Goal: Task Accomplishment & Management: Manage account settings

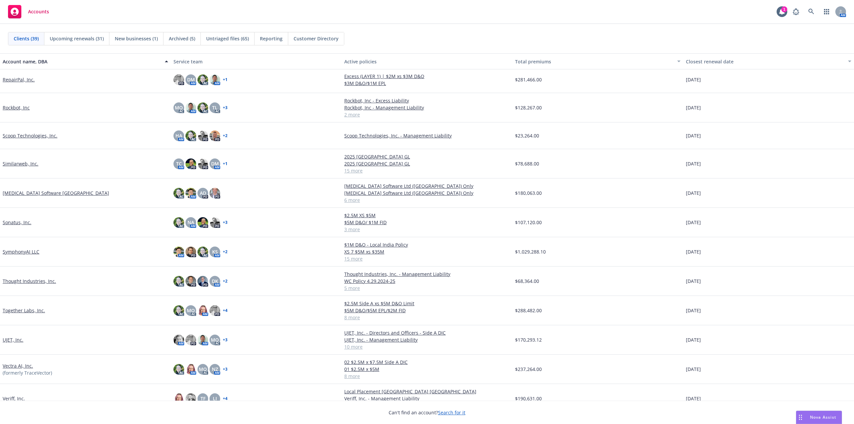
scroll to position [601, 0]
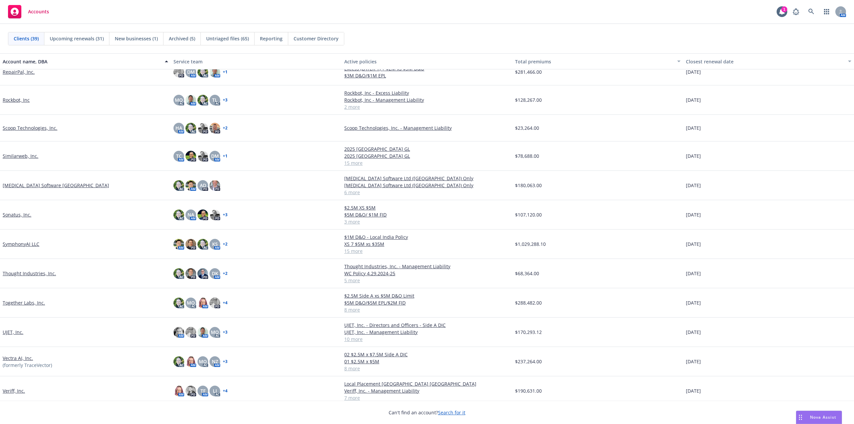
click at [18, 216] on link "Sonatus, Inc." at bounding box center [17, 214] width 29 height 7
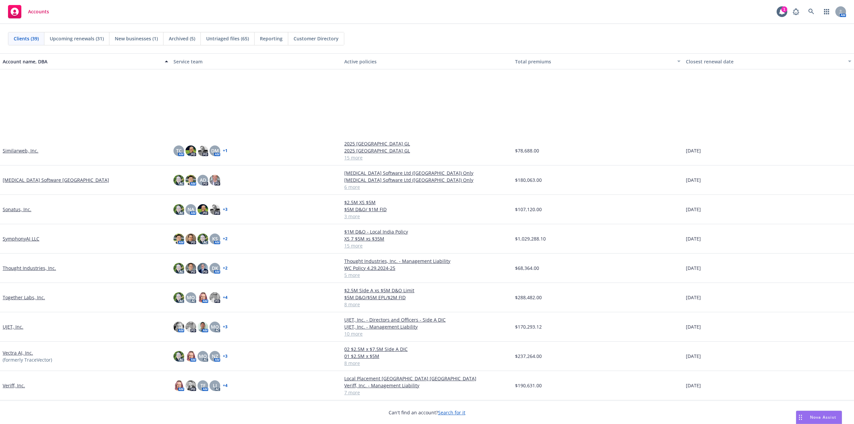
scroll to position [710, 0]
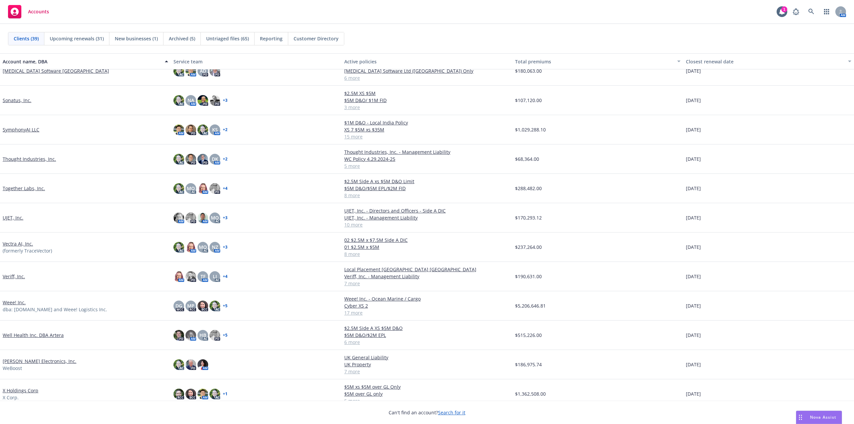
click at [39, 155] on div "Thought Industries, Inc." at bounding box center [85, 159] width 171 height 29
click at [36, 158] on link "Thought Industries, Inc." at bounding box center [29, 159] width 53 height 7
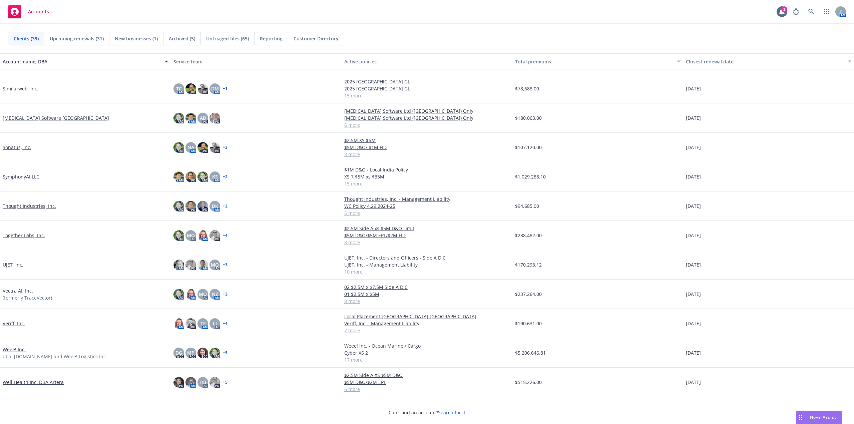
scroll to position [644, 0]
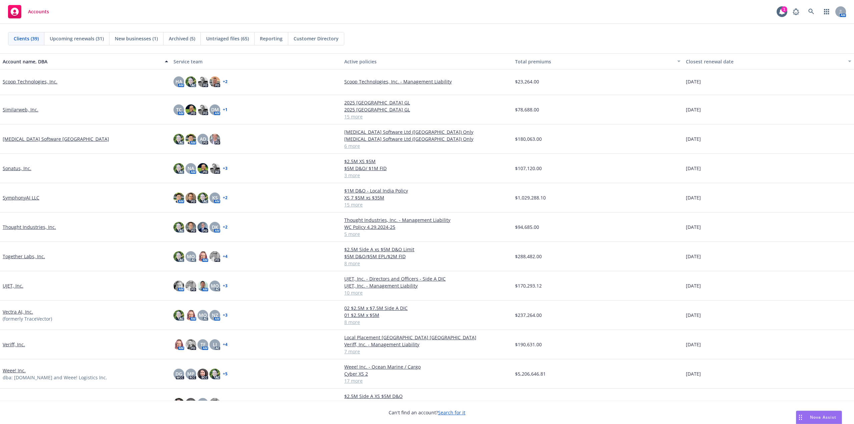
click at [17, 168] on link "Sonatus, Inc." at bounding box center [17, 168] width 29 height 7
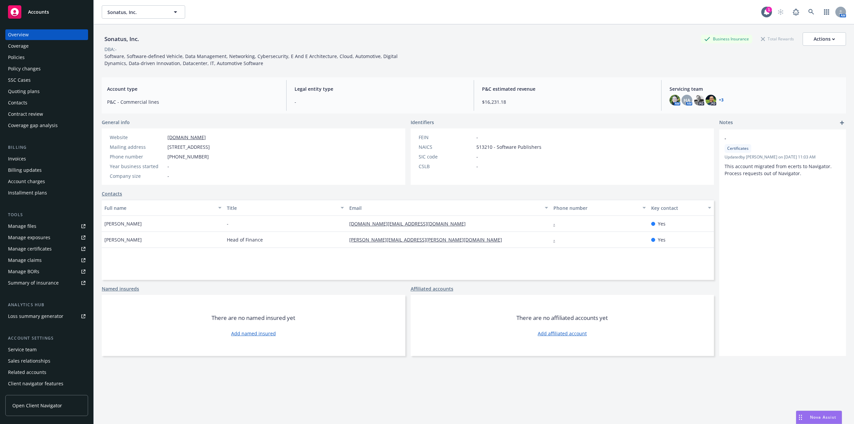
click at [24, 57] on div "Policies" at bounding box center [16, 57] width 17 height 11
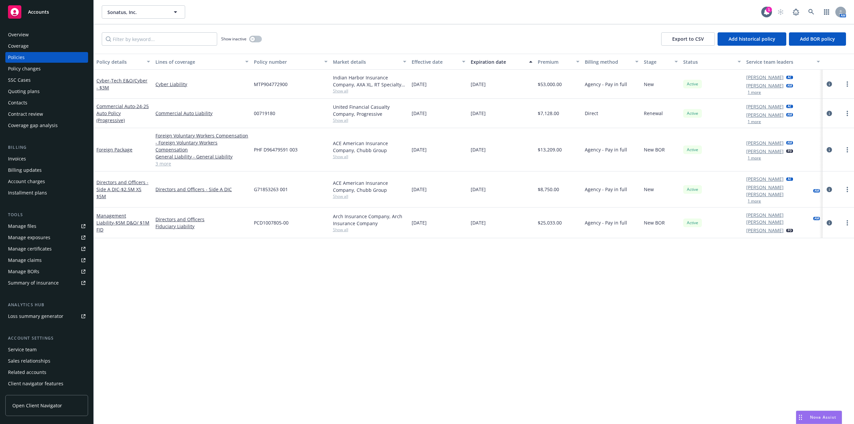
click at [81, 284] on link "Summary of insurance" at bounding box center [46, 283] width 83 height 11
click at [259, 36] on button "button" at bounding box center [255, 39] width 13 height 7
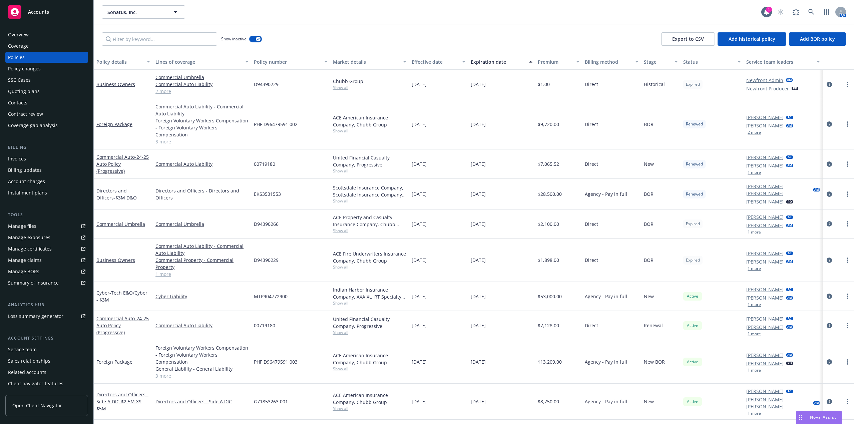
drag, startPoint x: 482, startPoint y: 60, endPoint x: 488, endPoint y: 56, distance: 7.1
click at [482, 60] on div "Expiration date" at bounding box center [498, 61] width 54 height 7
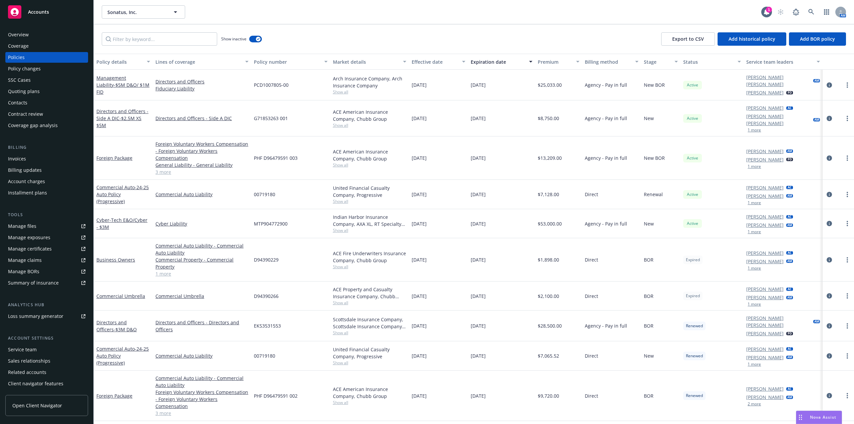
click at [118, 153] on div "Foreign Package" at bounding box center [123, 158] width 59 height 43
click at [121, 155] on link "Foreign Package" at bounding box center [114, 158] width 36 height 6
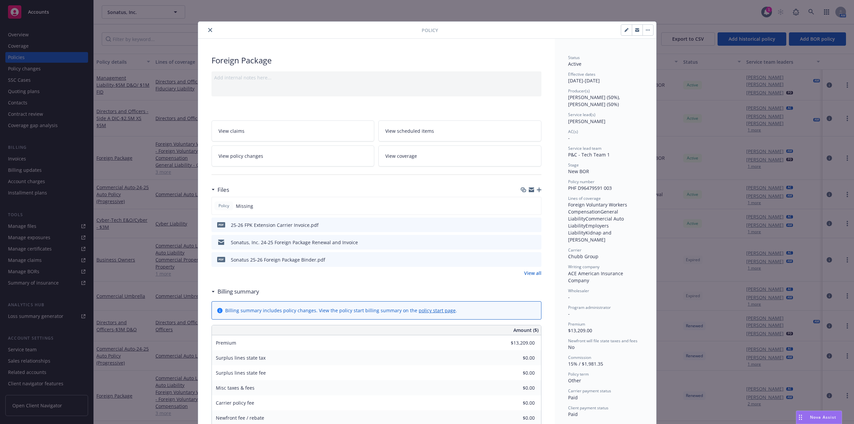
click at [462, 215] on div "Policy Missing" at bounding box center [377, 206] width 330 height 18
click at [537, 260] on div "pdf Sonatus 25-26 Foreign Package Binder.pdf" at bounding box center [377, 259] width 330 height 15
click at [532, 260] on icon "preview file" at bounding box center [535, 259] width 6 height 5
click at [208, 31] on icon "close" at bounding box center [210, 30] width 4 height 4
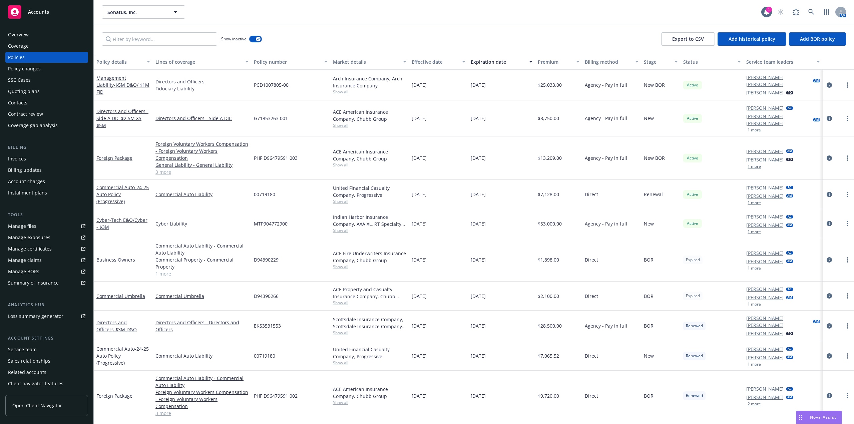
click at [36, 67] on div "Policy changes" at bounding box center [24, 68] width 33 height 11
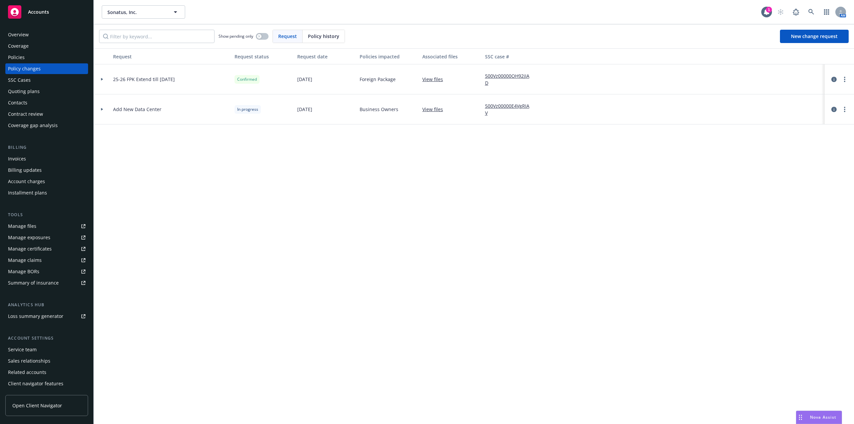
click at [22, 56] on div "Policies" at bounding box center [16, 57] width 17 height 11
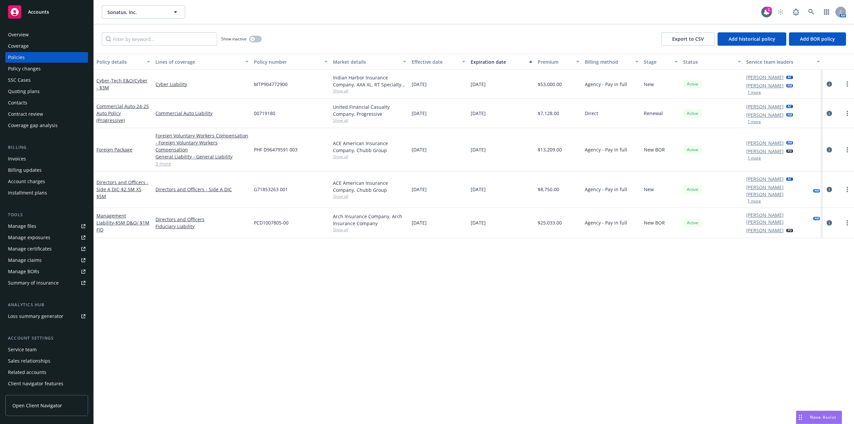
click at [81, 226] on icon at bounding box center [83, 226] width 4 height 4
click at [251, 36] on button "button" at bounding box center [255, 39] width 13 height 7
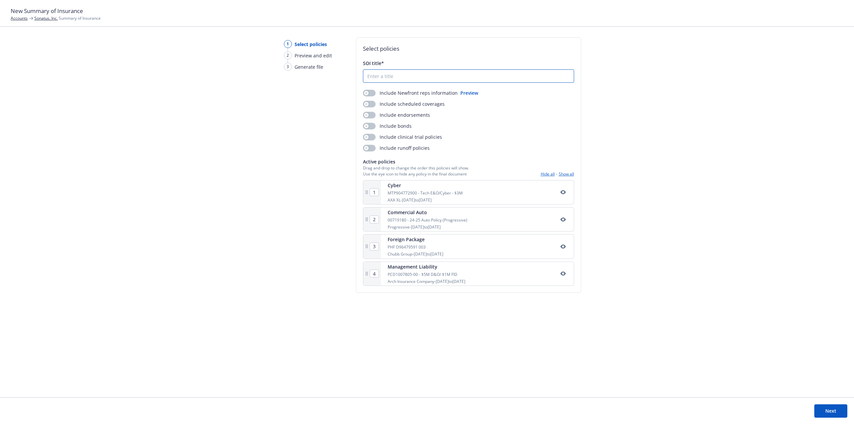
click at [383, 78] on input "SOI title*" at bounding box center [468, 76] width 211 height 13
type input "SOI (tesT)"
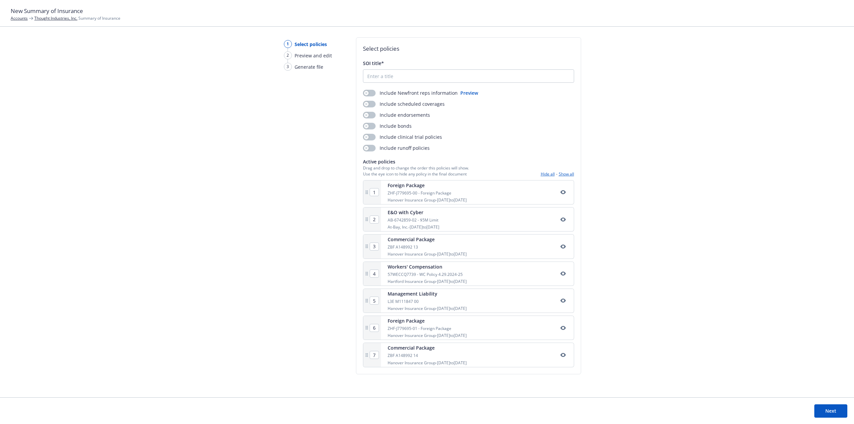
click at [419, 79] on input "SOI title*" at bounding box center [468, 76] width 211 height 13
type input "SOI (Test)"
drag, startPoint x: 416, startPoint y: 246, endPoint x: 413, endPoint y: 186, distance: 60.1
click at [413, 186] on div "1 Foreign Package ZHF-J779695-00 - Foreign Package Hanover Insurance Group - 08…" at bounding box center [468, 273] width 211 height 187
type input "2"
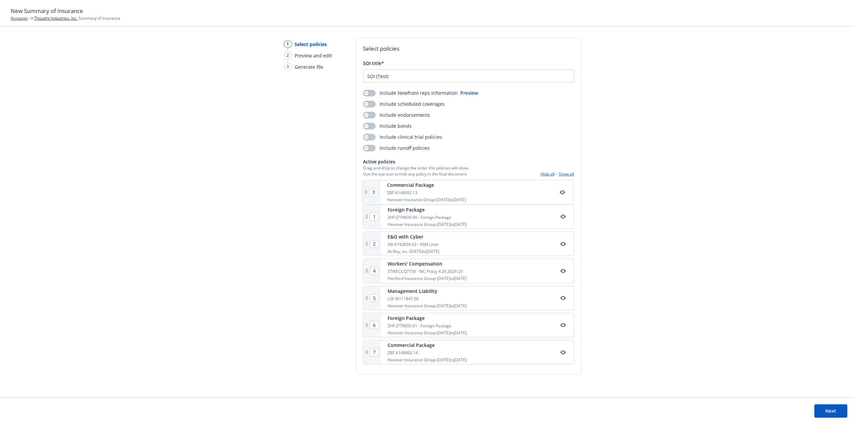
type input "3"
click at [564, 192] on icon "button" at bounding box center [562, 192] width 5 height 4
drag, startPoint x: 409, startPoint y: 362, endPoint x: 404, endPoint y: 190, distance: 172.6
click at [404, 190] on div "1 Commercial Package ZBF A148992 13 Hanover Insurance Group - 08/29/2024 to 08/…" at bounding box center [468, 273] width 211 height 187
type input "2"
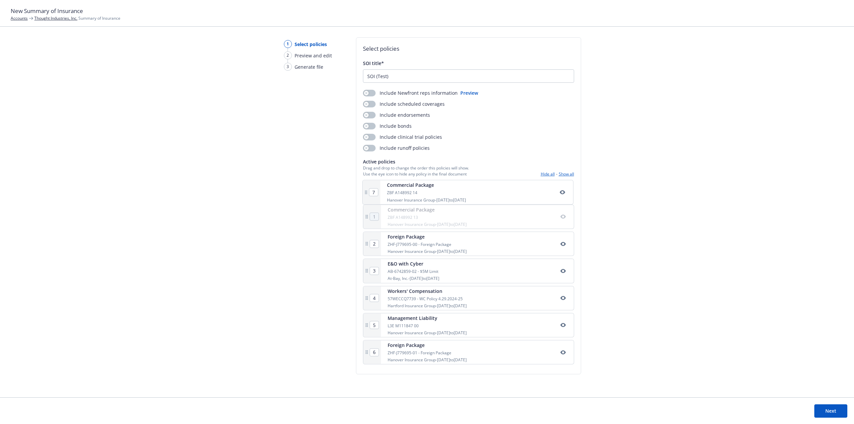
type input "5"
type input "6"
type input "7"
type input "1"
type input "3"
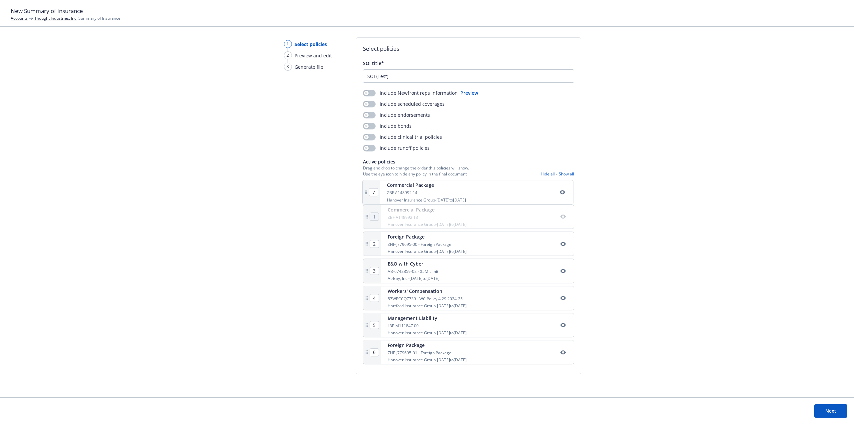
type input "4"
click at [562, 247] on icon "button" at bounding box center [563, 246] width 5 height 5
drag, startPoint x: 438, startPoint y: 364, endPoint x: 431, endPoint y: 222, distance: 142.4
click at [431, 222] on div "1 Commercial Package ZBF A148992 14 Hanover Insurance Group - 08/29/2025 to 08/…" at bounding box center [468, 273] width 211 height 187
type input "3"
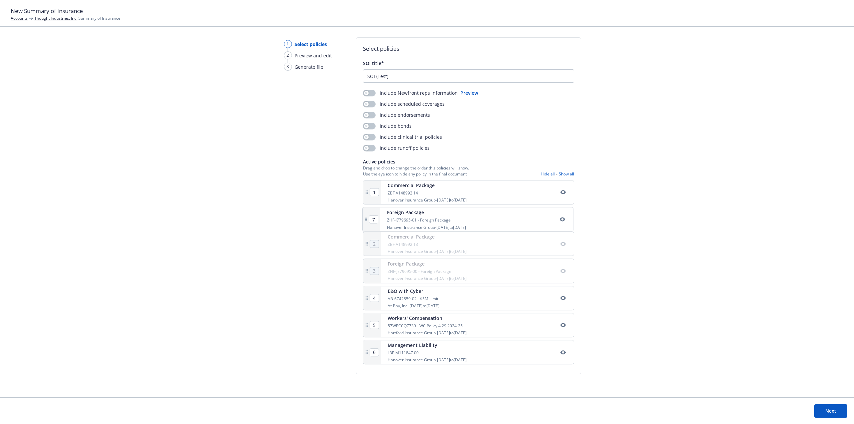
type input "4"
type input "5"
type input "6"
type input "7"
type input "2"
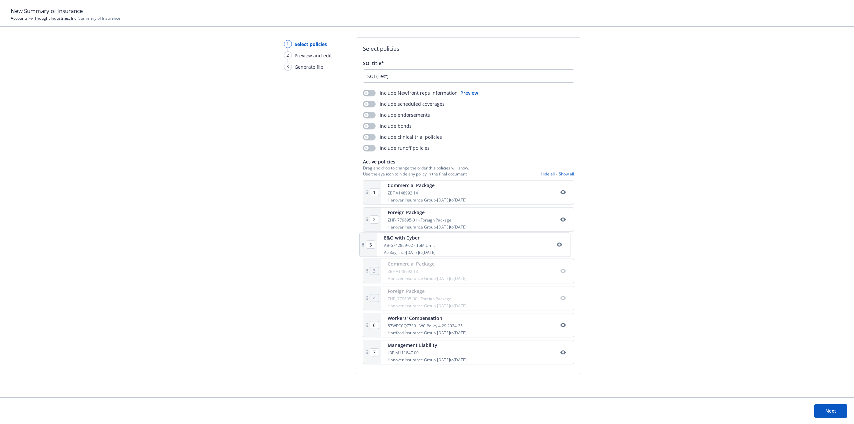
drag, startPoint x: 432, startPoint y: 310, endPoint x: 428, endPoint y: 253, distance: 57.8
click at [428, 253] on div "1 Commercial Package ZBF A148992 14 Hanover Insurance Group - 08/29/2025 to 08/…" at bounding box center [468, 273] width 211 height 187
type input "4"
type input "5"
drag, startPoint x: 407, startPoint y: 334, endPoint x: 403, endPoint y: 247, distance: 87.9
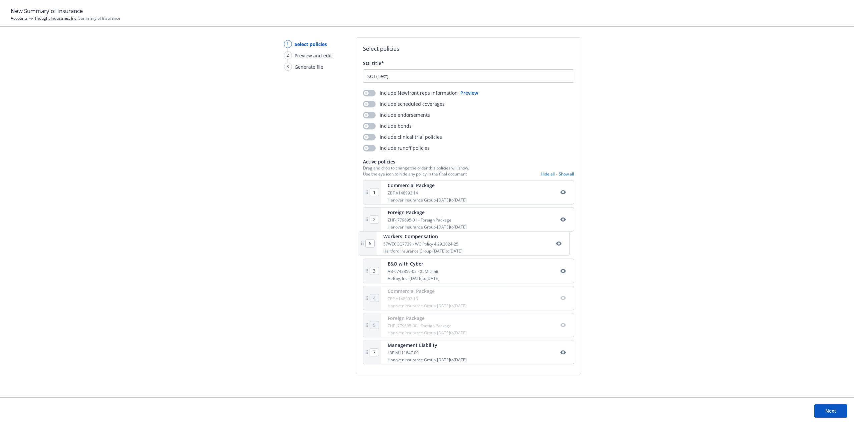
click at [403, 247] on div "1 Commercial Package ZBF A148992 14 Hanover Insurance Group - 08/29/2025 to 08/…" at bounding box center [468, 273] width 211 height 187
type input "4"
type input "3"
type input "5"
type input "6"
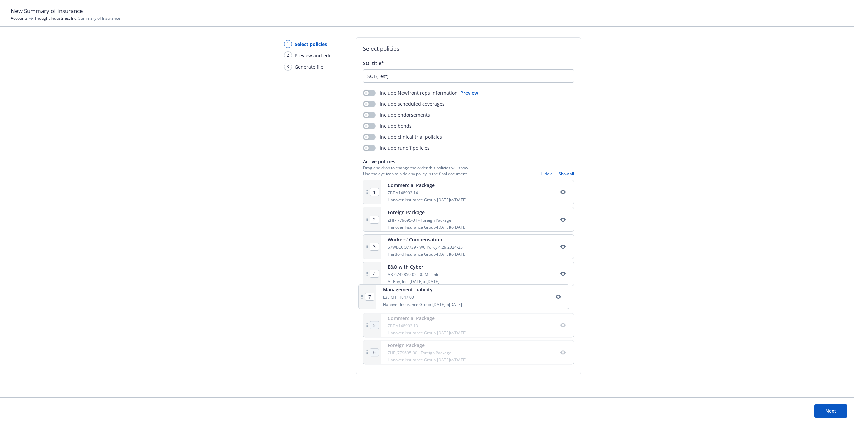
drag, startPoint x: 434, startPoint y: 364, endPoint x: 429, endPoint y: 302, distance: 62.3
click at [429, 302] on div "1 Commercial Package ZBF A148992 14 Hanover Insurance Group - 08/29/2025 to 08/…" at bounding box center [468, 273] width 211 height 187
type input "5"
type input "6"
type input "7"
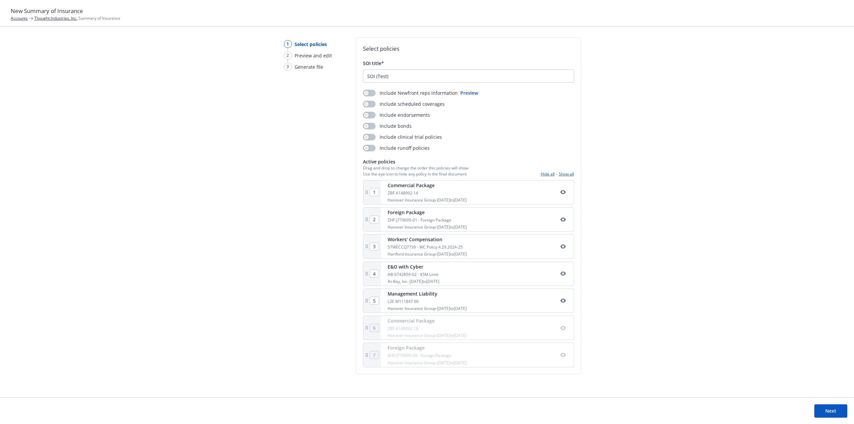
type input "SOI (Test)"
click at [837, 412] on button "Next" at bounding box center [831, 411] width 33 height 13
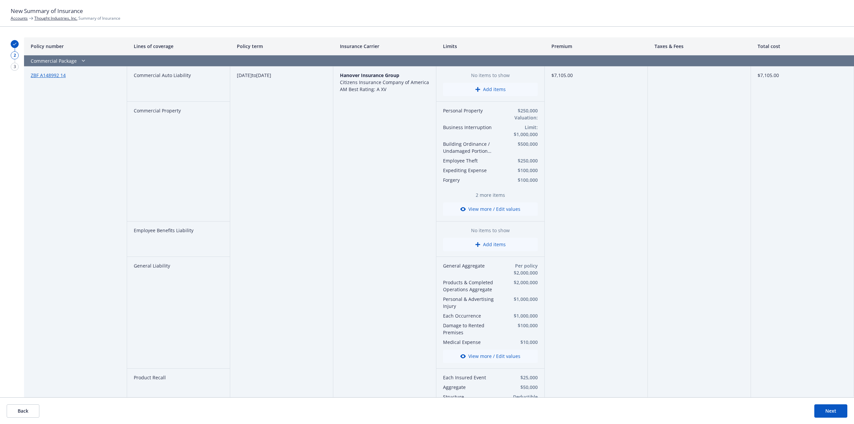
click at [493, 91] on button "Add items" at bounding box center [490, 89] width 95 height 13
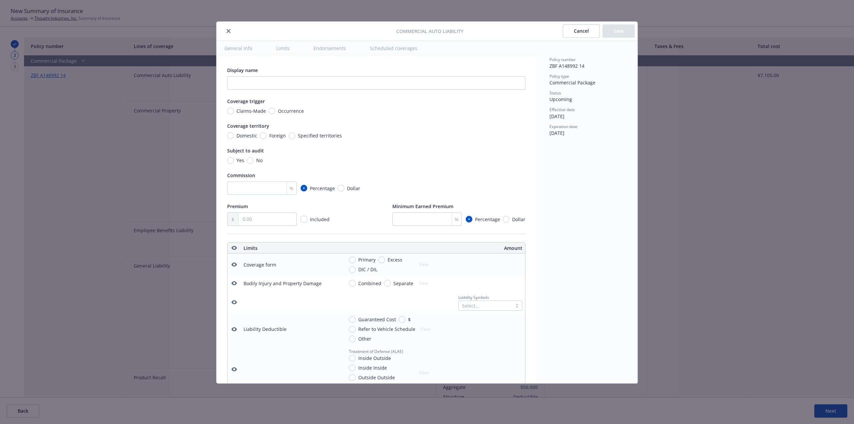
type textarea "x"
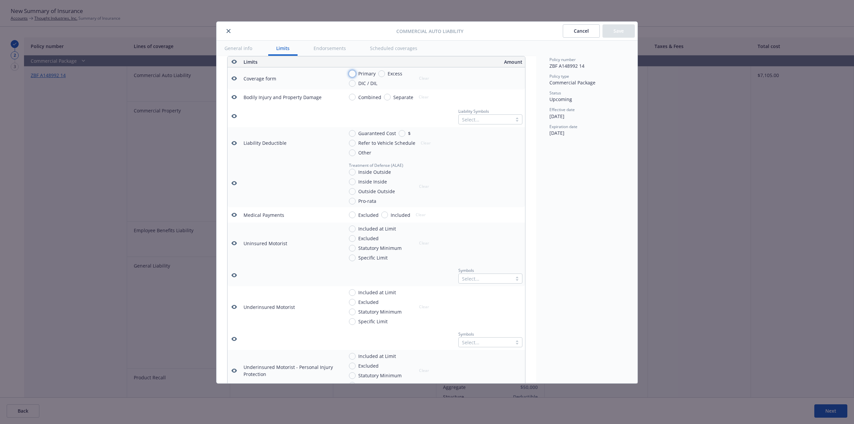
click at [354, 72] on input "Primary" at bounding box center [352, 73] width 7 height 7
radio input "true"
click at [354, 72] on input "Primary" at bounding box center [352, 73] width 7 height 7
click at [490, 124] on div "Select... Select all" at bounding box center [491, 119] width 64 height 10
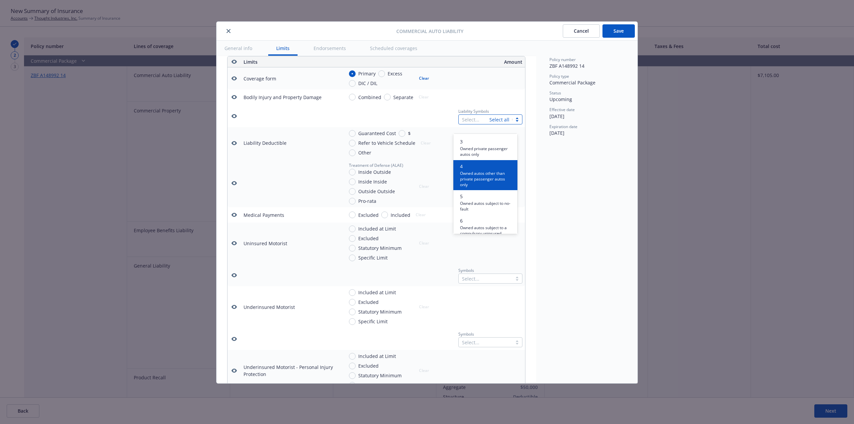
scroll to position [165, 0]
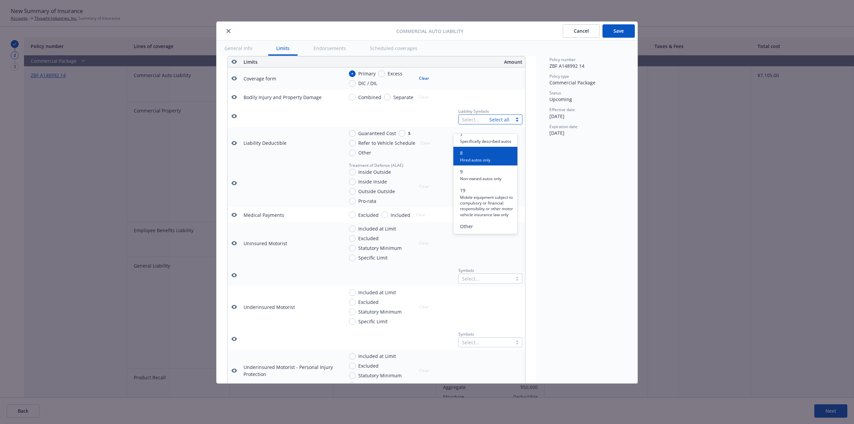
click at [485, 157] on span "Hired autos only" at bounding box center [475, 160] width 30 height 6
click at [478, 175] on span "Non-owned autos only" at bounding box center [480, 178] width 41 height 6
click at [584, 185] on div "Policy number ZBF A148992 14 Policy type Commercial Package Status Upcoming Eff…" at bounding box center [586, 212] width 101 height 343
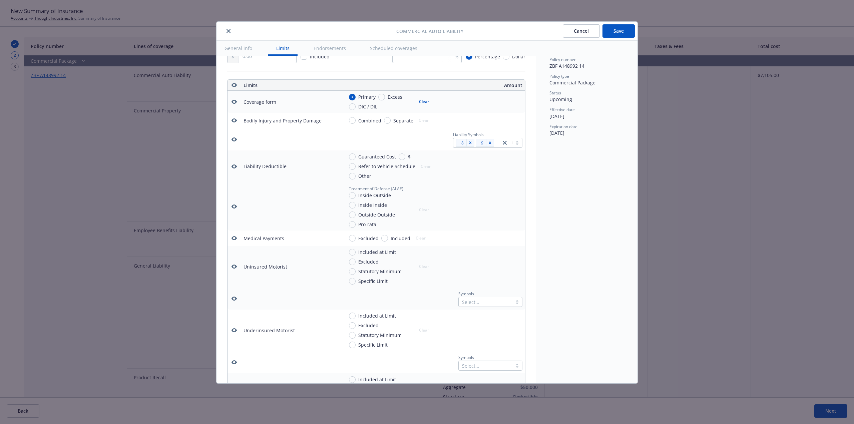
type textarea "x"
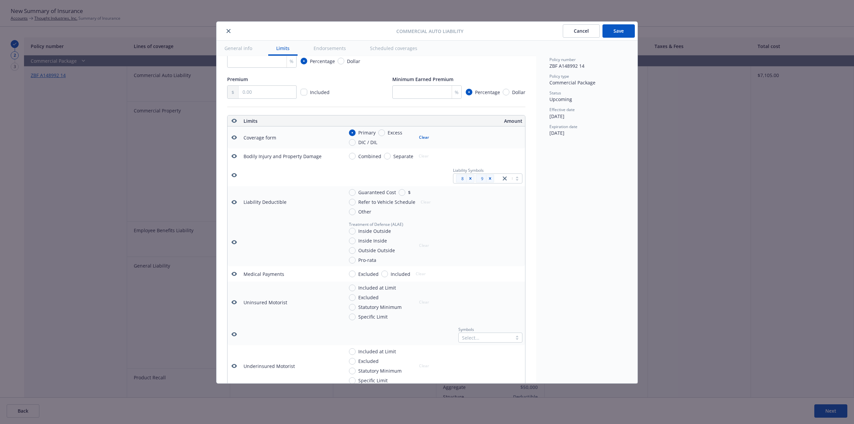
scroll to position [119, 0]
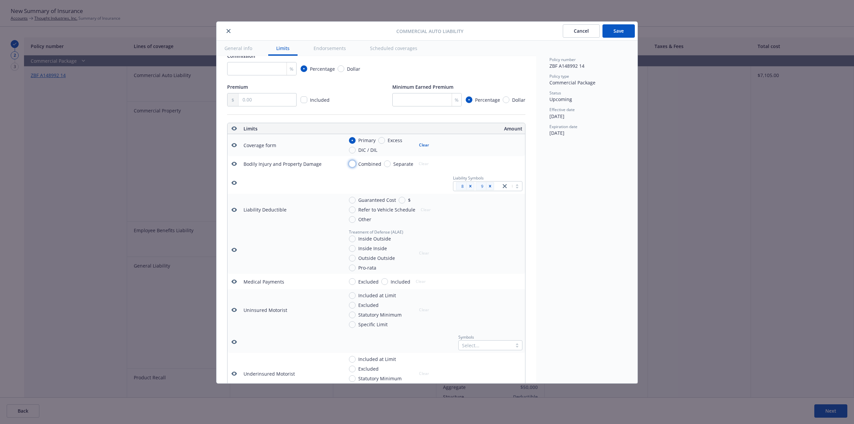
click at [355, 163] on input "Combined" at bounding box center [352, 164] width 7 height 7
radio input "true"
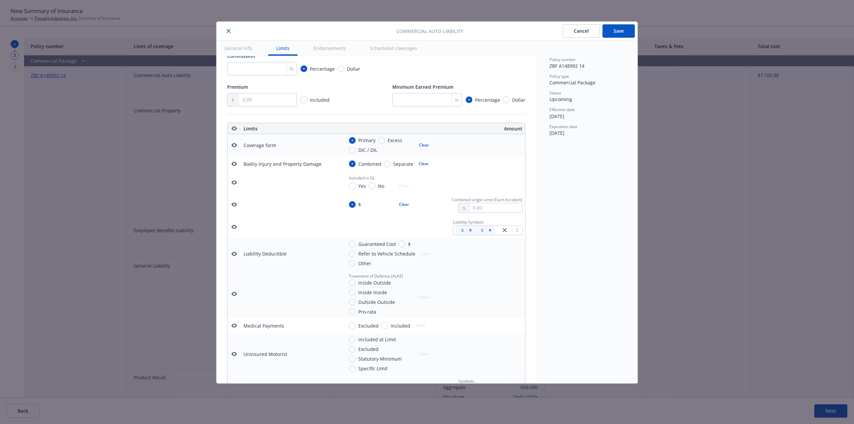
click at [422, 168] on button "Clear" at bounding box center [424, 163] width 18 height 9
type textarea "x"
radio input "false"
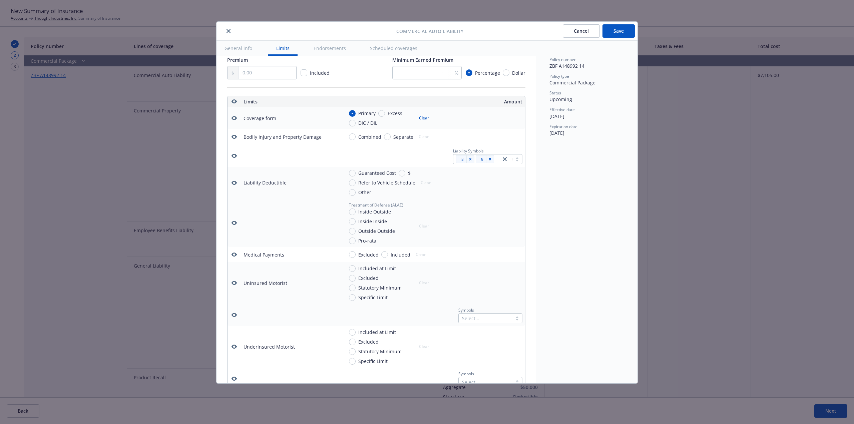
type textarea "x"
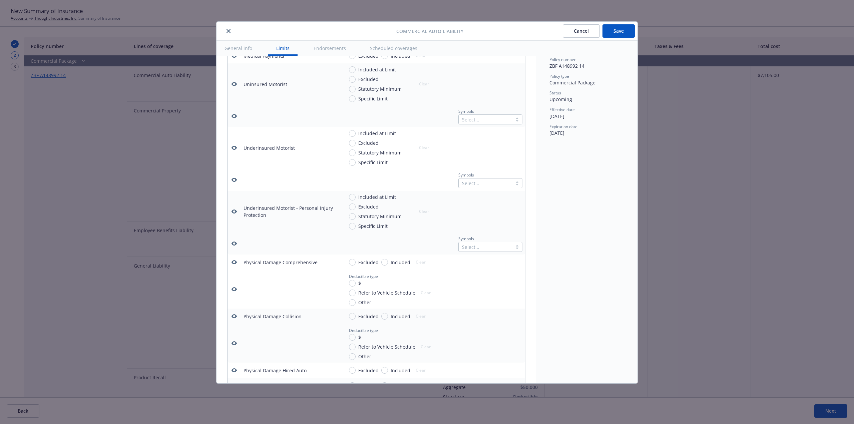
scroll to position [286, 0]
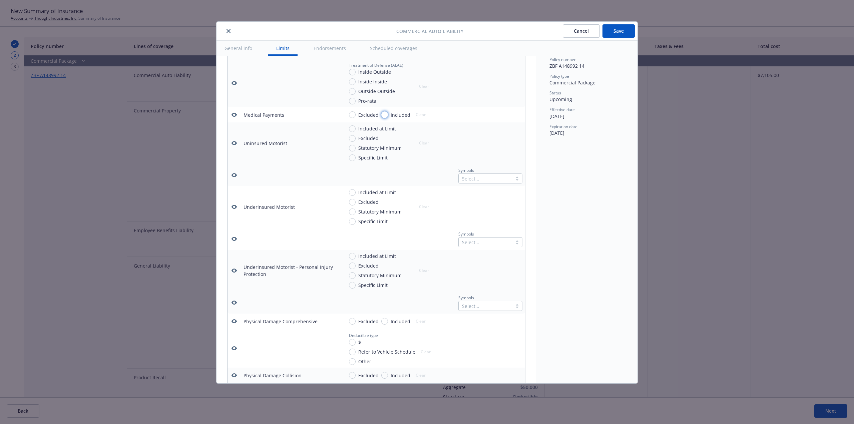
click at [384, 118] on input "Included" at bounding box center [384, 114] width 7 height 7
radio input "true"
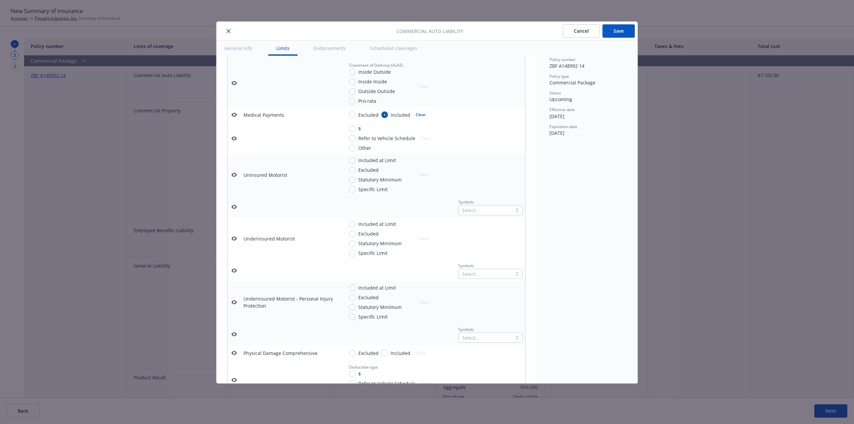
click at [416, 119] on button "Clear" at bounding box center [421, 114] width 18 height 9
type textarea "x"
radio input "false"
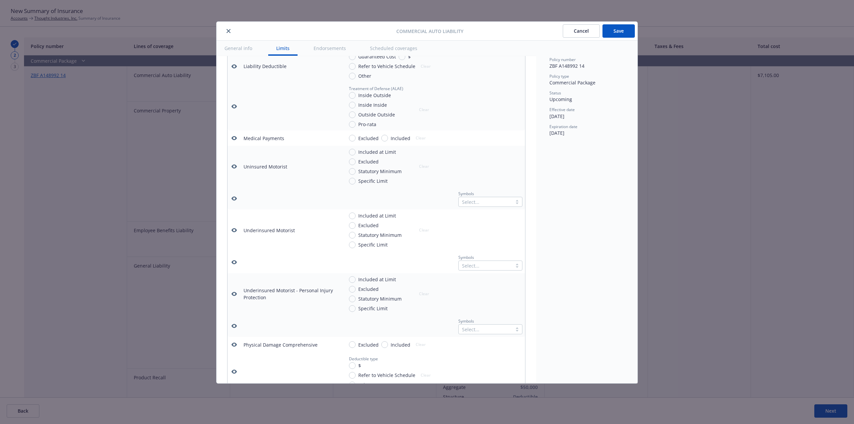
scroll to position [253, 0]
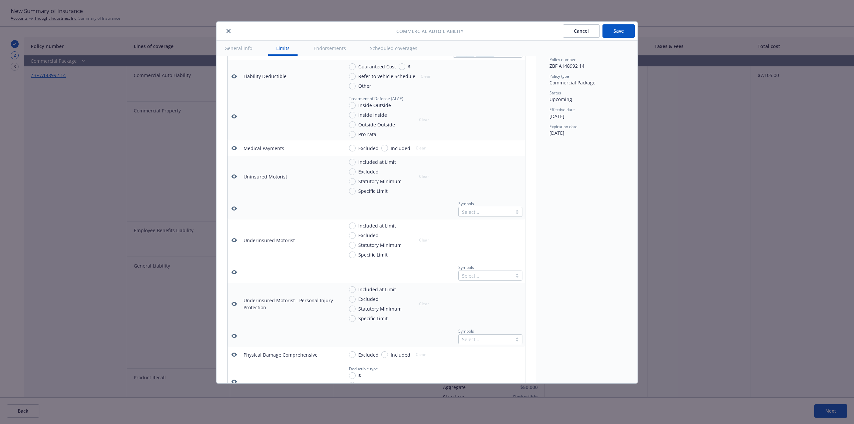
click at [273, 212] on div at bounding box center [291, 208] width 95 height 7
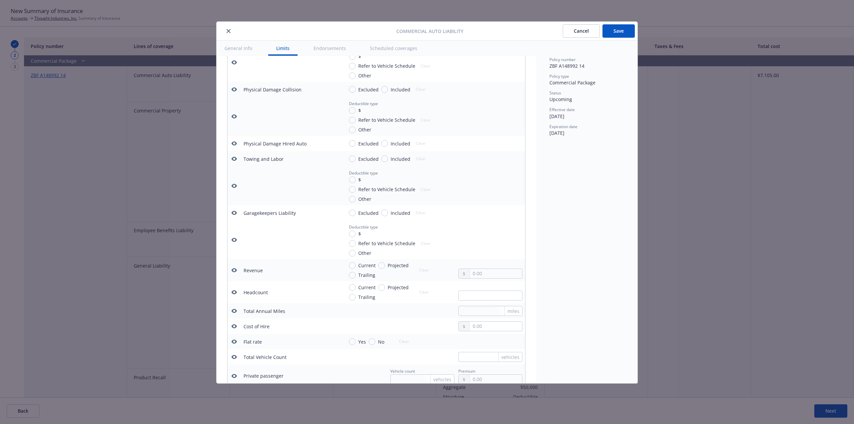
type textarea "x"
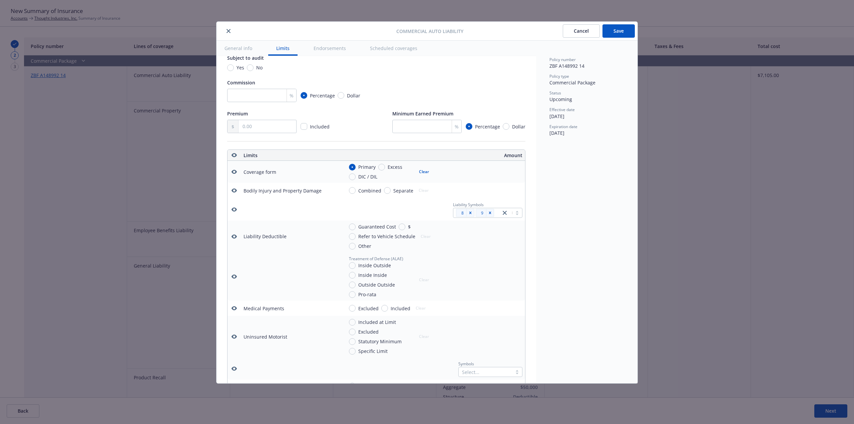
scroll to position [83, 0]
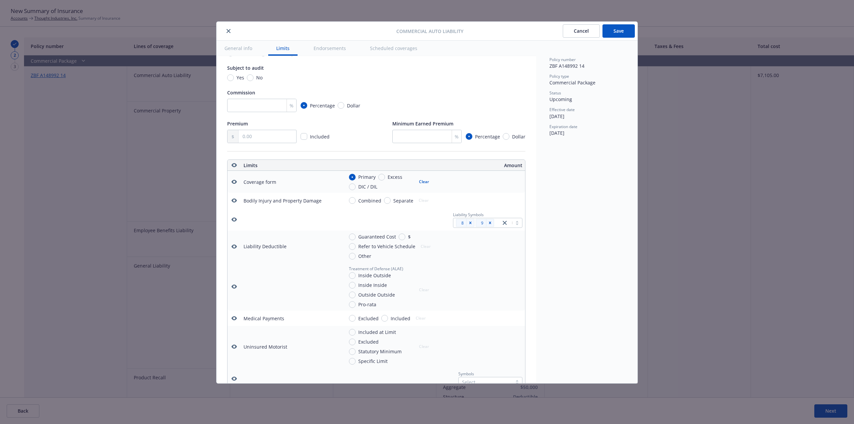
click at [292, 231] on td at bounding box center [291, 219] width 100 height 22
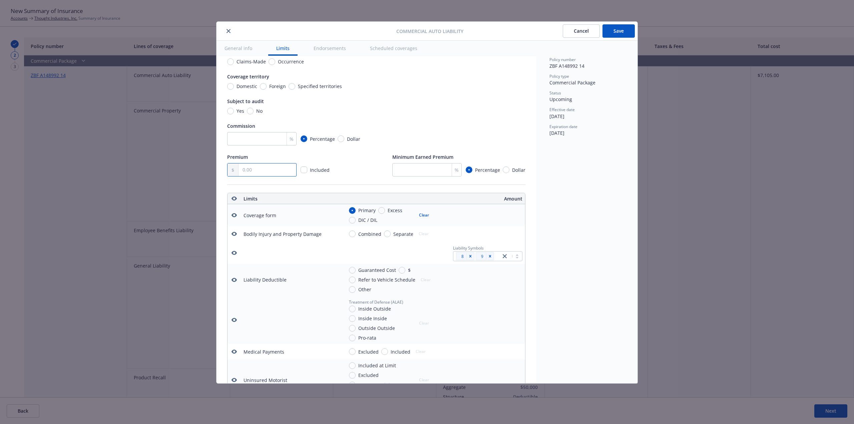
click at [247, 171] on input "text" at bounding box center [268, 170] width 58 height 13
click at [249, 110] on input "No" at bounding box center [250, 111] width 7 height 7
radio input "true"
type textarea "x"
click at [228, 87] on input "Domestic" at bounding box center [230, 86] width 7 height 7
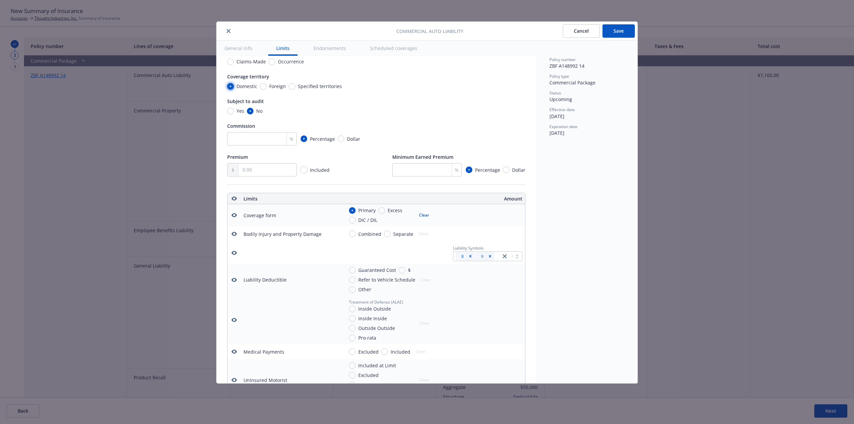
radio input "true"
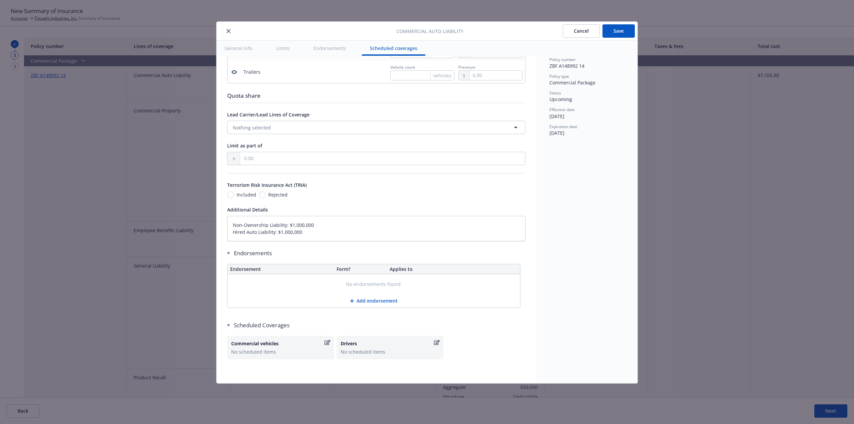
scroll to position [995, 0]
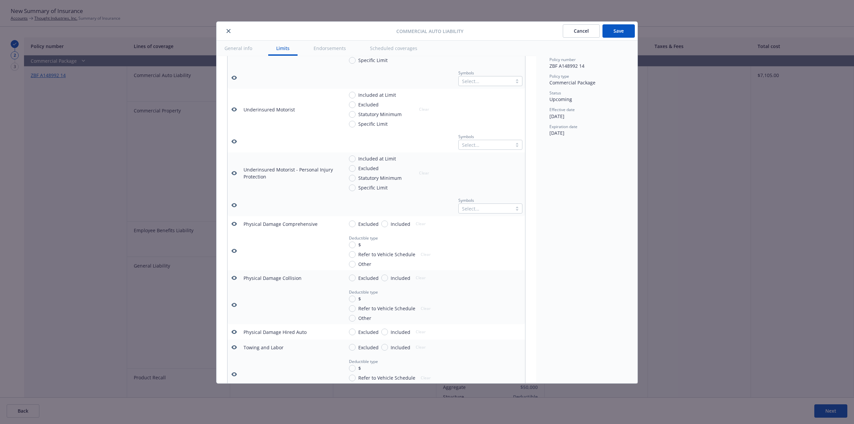
type textarea "x"
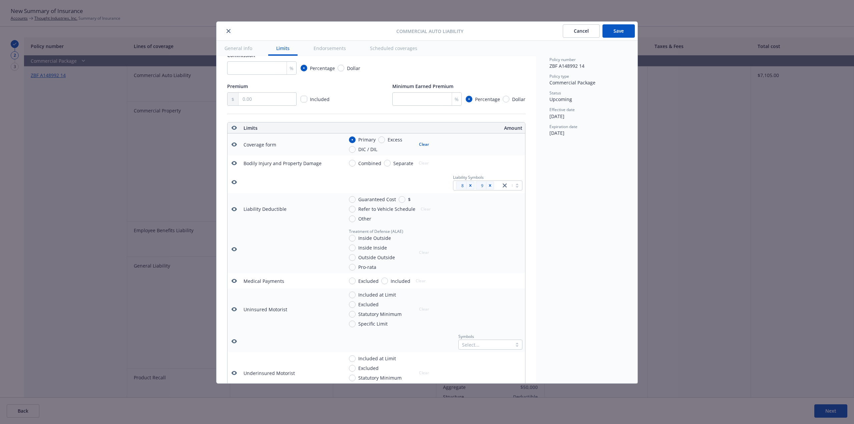
scroll to position [134, 0]
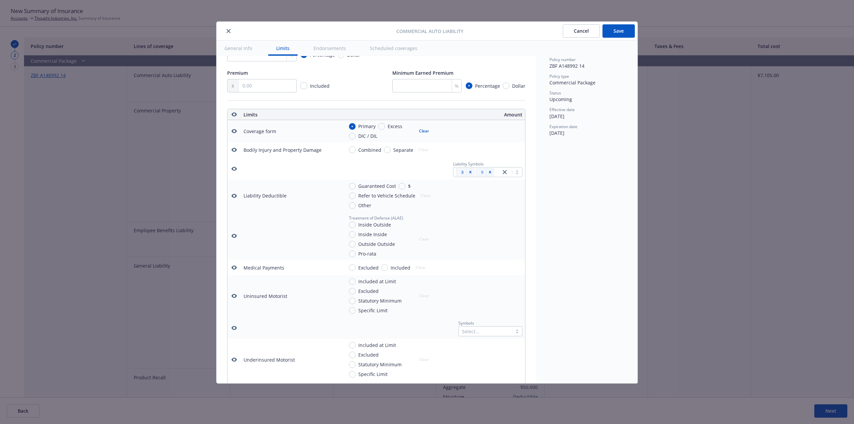
click at [365, 149] on span "Combined" at bounding box center [369, 150] width 23 height 7
click at [356, 149] on input "Combined" at bounding box center [352, 150] width 7 height 7
radio input "true"
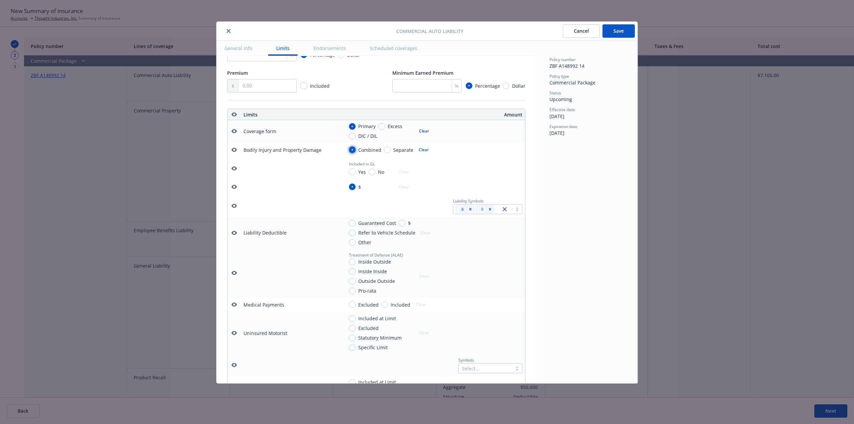
type textarea "x"
radio input "true"
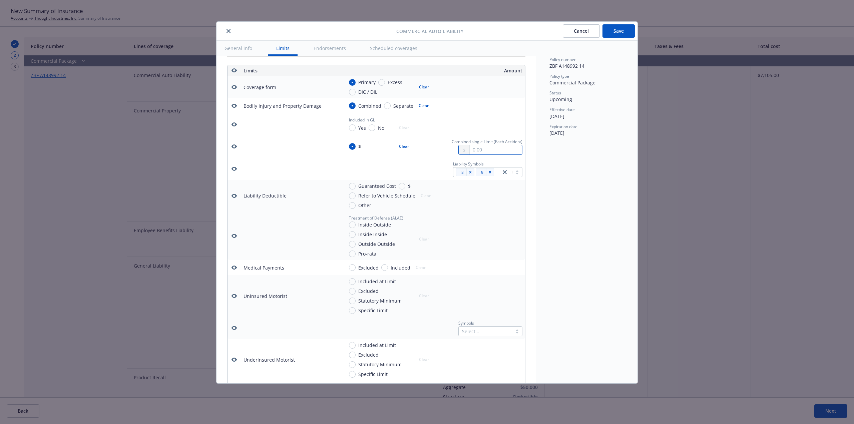
click at [487, 155] on input "text" at bounding box center [496, 149] width 52 height 9
click at [489, 185] on button "$1,000,000.00" at bounding box center [488, 186] width 57 height 12
type textarea "x"
type input "1,000,000.00"
click at [621, 29] on button "Save" at bounding box center [619, 30] width 32 height 13
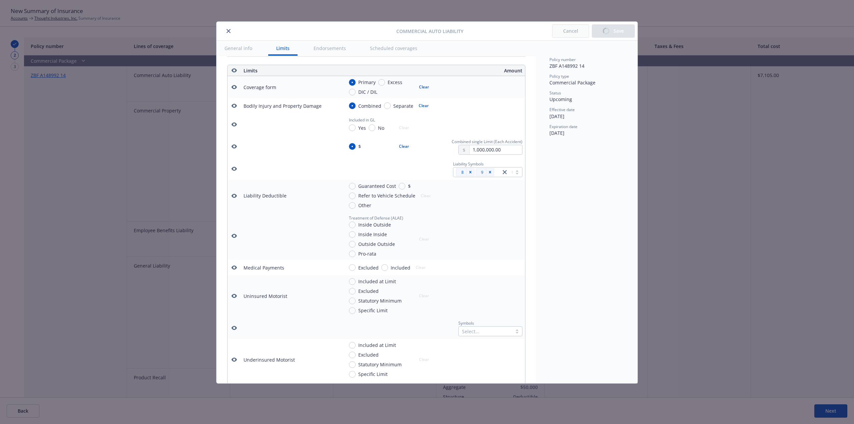
type textarea "x"
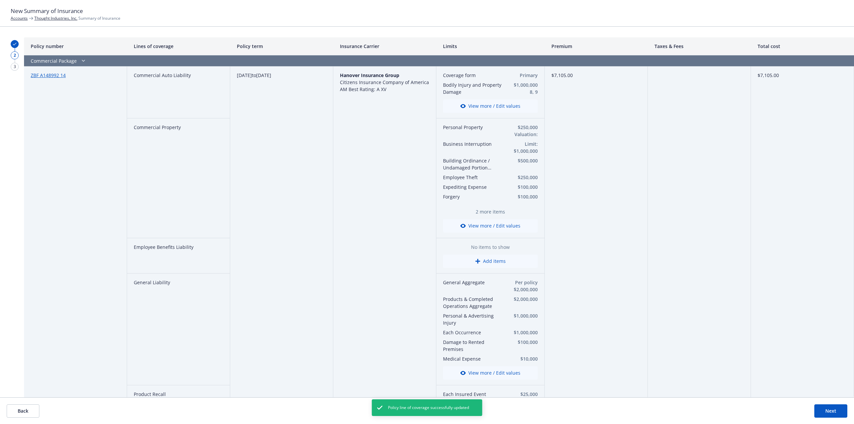
click at [481, 260] on button "Add items" at bounding box center [490, 261] width 95 height 13
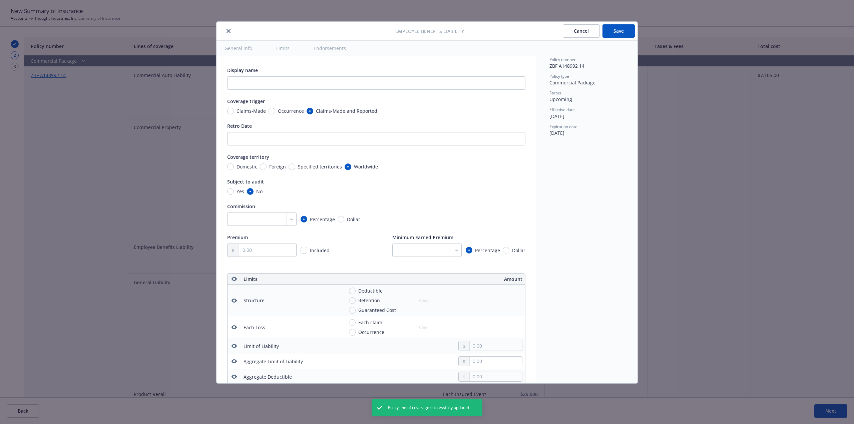
scroll to position [217, 0]
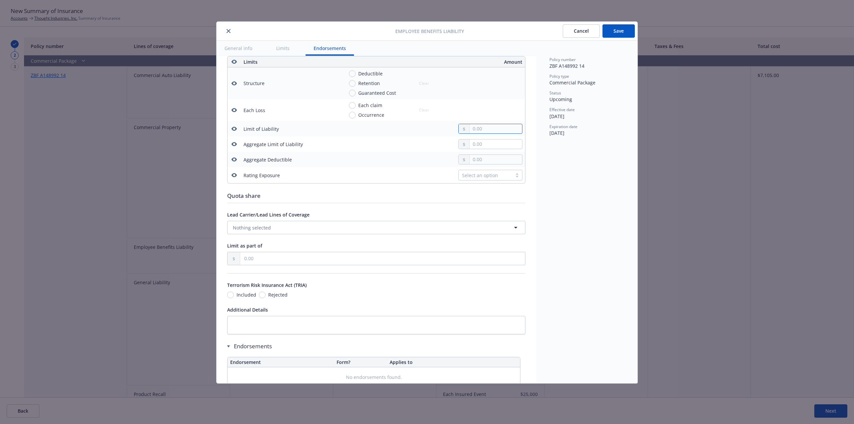
click at [485, 126] on input "text" at bounding box center [496, 128] width 52 height 9
type input "1.00"
type input "1,000,000.00"
click at [476, 144] on input "text" at bounding box center [496, 144] width 52 height 9
type input "3,000,000.00"
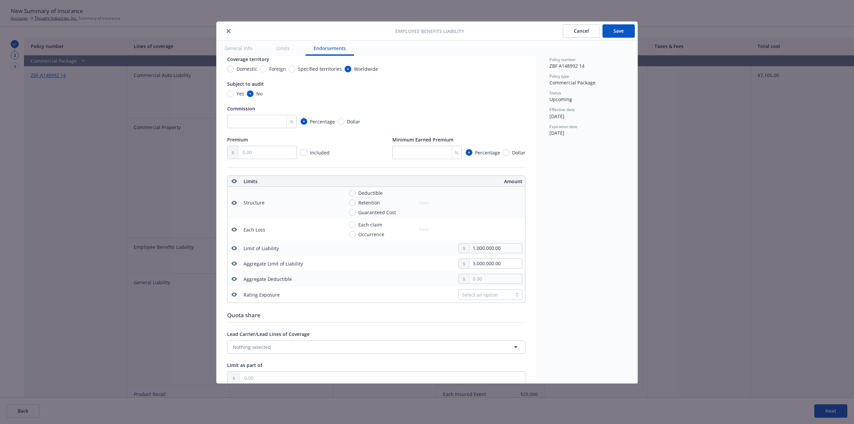
scroll to position [17, 0]
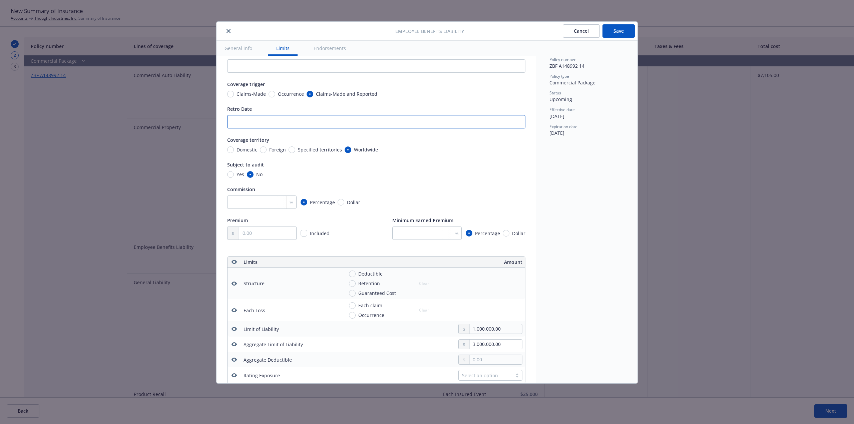
click at [275, 122] on input "Retro Date" at bounding box center [376, 121] width 298 height 13
paste input "0/29/2020"
click at [229, 122] on input "0/29/2020" at bounding box center [376, 121] width 298 height 13
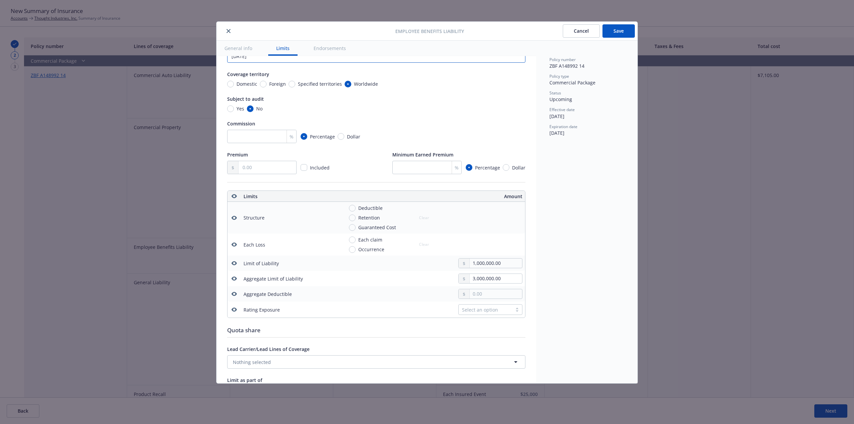
scroll to position [154, 0]
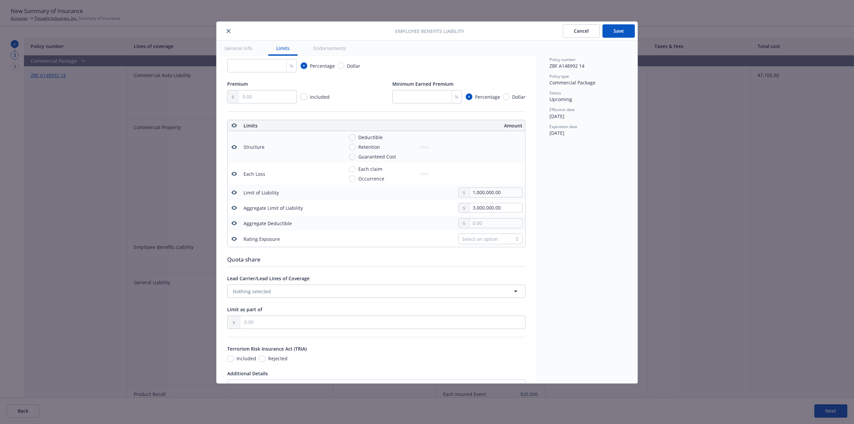
type input "10/29/2020"
click at [481, 220] on input "text" at bounding box center [496, 223] width 52 height 9
click at [353, 170] on input "Each claim" at bounding box center [352, 169] width 7 height 7
click at [419, 175] on button "Clear" at bounding box center [424, 173] width 18 height 9
radio input "false"
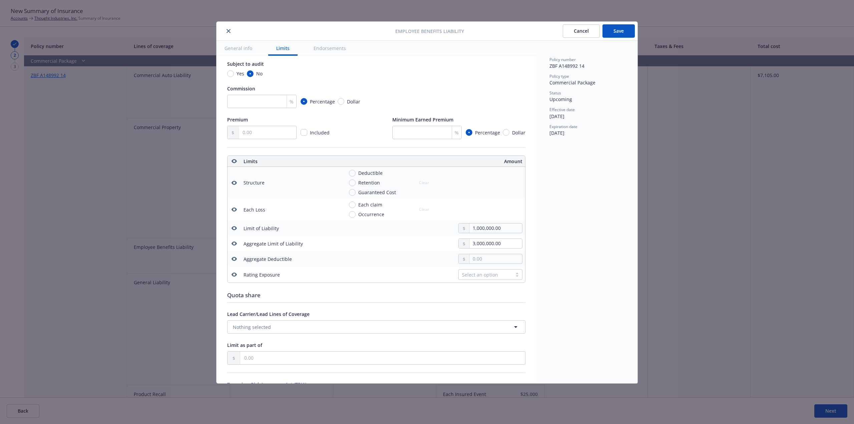
scroll to position [20, 0]
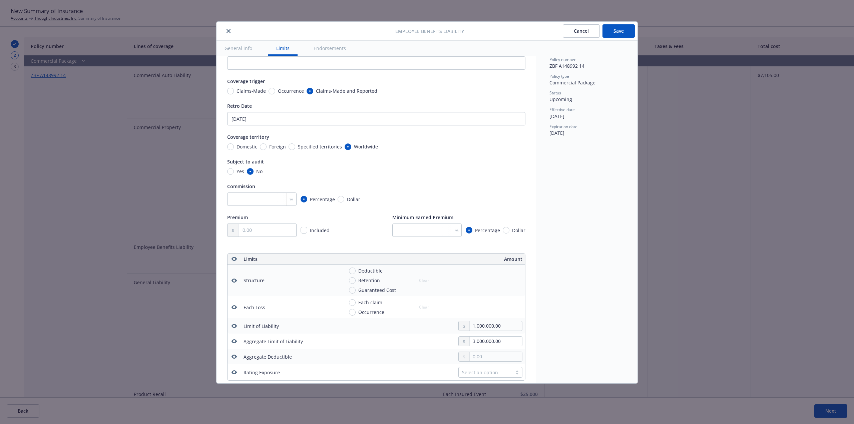
click at [619, 35] on button "Save" at bounding box center [619, 30] width 32 height 13
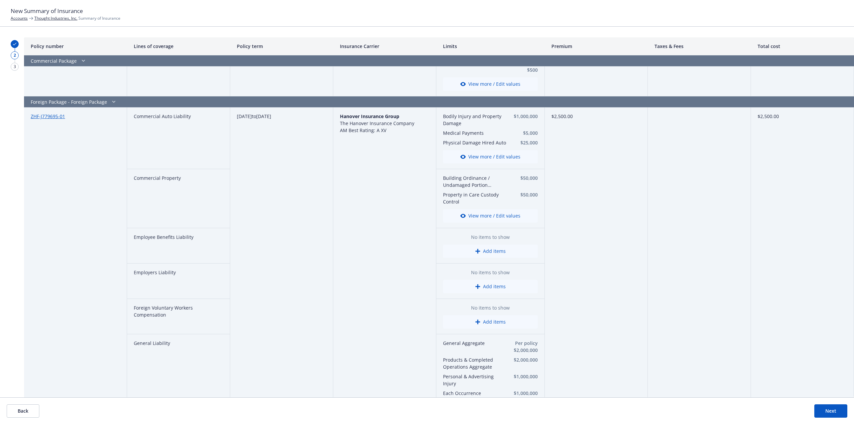
scroll to position [401, 0]
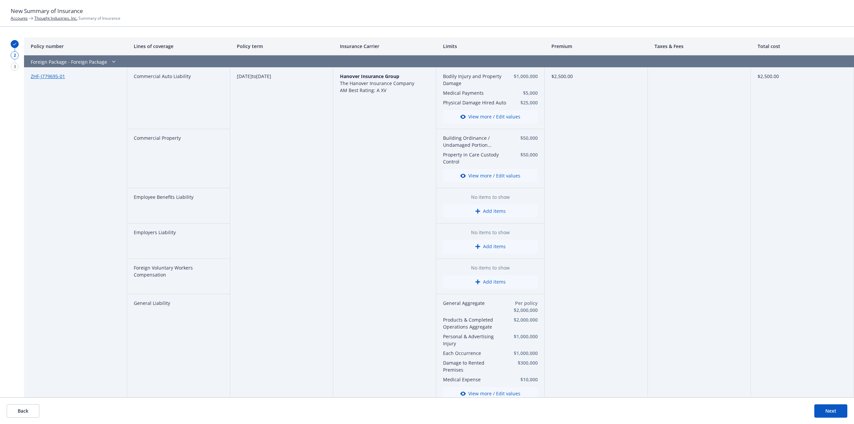
click at [477, 213] on icon "button" at bounding box center [477, 211] width 5 height 5
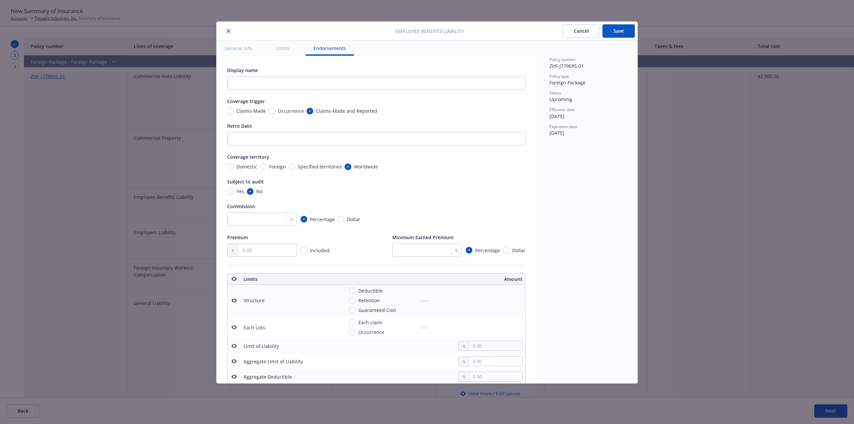
scroll to position [217, 0]
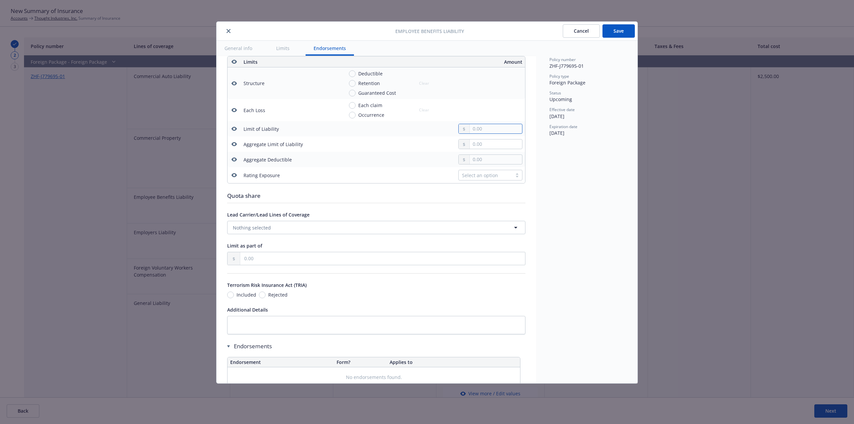
click at [496, 130] on input "text" at bounding box center [496, 128] width 52 height 9
type input "1,000,000.00"
click at [482, 146] on input "text" at bounding box center [496, 144] width 52 height 9
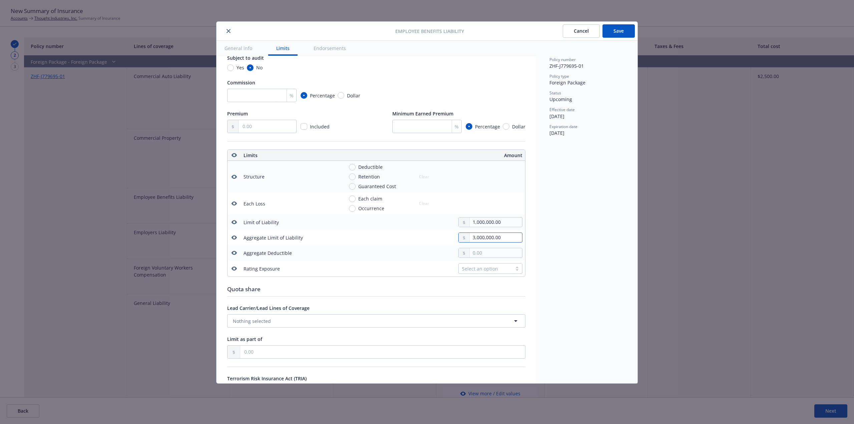
scroll to position [0, 0]
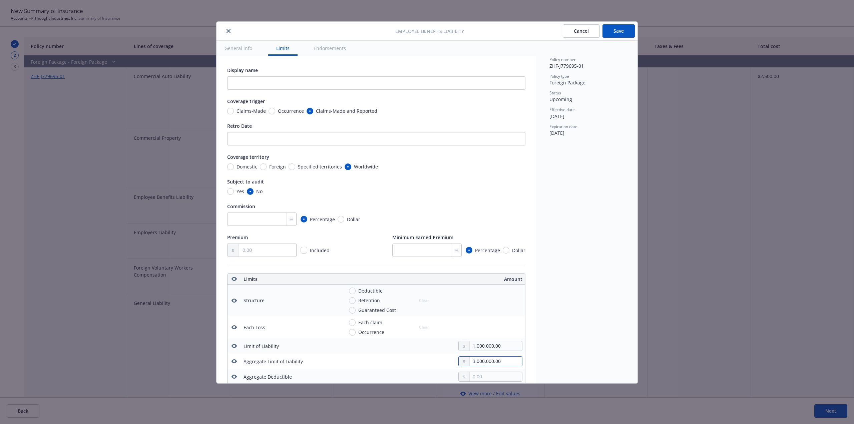
type input "3,000,000.00"
click at [264, 167] on input "Foreign" at bounding box center [263, 167] width 7 height 7
radio input "true"
click at [346, 167] on input "Worldwide" at bounding box center [348, 167] width 7 height 7
radio input "true"
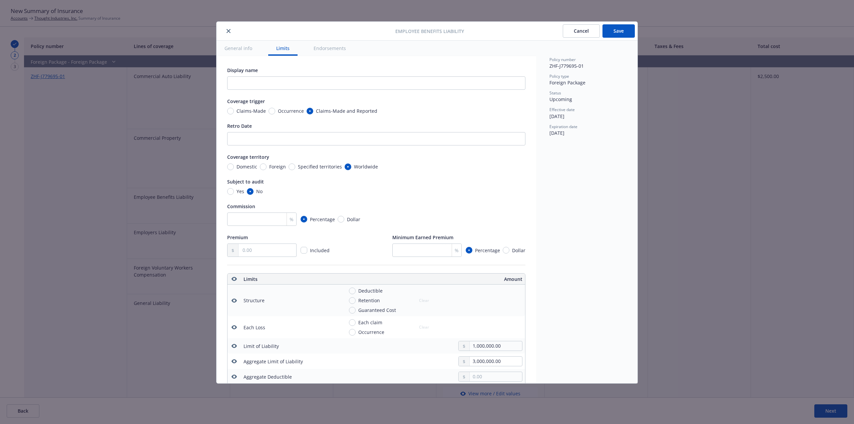
click at [623, 34] on button "Save" at bounding box center [619, 30] width 32 height 13
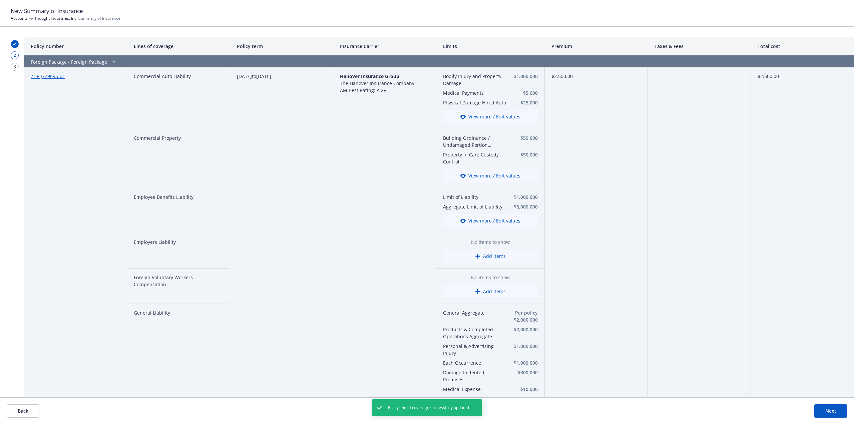
click at [491, 249] on div "No items to show Add items" at bounding box center [490, 251] width 95 height 24
click at [488, 260] on button "Add items" at bounding box center [490, 256] width 95 height 13
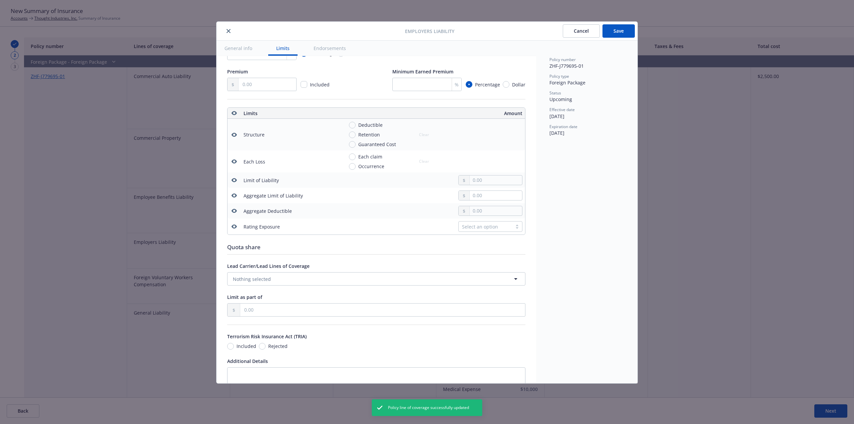
scroll to position [117, 0]
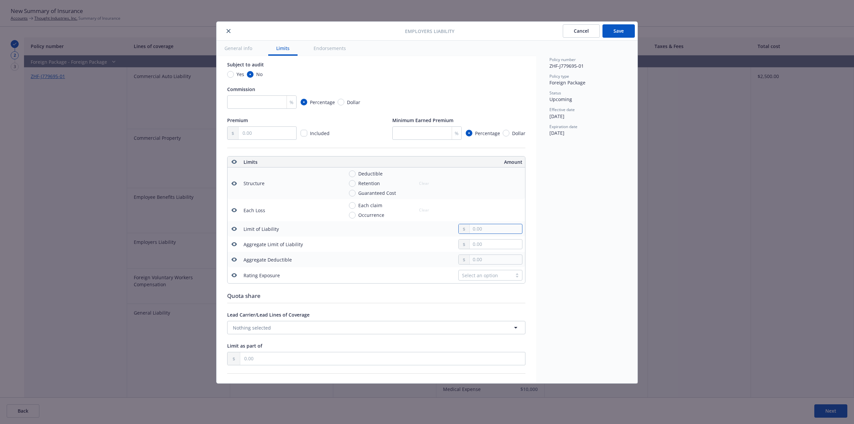
click at [485, 226] on input "text" at bounding box center [496, 228] width 52 height 9
type input "1,000,000.00"
click at [578, 197] on div "Policy number ZHF-J779695-01 Policy type Foreign Package Status Upcoming Effect…" at bounding box center [586, 212] width 101 height 343
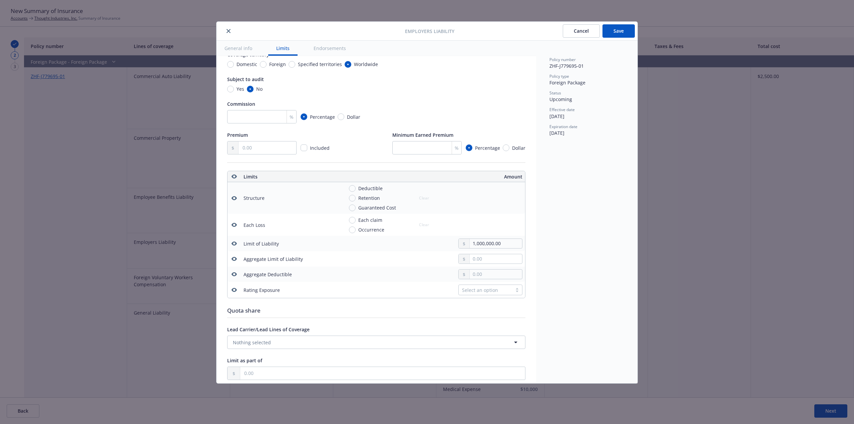
scroll to position [0, 0]
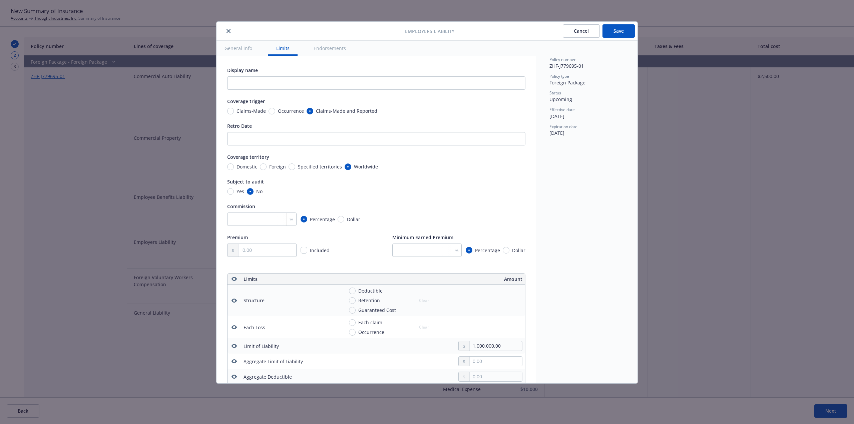
click at [282, 115] on div "Display name Coverage trigger Claims-Made Occurrence Claims-Made and Reported R…" at bounding box center [376, 162] width 298 height 190
click at [289, 112] on span "Occurrence" at bounding box center [291, 110] width 26 height 7
click at [275, 112] on input "Occurrence" at bounding box center [272, 111] width 7 height 7
radio input "true"
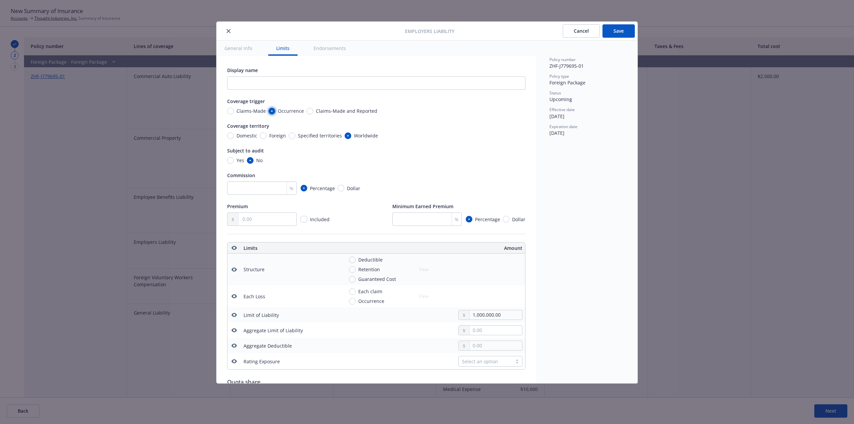
scroll to position [33, 0]
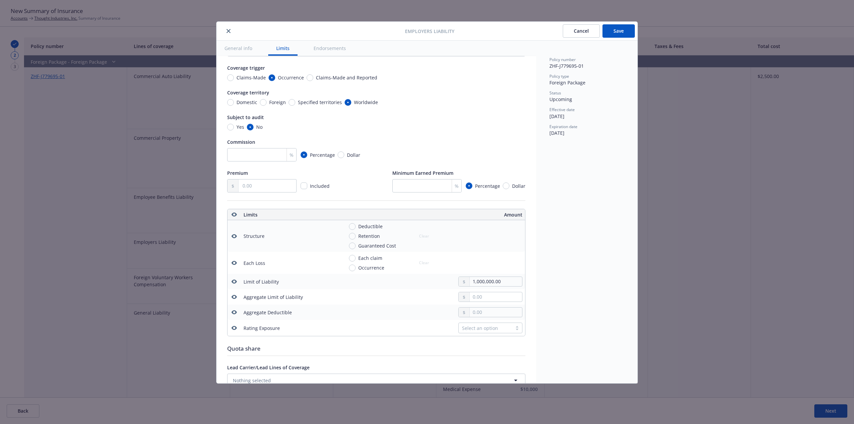
click at [260, 99] on div "Foreign" at bounding box center [273, 102] width 26 height 7
click at [260, 99] on input "Foreign" at bounding box center [263, 102] width 7 height 7
radio input "true"
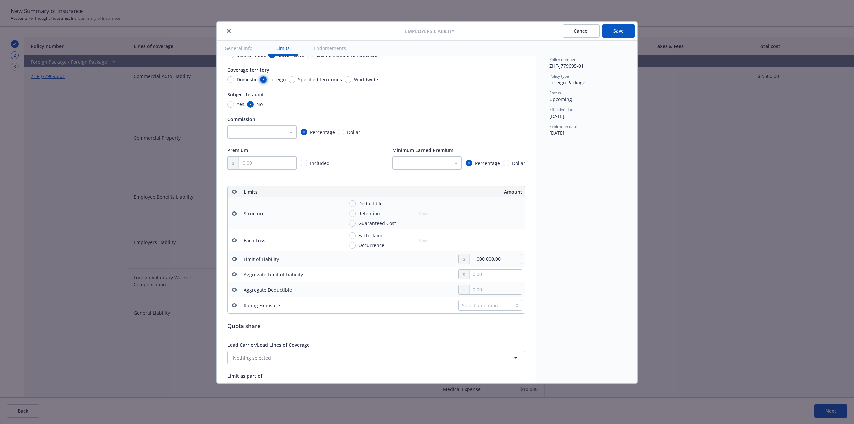
scroll to position [67, 0]
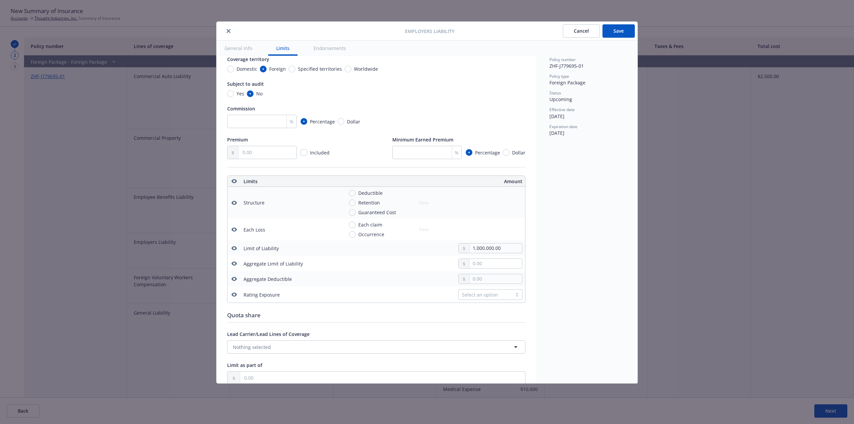
click at [625, 34] on button "Save" at bounding box center [619, 30] width 32 height 13
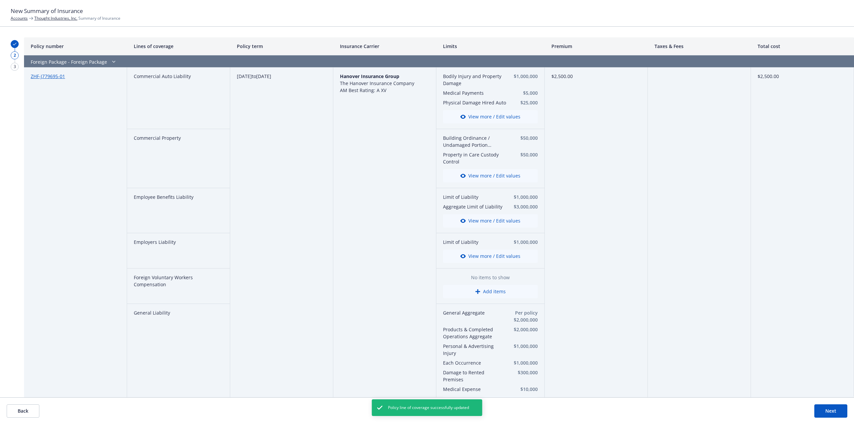
click at [490, 296] on button "Add items" at bounding box center [490, 291] width 95 height 13
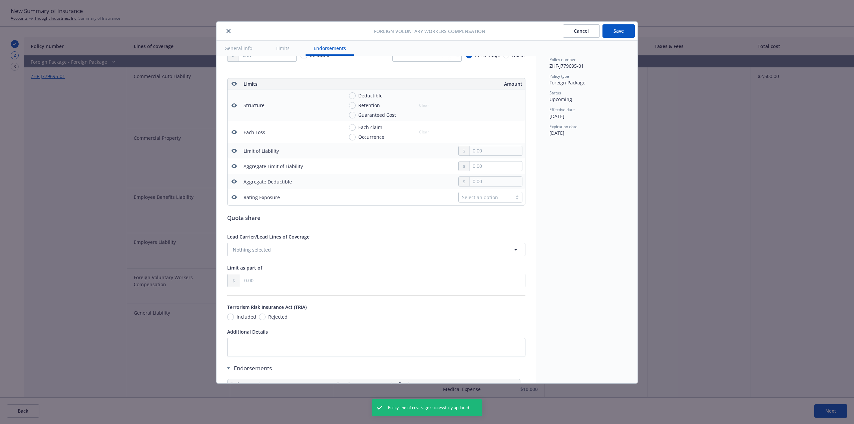
scroll to position [184, 0]
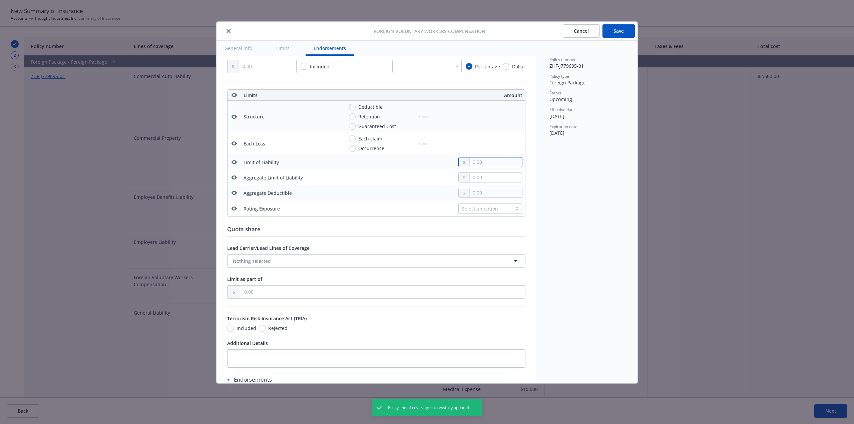
click at [480, 167] on input "text" at bounding box center [496, 162] width 52 height 9
type input "1,000,000.00"
click at [373, 204] on div "Select an option" at bounding box center [433, 208] width 179 height 11
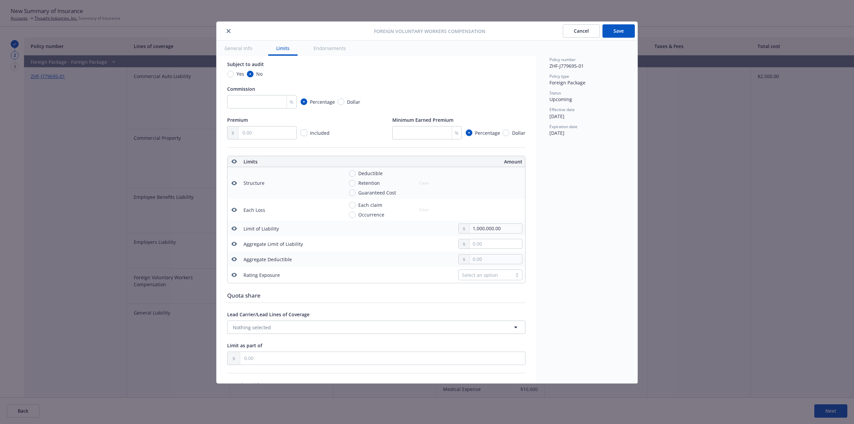
scroll to position [117, 0]
click at [628, 29] on button "Save" at bounding box center [619, 30] width 32 height 13
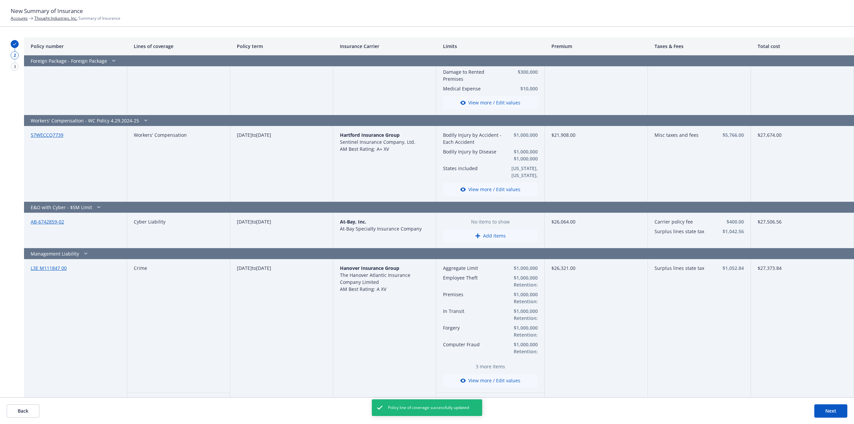
scroll to position [768, 0]
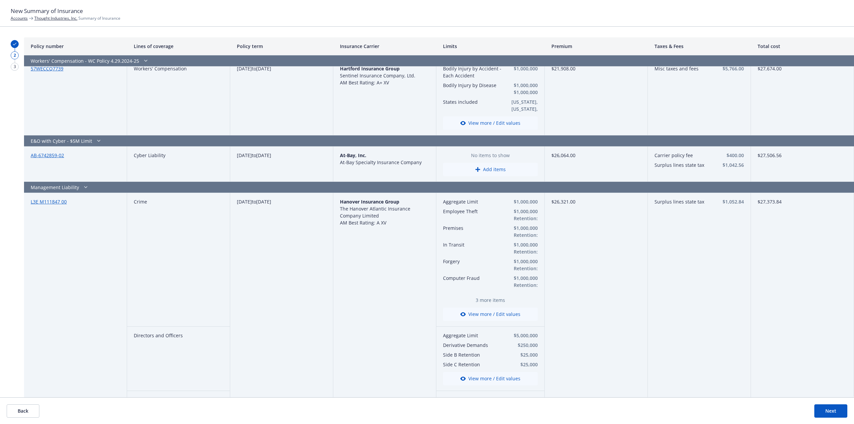
click at [50, 155] on link "AB-6742859-02" at bounding box center [47, 155] width 33 height 6
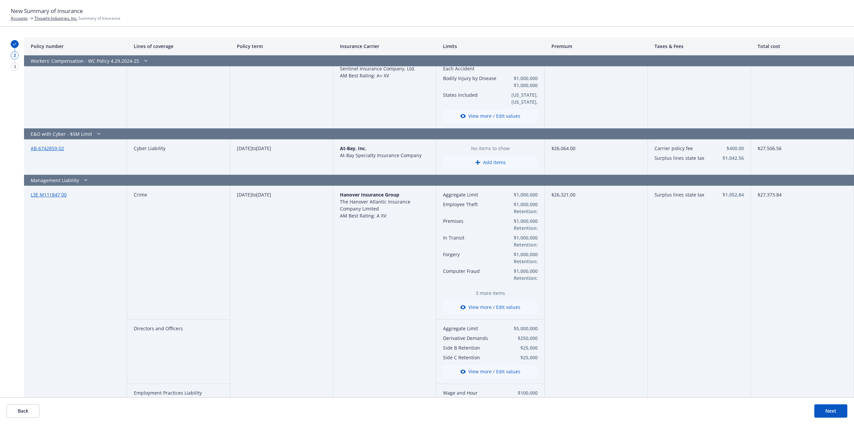
scroll to position [687, 0]
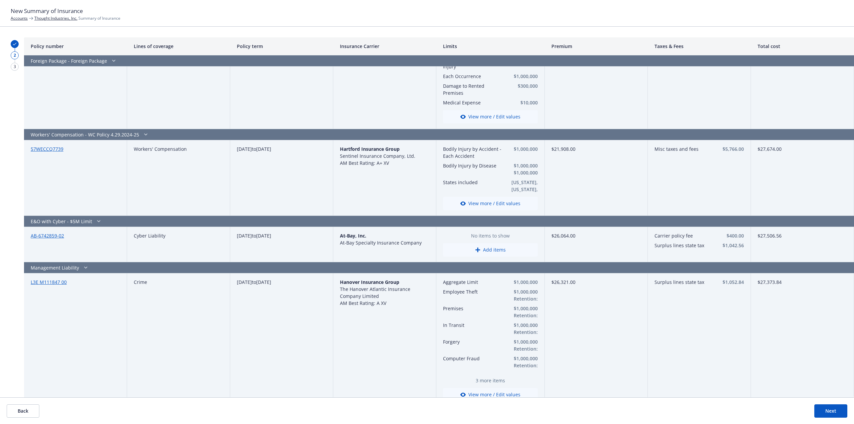
click at [488, 252] on button "Add items" at bounding box center [490, 249] width 95 height 13
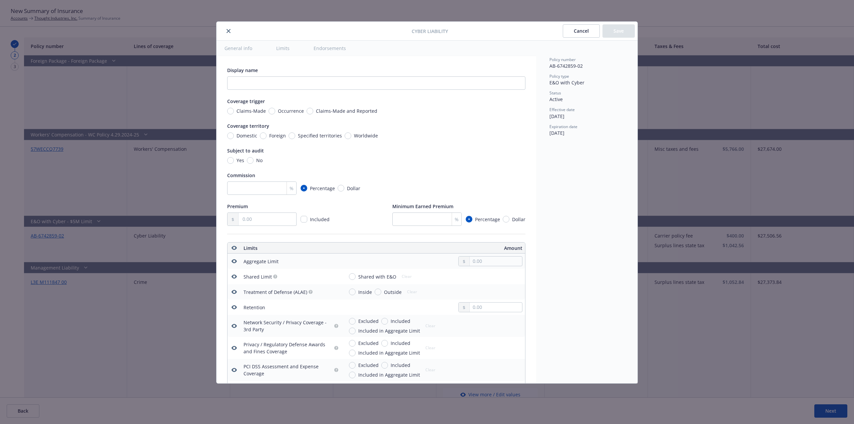
scroll to position [186, 0]
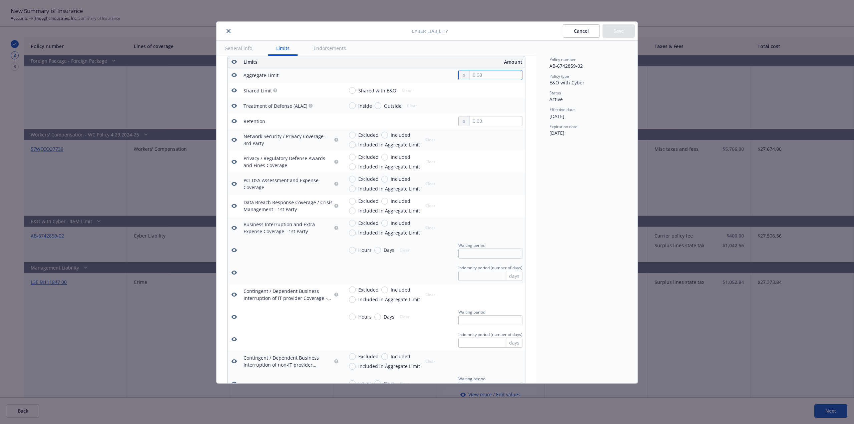
click at [478, 77] on input "text" at bounding box center [496, 74] width 52 height 9
type input "5,000,000.00"
click at [497, 133] on button "$5,000,000.00" at bounding box center [488, 128] width 57 height 12
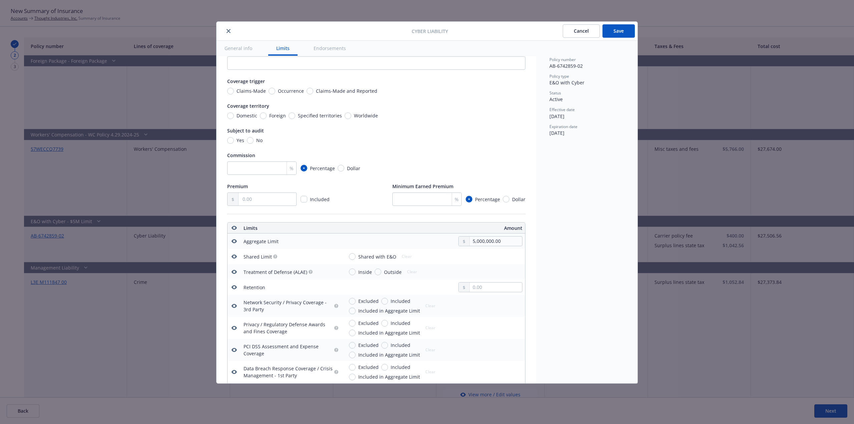
scroll to position [0, 0]
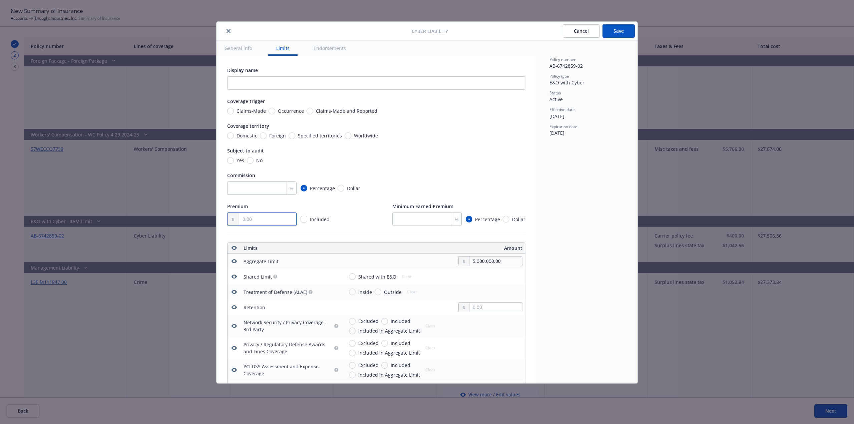
click at [262, 222] on input "text" at bounding box center [268, 219] width 58 height 13
paste input "26,464.00"
type input "26,464.00"
click at [248, 162] on input "No" at bounding box center [250, 160] width 7 height 7
radio input "true"
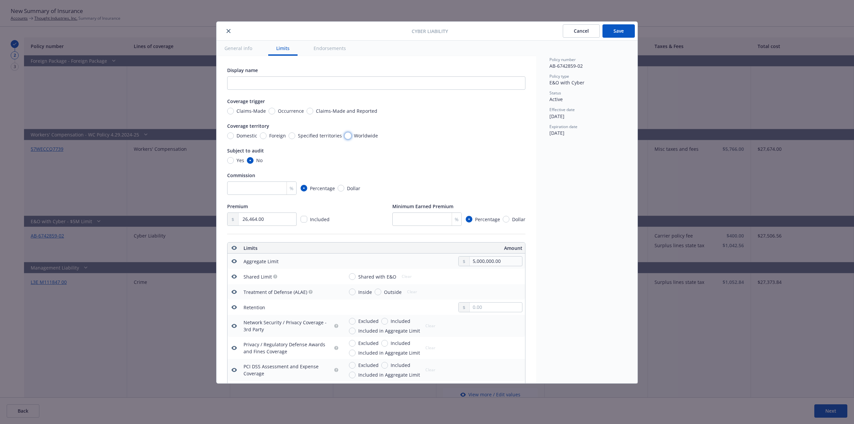
click at [348, 137] on input "Worldwide" at bounding box center [348, 136] width 7 height 7
radio input "true"
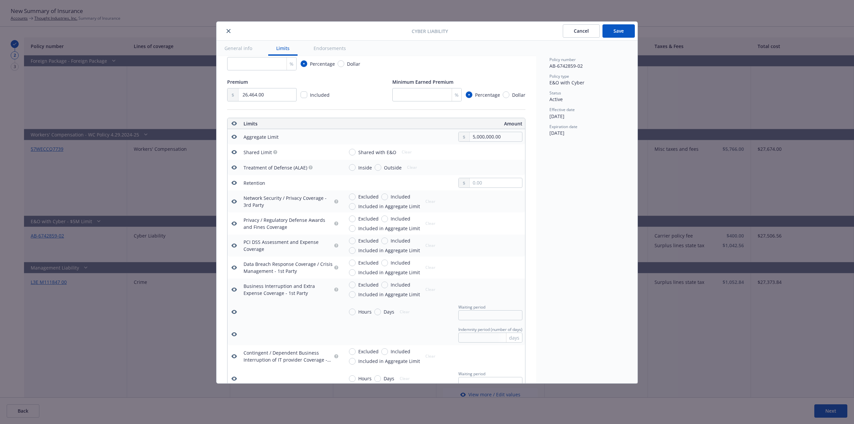
scroll to position [134, 0]
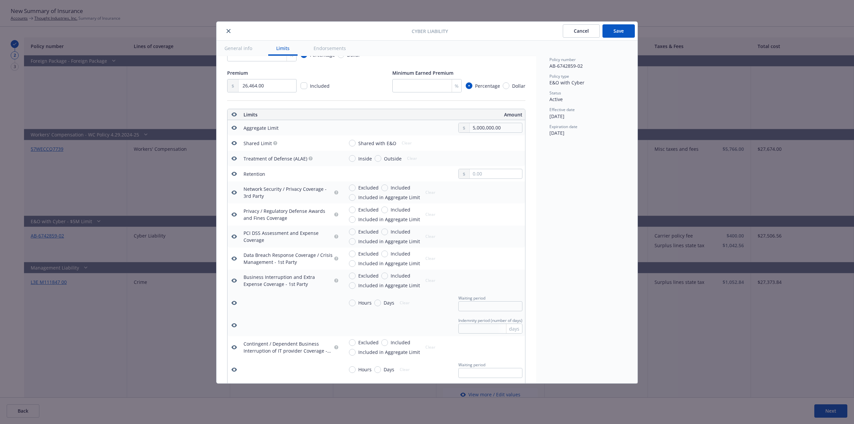
click at [356, 143] on span "Shared with E&O" at bounding box center [376, 143] width 41 height 7
click at [356, 143] on input "Shared with E&O" at bounding box center [352, 143] width 7 height 7
radio input "true"
click at [481, 175] on input "text" at bounding box center [496, 173] width 52 height 9
type input "25,000.00"
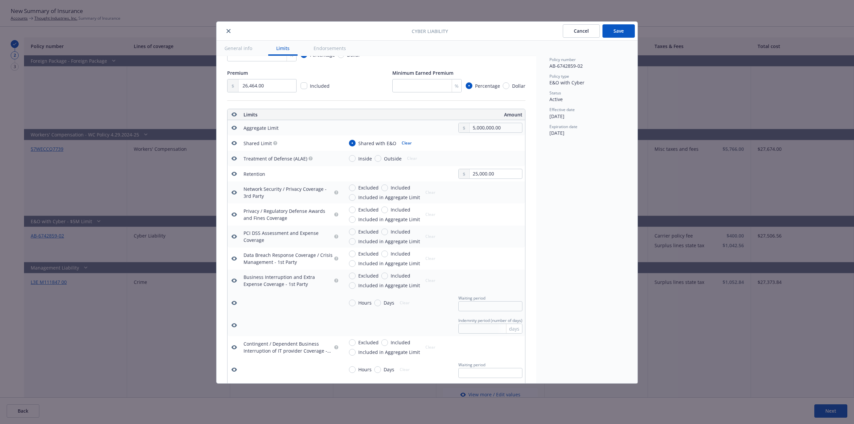
click at [548, 206] on div "Policy number AB-6742859-02 Policy type E&O with Cyber Status Active Effective …" at bounding box center [586, 212] width 101 height 343
click at [386, 189] on input "Included" at bounding box center [384, 188] width 7 height 7
radio input "true"
click at [386, 210] on input "Included" at bounding box center [384, 210] width 7 height 7
radio input "true"
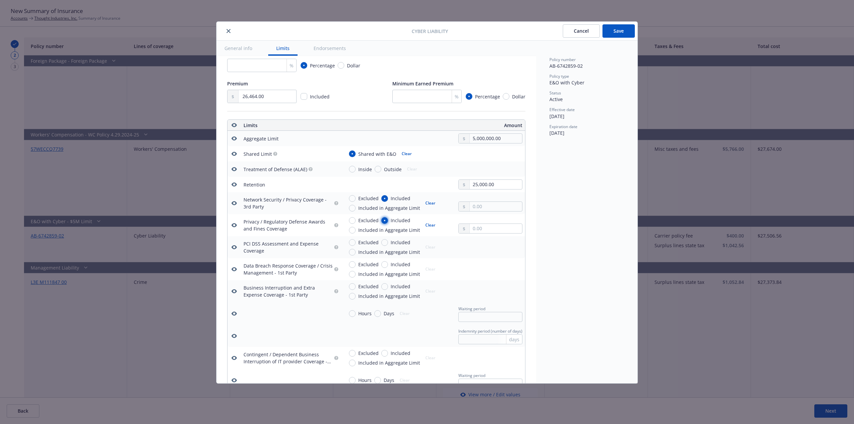
scroll to position [100, 0]
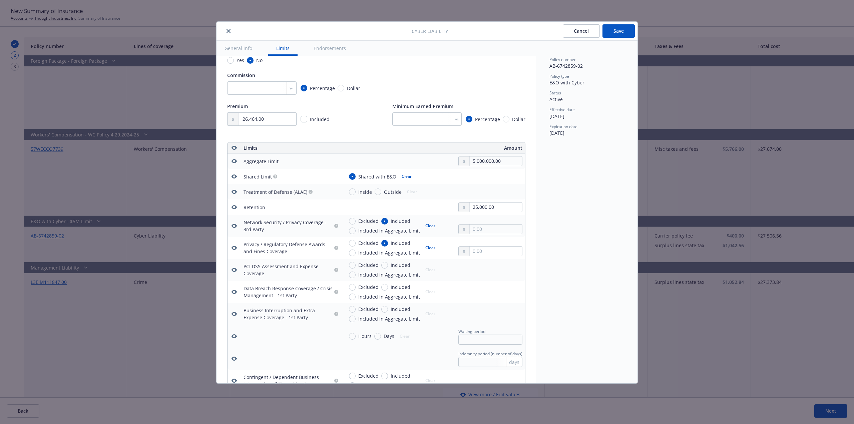
click at [576, 259] on div "Policy number AB-6742859-02 Policy type E&O with Cyber Status Active Effective …" at bounding box center [586, 212] width 101 height 343
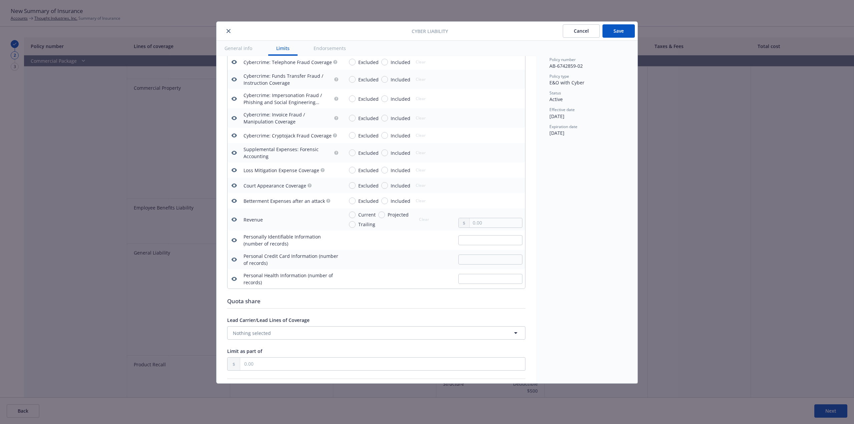
scroll to position [147, 0]
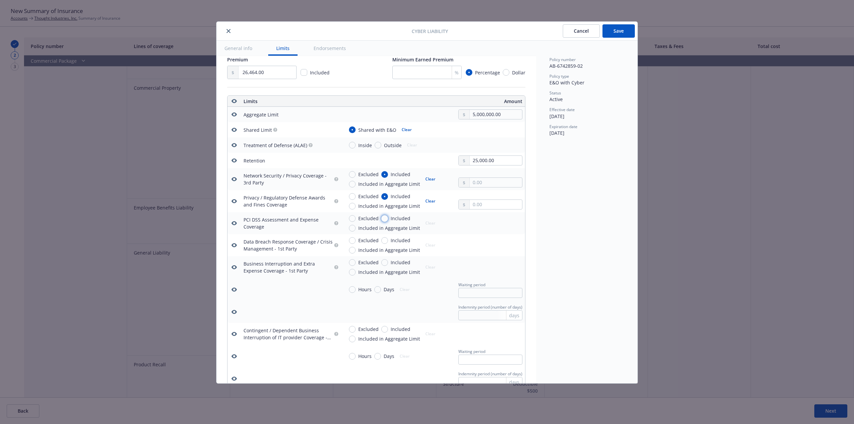
click at [383, 222] on input "Included" at bounding box center [384, 218] width 7 height 7
radio input "true"
click at [385, 264] on input "Included" at bounding box center [384, 262] width 7 height 7
radio input "true"
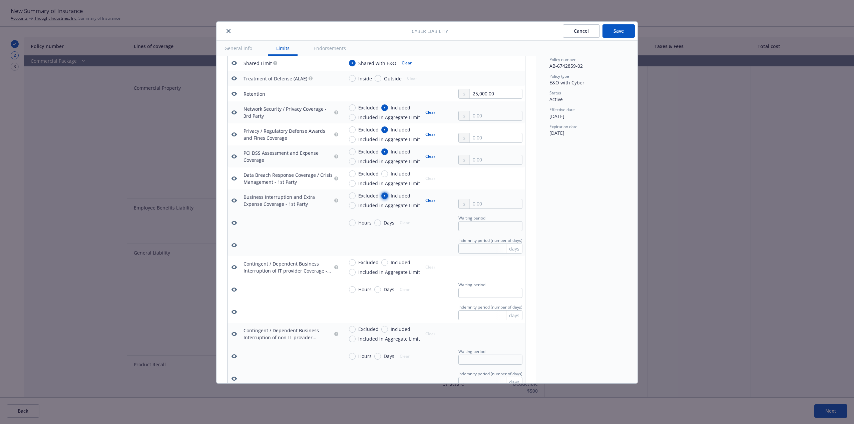
scroll to position [247, 0]
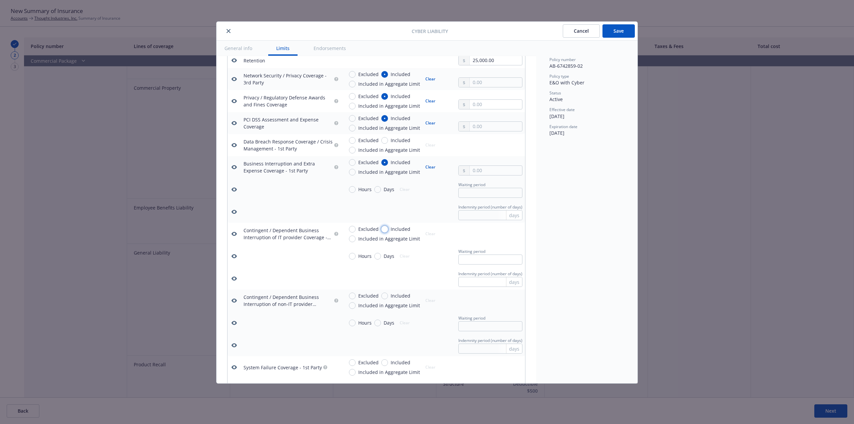
click at [385, 229] on input "Included" at bounding box center [384, 229] width 7 height 7
radio input "true"
click at [385, 294] on input "Included" at bounding box center [384, 296] width 7 height 7
radio input "true"
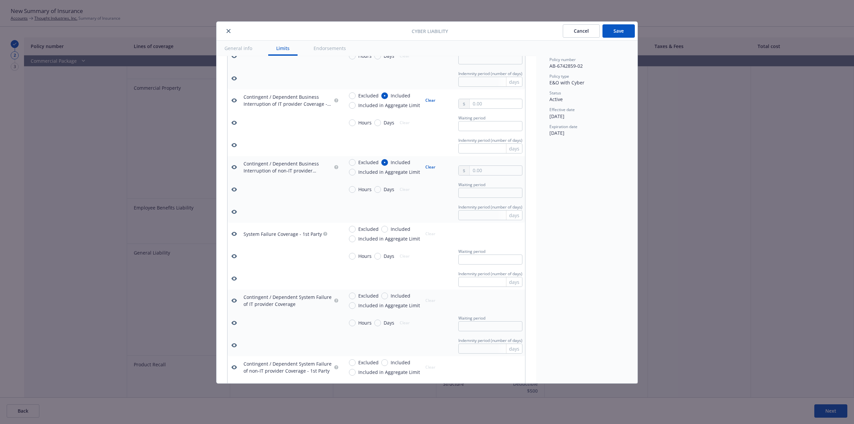
scroll to position [740, 0]
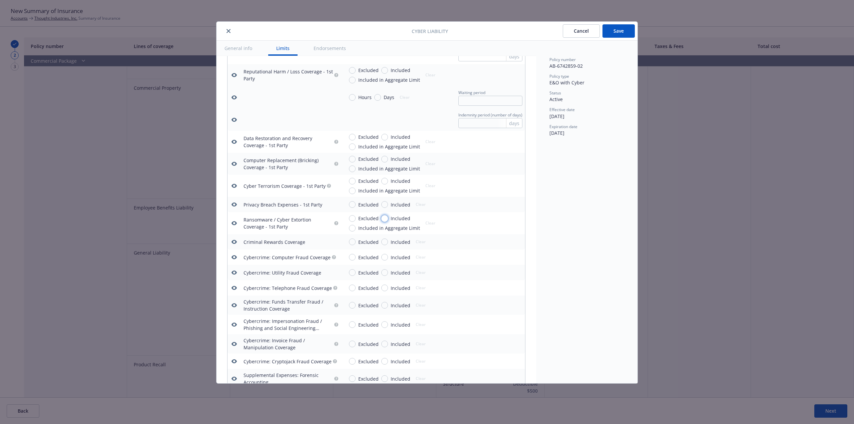
click at [384, 220] on input "Included" at bounding box center [384, 218] width 7 height 7
radio input "true"
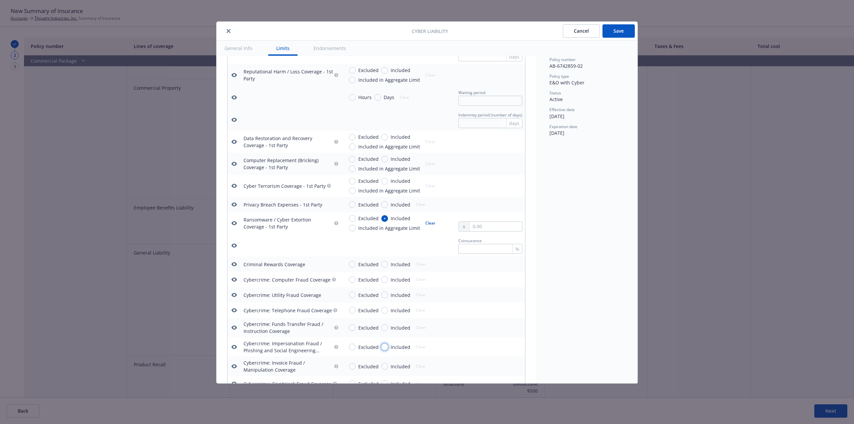
click at [381, 347] on input "Included" at bounding box center [384, 347] width 7 height 7
radio input "true"
click at [471, 355] on input "text" at bounding box center [496, 350] width 52 height 9
type input "250,000.00"
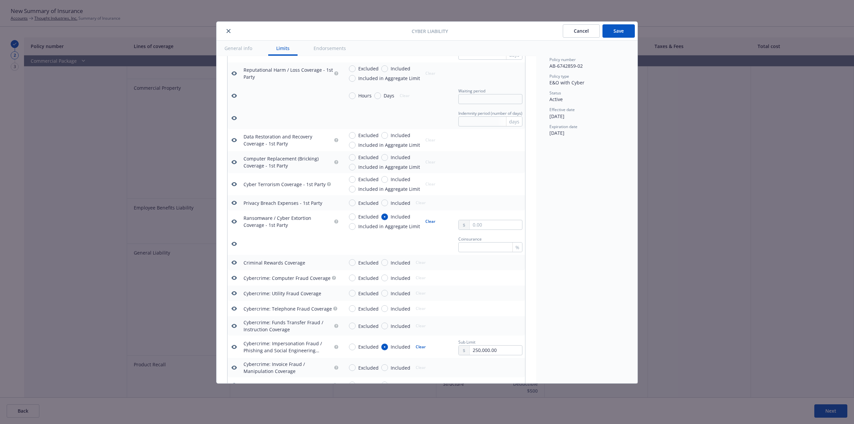
click at [590, 321] on div "Policy number AB-6742859-02 Policy type E&O with Cyber Status Active Effective …" at bounding box center [586, 212] width 101 height 343
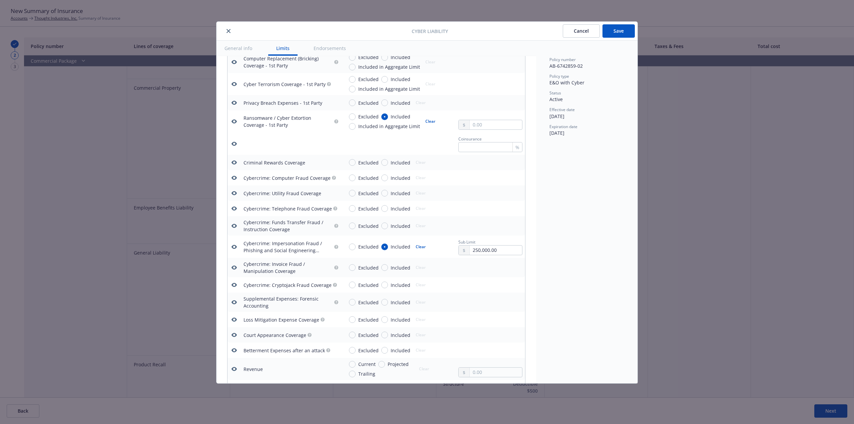
scroll to position [828, 0]
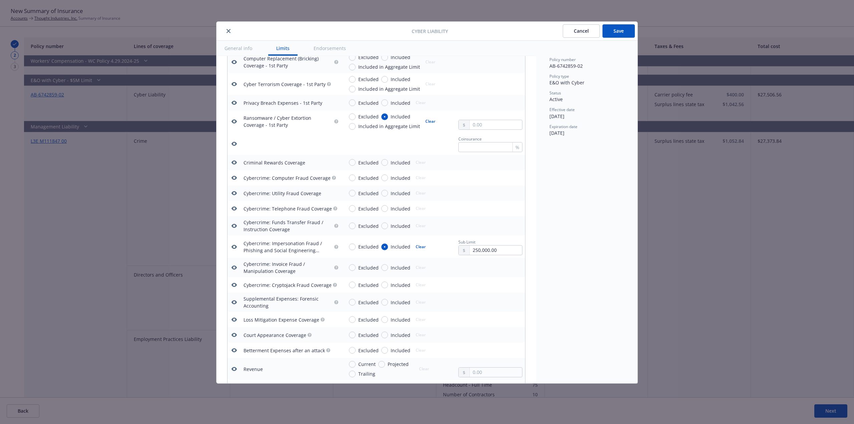
click at [562, 254] on div "Policy number AB-6742859-02 Policy type E&O with Cyber Status Active Effective …" at bounding box center [586, 212] width 101 height 343
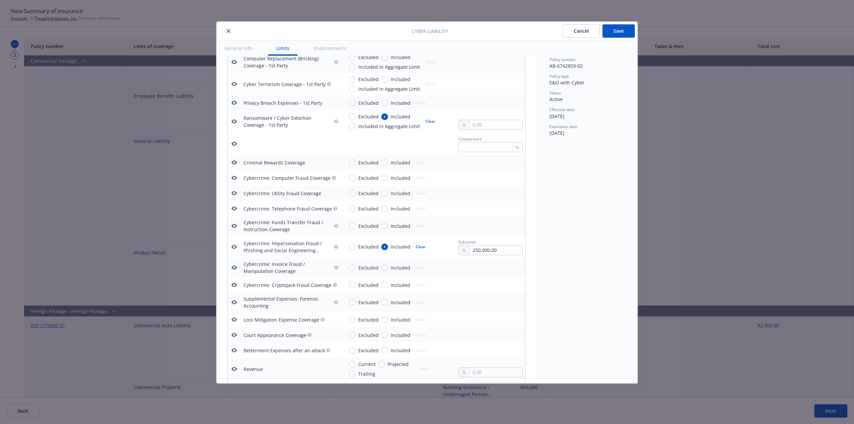
scroll to position [591, 0]
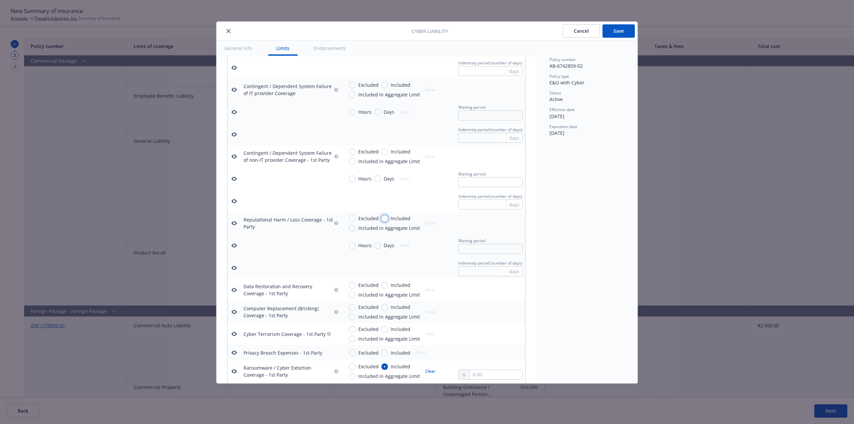
click at [381, 220] on input "Included" at bounding box center [384, 218] width 7 height 7
radio input "true"
click at [479, 273] on input "text" at bounding box center [491, 271] width 64 height 10
type input "180"
click at [577, 249] on div "Policy number AB-6742859-02 Policy type E&O with Cyber Status Active Effective …" at bounding box center [586, 212] width 101 height 343
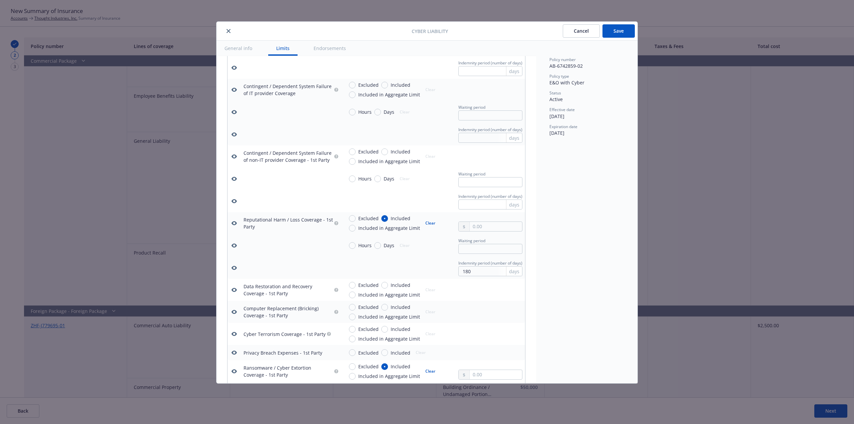
scroll to position [395, 0]
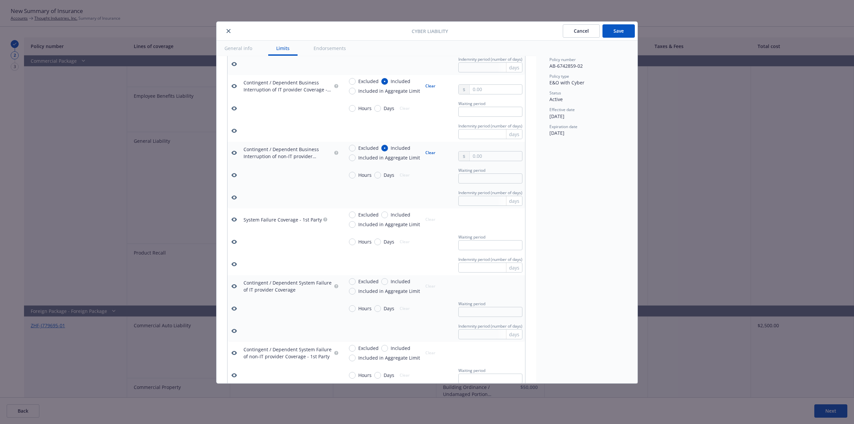
click at [382, 211] on td "Excluded Included Included in Aggregate Limit Clear" at bounding box center [433, 220] width 184 height 22
click at [386, 216] on input "Included" at bounding box center [384, 215] width 7 height 7
radio input "true"
click at [385, 284] on input "Included" at bounding box center [384, 281] width 7 height 7
radio input "true"
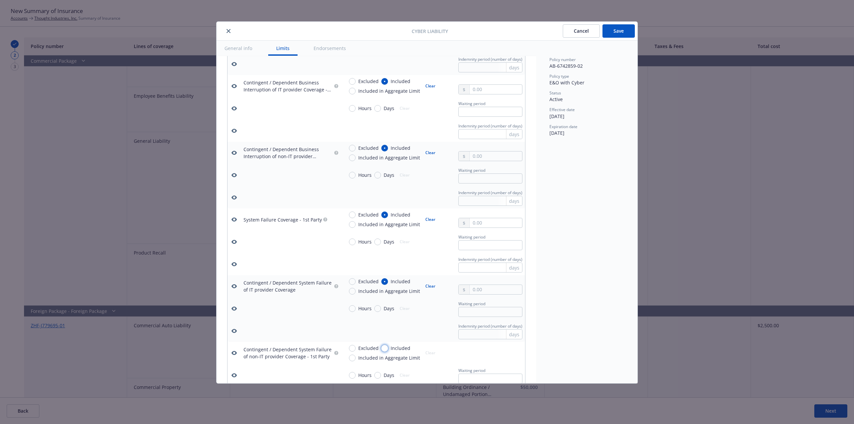
click at [385, 349] on input "Included" at bounding box center [384, 348] width 7 height 7
radio input "true"
click at [484, 249] on input "text" at bounding box center [491, 245] width 64 height 10
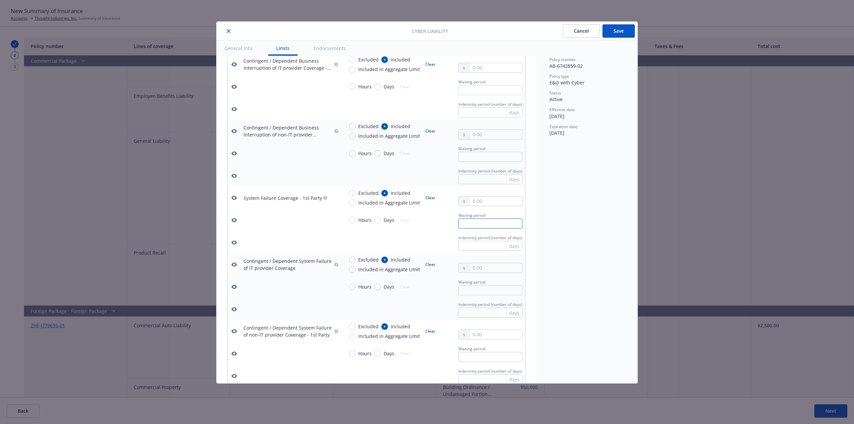
scroll to position [428, 0]
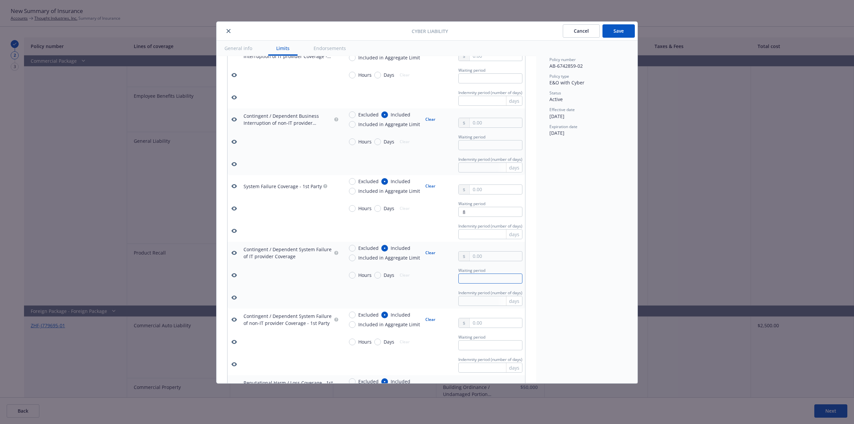
click at [483, 276] on input "text" at bounding box center [491, 279] width 64 height 10
click at [490, 210] on input "8" at bounding box center [491, 212] width 64 height 10
type input "8"
click at [477, 276] on input "text" at bounding box center [491, 279] width 64 height 10
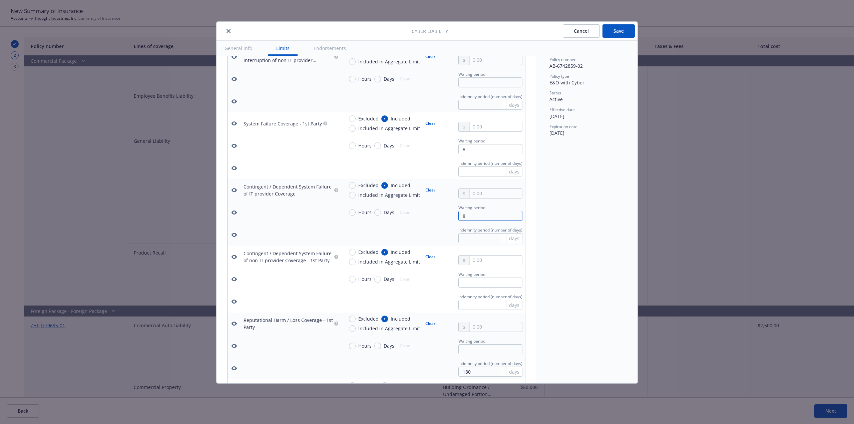
scroll to position [495, 0]
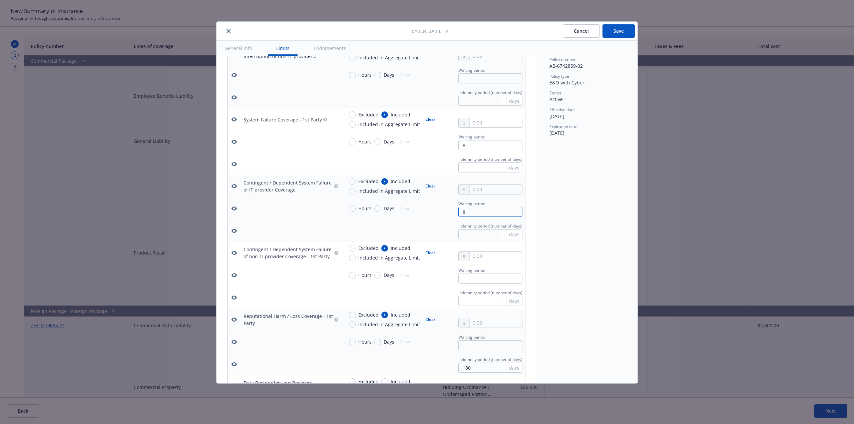
type input "8"
click at [485, 254] on input "text" at bounding box center [496, 256] width 52 height 9
click at [422, 273] on div "Hours Days Clear" at bounding box center [388, 275] width 89 height 17
click at [483, 279] on input "text" at bounding box center [491, 279] width 64 height 10
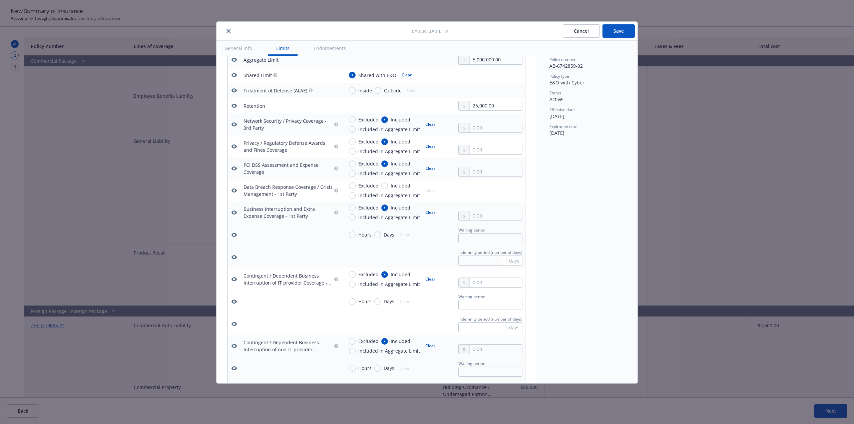
scroll to position [94, 0]
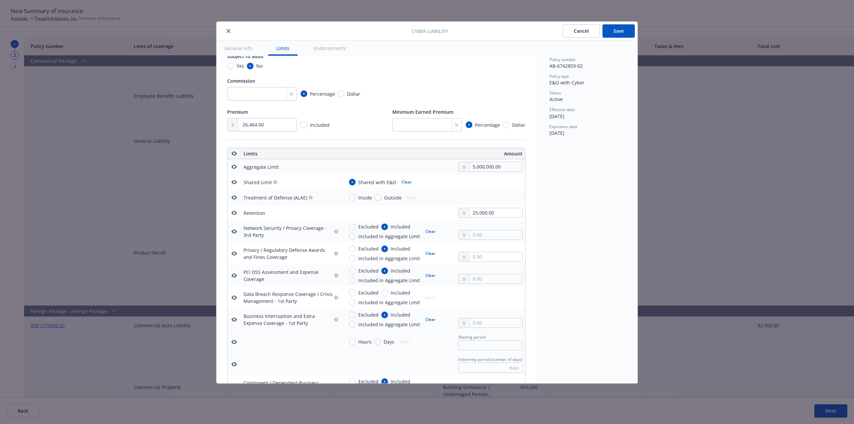
type input "8"
drag, startPoint x: 485, startPoint y: 162, endPoint x: 427, endPoint y: 163, distance: 58.8
click at [427, 163] on td "5,000,000.00" at bounding box center [433, 166] width 184 height 15
click at [507, 164] on input "5,000,000.00" at bounding box center [496, 166] width 52 height 9
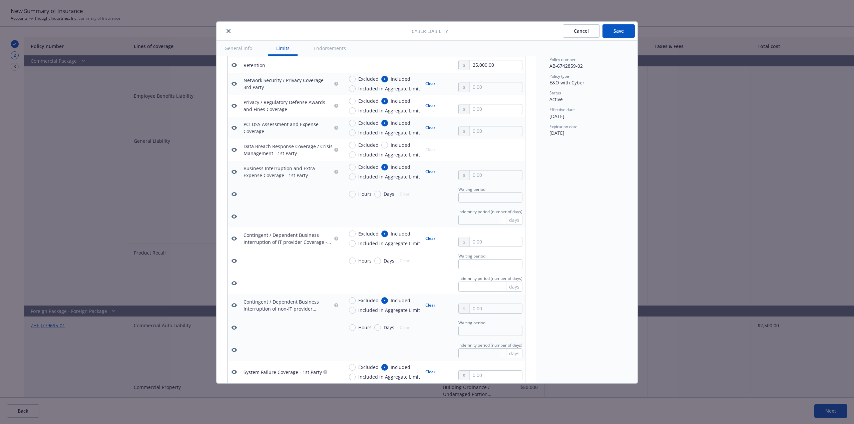
scroll to position [261, 0]
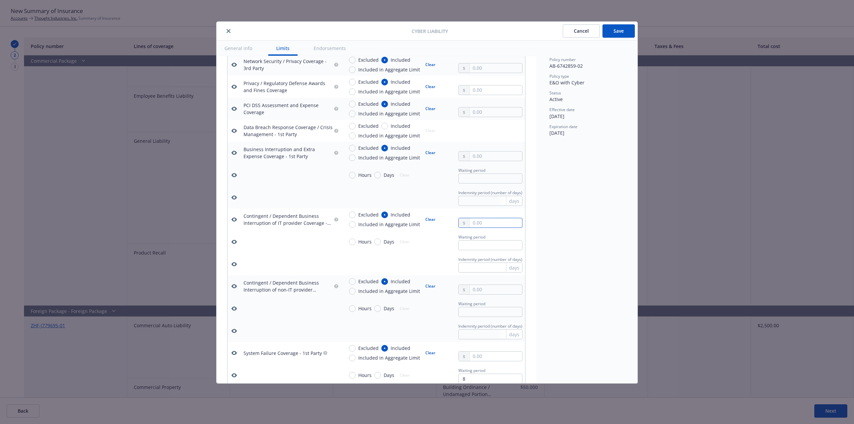
click at [482, 223] on input "text" at bounding box center [496, 222] width 52 height 9
type input "5,000,000.00"
click at [488, 283] on div "Quick select $1,000,000.00 $2,000,000.00 $5,000,000.00 $10,000,000.00" at bounding box center [489, 265] width 58 height 68
click at [486, 295] on td "Excluded Included Included in Aggregate Limit Clear" at bounding box center [433, 286] width 184 height 22
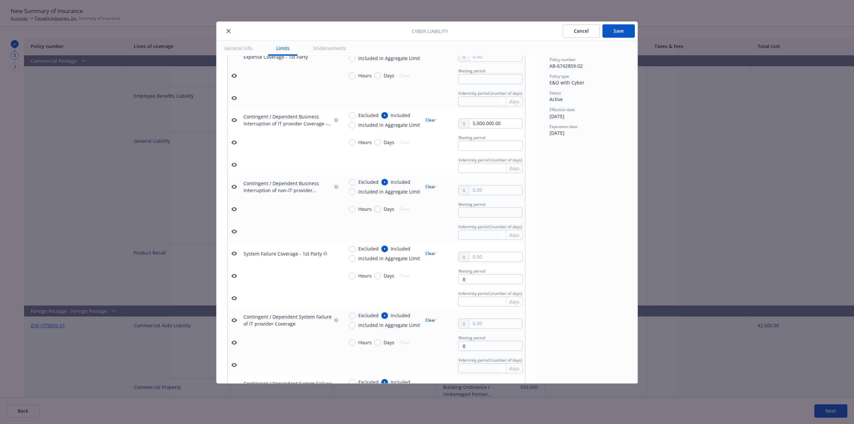
scroll to position [361, 0]
click at [485, 192] on input "text" at bounding box center [496, 189] width 52 height 9
click at [503, 243] on button "$5,000,000.00" at bounding box center [488, 243] width 57 height 12
type input "5,000,000.00"
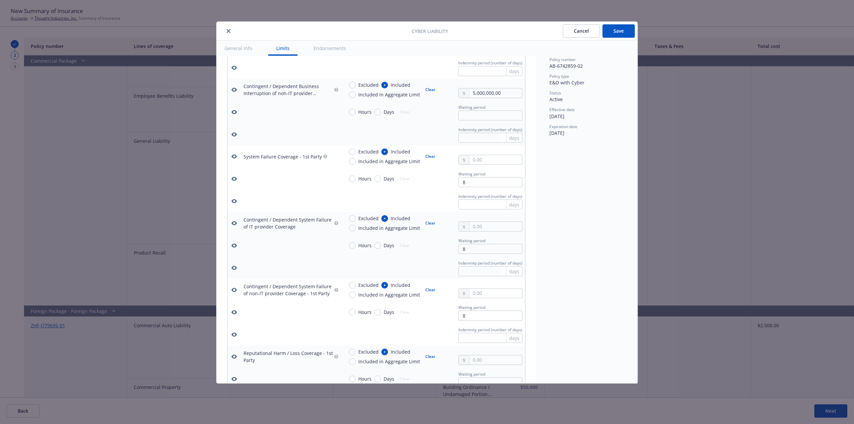
scroll to position [462, 0]
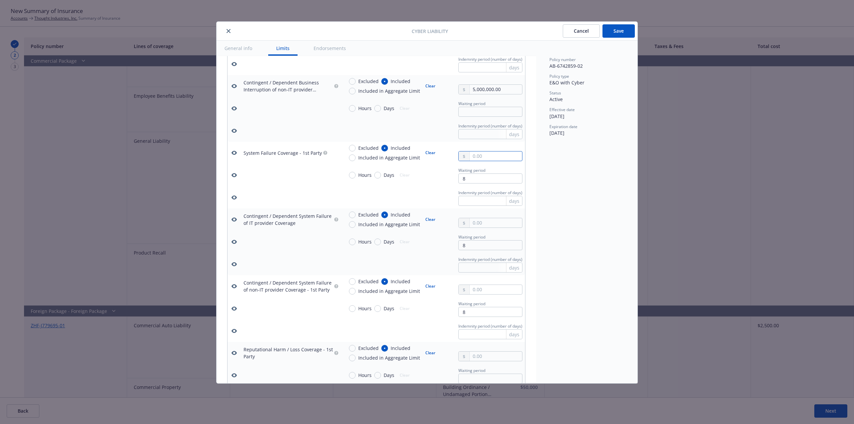
click at [505, 152] on input "text" at bounding box center [496, 156] width 52 height 9
type input "5,000,000.00"
click at [496, 211] on button "$5,000,000.00" at bounding box center [488, 210] width 57 height 12
click at [481, 221] on input "text" at bounding box center [496, 222] width 52 height 9
type input "5,000,000.00"
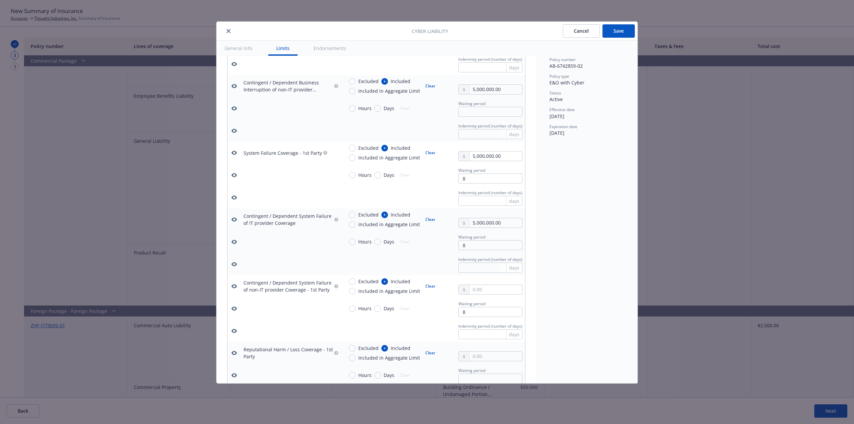
click at [486, 281] on button "$5,000,000.00" at bounding box center [488, 277] width 57 height 12
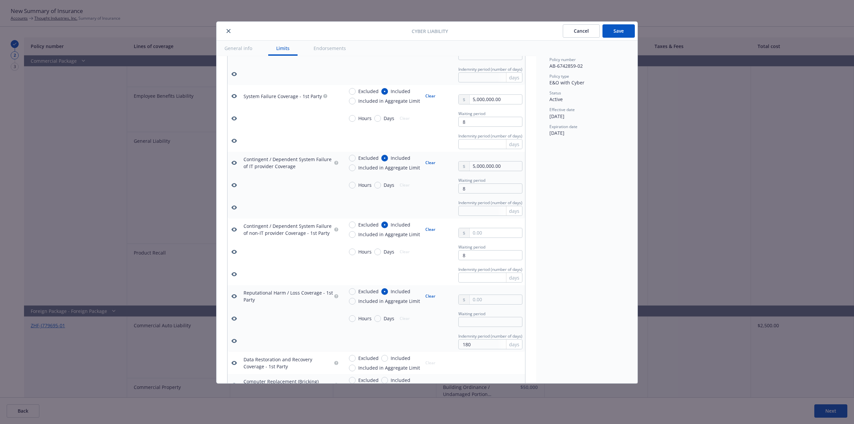
scroll to position [528, 0]
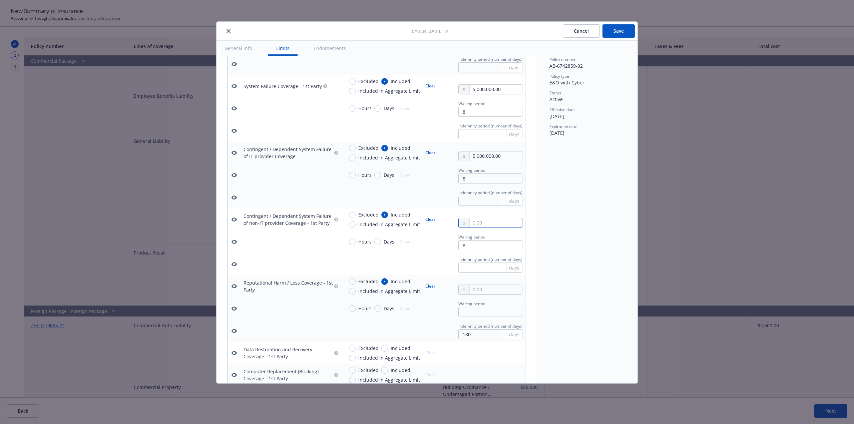
click at [491, 227] on input "text" at bounding box center [496, 222] width 52 height 9
type input "1,000,000.00"
click at [490, 249] on button "$1,000,000.00" at bounding box center [488, 252] width 57 height 12
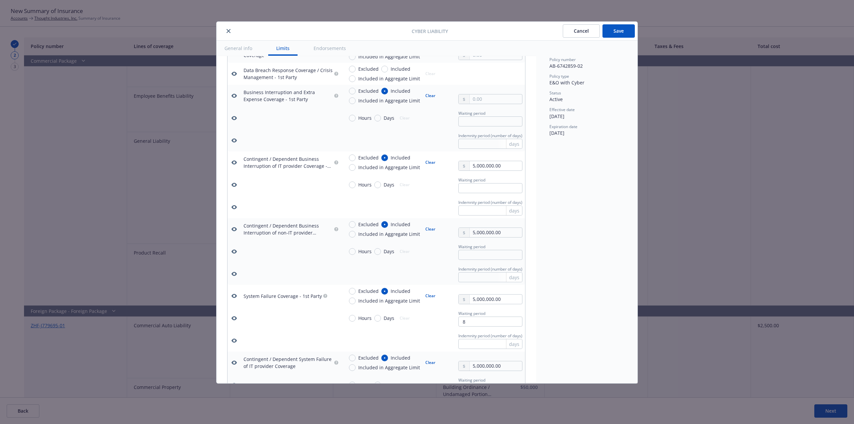
scroll to position [295, 0]
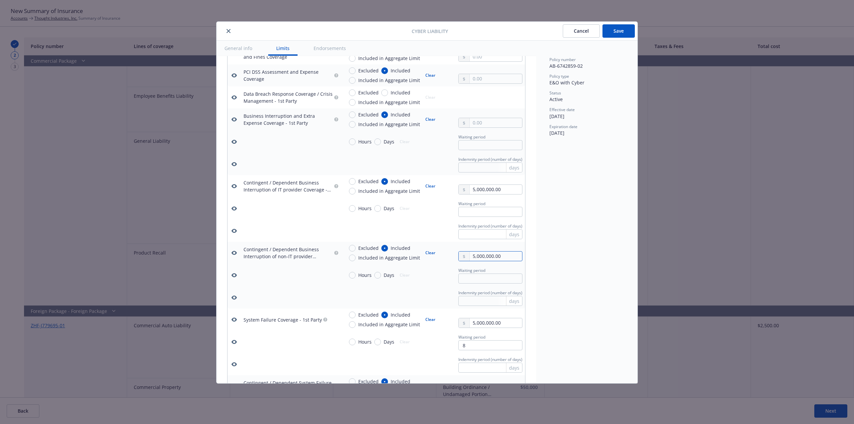
click at [504, 258] on input "5,000,000.00" at bounding box center [496, 256] width 52 height 9
click at [496, 284] on button "$1,000,000.00" at bounding box center [488, 285] width 57 height 12
type input "1,000,000.00"
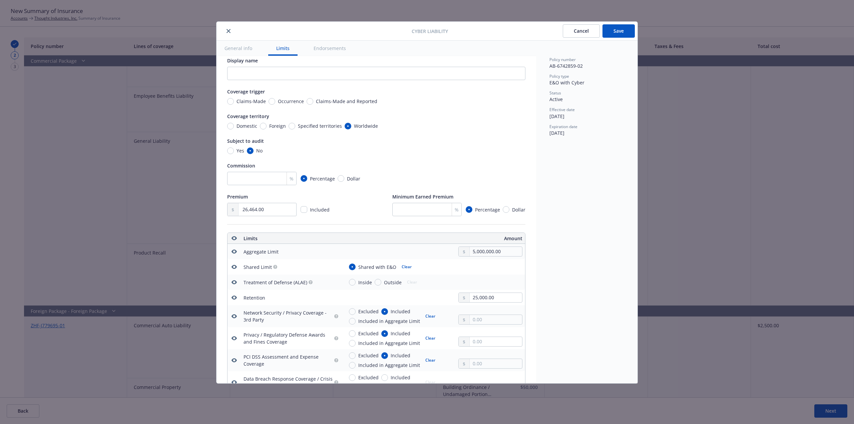
scroll to position [0, 0]
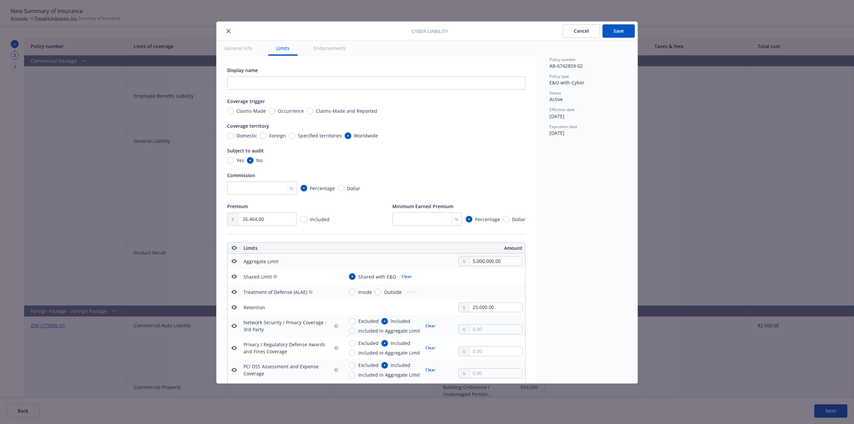
click at [275, 113] on span "Occurrence" at bounding box center [289, 110] width 29 height 7
click at [274, 113] on input "Occurrence" at bounding box center [272, 111] width 7 height 7
radio input "true"
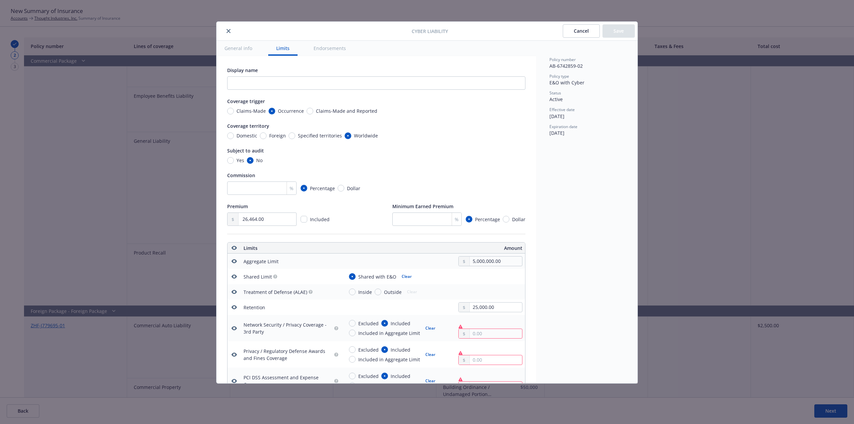
click at [240, 112] on span "Claims-Made" at bounding box center [251, 110] width 29 height 7
click at [234, 112] on input "Claims-Made" at bounding box center [230, 111] width 7 height 7
radio input "true"
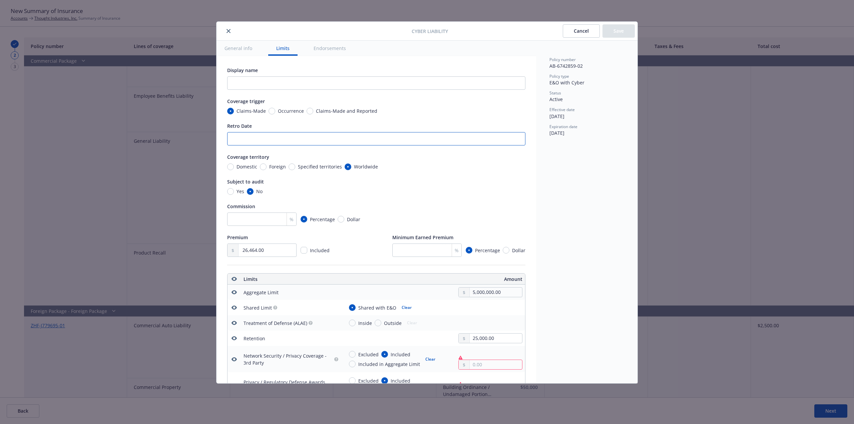
click at [259, 141] on input "Retro Date" at bounding box center [376, 138] width 298 height 13
paste input "12/05/2013"
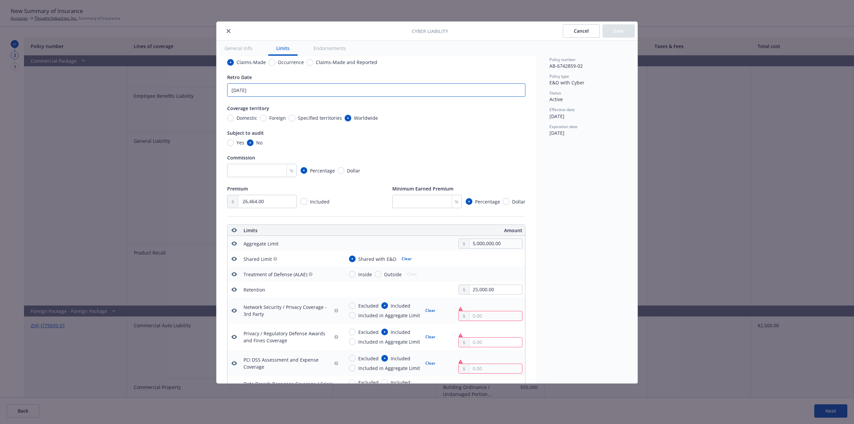
scroll to position [67, 0]
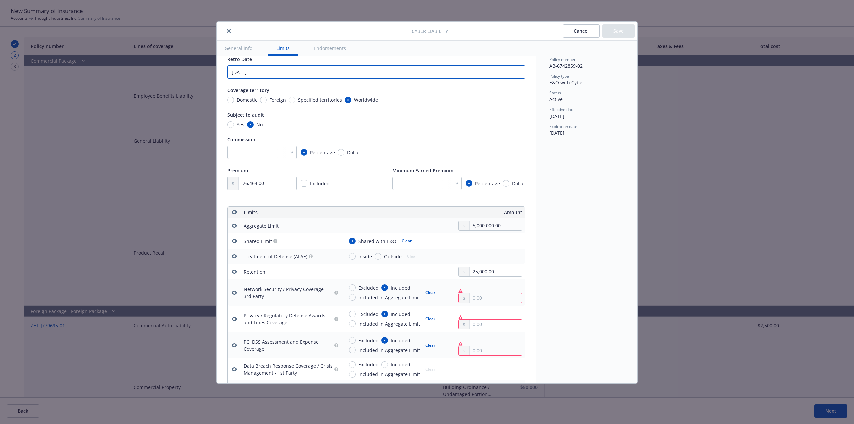
type input "12/05/2013"
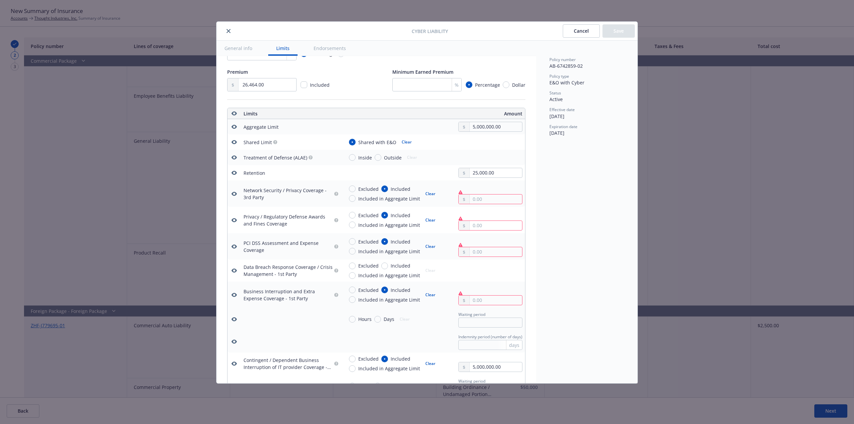
scroll to position [167, 0]
click at [486, 207] on td "Excluded Included Included in Aggregate Limit Clear" at bounding box center [433, 219] width 184 height 26
click at [483, 204] on td "Excluded Included Included in Aggregate Limit Clear" at bounding box center [433, 192] width 184 height 26
click at [352, 196] on input "Included in Aggregate Limit" at bounding box center [352, 197] width 7 height 7
radio input "true"
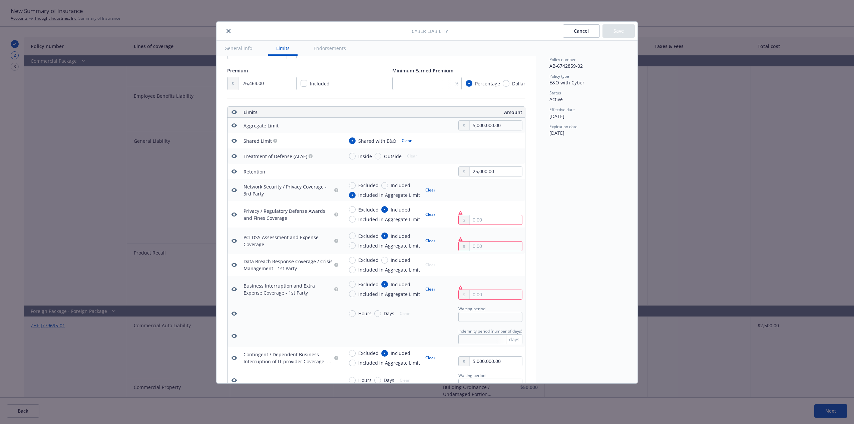
click at [350, 223] on div "Excluded Included Included in Aggregate Limit Clear" at bounding box center [388, 214] width 89 height 21
click at [352, 222] on input "Included in Aggregate Limit" at bounding box center [352, 219] width 7 height 7
radio input "true"
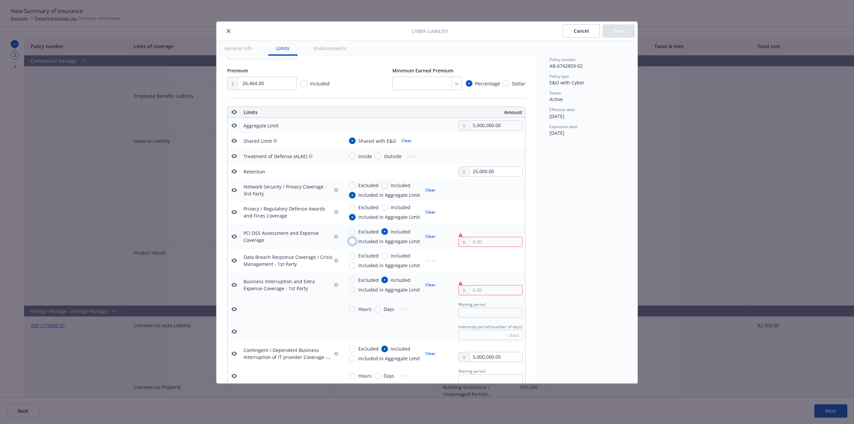
click at [352, 242] on input "Included in Aggregate Limit" at bounding box center [352, 241] width 7 height 7
radio input "true"
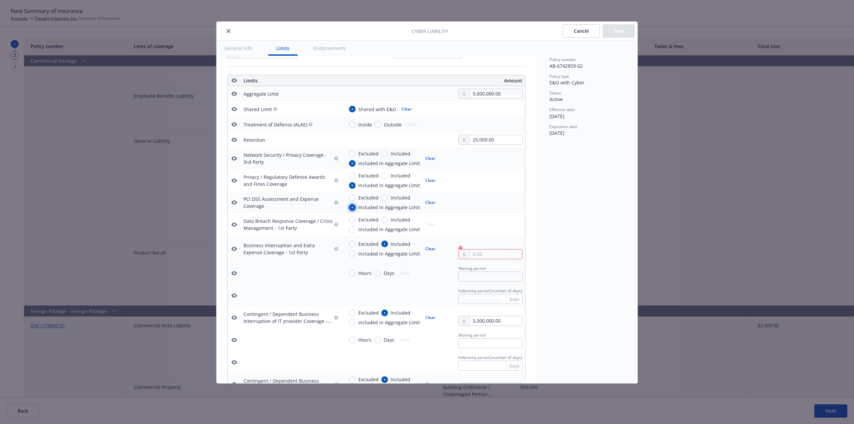
scroll to position [267, 0]
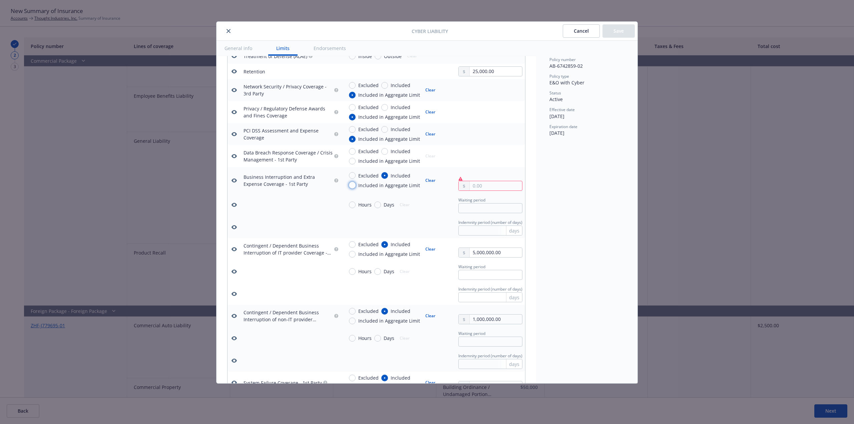
click at [351, 185] on input "Included in Aggregate Limit" at bounding box center [352, 185] width 7 height 7
radio input "true"
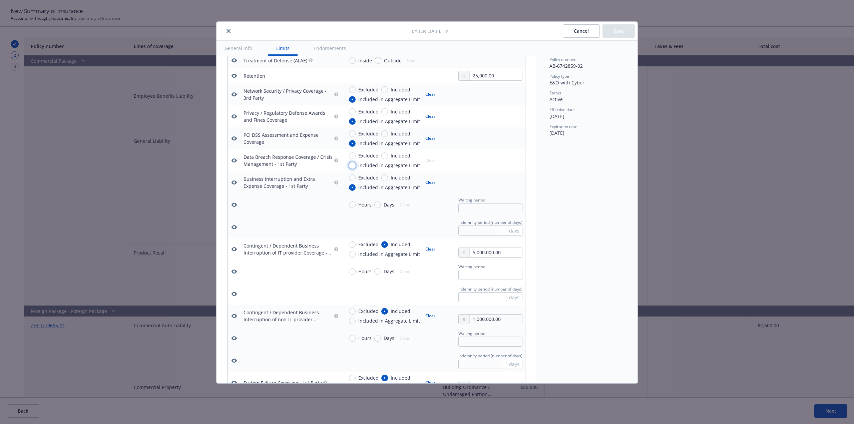
click at [353, 164] on input "Included in Aggregate Limit" at bounding box center [352, 165] width 7 height 7
click at [433, 163] on button "Clear" at bounding box center [431, 160] width 18 height 9
radio input "false"
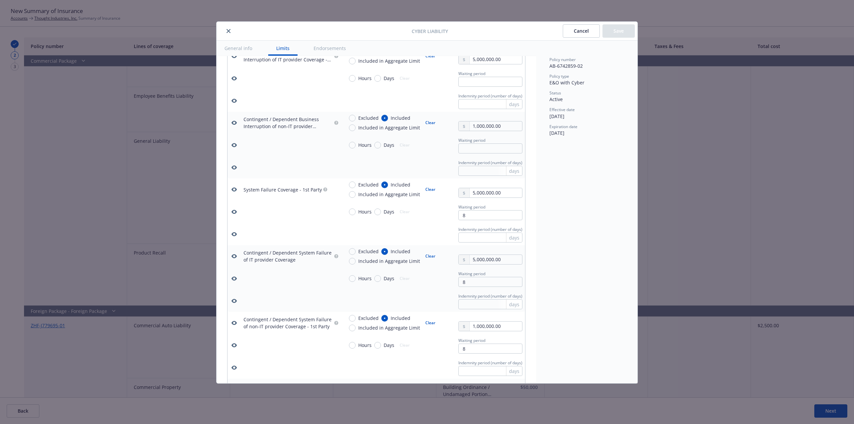
scroll to position [463, 0]
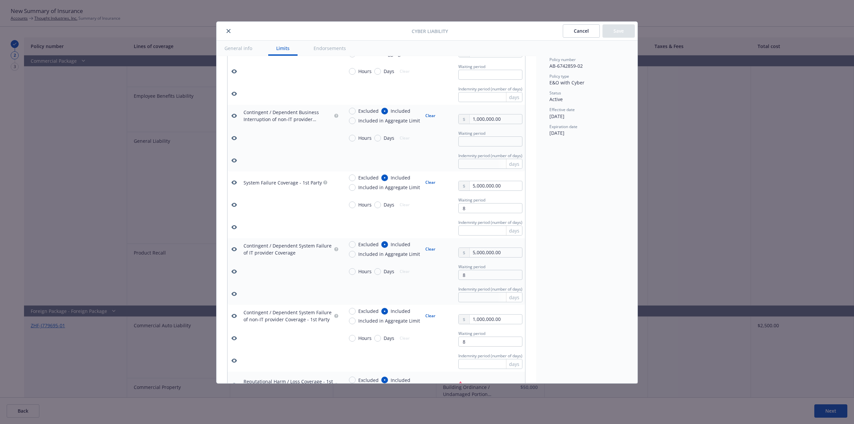
click at [375, 190] on span "Included in Aggregate Limit" at bounding box center [389, 187] width 62 height 7
click at [356, 190] on input "Included in Aggregate Limit" at bounding box center [352, 187] width 7 height 7
radio input "true"
click at [370, 255] on span "Included in Aggregate Limit" at bounding box center [389, 254] width 62 height 7
click at [356, 255] on input "Included in Aggregate Limit" at bounding box center [352, 254] width 7 height 7
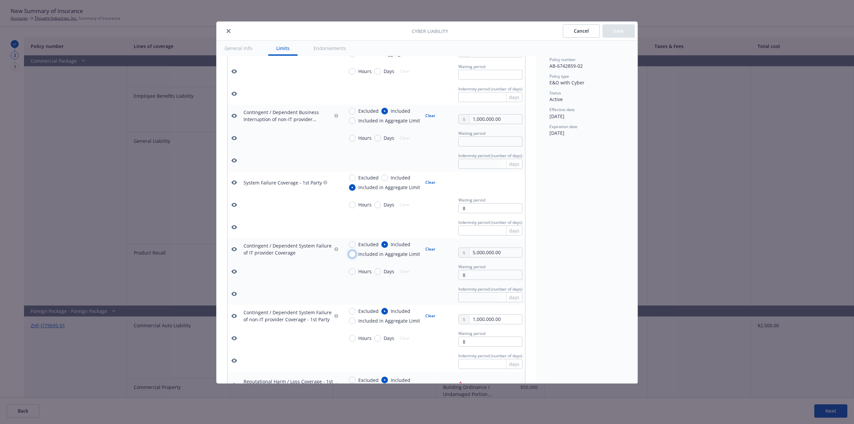
radio input "true"
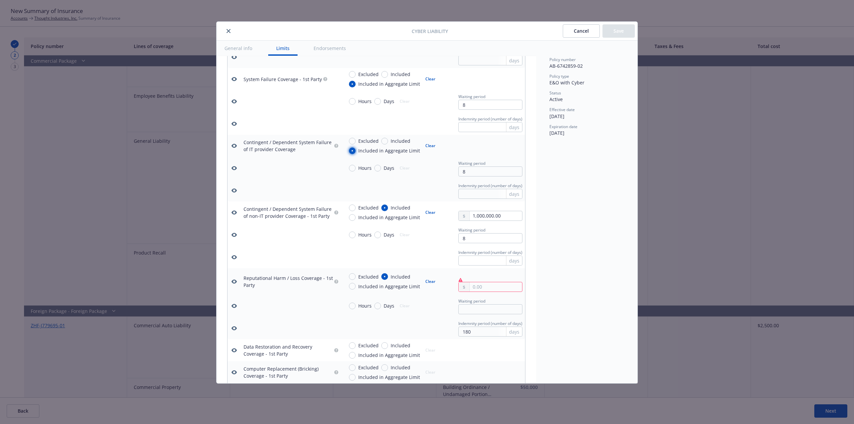
scroll to position [596, 0]
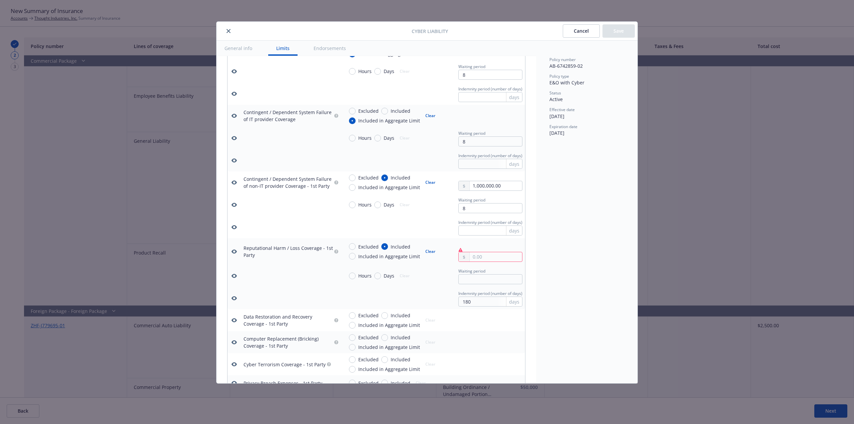
click at [394, 258] on span "Included in Aggregate Limit" at bounding box center [389, 256] width 62 height 7
click at [356, 258] on input "Included in Aggregate Limit" at bounding box center [352, 256] width 7 height 7
radio input "true"
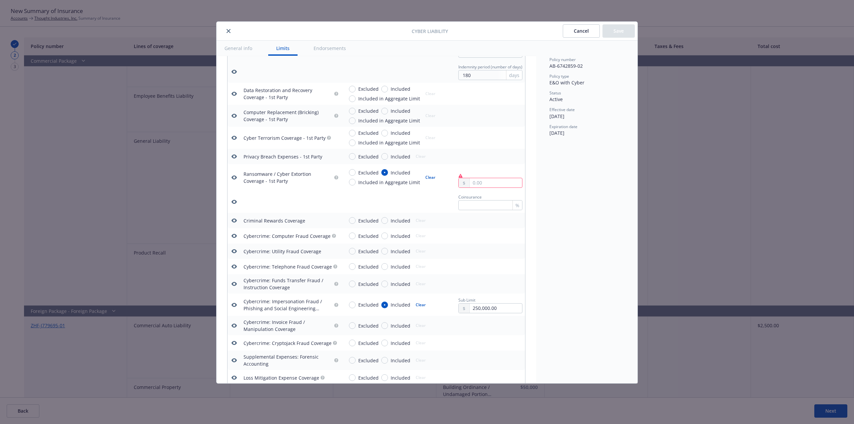
scroll to position [830, 0]
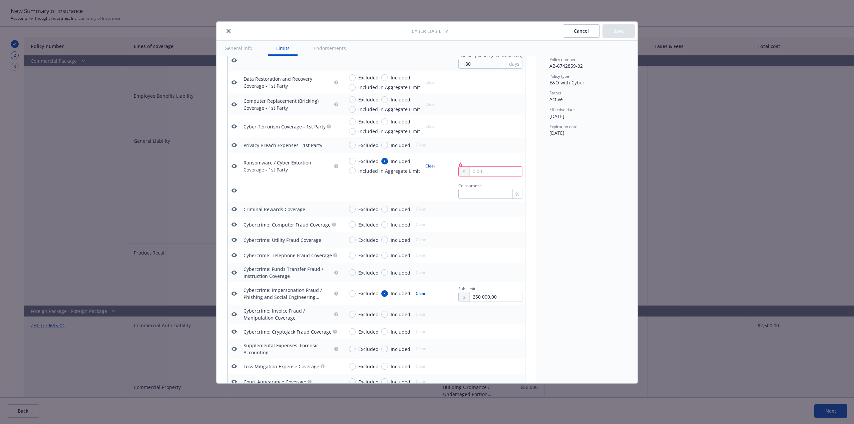
click at [390, 171] on span "Included in Aggregate Limit" at bounding box center [389, 171] width 62 height 7
click at [356, 171] on input "Included in Aggregate Limit" at bounding box center [352, 171] width 7 height 7
radio input "true"
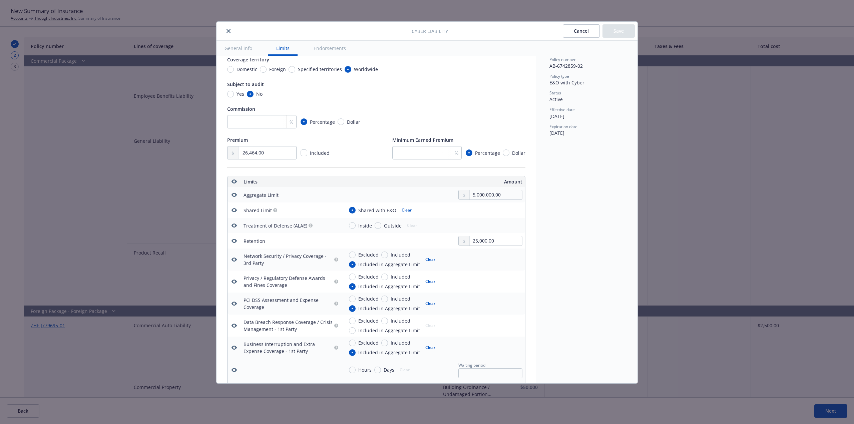
scroll to position [200, 0]
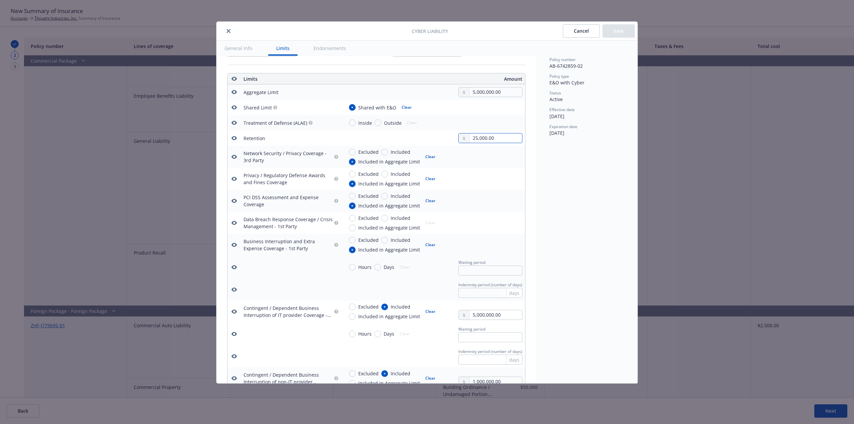
click at [496, 135] on input "25,000.00" at bounding box center [496, 138] width 52 height 9
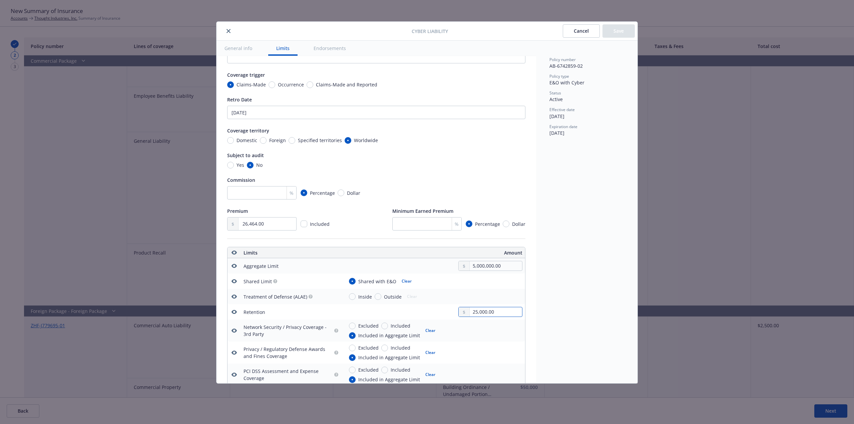
scroll to position [0, 0]
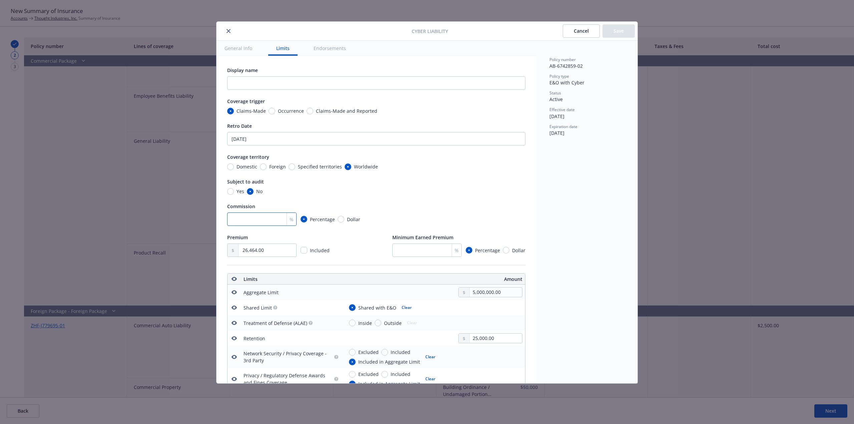
click at [246, 220] on input "number" at bounding box center [261, 219] width 69 height 13
click at [284, 140] on input "12/05/2013" at bounding box center [376, 138] width 298 height 13
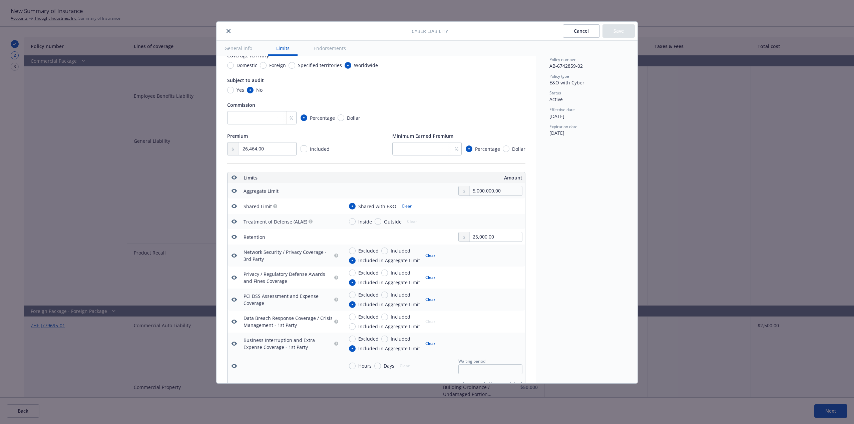
scroll to position [200, 0]
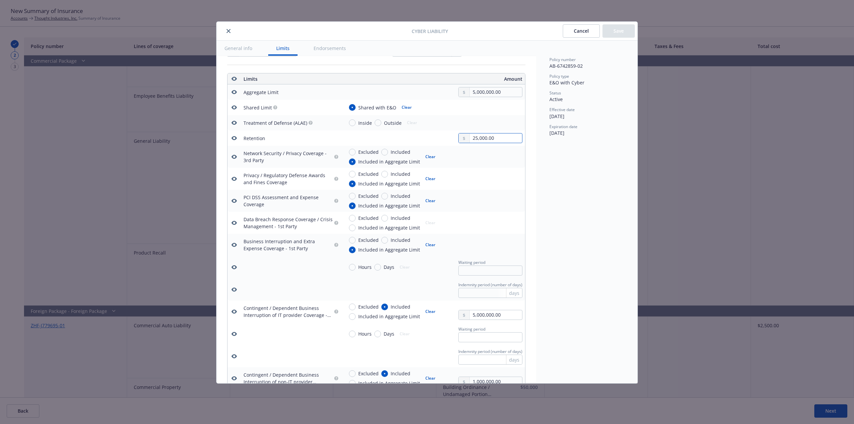
click at [506, 142] on input "25,000.00" at bounding box center [496, 138] width 52 height 9
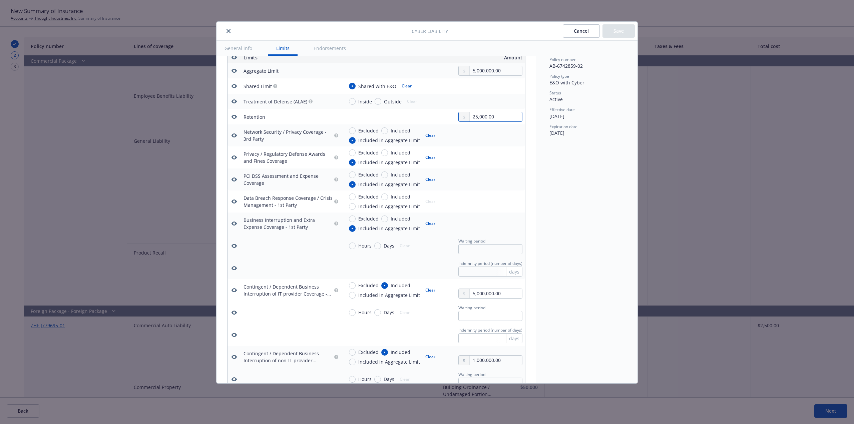
scroll to position [234, 0]
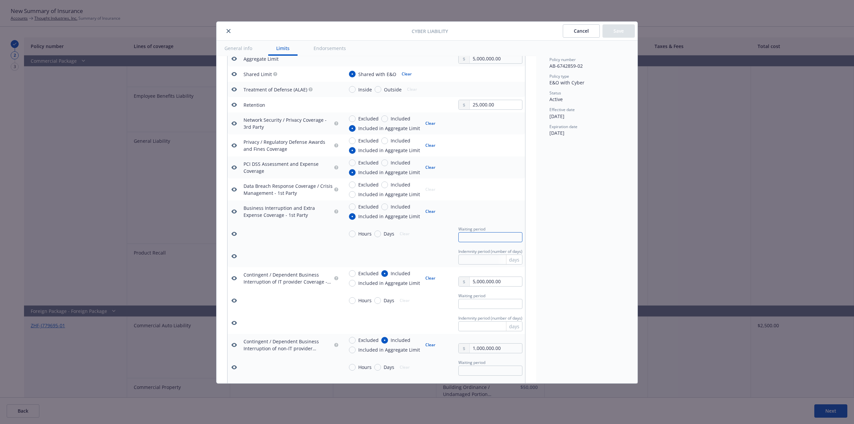
click at [486, 239] on input "text" at bounding box center [491, 237] width 64 height 10
click at [486, 309] on td "Hours Days Clear Waiting period" at bounding box center [433, 300] width 184 height 22
click at [486, 302] on input "text" at bounding box center [491, 304] width 64 height 10
type input "8"
click at [564, 308] on div "Policy number AB-6742859-02 Policy type E&O with Cyber Status Active Effective …" at bounding box center [586, 212] width 101 height 343
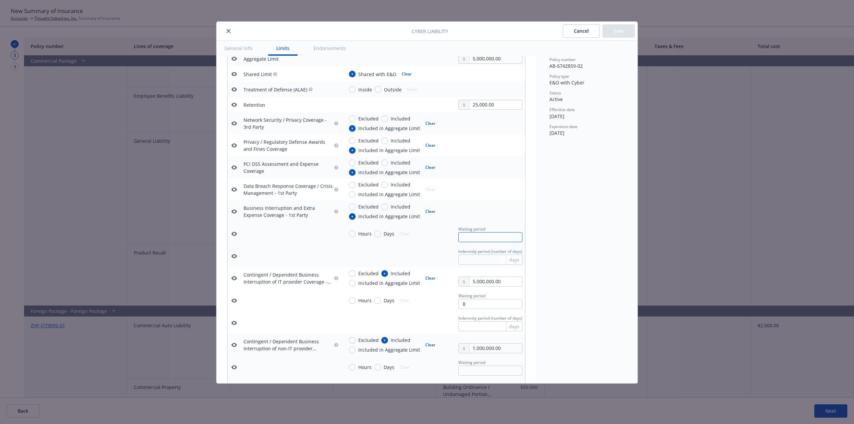
click at [488, 236] on input "text" at bounding box center [491, 237] width 64 height 10
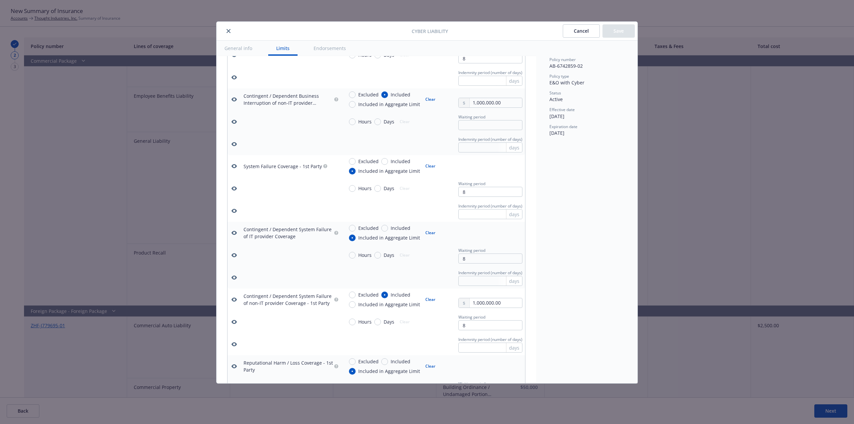
scroll to position [467, 0]
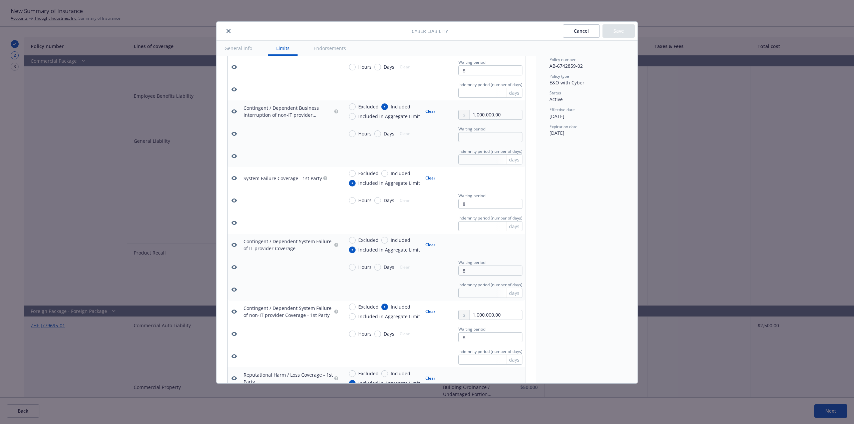
type input "8"
click at [465, 142] on input "text" at bounding box center [491, 137] width 64 height 10
click at [468, 128] on span "Waiting period" at bounding box center [472, 129] width 27 height 6
click at [463, 136] on input "text" at bounding box center [491, 137] width 64 height 10
type input "8"
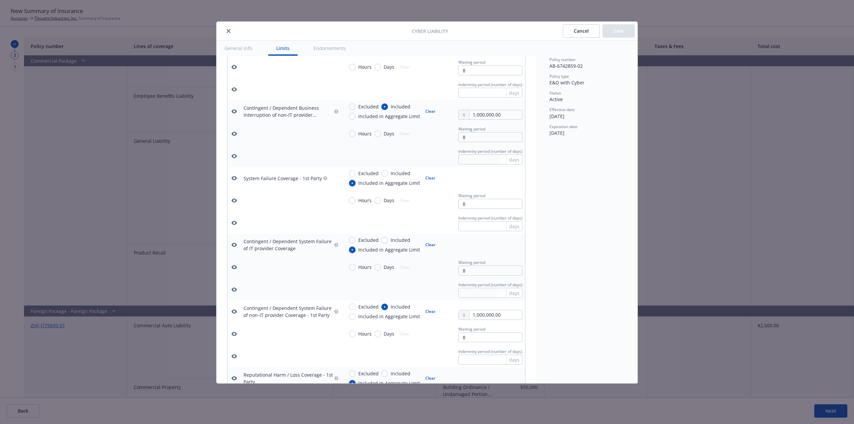
click at [616, 186] on div "Policy number AB-6742859-02 Policy type E&O with Cyber Status Active Effective …" at bounding box center [586, 212] width 101 height 343
click at [365, 114] on span "Included in Aggregate Limit" at bounding box center [389, 116] width 62 height 7
click at [356, 114] on input "Included in Aggregate Limit" at bounding box center [352, 116] width 7 height 7
radio input "true"
click at [391, 104] on span "Included" at bounding box center [401, 106] width 20 height 7
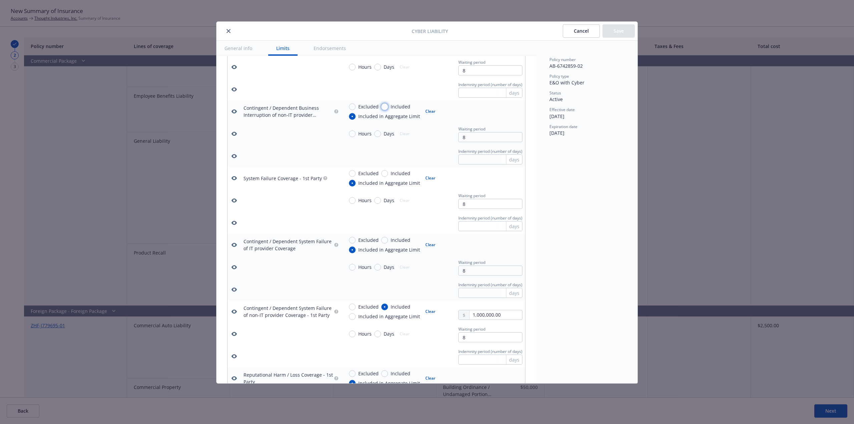
click at [388, 104] on input "Included" at bounding box center [384, 106] width 7 height 7
radio input "true"
click at [619, 33] on div "Cancel Save" at bounding box center [599, 30] width 72 height 13
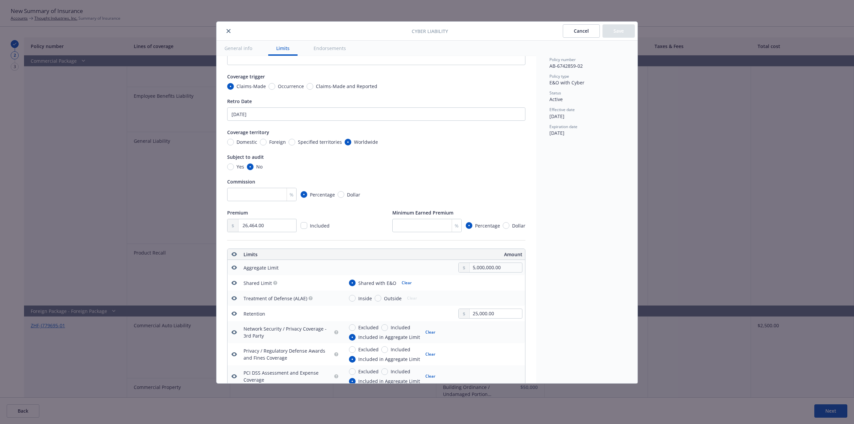
scroll to position [0, 0]
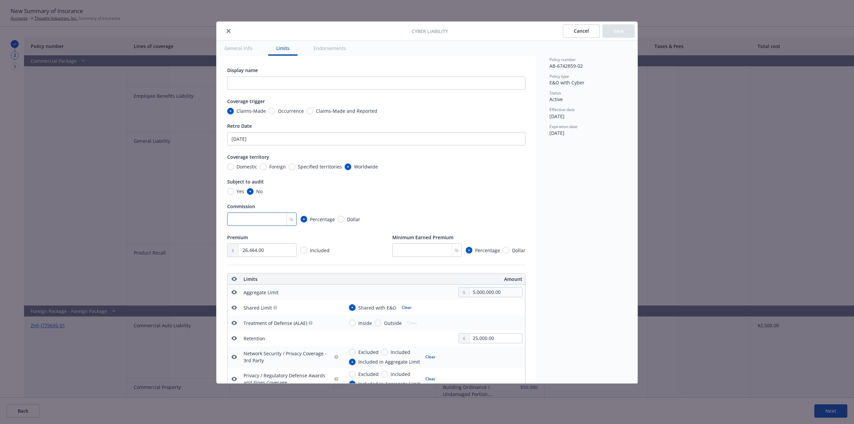
click at [248, 220] on input "number" at bounding box center [261, 219] width 69 height 13
click at [265, 249] on input "26,464.00" at bounding box center [268, 250] width 58 height 13
click at [290, 139] on input "12/05/2013" at bounding box center [376, 138] width 298 height 13
click at [591, 34] on button "Cancel" at bounding box center [581, 30] width 37 height 13
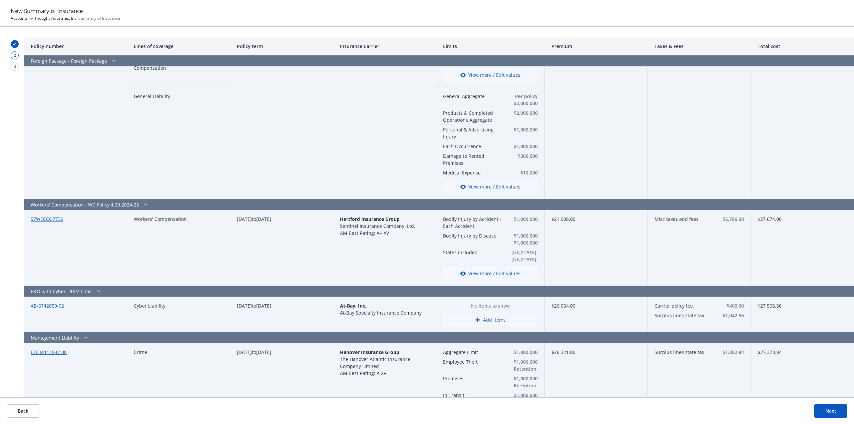
scroll to position [701, 0]
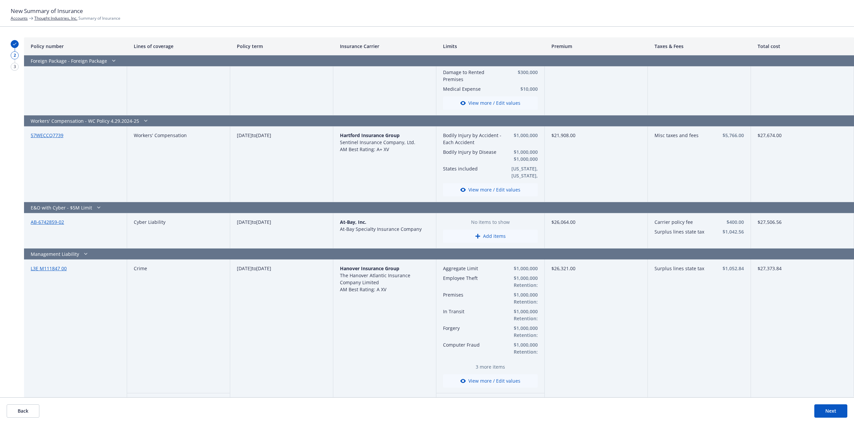
click at [490, 238] on button "Add items" at bounding box center [490, 236] width 95 height 13
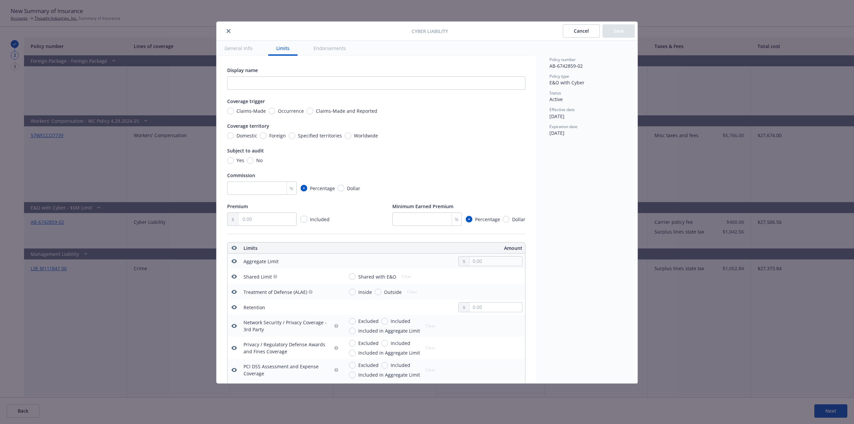
scroll to position [186, 0]
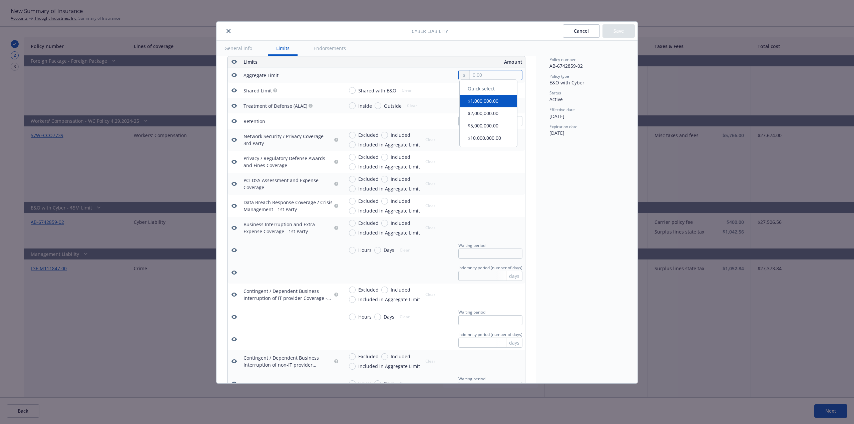
click at [480, 74] on input "text" at bounding box center [496, 74] width 52 height 9
click at [489, 130] on button "$5,000,000.00" at bounding box center [488, 129] width 57 height 12
type input "5,000,000.00"
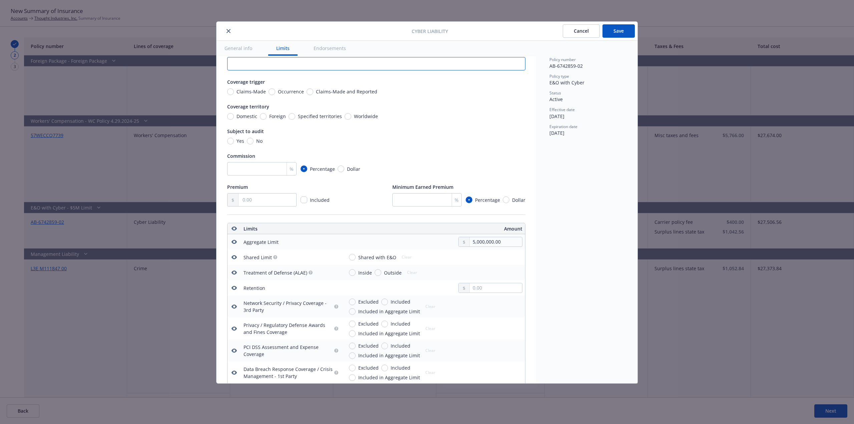
click at [270, 66] on input "text" at bounding box center [376, 63] width 298 height 13
paste input "12/05/2013"
type input "12/05/2013"
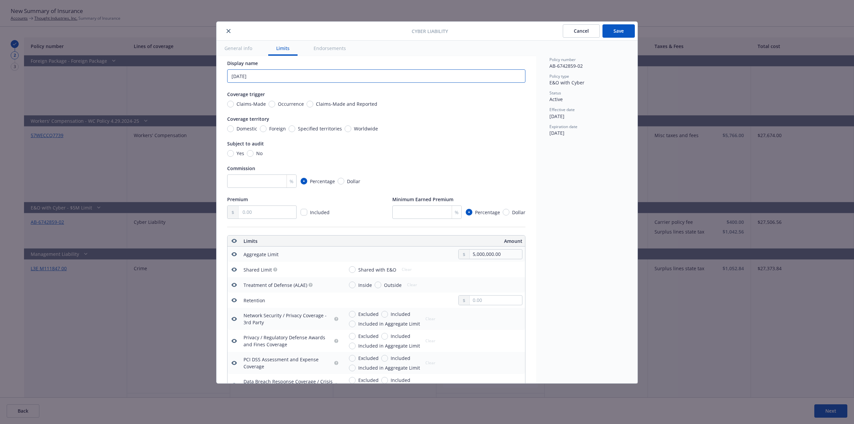
scroll to position [0, 0]
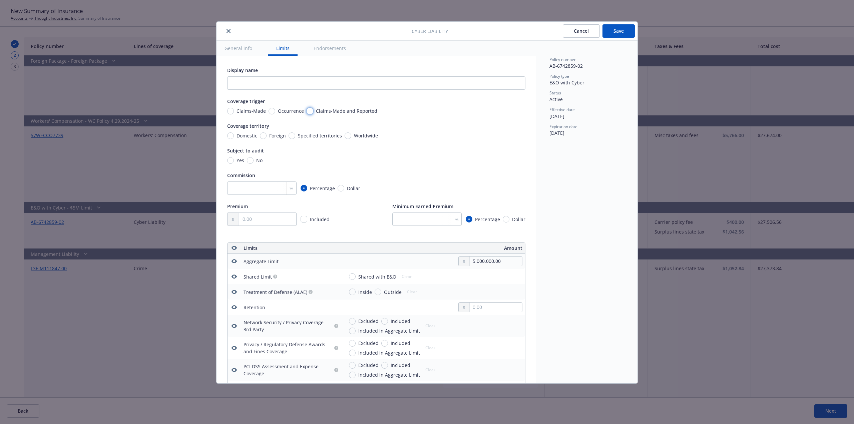
click at [310, 111] on input "Claims-Made and Reported" at bounding box center [310, 111] width 7 height 7
radio input "true"
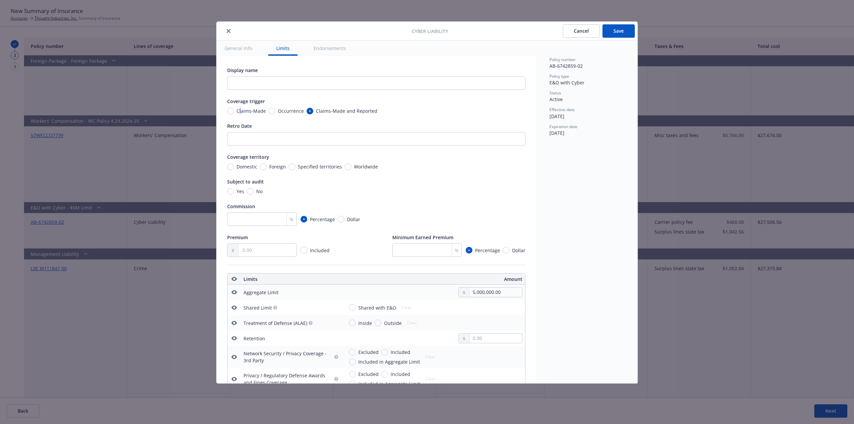
click at [241, 110] on span "Claims-Made" at bounding box center [251, 110] width 29 height 7
drag, startPoint x: 232, startPoint y: 112, endPoint x: 243, endPoint y: 121, distance: 14.0
click at [232, 112] on input "Claims-Made" at bounding box center [230, 111] width 7 height 7
radio input "true"
click at [266, 143] on input "Retro Date" at bounding box center [376, 138] width 298 height 13
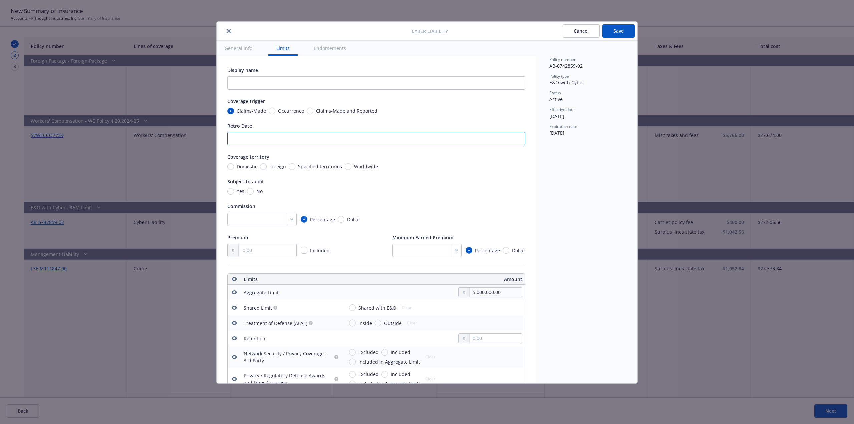
paste input "12/05/2013"
type input "12/05/2013"
drag, startPoint x: 348, startPoint y: 168, endPoint x: 311, endPoint y: 177, distance: 37.8
click at [348, 168] on input "Worldwide" at bounding box center [348, 167] width 7 height 7
radio input "true"
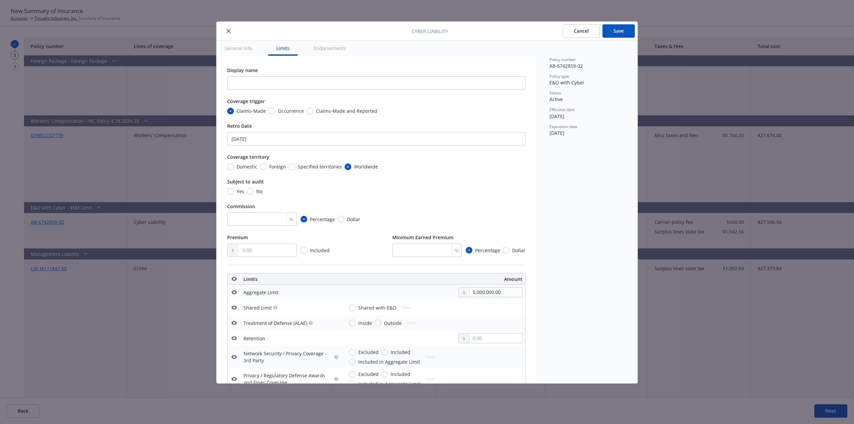
click at [254, 195] on span "No" at bounding box center [258, 191] width 9 height 7
click at [253, 195] on input "No" at bounding box center [250, 191] width 7 height 7
radio input "true"
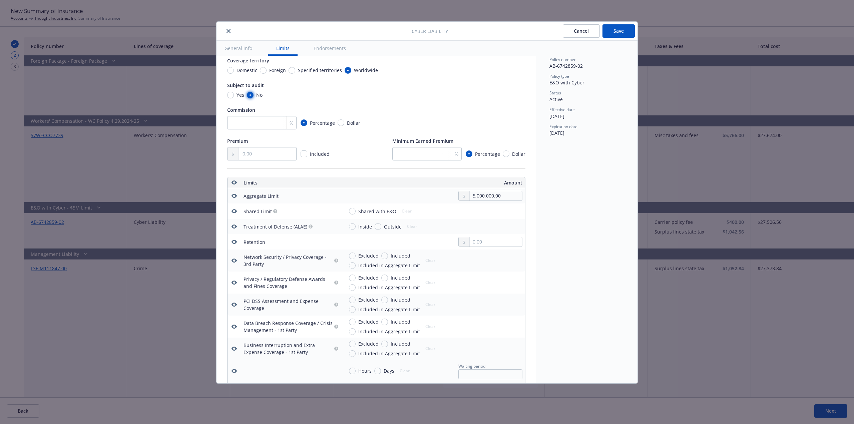
scroll to position [100, 0]
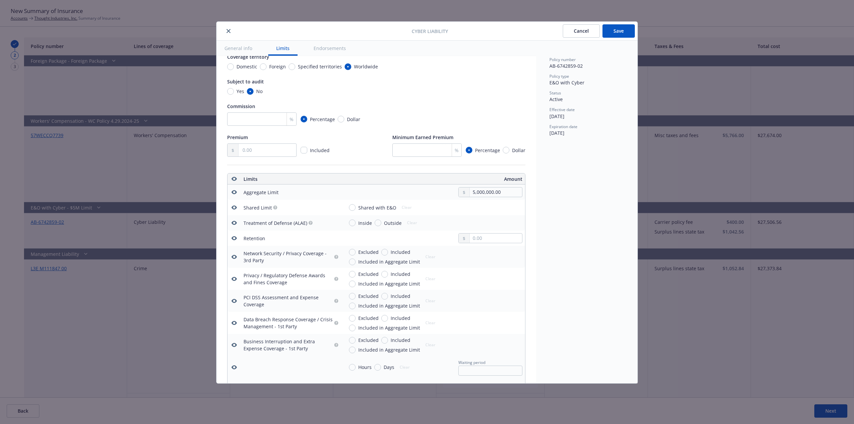
click at [622, 35] on button "Save" at bounding box center [619, 30] width 32 height 13
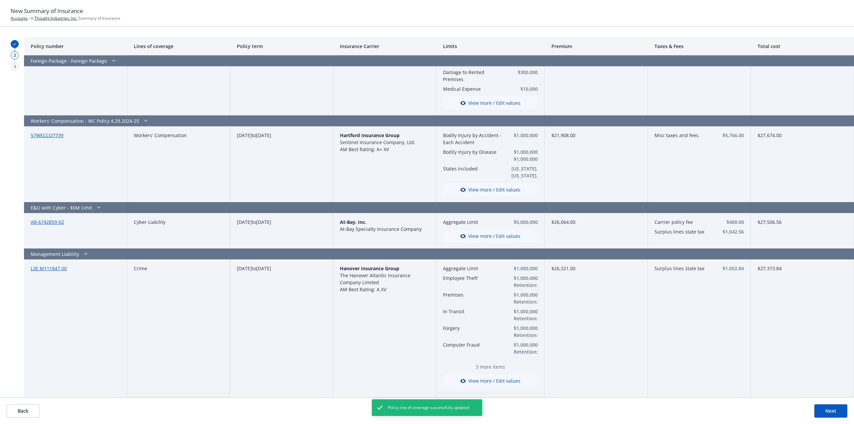
click at [490, 240] on button "View more / Edit values" at bounding box center [490, 236] width 95 height 13
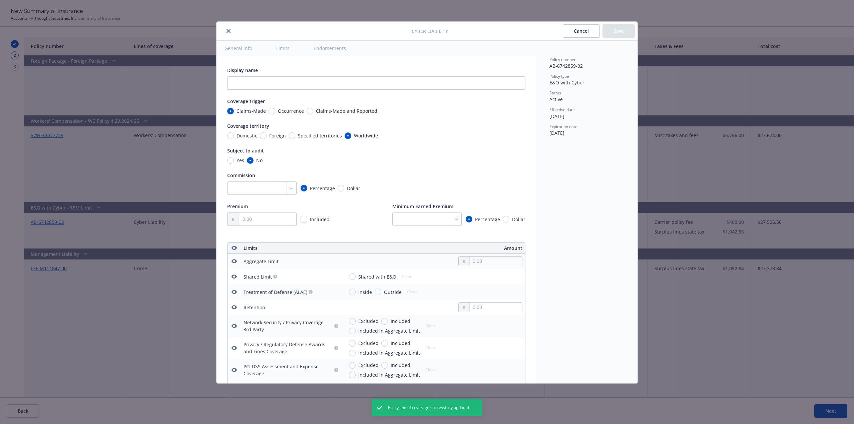
radio input "true"
type input "5,000,000.00"
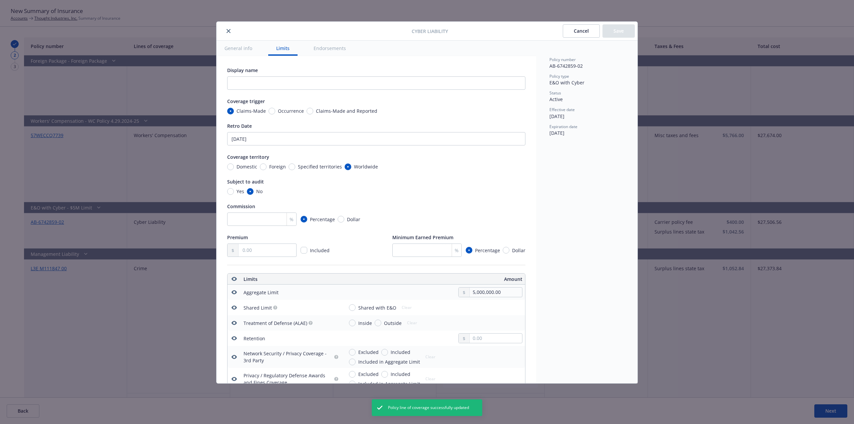
scroll to position [217, 0]
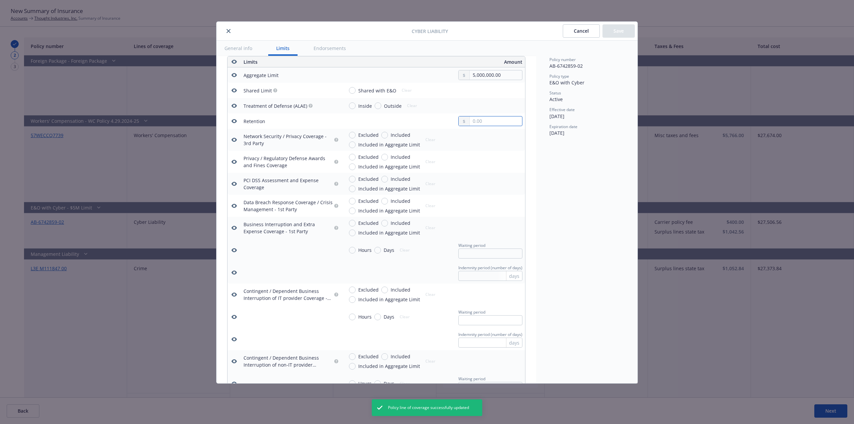
click at [487, 120] on input "text" at bounding box center [496, 120] width 52 height 9
type input "25,000.00"
click at [632, 30] on button "Save" at bounding box center [619, 30] width 32 height 13
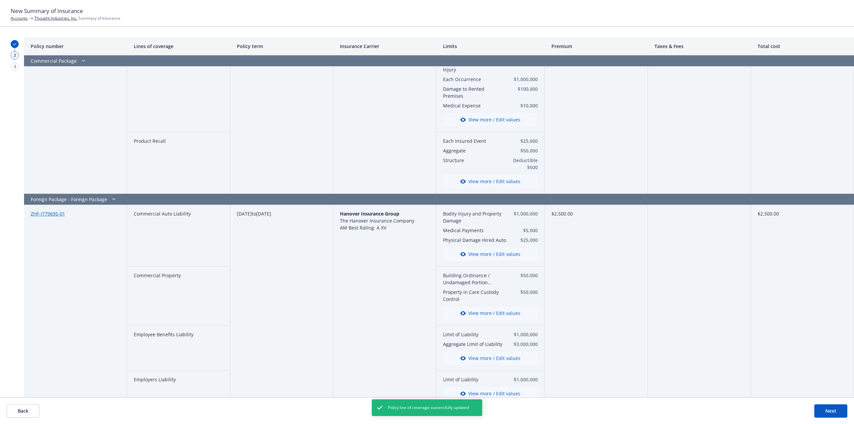
scroll to position [0, 0]
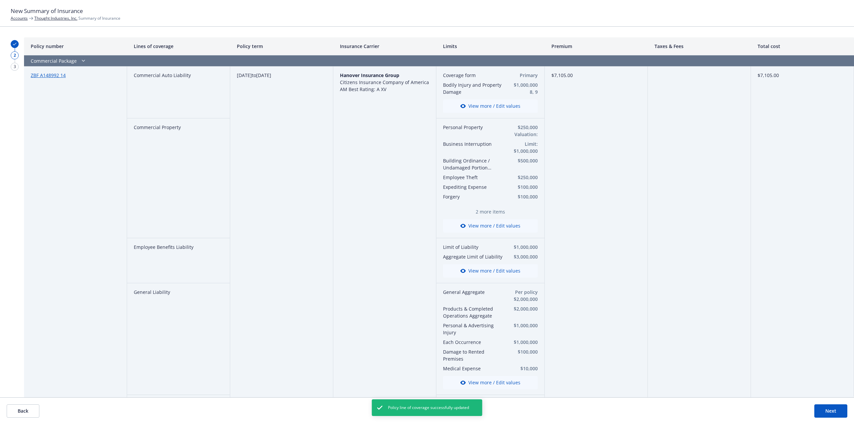
click at [829, 414] on button "Next" at bounding box center [831, 411] width 33 height 13
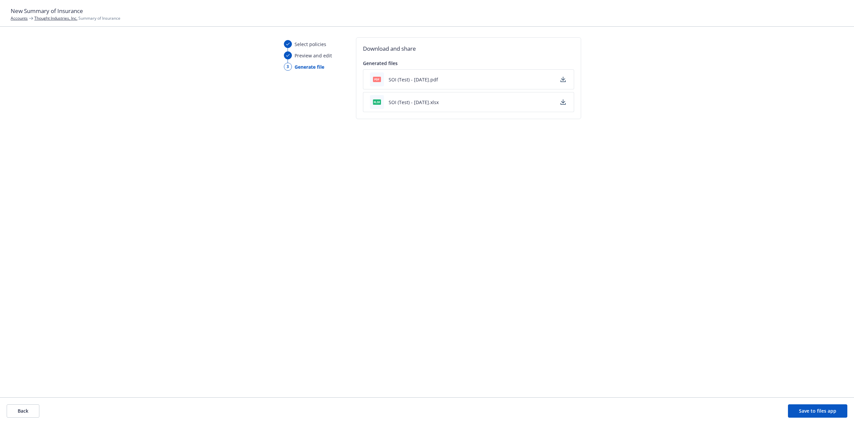
click at [53, 20] on link "Thought Industries, Inc." at bounding box center [55, 18] width 43 height 6
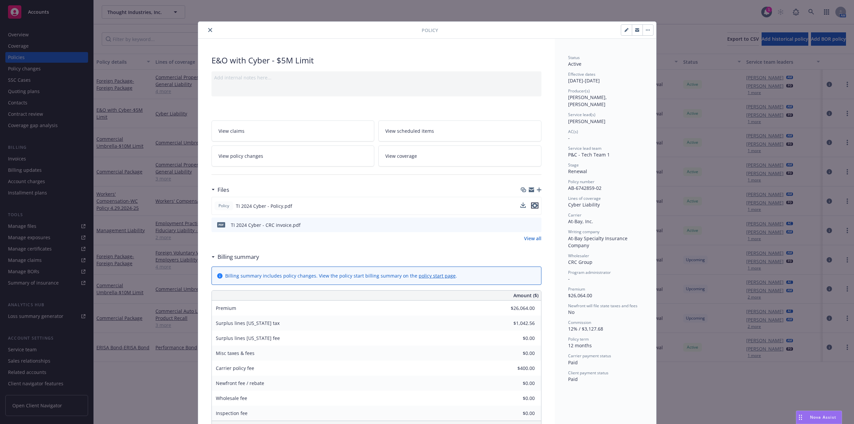
click at [532, 206] on icon "preview file" at bounding box center [535, 205] width 6 height 5
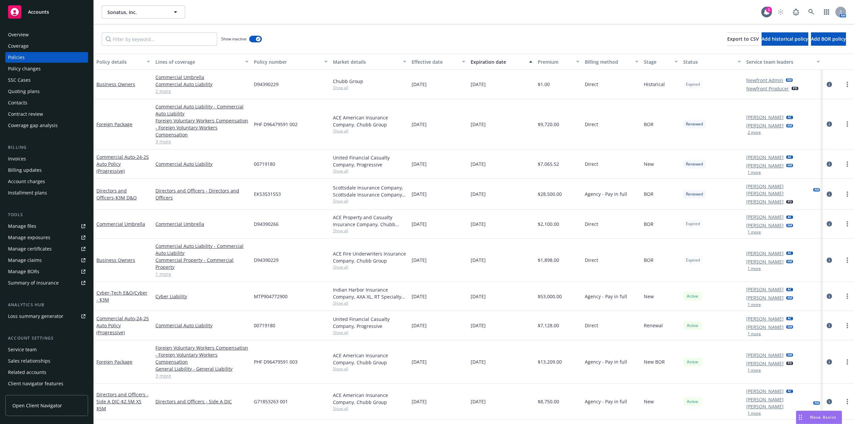
click at [497, 61] on div "Expiration date" at bounding box center [498, 61] width 54 height 7
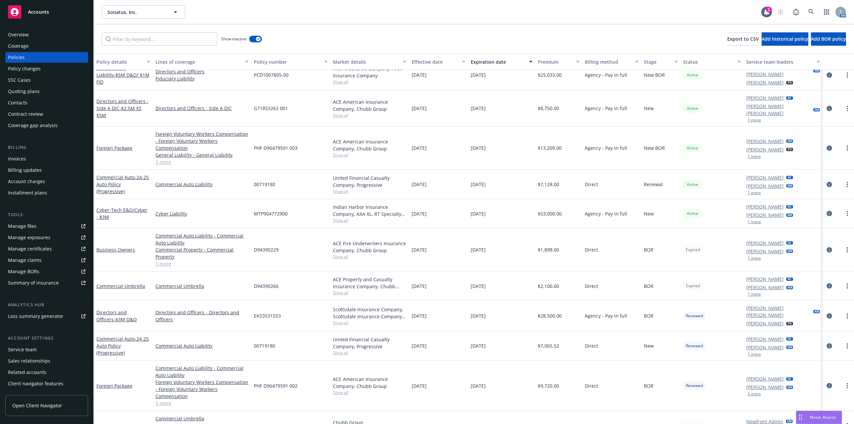
scroll to position [14, 0]
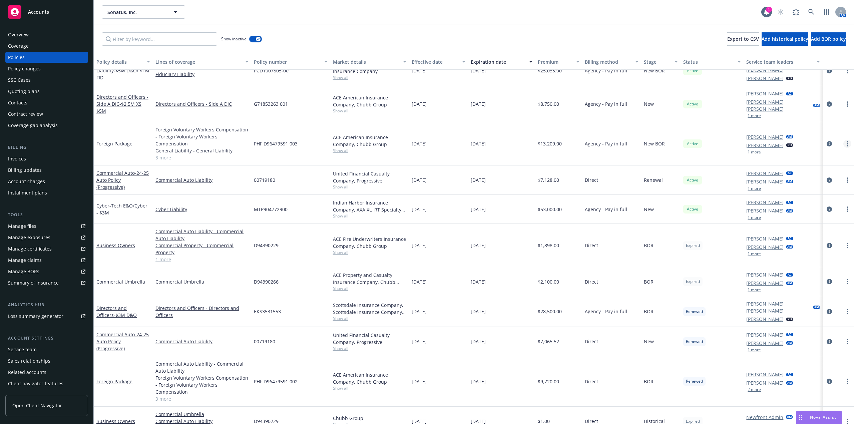
click at [844, 140] on link "more" at bounding box center [848, 144] width 8 height 8
click at [483, 144] on div "08/26/2026" at bounding box center [501, 143] width 67 height 43
click at [479, 242] on span "08/06/2025" at bounding box center [478, 245] width 15 height 7
click at [477, 242] on span "08/06/2025" at bounding box center [478, 245] width 15 height 7
click at [83, 226] on icon at bounding box center [84, 225] width 2 height 2
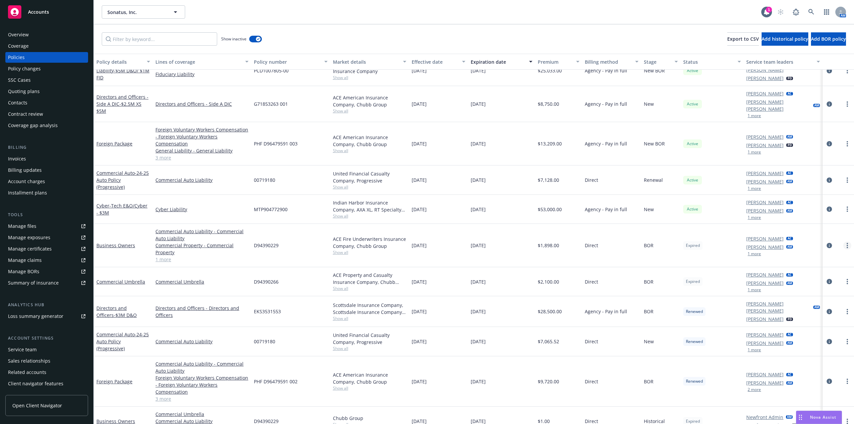
click at [844, 242] on link "more" at bounding box center [848, 246] width 8 height 8
drag, startPoint x: 812, startPoint y: 261, endPoint x: 631, endPoint y: 235, distance: 182.4
click at [812, 261] on link "Renew with incumbent" at bounding box center [807, 263] width 78 height 13
select select "12"
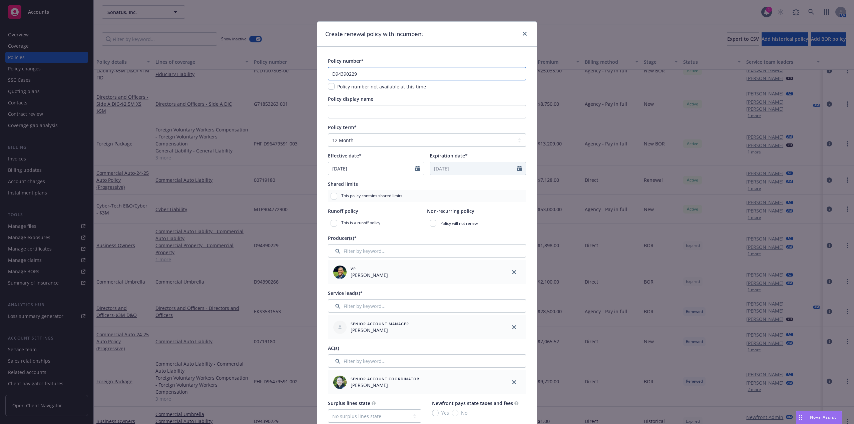
drag, startPoint x: 365, startPoint y: 68, endPoint x: 329, endPoint y: 66, distance: 36.4
click at [259, 72] on div "Create renewal policy with incumbent Policy number* D94390229 Policy number not…" at bounding box center [427, 212] width 854 height 424
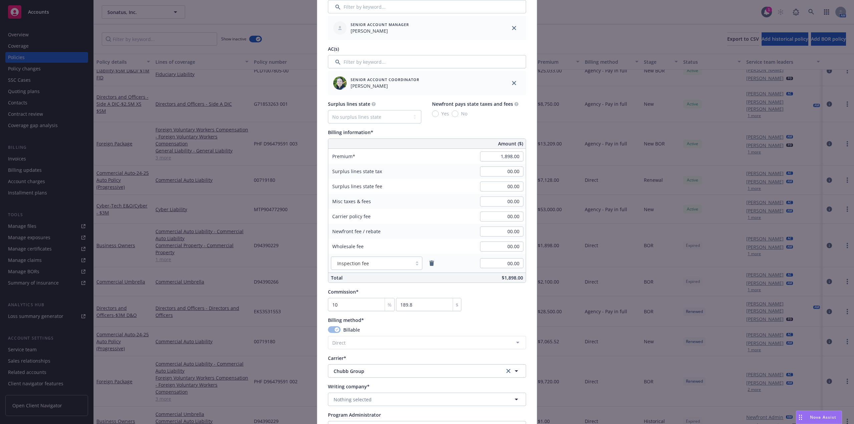
scroll to position [300, 0]
click at [506, 152] on input "1,898.00" at bounding box center [501, 156] width 43 height 10
paste input "$3,23"
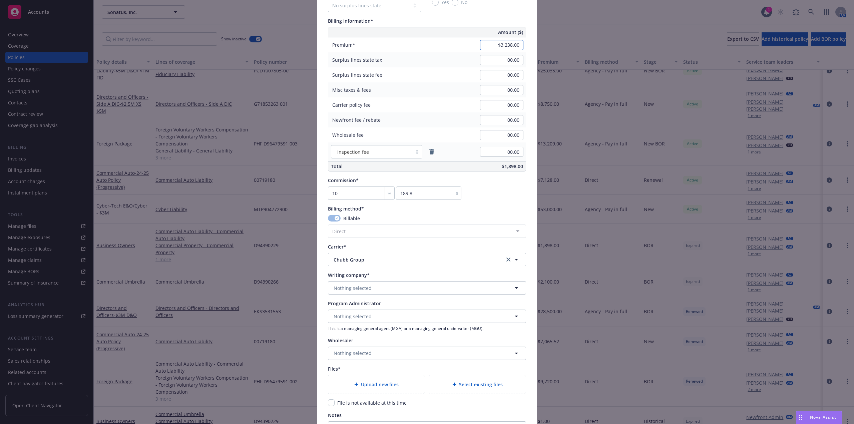
scroll to position [401, 0]
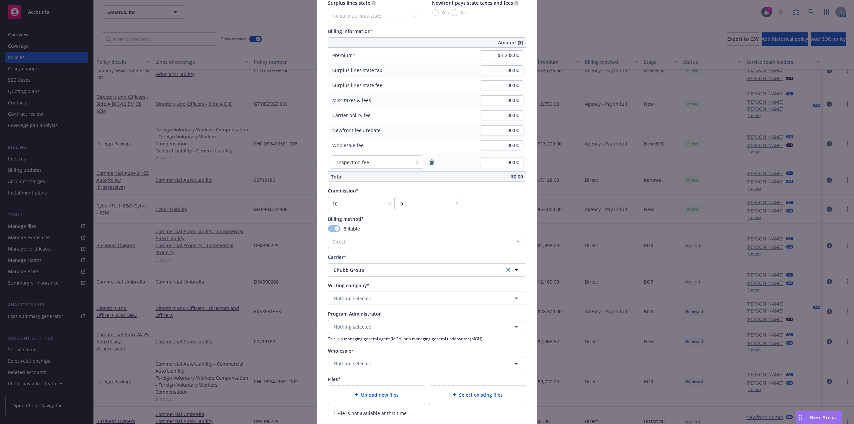
type input "00.00"
type input "0"
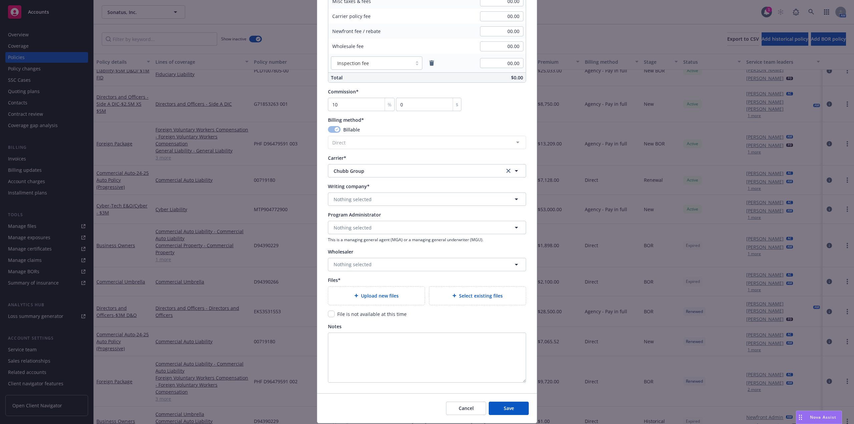
scroll to position [501, 0]
click at [364, 200] on span "Nothing selected" at bounding box center [353, 198] width 38 height 7
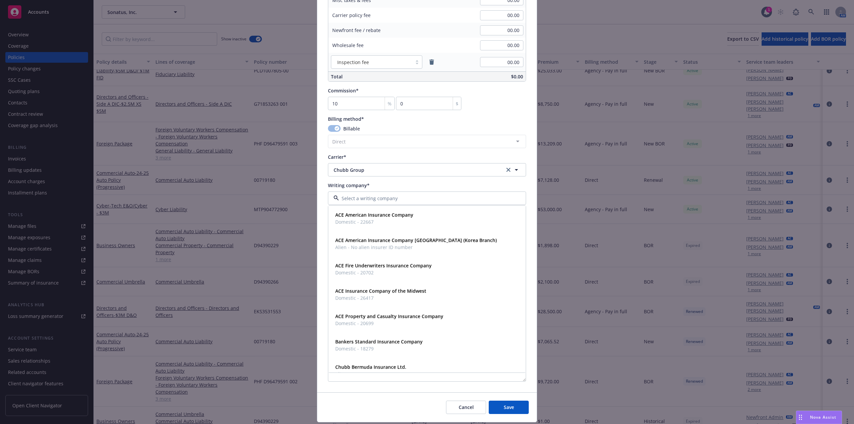
paste input "ACE Fire Underwriters Insurance Company"
type input "ACE Fire Underwriters Insurance Company"
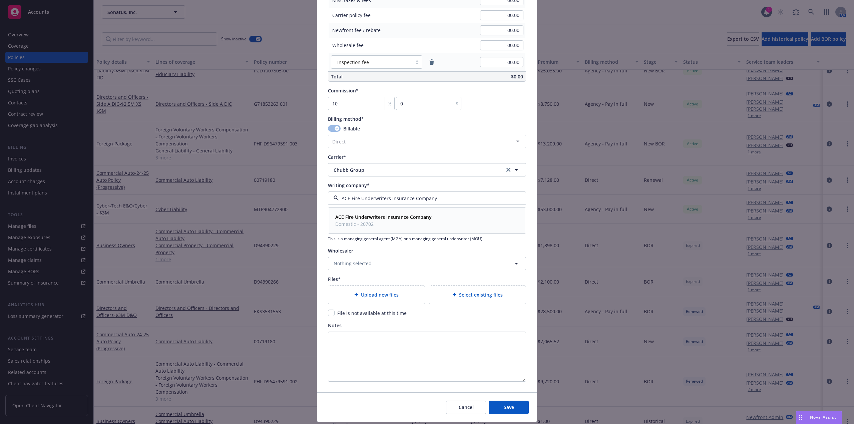
click at [401, 224] on span "Domestic - 20702" at bounding box center [383, 224] width 96 height 7
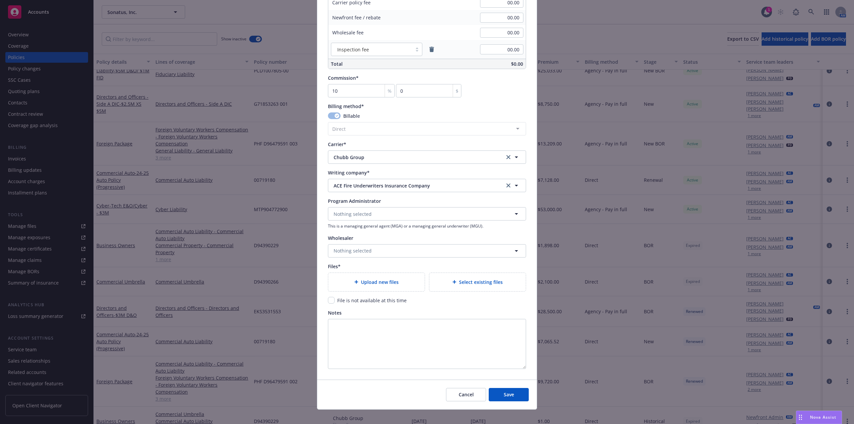
scroll to position [520, 0]
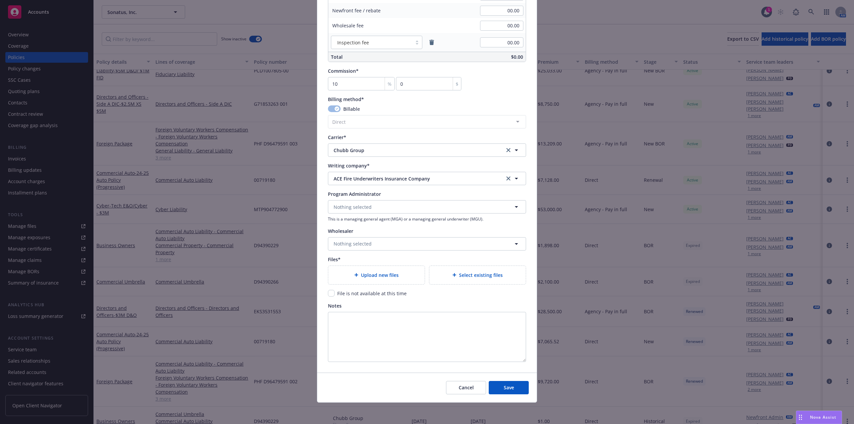
click at [474, 270] on div "Select existing files" at bounding box center [478, 275] width 96 height 18
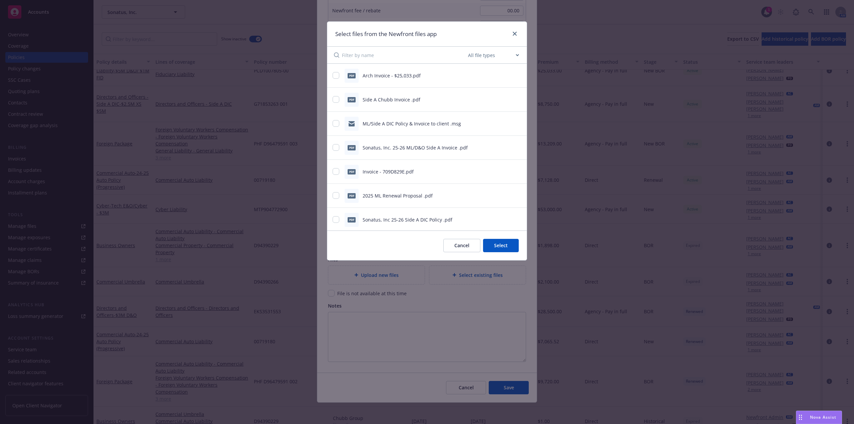
click at [425, 57] on input at bounding box center [404, 55] width 125 height 17
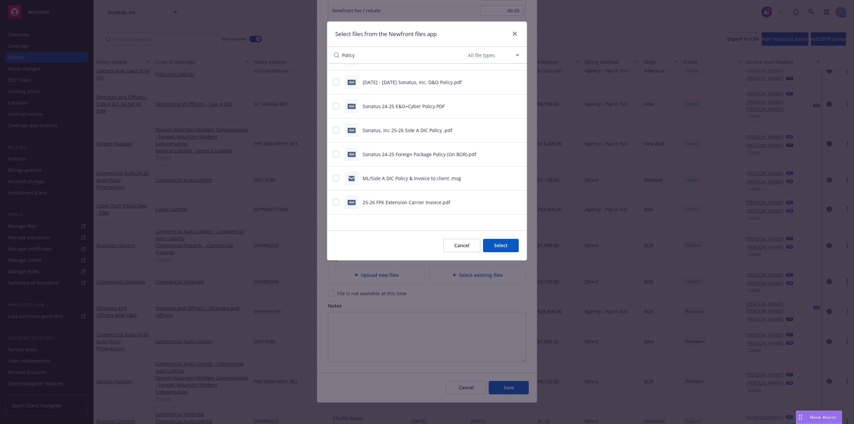
scroll to position [0, 0]
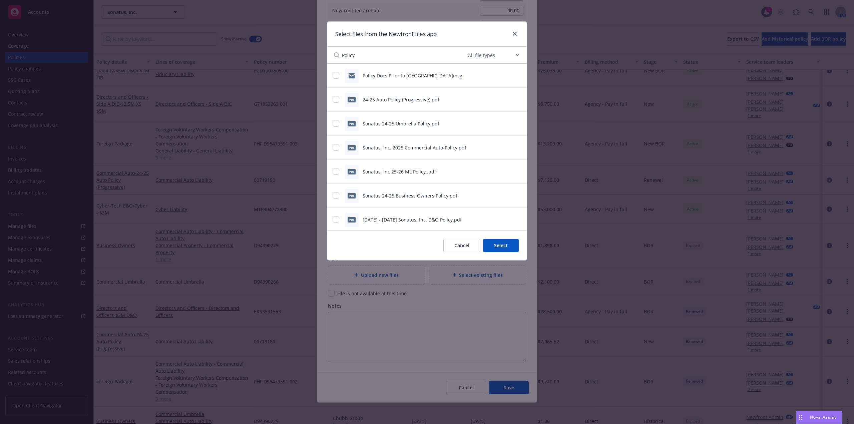
click at [356, 56] on input "Policy" at bounding box center [404, 55] width 125 height 17
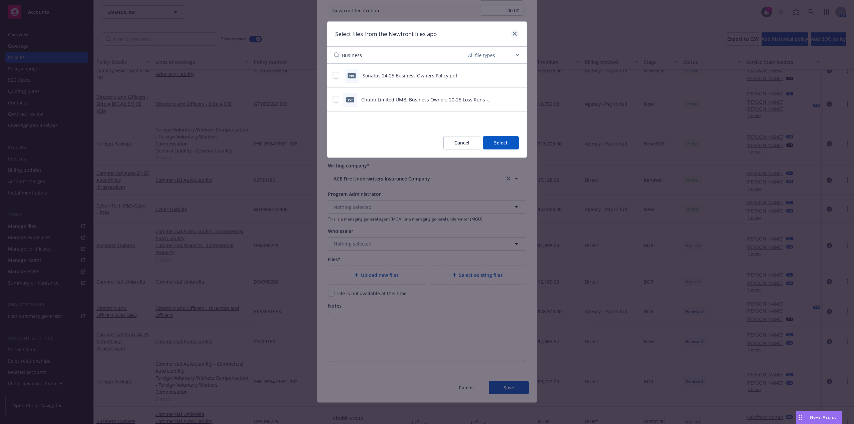
type input "Business"
drag, startPoint x: 515, startPoint y: 34, endPoint x: 538, endPoint y: 0, distance: 40.7
click at [515, 34] on icon "close" at bounding box center [515, 34] width 4 height 4
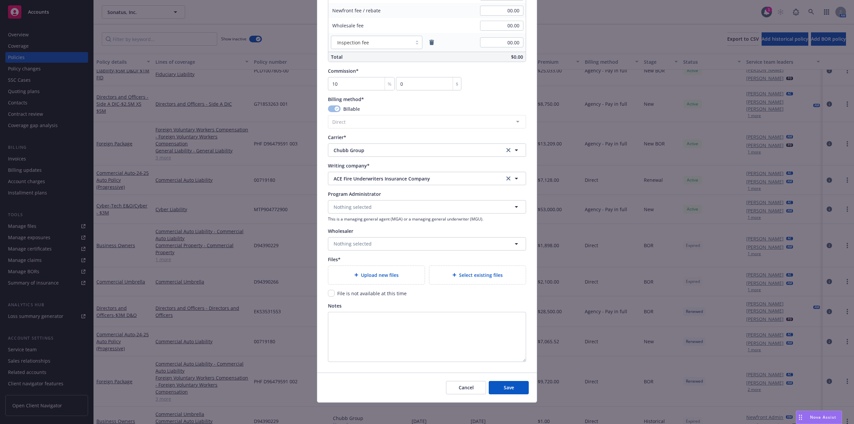
click at [365, 296] on span "File is not available at this time" at bounding box center [371, 293] width 69 height 6
click at [328, 295] on input "checkbox" at bounding box center [331, 293] width 7 height 7
checkbox input "true"
click at [504, 393] on button "Save" at bounding box center [509, 387] width 40 height 13
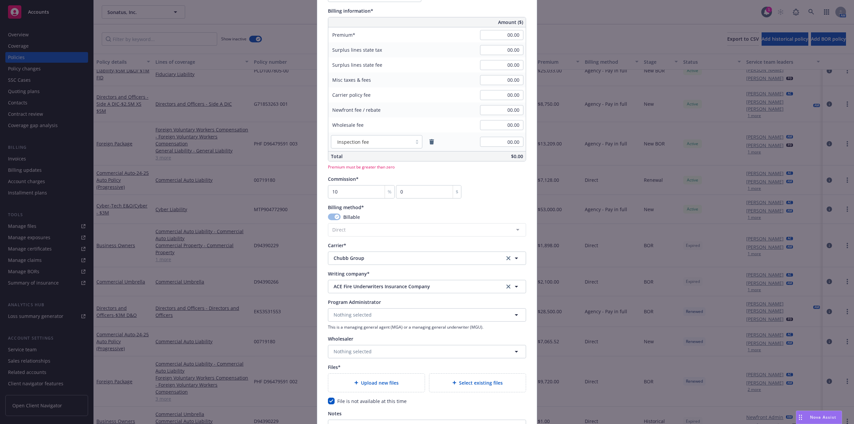
scroll to position [420, 0]
click at [498, 39] on input "00.00" at bounding box center [501, 36] width 43 height 10
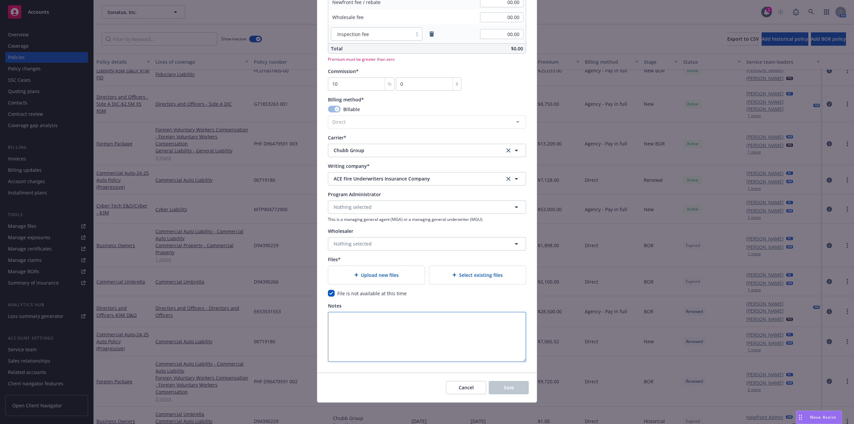
type input "3,238.00"
type input "323.8"
click at [451, 352] on textarea "Notes" at bounding box center [427, 337] width 198 height 50
click at [505, 390] on span "Save" at bounding box center [509, 387] width 10 height 6
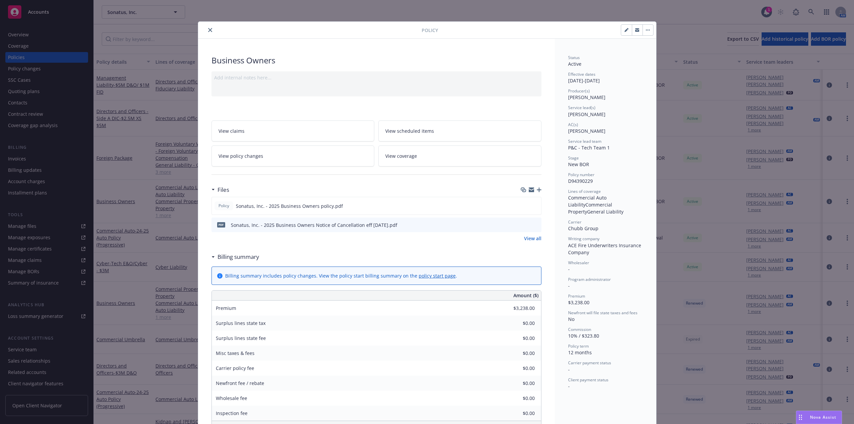
click at [208, 31] on icon "close" at bounding box center [210, 30] width 4 height 4
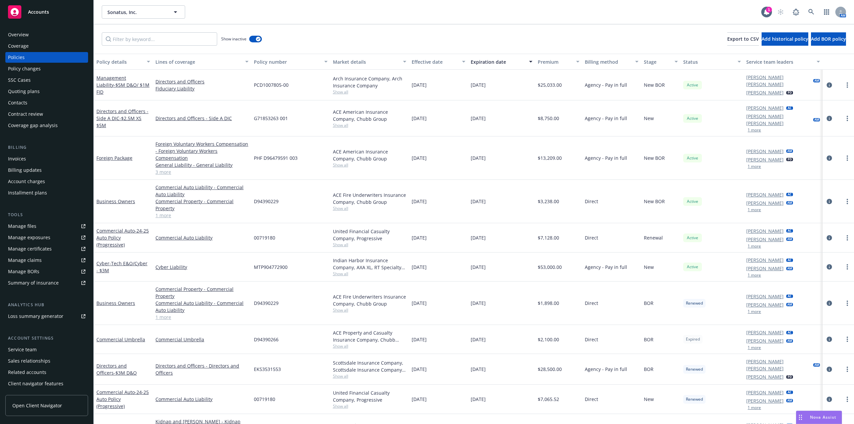
click at [534, 17] on div "Sonatus, Inc. Sonatus, Inc." at bounding box center [432, 11] width 660 height 13
click at [844, 335] on link "more" at bounding box center [848, 339] width 8 height 8
click at [815, 255] on link "Renew with incumbent" at bounding box center [812, 254] width 78 height 13
select select "12"
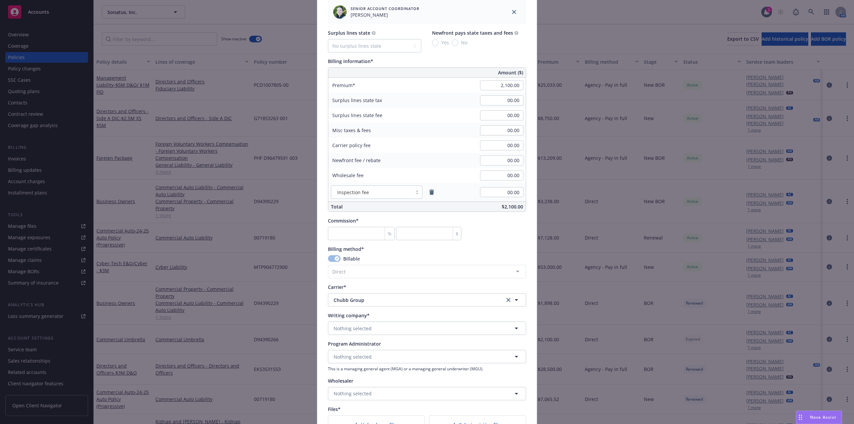
scroll to position [434, 0]
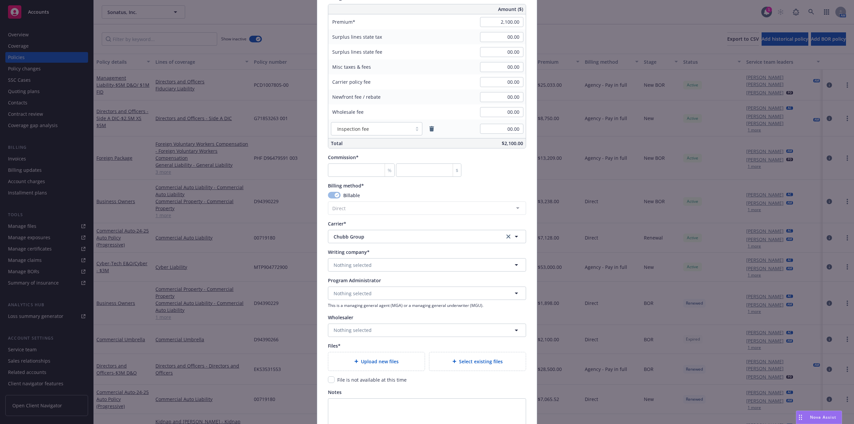
click at [358, 273] on div "Policy number* D94390266 Policy number not available at this time Policy displa…" at bounding box center [427, 36] width 198 height 825
click at [359, 268] on span "Nothing selected" at bounding box center [353, 265] width 38 height 7
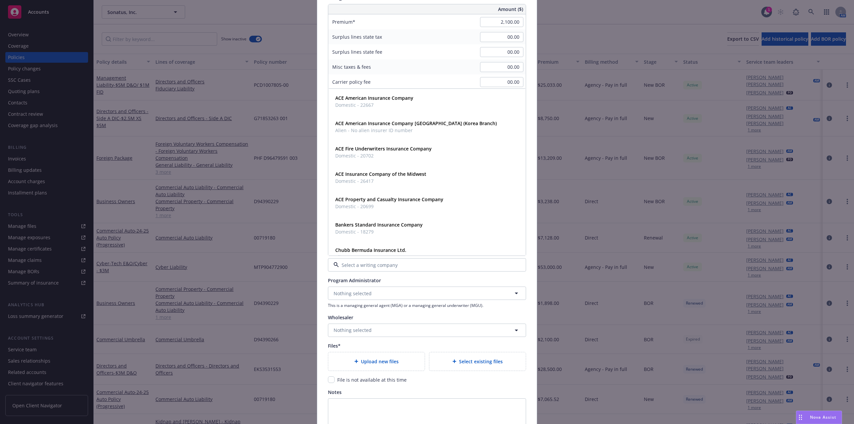
paste input "ACE Property and Casualty Insurance Compan"
type input "ACE Property and Casualty Insurance Compan"
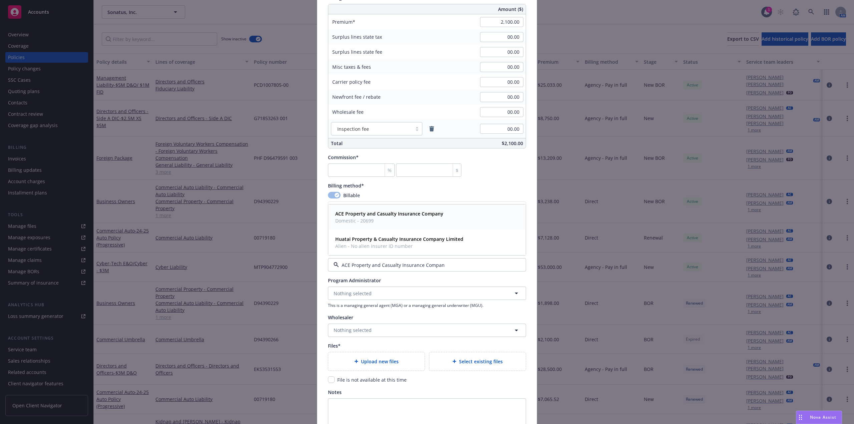
click at [368, 219] on span "Domestic - 20699" at bounding box center [389, 220] width 108 height 7
click at [340, 174] on input "number" at bounding box center [361, 170] width 67 height 13
type input "1"
type input "21"
type input "10"
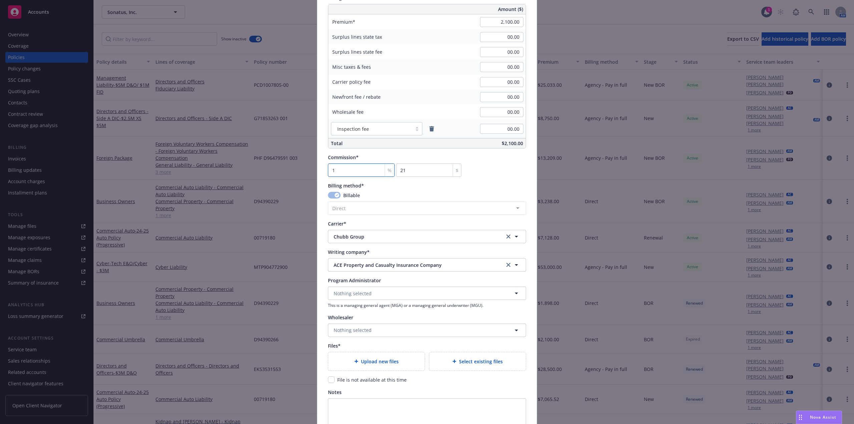
type input "210"
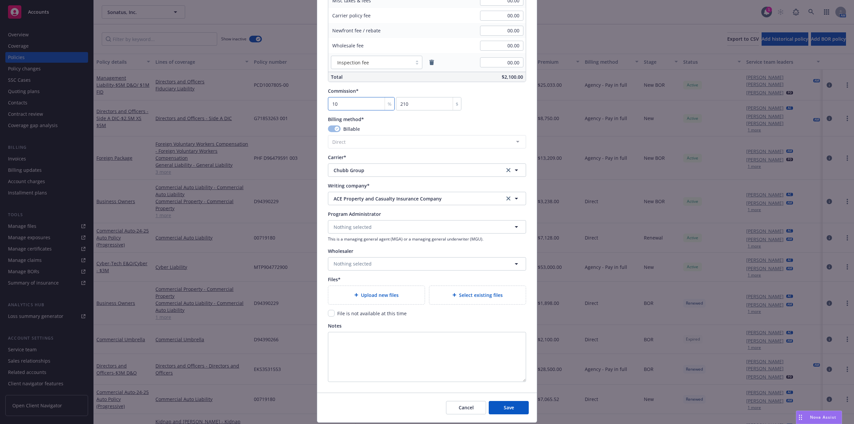
scroll to position [501, 0]
type input "10"
click at [364, 314] on span "File is not available at this time" at bounding box center [371, 313] width 69 height 6
click at [328, 313] on input "checkbox" at bounding box center [331, 313] width 7 height 7
checkbox input "true"
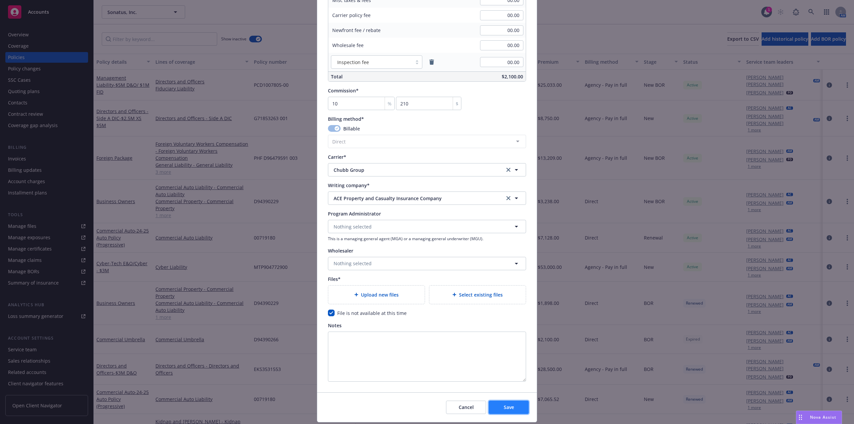
click at [504, 408] on span "Save" at bounding box center [509, 407] width 10 height 6
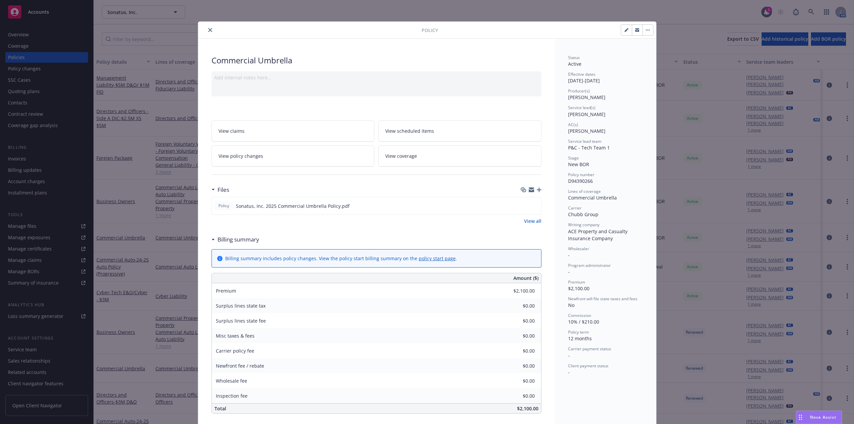
click at [208, 29] on icon "close" at bounding box center [210, 30] width 4 height 4
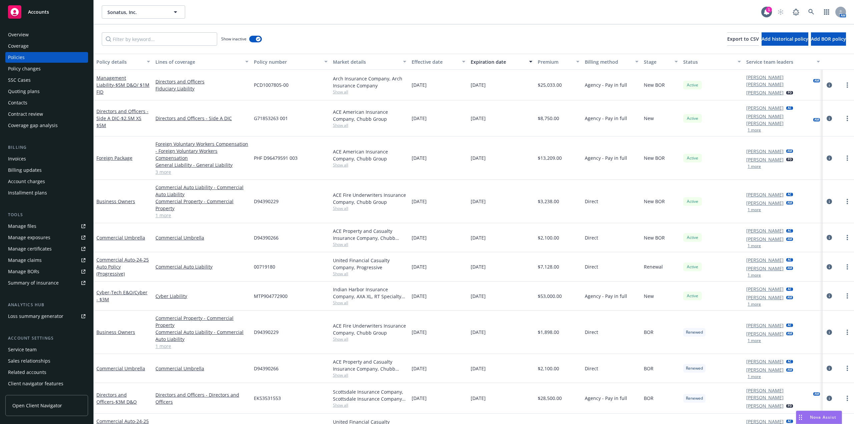
click at [22, 67] on div "Policy changes" at bounding box center [24, 68] width 33 height 11
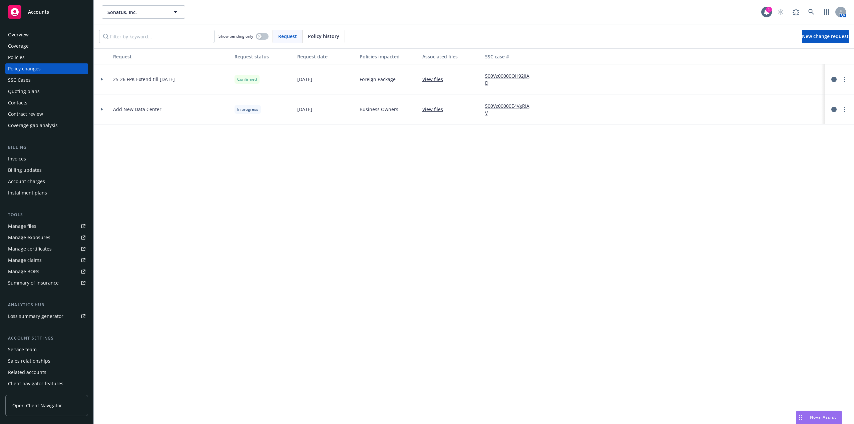
click at [102, 79] on icon at bounding box center [102, 79] width 2 height 3
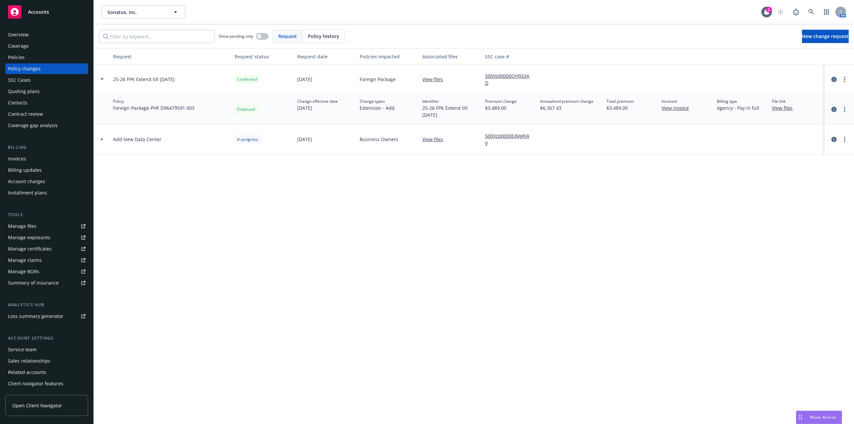
click at [101, 77] on div at bounding box center [102, 79] width 17 height 30
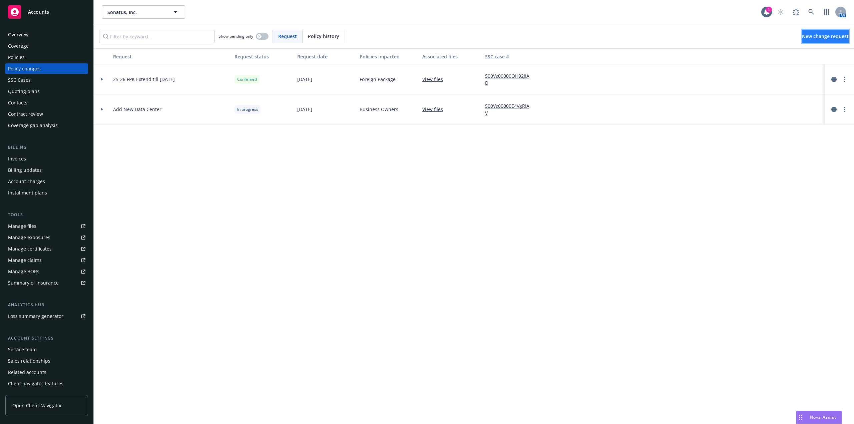
click at [832, 38] on span "New change request" at bounding box center [825, 36] width 47 height 6
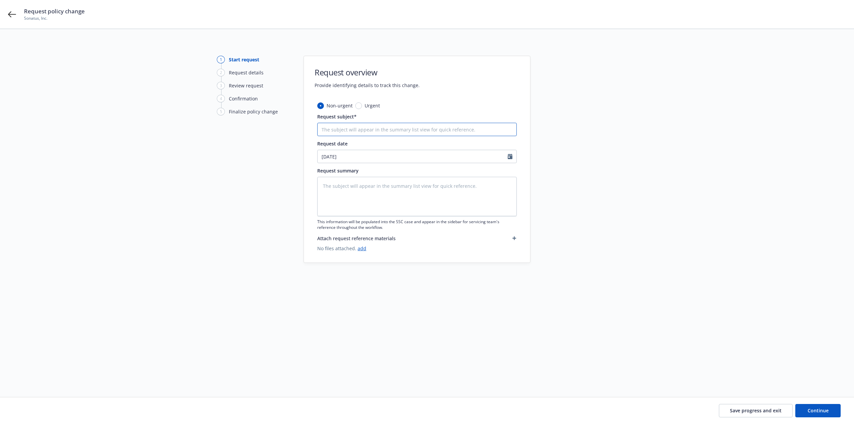
click at [358, 129] on input "Request subject*" at bounding box center [417, 129] width 200 height 13
type textarea "x"
type input "E"
type textarea "x"
type input "Ex"
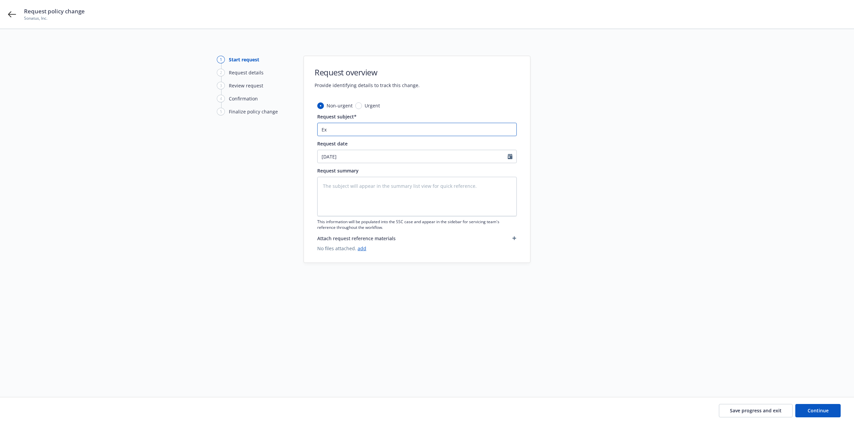
type textarea "x"
type input "Ext"
type textarea "x"
type input "Exte"
type textarea "x"
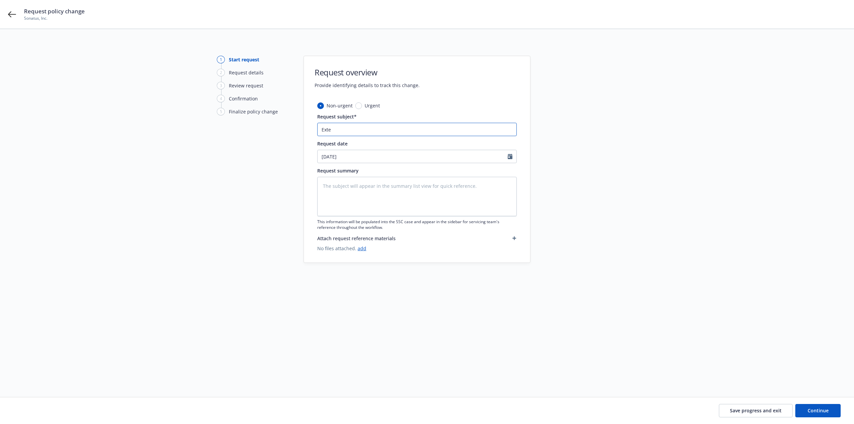
type input "Exten"
type textarea "x"
type input "Extend"
type textarea "x"
type input "Extend"
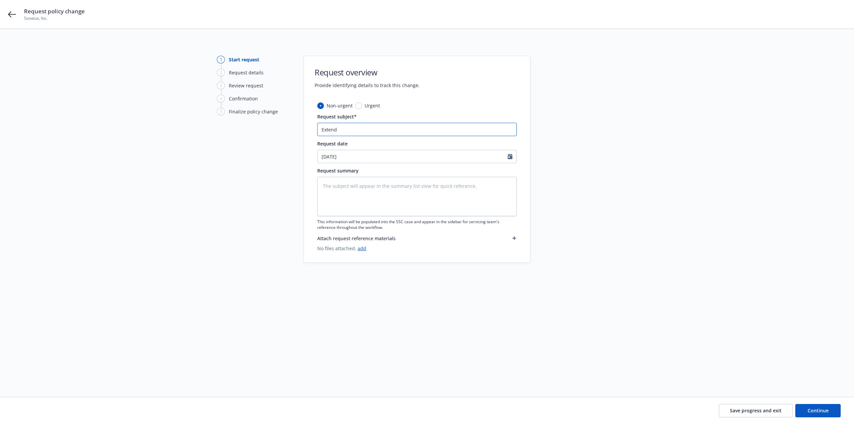
type textarea "x"
type input "Extend P"
type textarea "x"
type input "Extend Pk"
type textarea "x"
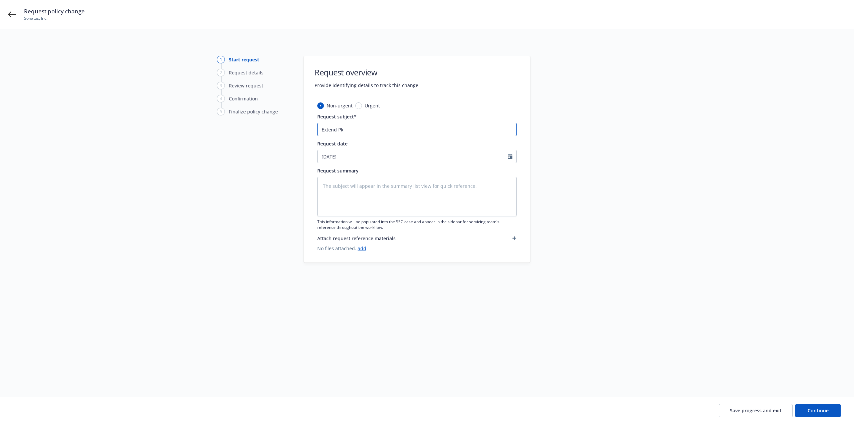
type input "Extend Pkg"
type textarea "x"
type input "Extend Pkg"
type textarea "x"
type input "Extend Pkg an"
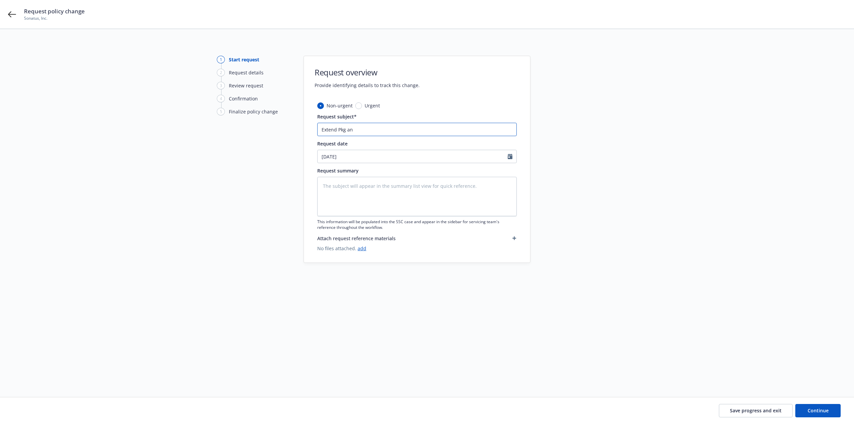
type textarea "x"
type input "Extend Pkg and"
type textarea "x"
type input "Extend Pkg and U"
type textarea "x"
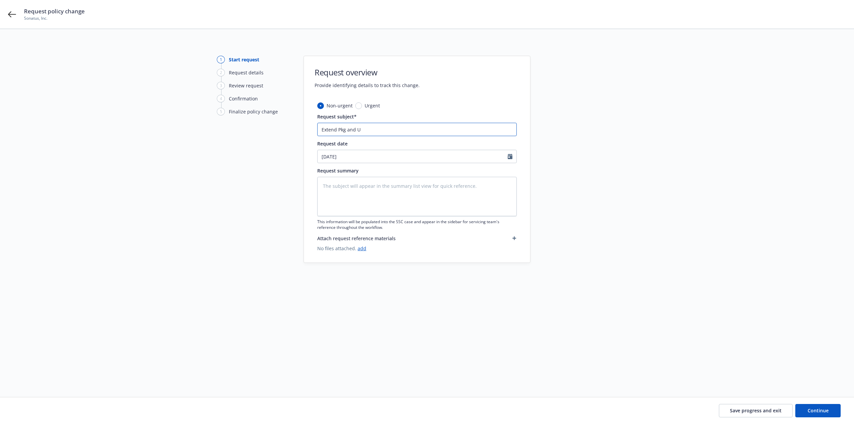
type input "Extend Pkg and Um"
type textarea "x"
type input "Extend Pkg and Umb"
type textarea "x"
type input "Extend Pkg and Umb"
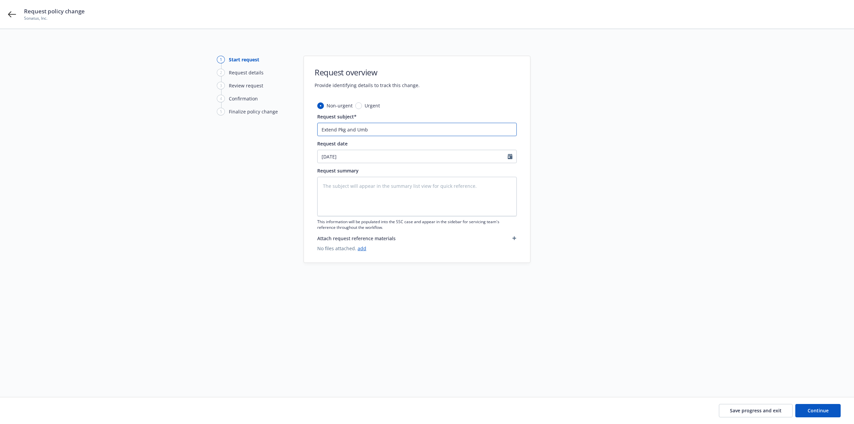
type textarea "x"
type input "Extend Pkg and Umb t"
type textarea "x"
type input "Extend Pkg and Umb to"
type textarea "x"
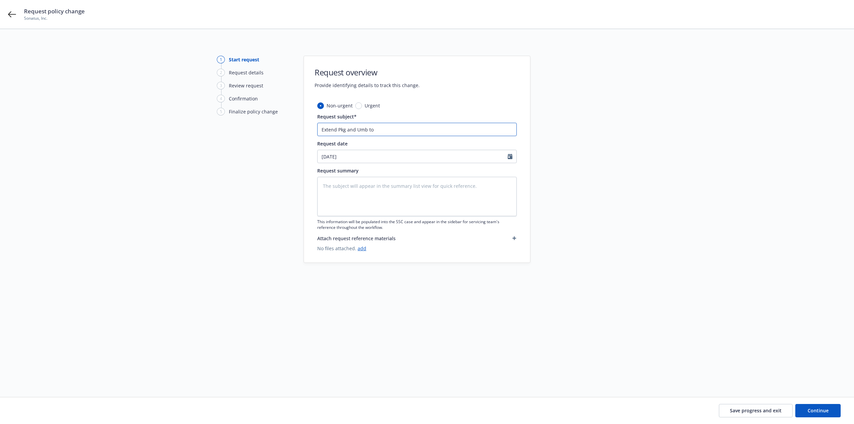
type input "Extend Pkg and Umb to"
type textarea "x"
type input "Extend Pkg and Umb to 8"
type textarea "x"
type input "Extend Pkg and Umb to 8/"
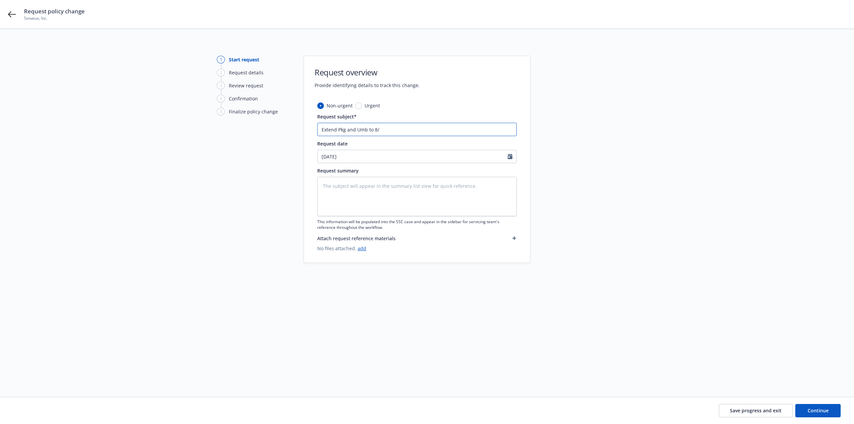
type textarea "x"
type input "Extend Pkg and Umb to 8/6"
type textarea "x"
type input "Extend Pkg and Umb to 8/"
type textarea "x"
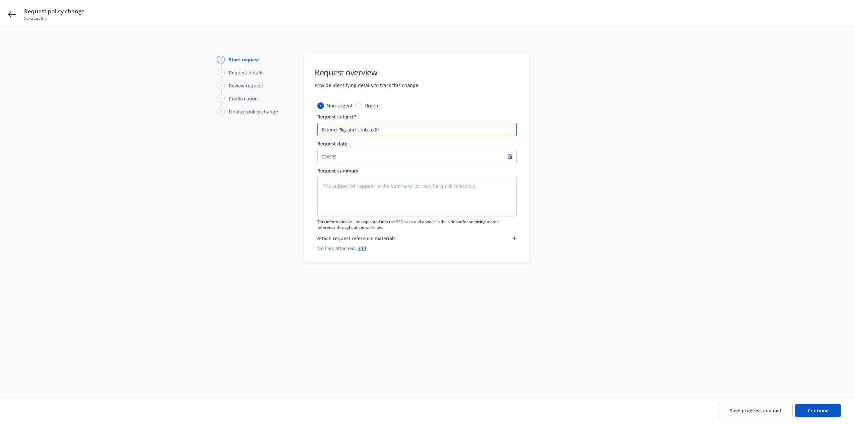
type input "Extend Pkg and Umb to 8/3"
type textarea "x"
type input "Extend Pkg and Umb to 8/30"
type textarea "x"
type input "Extend Pkg and Umb to 8/30/"
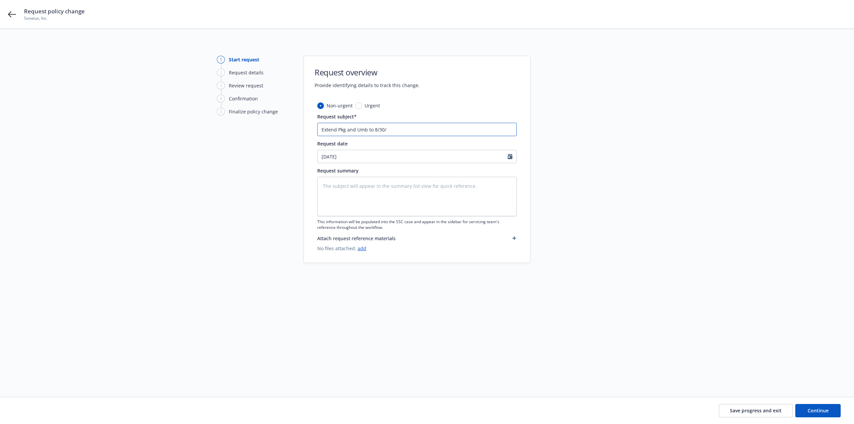
type textarea "x"
type input "Extend Pkg and Umb to 8/30/2"
type textarea "x"
type input "Extend Pkg and Umb to 8/30/20"
type textarea "x"
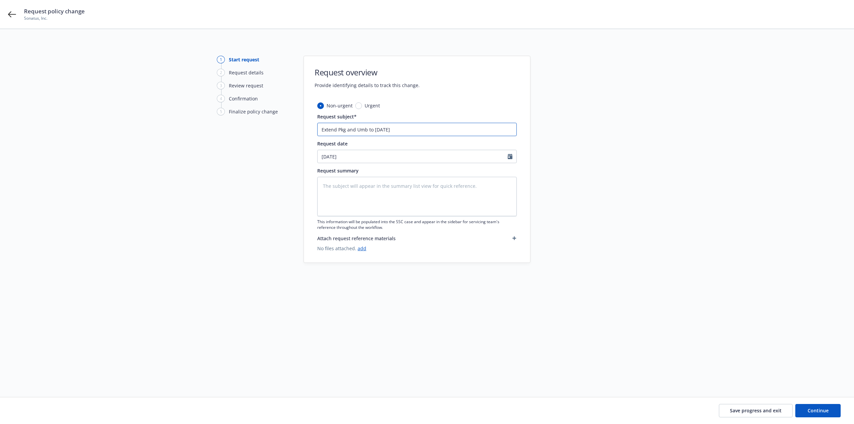
type input "Extend Pkg and Umb to 8/30/202"
type textarea "x"
type input "Extend Pkg and Umb to 8/30/2026"
click at [356, 196] on textarea at bounding box center [417, 196] width 200 height 39
type textarea "x"
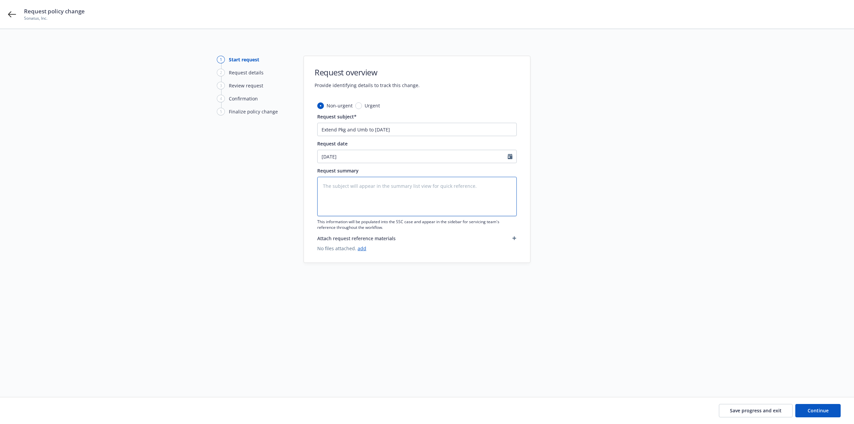
type textarea "E"
type textarea "x"
type textarea "Ex"
type textarea "x"
type textarea "Ext"
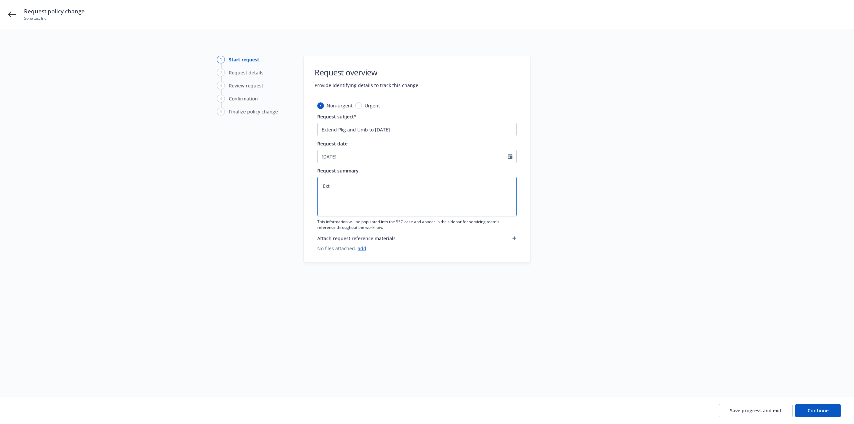
type textarea "x"
type textarea "Exte"
type textarea "x"
type textarea "Exten"
type textarea "x"
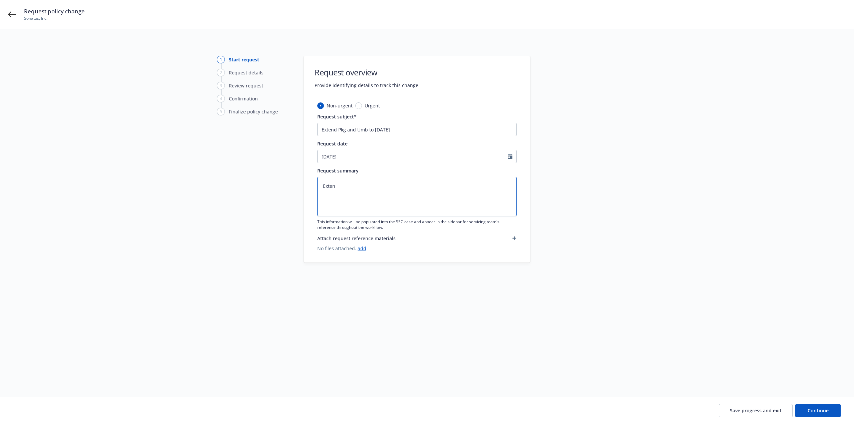
type textarea "Extend"
type textarea "x"
type textarea "Extendi"
type textarea "x"
type textarea "Extendin"
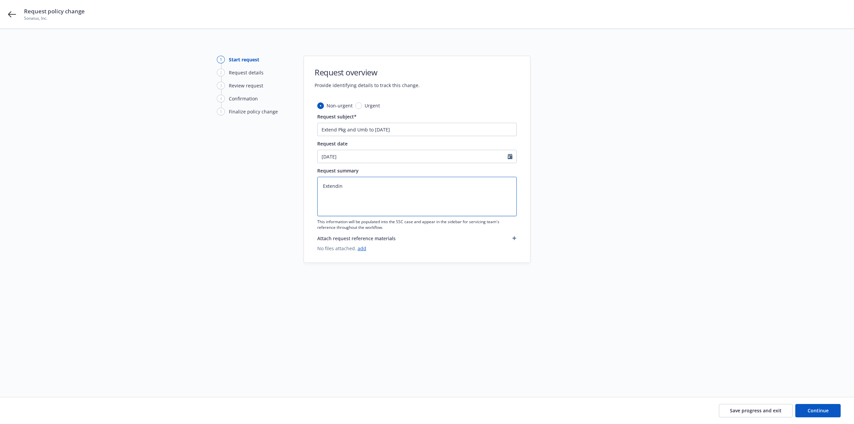
type textarea "x"
type textarea "Extending"
type textarea "x"
type textarea "Extending"
type textarea "x"
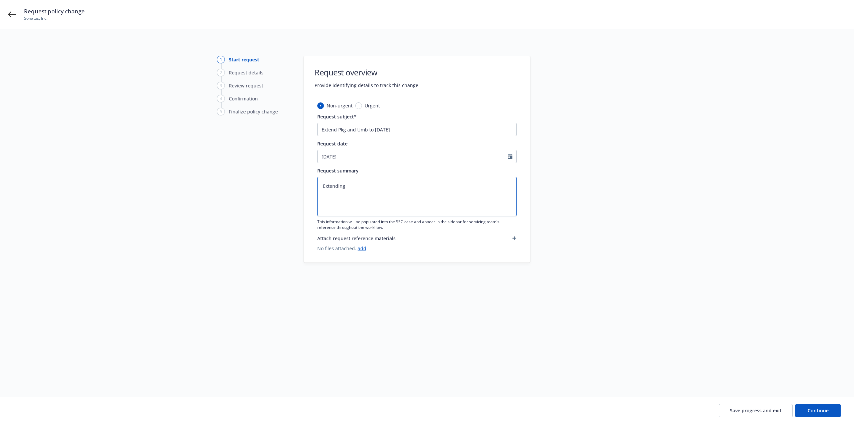
type textarea "Extending b"
type textarea "x"
type textarea "Extending bo"
type textarea "x"
type textarea "Extending bot"
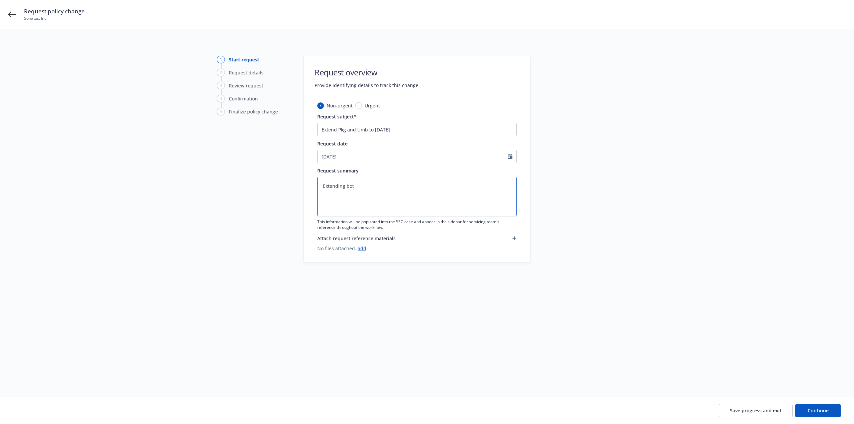
type textarea "x"
type textarea "Extending both"
type textarea "x"
type textarea "Extending both"
type textarea "x"
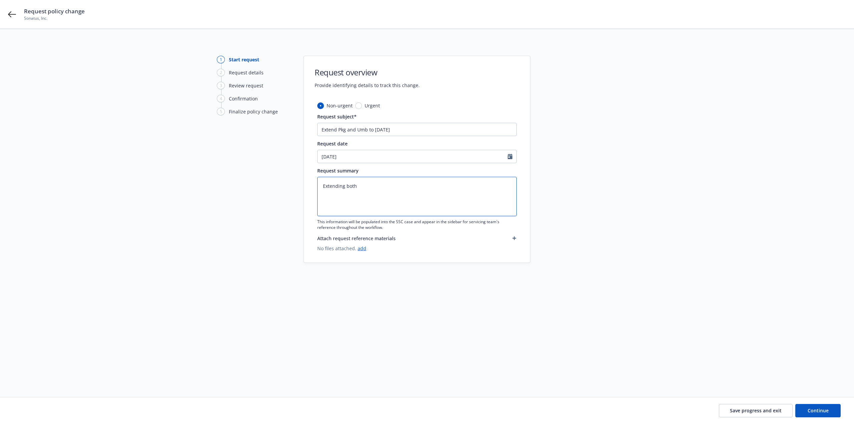
type textarea "Extending both p"
type textarea "x"
type textarea "Extending both po"
type textarea "x"
type textarea "Extending both pol"
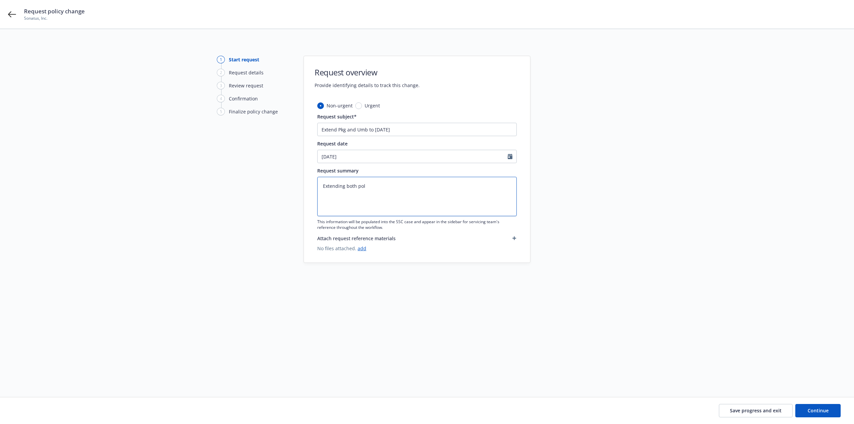
type textarea "x"
type textarea "Extending both polic"
type textarea "x"
type textarea "Extending both policie"
type textarea "x"
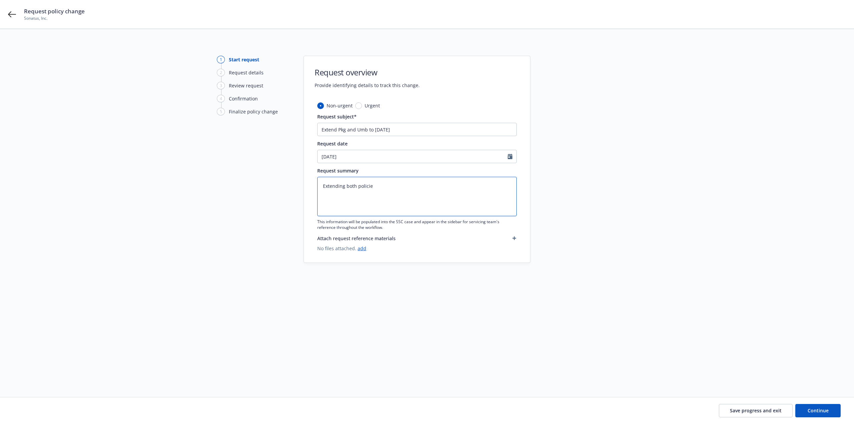
type textarea "Extending both policies"
type textarea "x"
type textarea "Extending both policies"
type textarea "x"
type textarea "Extending both policies t"
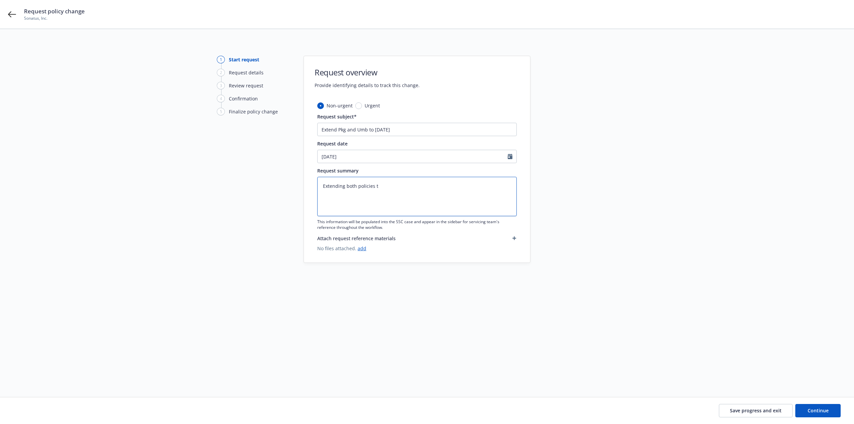
type textarea "x"
type textarea "Extending both policies to"
type textarea "x"
type textarea "Extending both policies to"
type textarea "x"
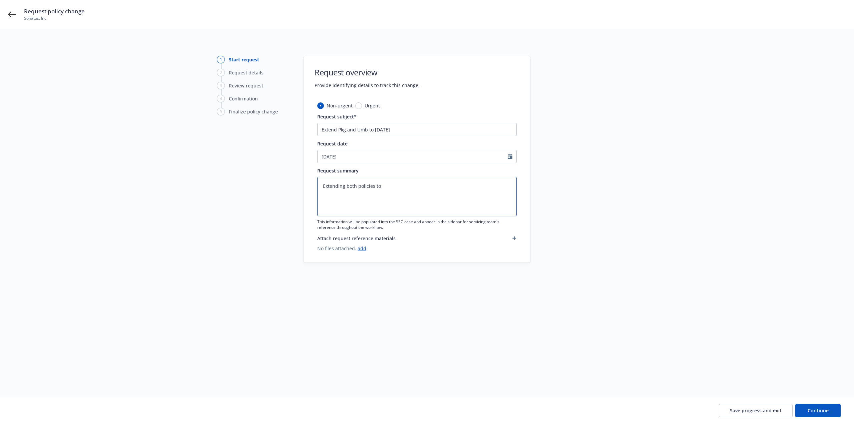
type textarea "Extending both policies to m"
type textarea "x"
type textarea "Extending both policies to ma"
type textarea "x"
type textarea "Extending both policies to mat"
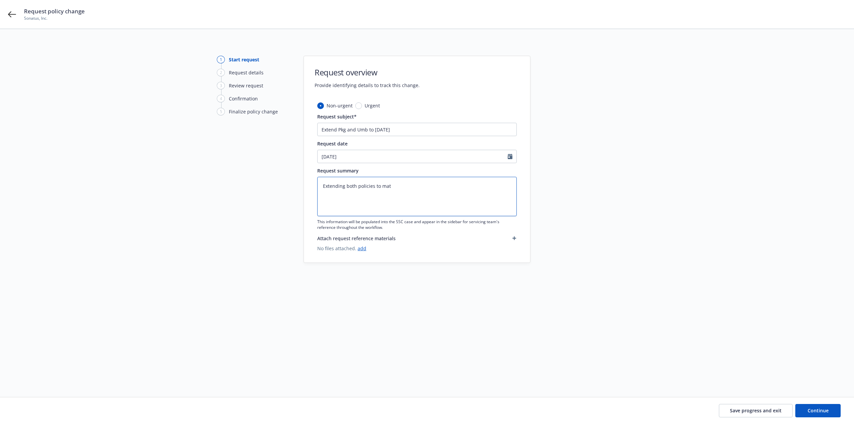
type textarea "x"
type textarea "Extending both policies to matc"
type textarea "x"
type textarea "Extending both policies to match"
type textarea "x"
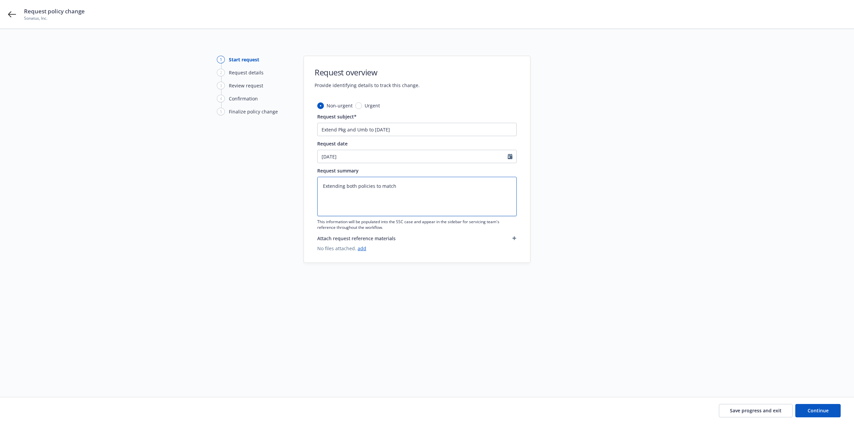
type textarea "Extending both policies to match"
type textarea "x"
type textarea "Extending both policies to match F."
type textarea "x"
type textarea "Extending both policies to match F./"
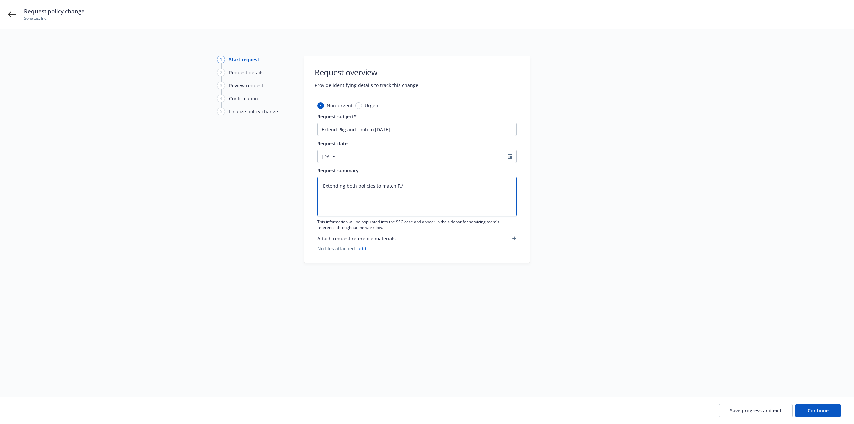
type textarea "x"
type textarea "Extending both policies to match F./"
type textarea "x"
type textarea "Extending both policies to match F./"
type textarea "x"
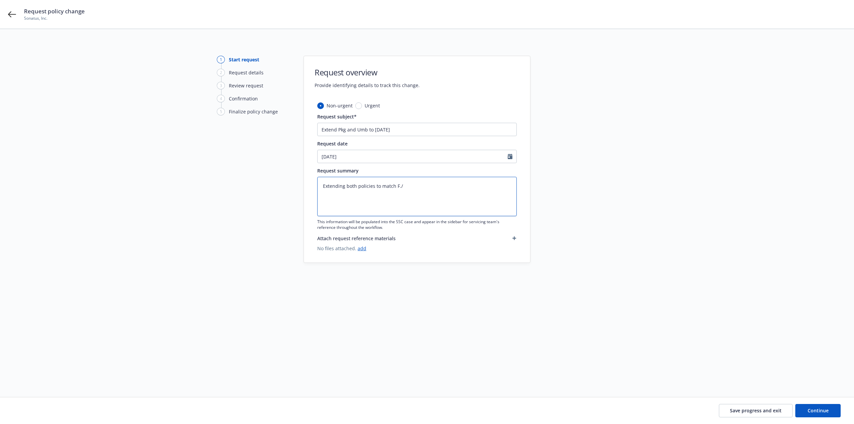
type textarea "Extending both policies to match F."
type textarea "x"
type textarea "Extending both policies to match F."
type textarea "x"
type textarea "Extending both policies to match F. P"
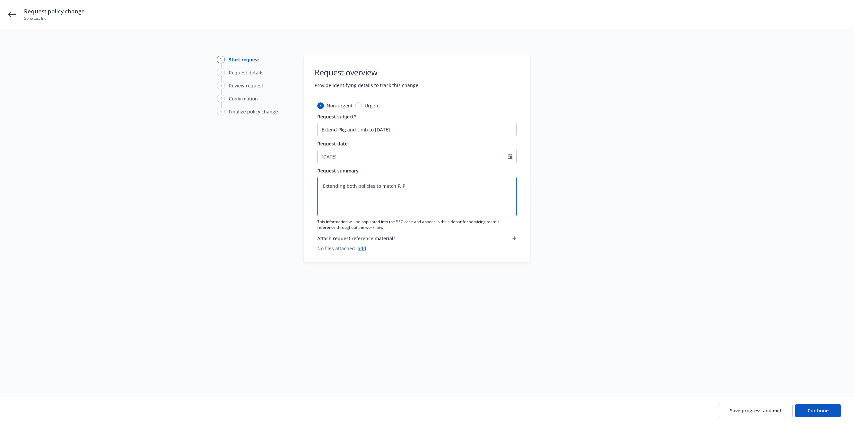
type textarea "x"
type textarea "Extending both policies to match F. Po"
type textarea "x"
type textarea "Extending both policies to match F. Pok"
type textarea "x"
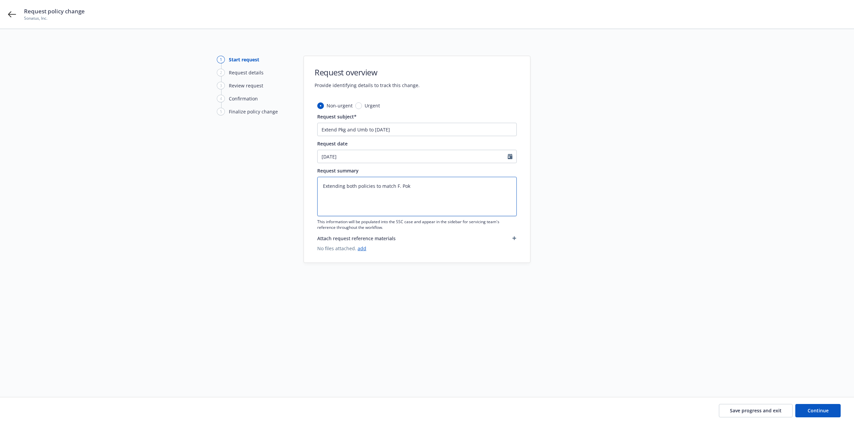
type textarea "Extending both policies to match F. Po"
type textarea "x"
type textarea "Extending both policies to match F. P"
type textarea "x"
type textarea "Extending both policies to match F. Pk"
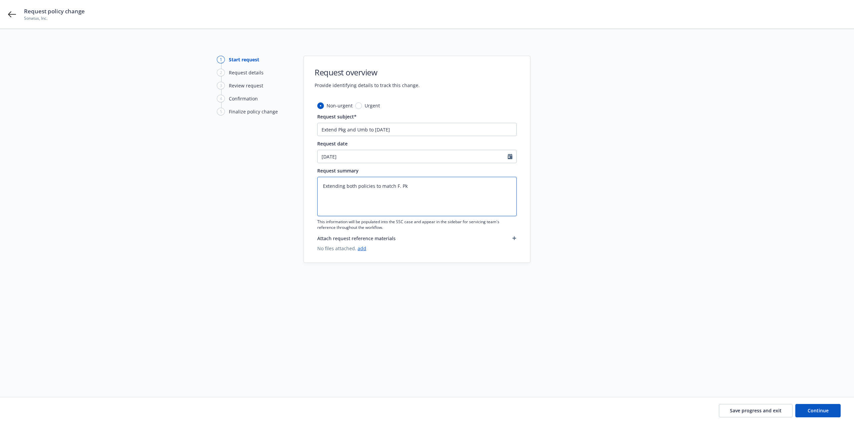
type textarea "x"
type textarea "Extending both policies to match F. Pkg"
type textarea "x"
type textarea "Extending both policies to match F. Pkg."
type textarea "x"
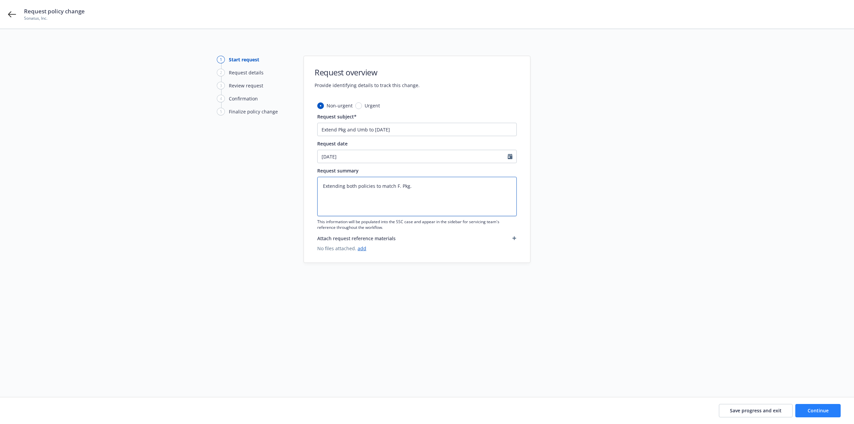
type textarea "Extending both policies to match F. Pkg."
click at [818, 411] on span "Continue" at bounding box center [818, 411] width 21 height 6
type textarea "x"
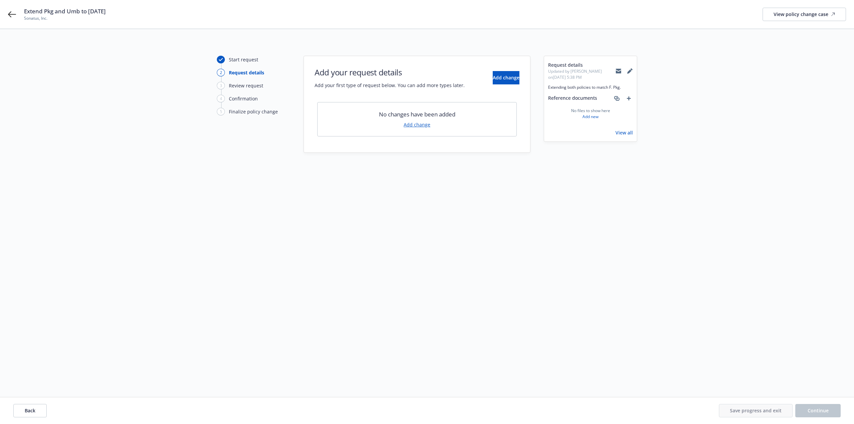
click at [420, 126] on link "Add change" at bounding box center [417, 124] width 27 height 7
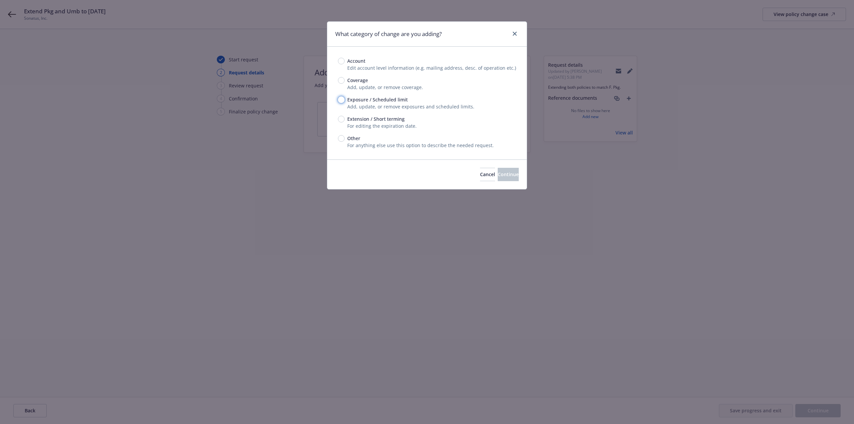
click at [341, 102] on input "Exposure / Scheduled limit" at bounding box center [341, 99] width 7 height 7
radio input "true"
click at [343, 116] on input "Extension / Short terming" at bounding box center [341, 119] width 7 height 7
radio input "true"
click at [501, 178] on span "Continue" at bounding box center [508, 174] width 21 height 6
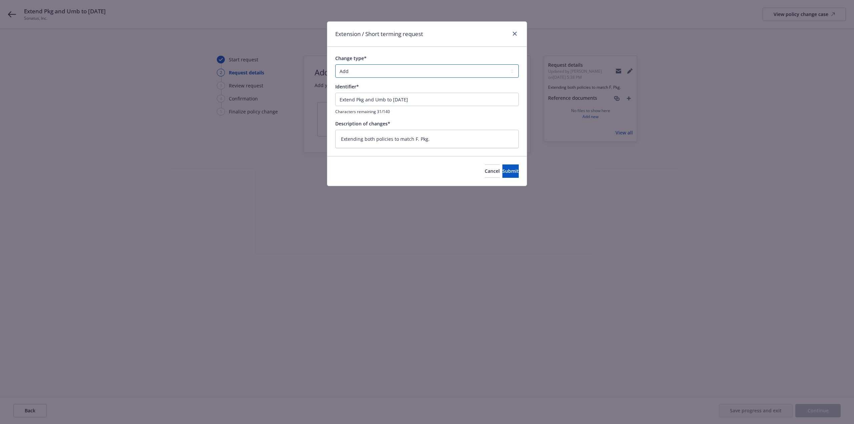
click at [368, 73] on select "Add Audit Change Remove" at bounding box center [427, 70] width 184 height 13
drag, startPoint x: 411, startPoint y: 52, endPoint x: 408, endPoint y: 61, distance: 8.8
click at [411, 52] on div "Change type* Add Audit Change Remove Identifier* Extend Pkg and Umb to 8/30/202…" at bounding box center [427, 101] width 200 height 109
click at [436, 101] on input "Extend Pkg and Umb to 8/30/2026" at bounding box center [427, 99] width 184 height 13
drag, startPoint x: 367, startPoint y: 99, endPoint x: 384, endPoint y: 100, distance: 17.0
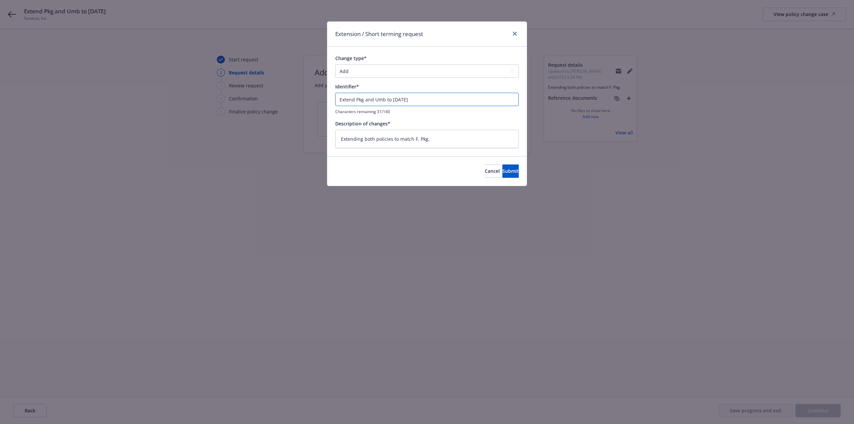
click at [384, 100] on input "Extend Pkg and Umb to 8/30/2026" at bounding box center [427, 99] width 184 height 13
type textarea "x"
type input "Extend Pkg a to 8/30/2026"
type textarea "x"
type input "Extend Pkg to 8/30/2026"
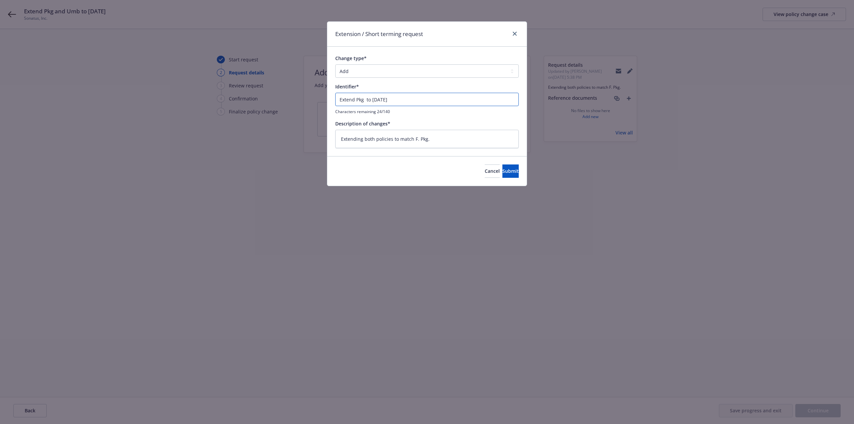
type textarea "x"
type input "Extend Pkg to 8/30/2026"
click at [444, 141] on textarea "Extending both policies to match F. Pkg." at bounding box center [427, 139] width 184 height 18
click at [503, 168] on button "Submit" at bounding box center [511, 171] width 16 height 13
type textarea "x"
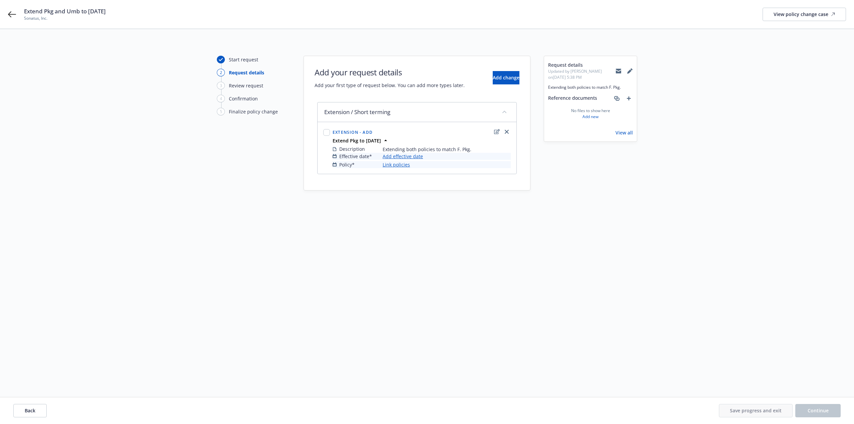
click at [412, 157] on link "Add effective date" at bounding box center [403, 156] width 40 height 7
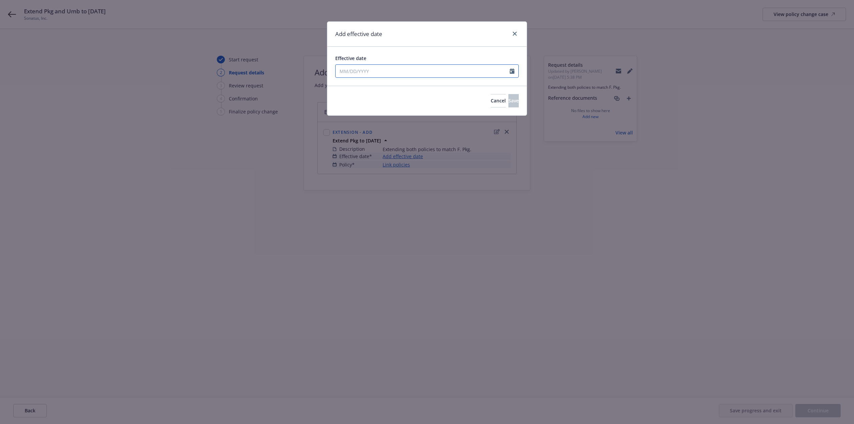
select select "8"
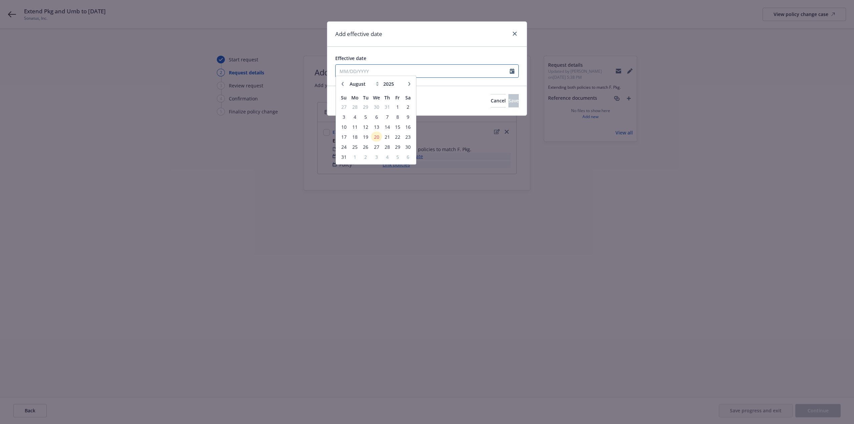
click at [404, 71] on input "Effective date" at bounding box center [423, 71] width 174 height 13
click at [398, 150] on span "29" at bounding box center [397, 150] width 9 height 8
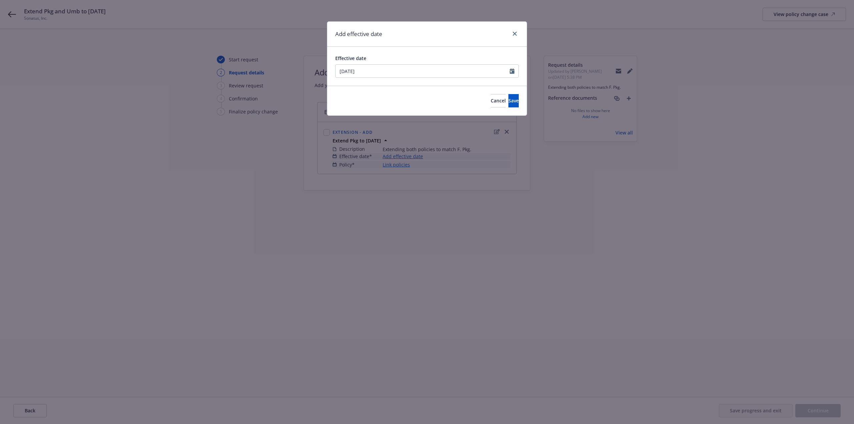
type input "08/29/2025"
click at [418, 66] on input "08/29/2025" at bounding box center [423, 71] width 174 height 13
select select "8"
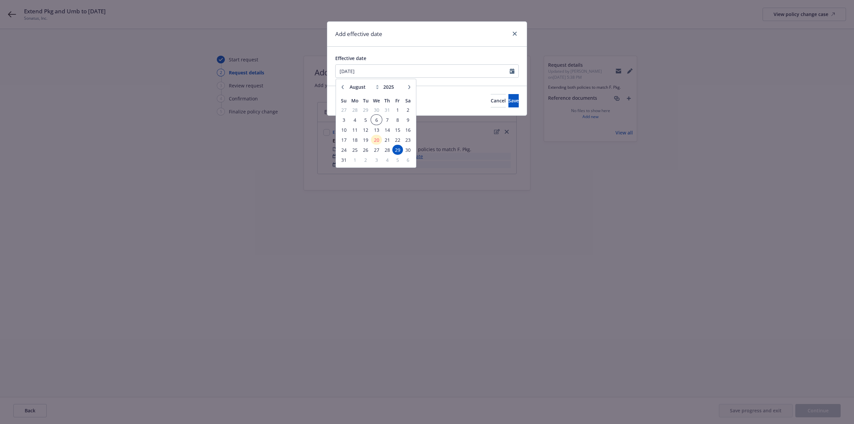
click at [374, 122] on span "6" at bounding box center [377, 120] width 10 height 8
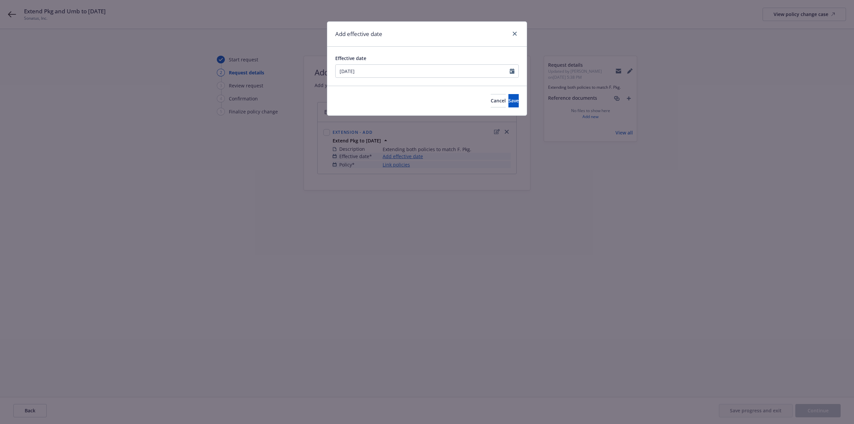
type input "08/06/2025"
click at [509, 104] on button "Save" at bounding box center [514, 100] width 10 height 13
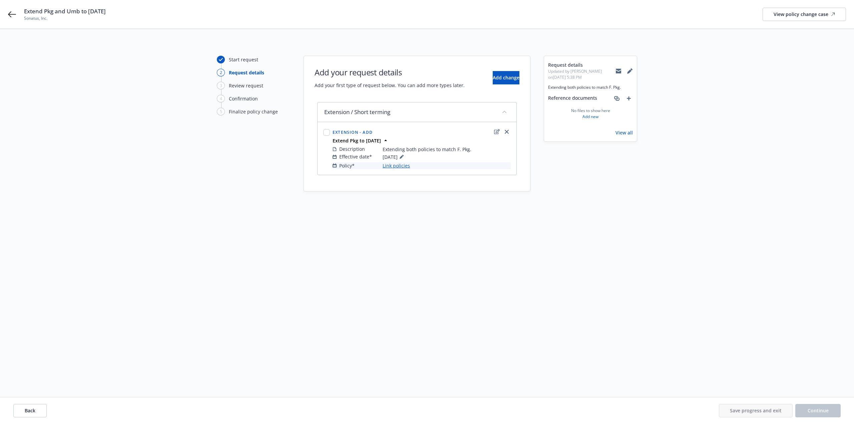
click at [401, 164] on link "Link policies" at bounding box center [396, 165] width 27 height 7
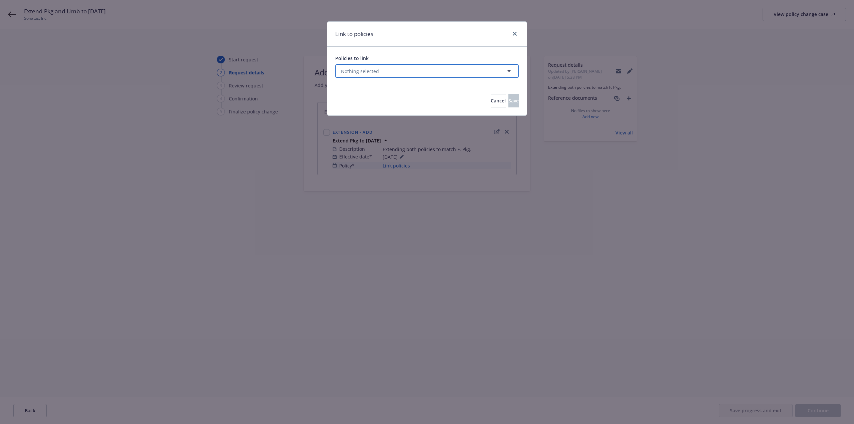
click at [507, 71] on icon "button" at bounding box center [509, 71] width 8 height 8
select select "ACTIVE"
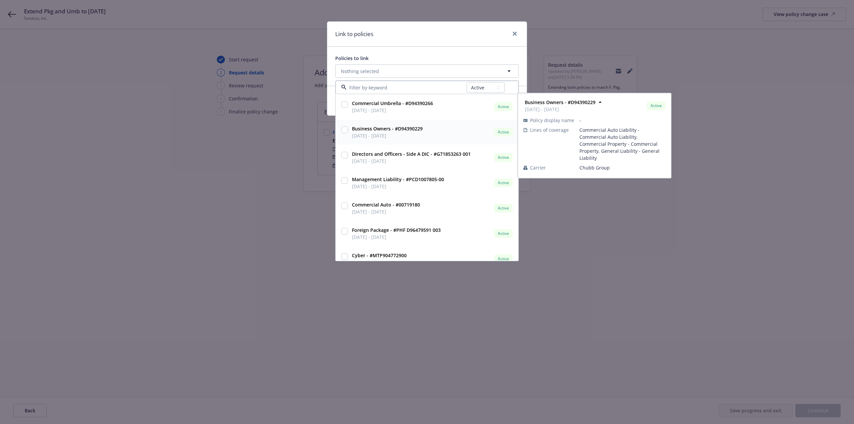
click at [412, 137] on span "08/06/2025 - 08/06/2026" at bounding box center [387, 135] width 71 height 7
checkbox input "true"
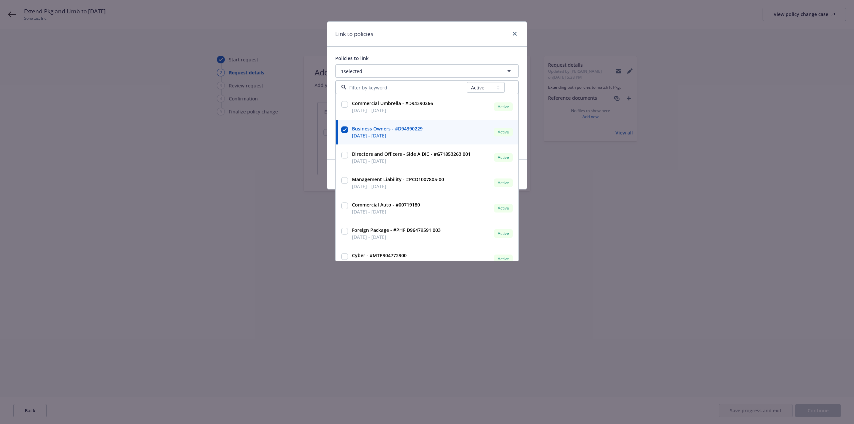
click at [480, 40] on div "Link to policies" at bounding box center [427, 34] width 200 height 25
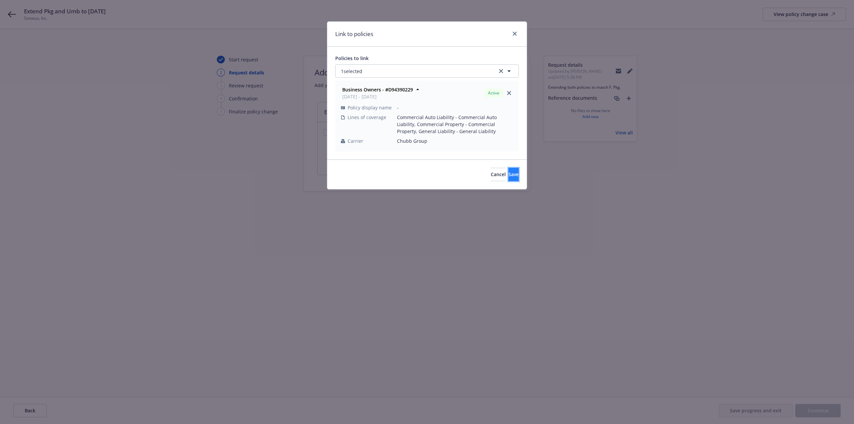
click at [509, 176] on span "Save" at bounding box center [514, 174] width 10 height 6
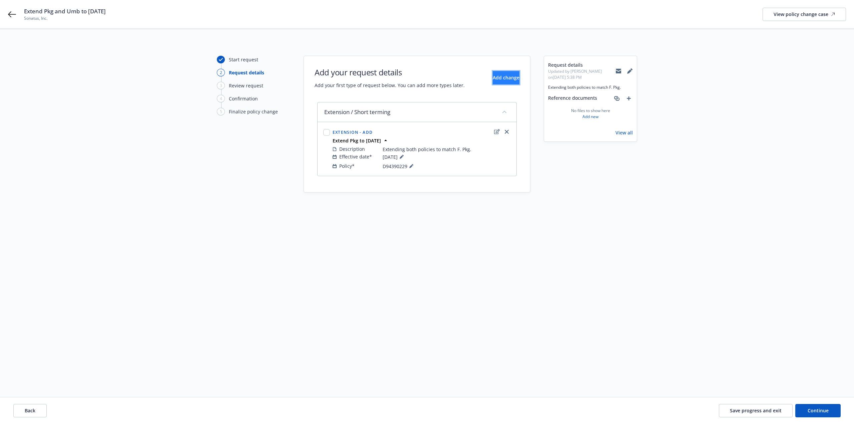
click at [502, 79] on span "Add change" at bounding box center [506, 77] width 27 height 6
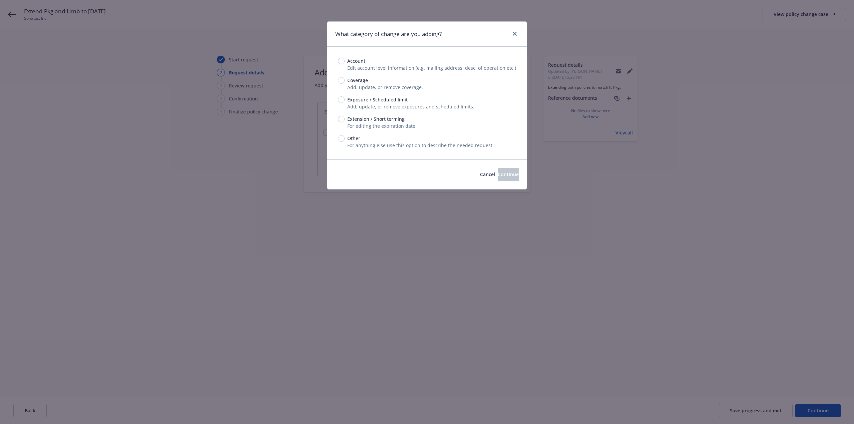
click at [350, 101] on span "Exposure / Scheduled limit" at bounding box center [377, 99] width 60 height 7
click at [345, 101] on input "Exposure / Scheduled limit" at bounding box center [341, 99] width 7 height 7
radio input "true"
click at [390, 133] on div "Account Edit account level information (e.g. mailing address, desc. of operatio…" at bounding box center [427, 102] width 178 height 91
drag, startPoint x: 396, startPoint y: 126, endPoint x: 421, endPoint y: 126, distance: 25.4
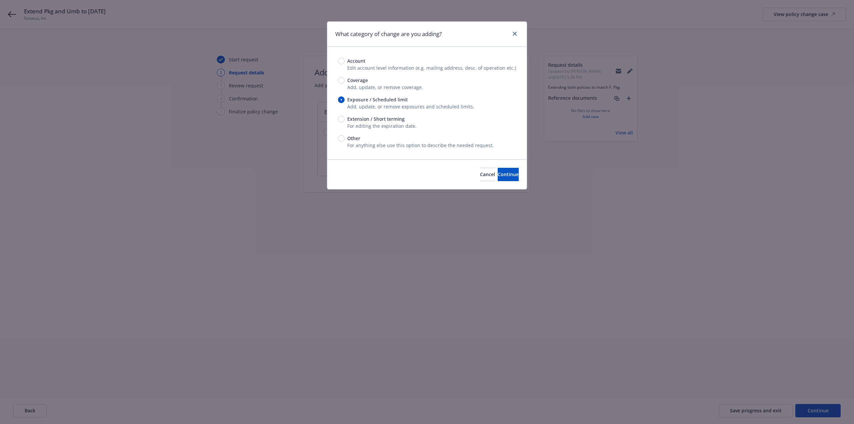
click at [396, 126] on span "For editing the expiration date." at bounding box center [381, 126] width 69 height 6
click at [393, 136] on div "Other" at bounding box center [427, 138] width 178 height 7
click at [345, 136] on input "Other" at bounding box center [341, 138] width 7 height 7
radio input "true"
click at [377, 123] on span "For editing the expiration date." at bounding box center [381, 126] width 69 height 6
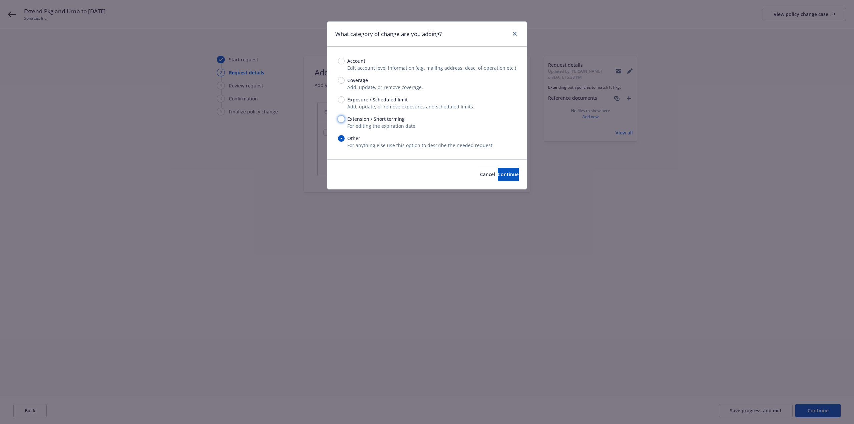
click at [340, 120] on input "Extension / Short terming" at bounding box center [341, 119] width 7 height 7
radio input "true"
click at [497, 165] on div "Cancel Continue" at bounding box center [427, 175] width 200 height 30
click at [498, 176] on span "Continue" at bounding box center [508, 174] width 21 height 6
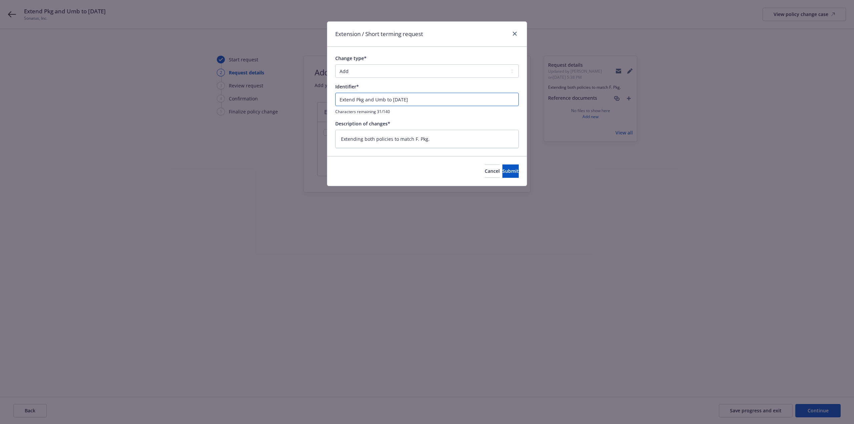
click at [401, 101] on input "Extend Pkg and Umb to 8/30/2026" at bounding box center [427, 99] width 184 height 13
drag, startPoint x: 374, startPoint y: 99, endPoint x: 356, endPoint y: 102, distance: 17.9
click at [357, 102] on input "Extend Pkg and Umb to 8/30/2026" at bounding box center [427, 99] width 184 height 13
type textarea "x"
type input "Extend Umb to 8/30/2026"
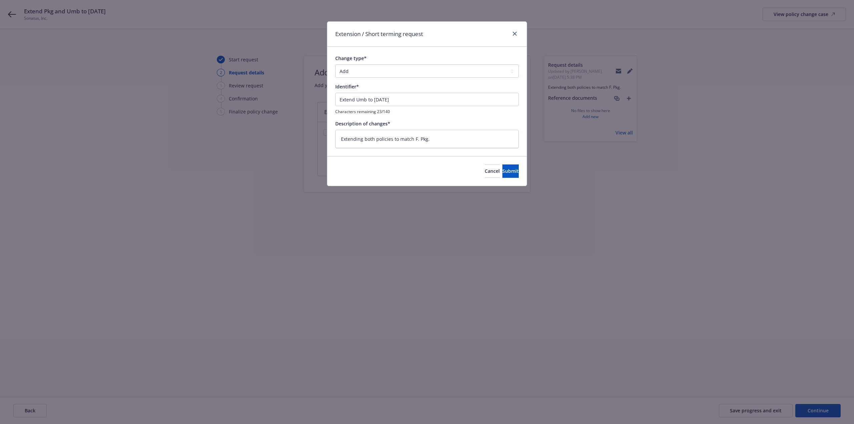
click at [520, 173] on div "Cancel Submit" at bounding box center [427, 171] width 200 height 30
click at [503, 171] on span "Submit" at bounding box center [511, 171] width 16 height 6
type textarea "x"
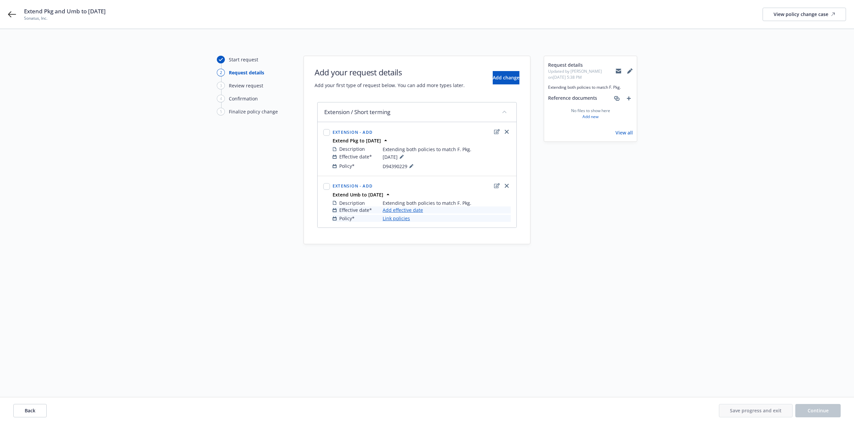
click at [395, 215] on div "Effective date* Add effective date Policy* Link policies" at bounding box center [422, 214] width 178 height 15
click at [396, 212] on link "Add effective date" at bounding box center [403, 210] width 40 height 7
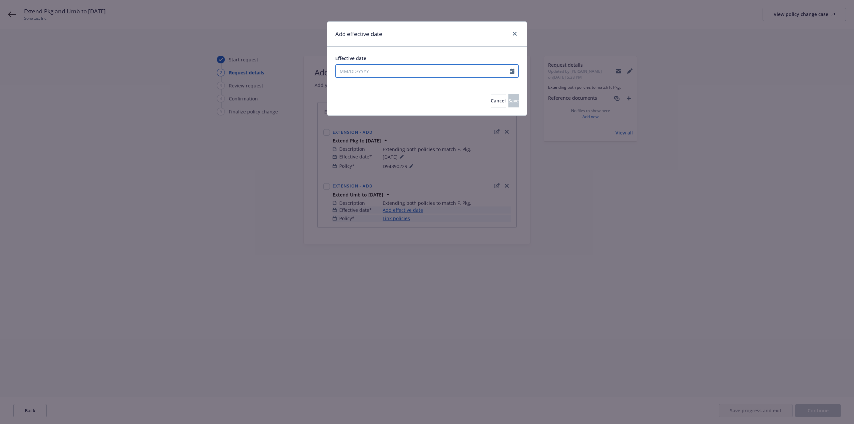
click at [432, 67] on input "Effective date" at bounding box center [423, 71] width 174 height 13
select select "8"
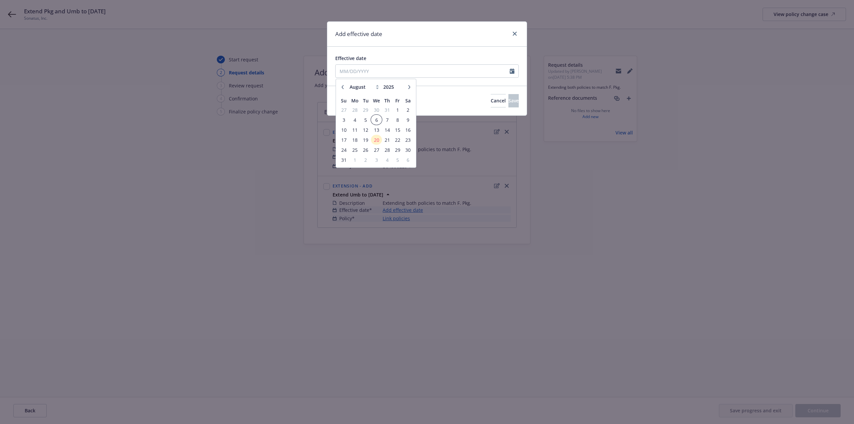
click at [377, 120] on span "6" at bounding box center [377, 120] width 10 height 8
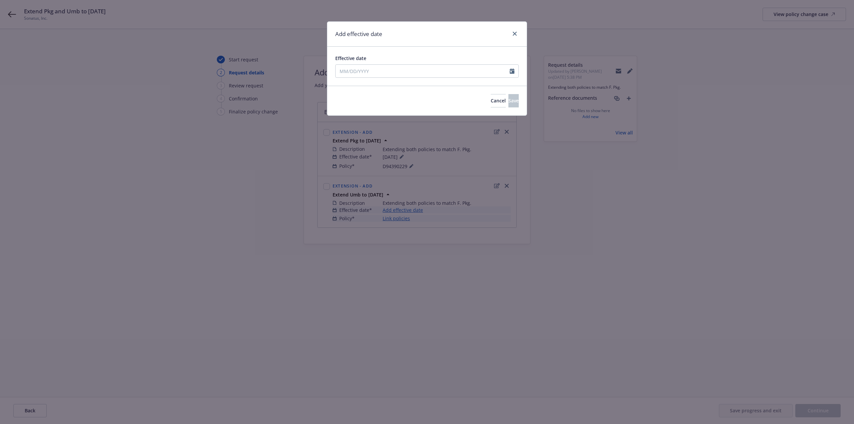
type input "08/06/2025"
click at [509, 100] on button "Save" at bounding box center [514, 100] width 10 height 13
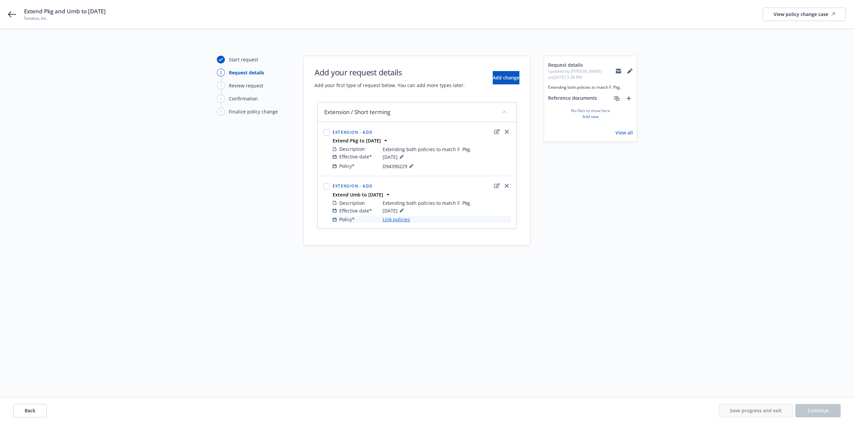
click at [401, 222] on link "Link policies" at bounding box center [396, 219] width 27 height 7
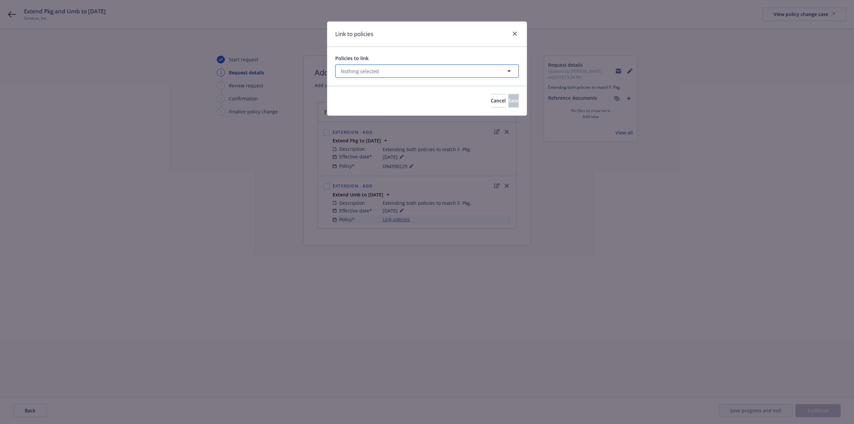
click at [424, 76] on button "Nothing selected" at bounding box center [427, 70] width 184 height 13
select select "ACTIVE"
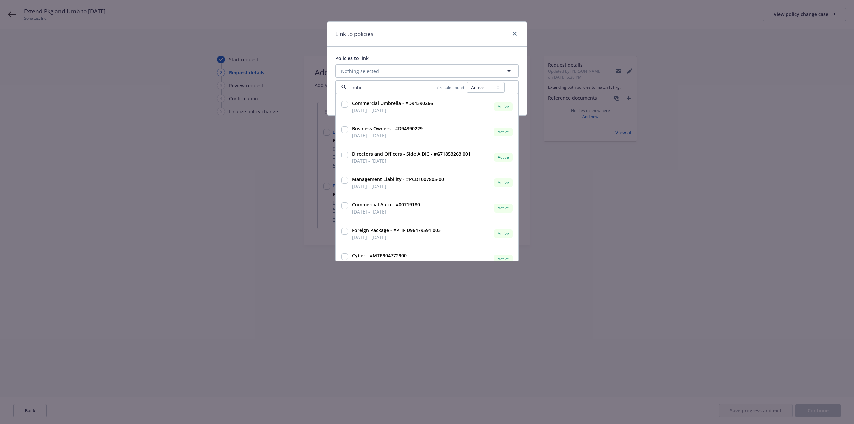
type input "Umbre"
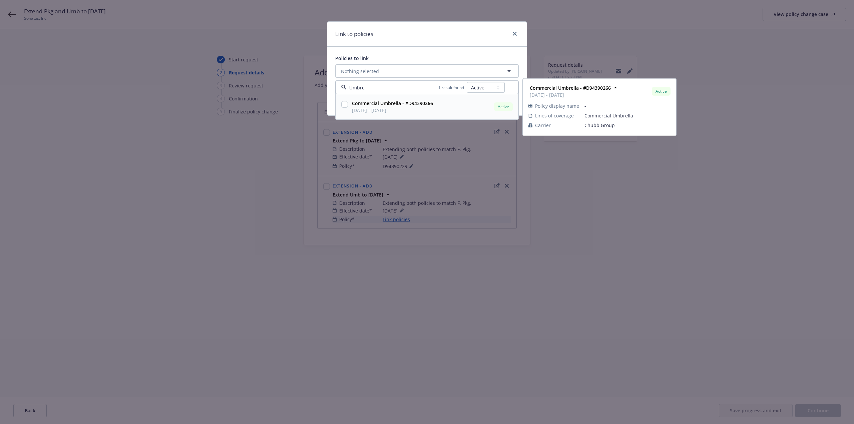
click at [346, 104] on input "checkbox" at bounding box center [344, 104] width 7 height 7
checkbox input "true"
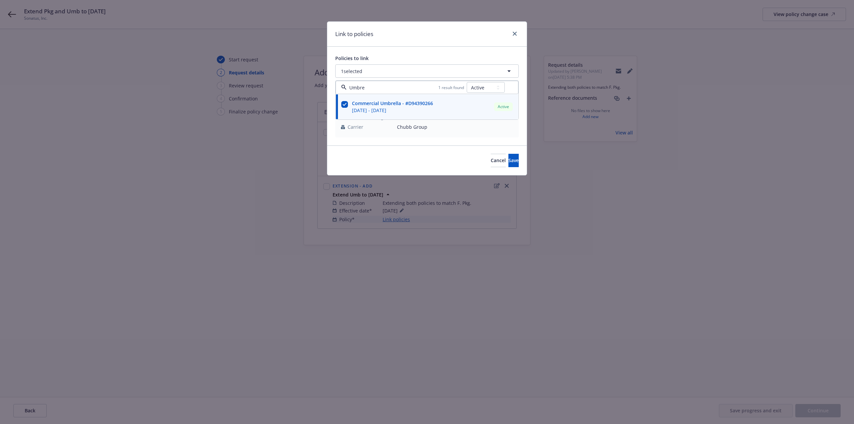
type input "Umbre"
click at [463, 36] on div "Link to policies" at bounding box center [427, 34] width 200 height 25
click at [509, 163] on button "Save" at bounding box center [514, 160] width 10 height 13
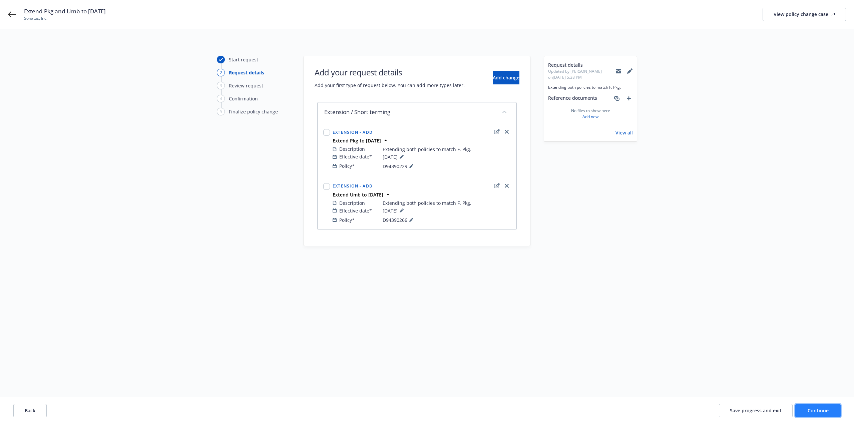
click at [817, 408] on button "Continue" at bounding box center [818, 410] width 45 height 13
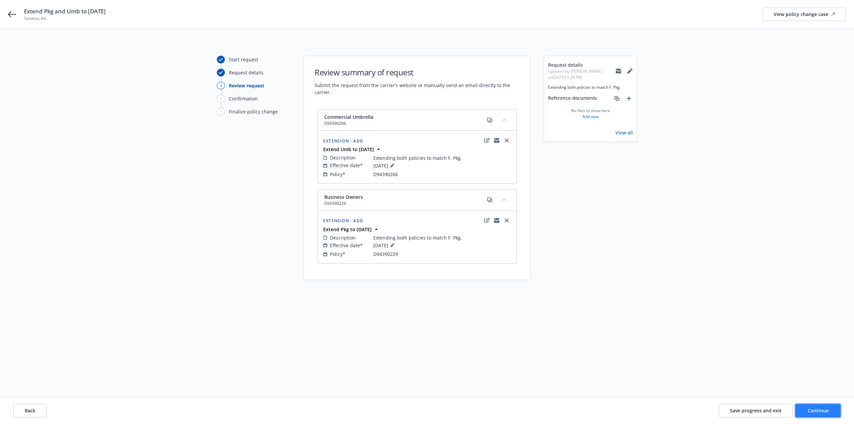
click at [822, 416] on button "Continue" at bounding box center [818, 410] width 45 height 13
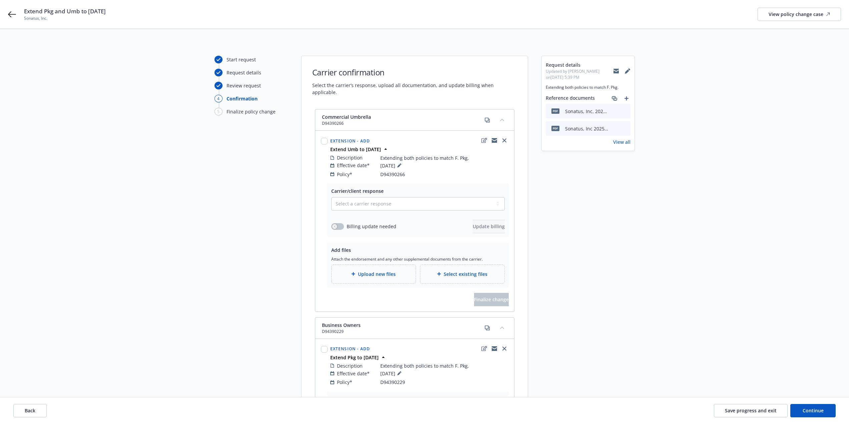
click at [166, 259] on div "Start request Request details Review request 4 Confirmation 5 Finalize policy c…" at bounding box center [424, 296] width 833 height 481
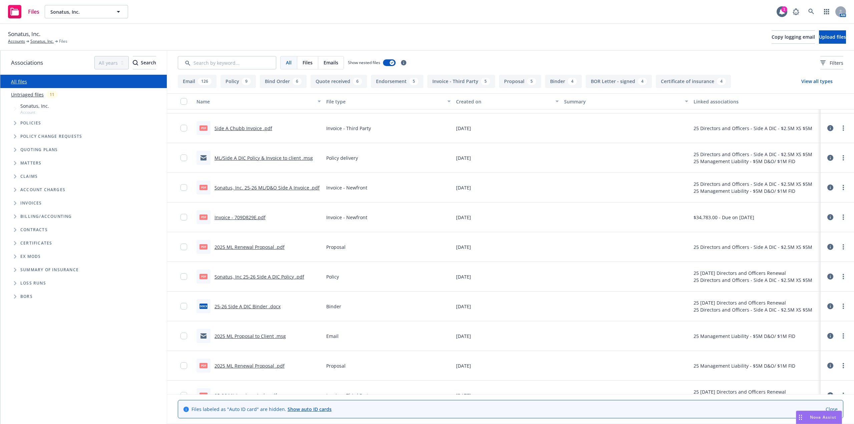
scroll to position [33, 0]
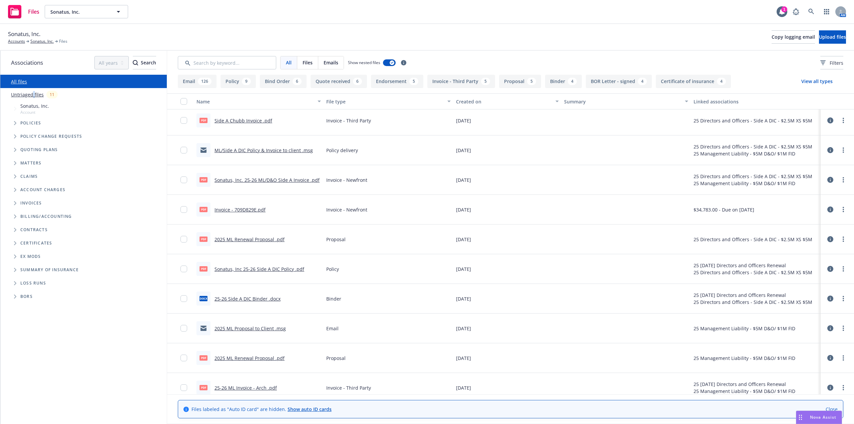
click at [33, 95] on link "Untriaged files" at bounding box center [27, 94] width 33 height 7
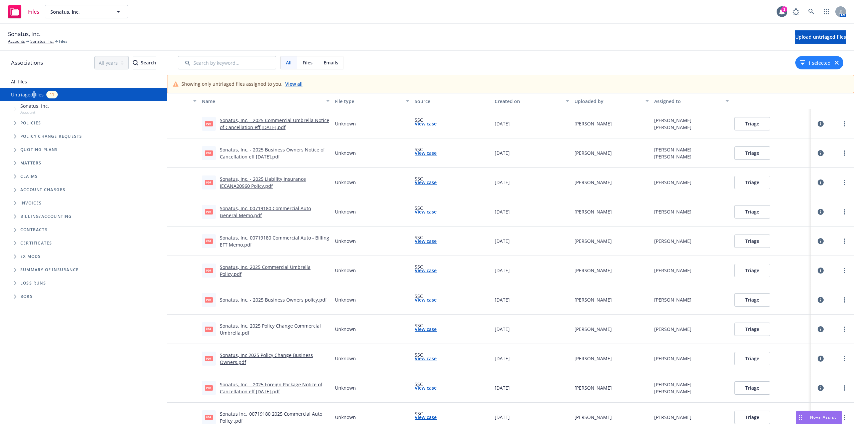
scroll to position [8, 0]
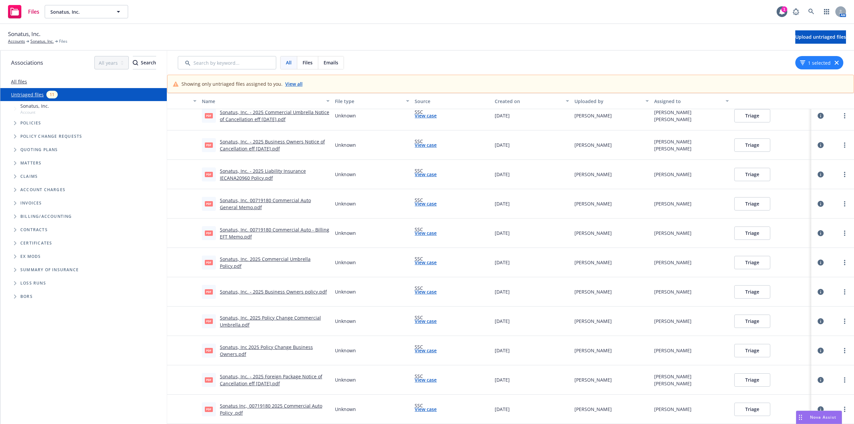
click at [298, 292] on link "Sonatus, Inc. - 2025 Business Owners policy.pdf" at bounding box center [273, 292] width 107 height 6
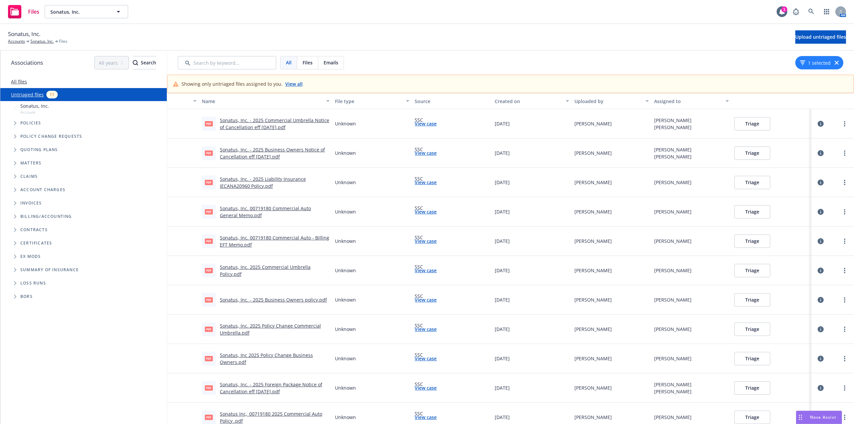
click at [747, 271] on button "Triage" at bounding box center [753, 270] width 36 height 13
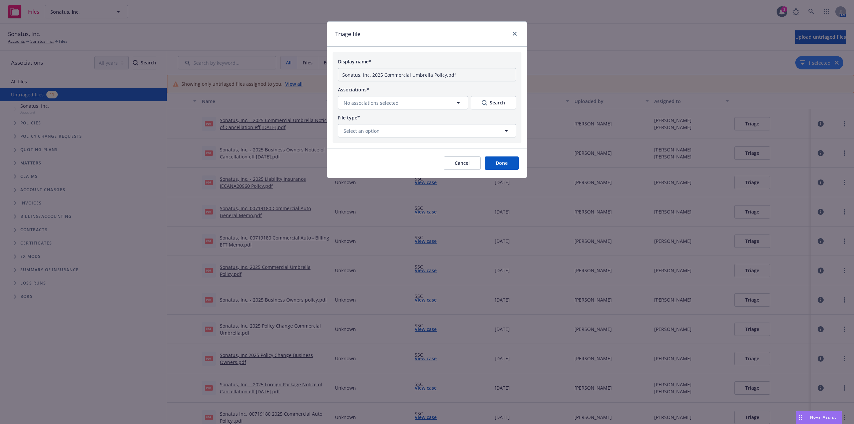
click at [388, 112] on div "Display name* Sonatus, Inc. 2025 Commercial Umbrella Policy.pdf Associations* N…" at bounding box center [427, 97] width 189 height 91
click at [385, 107] on button "No associations selected" at bounding box center [403, 102] width 130 height 13
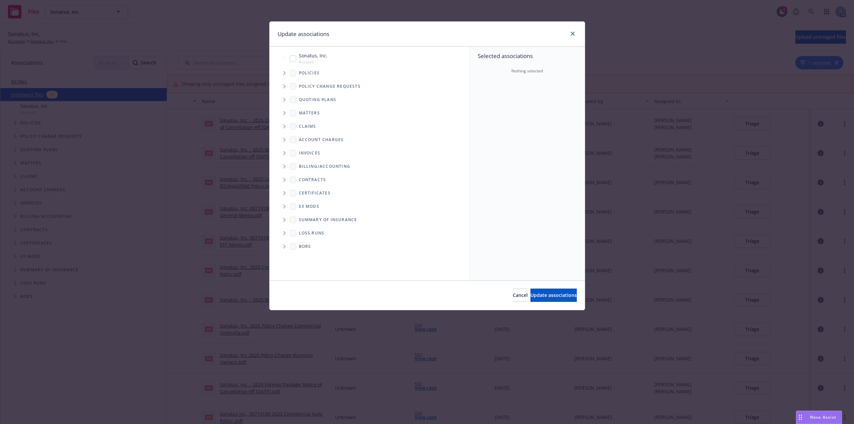
click at [287, 74] on span "Tree Example" at bounding box center [284, 73] width 11 height 11
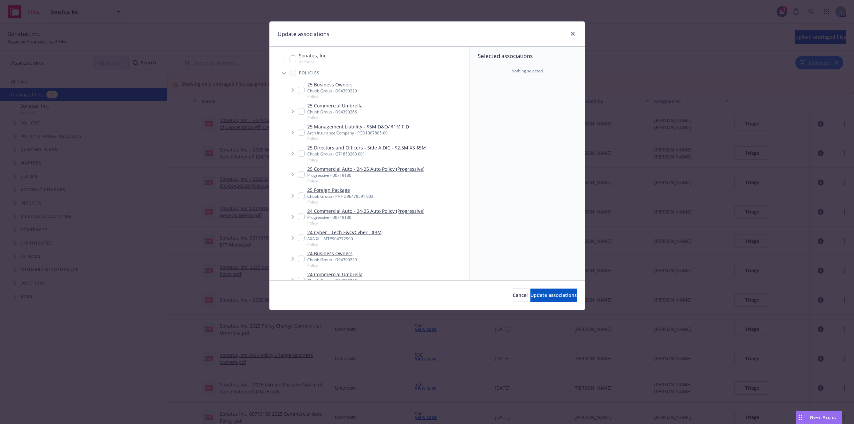
click at [300, 113] on input "Tree Example" at bounding box center [301, 111] width 7 height 7
checkbox input "true"
click at [561, 293] on span "Update associations" at bounding box center [554, 295] width 46 height 6
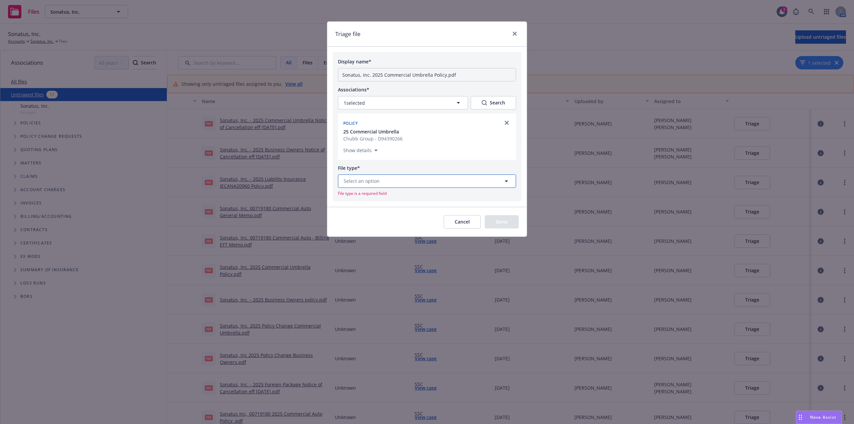
click at [411, 180] on button "Select an option" at bounding box center [427, 181] width 178 height 13
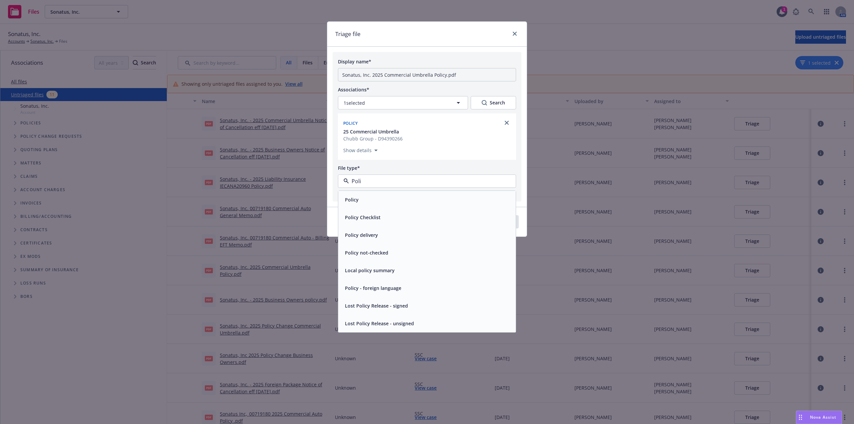
type input "Polic"
click at [409, 198] on div "Policy" at bounding box center [427, 200] width 170 height 10
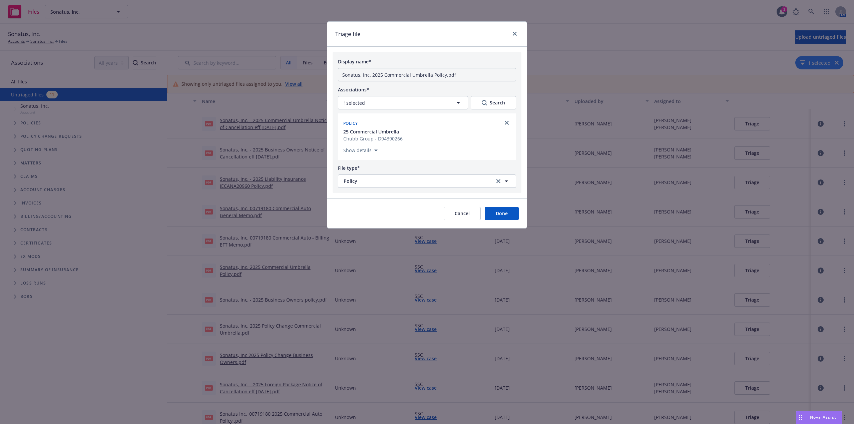
click at [509, 214] on button "Done" at bounding box center [502, 213] width 34 height 13
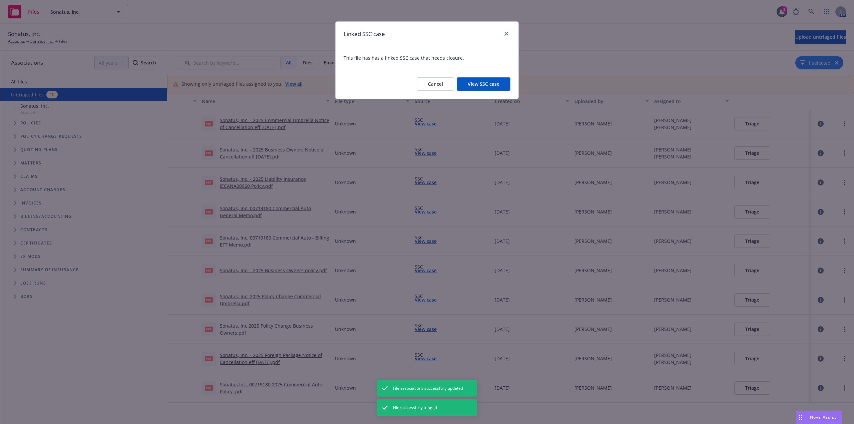
click at [431, 86] on button "Cancel" at bounding box center [435, 83] width 37 height 13
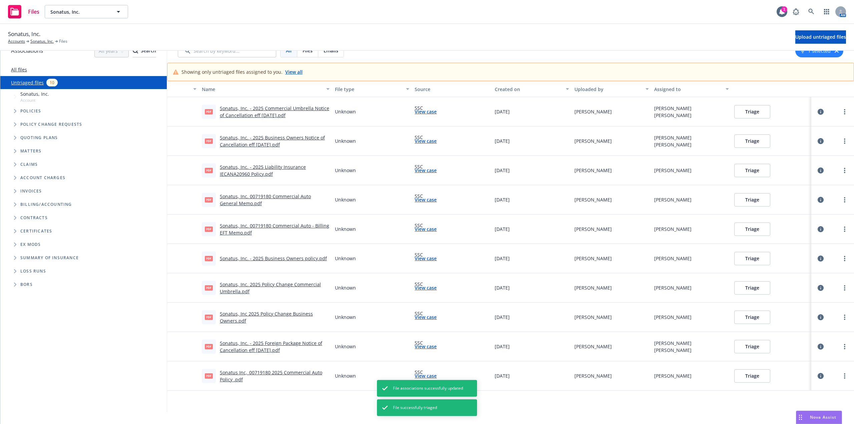
scroll to position [18, 0]
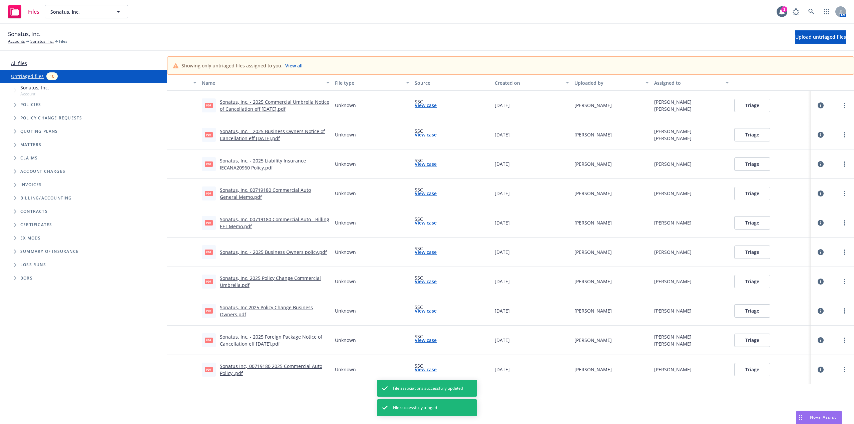
click at [288, 277] on link "Sonatus, Inc. 2025 Policy Change Commercial Umbrella.pdf" at bounding box center [270, 281] width 101 height 13
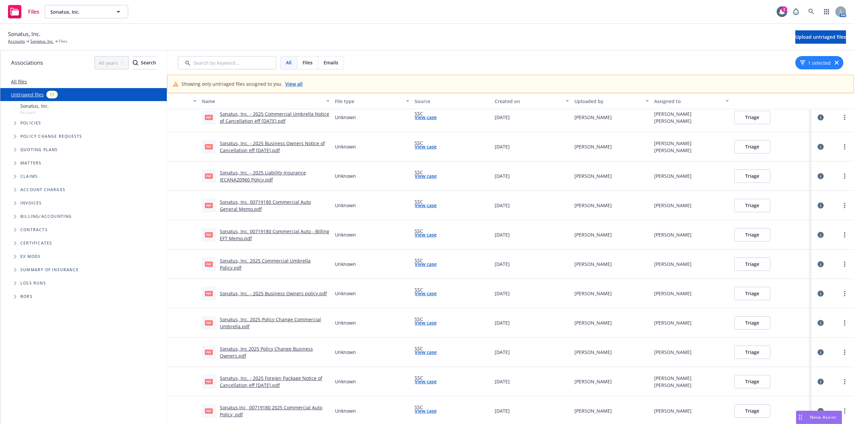
scroll to position [8, 0]
click at [301, 317] on link "Sonatus, Inc. 2025 Policy Change Commercial Umbrella.pdf" at bounding box center [270, 321] width 101 height 13
click at [742, 323] on button "Triage" at bounding box center [753, 321] width 36 height 13
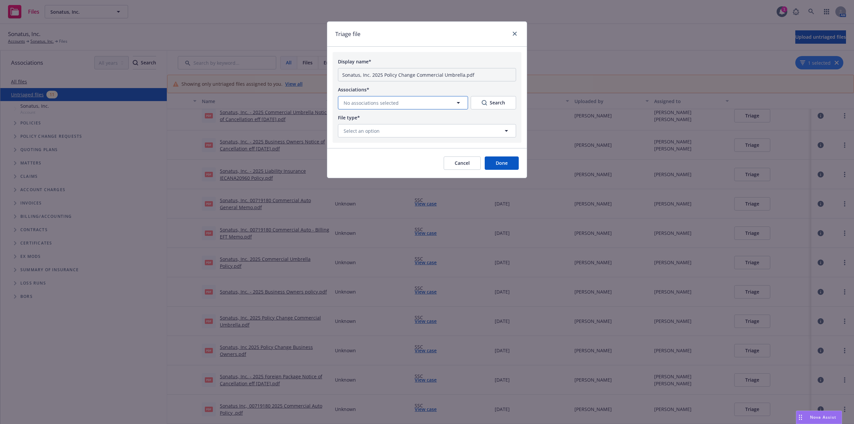
click at [390, 108] on button "No associations selected" at bounding box center [403, 102] width 130 height 13
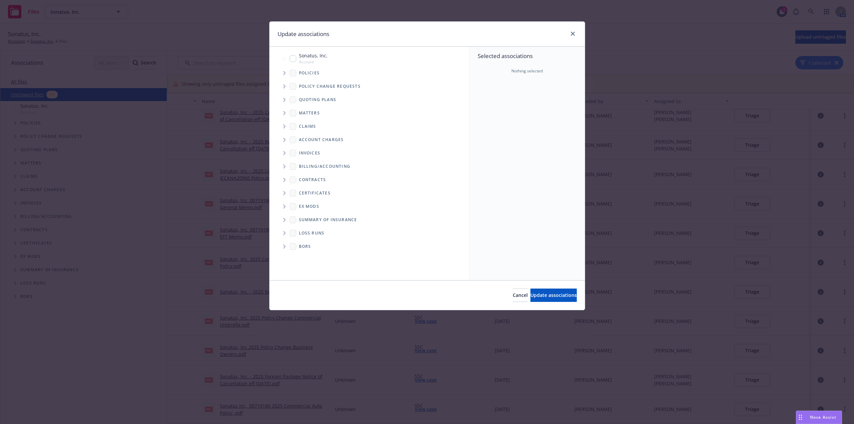
click at [284, 86] on icon "Tree Example" at bounding box center [284, 86] width 3 height 4
click at [297, 101] on div "25 Extend Pkg and Umb to [DATE] Policy change request" at bounding box center [377, 100] width 185 height 15
checkbox input "true"
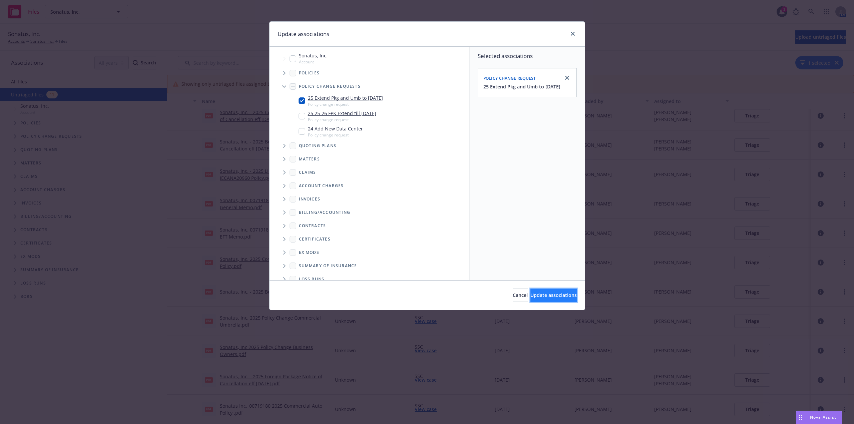
click at [556, 292] on button "Update associations" at bounding box center [554, 295] width 46 height 13
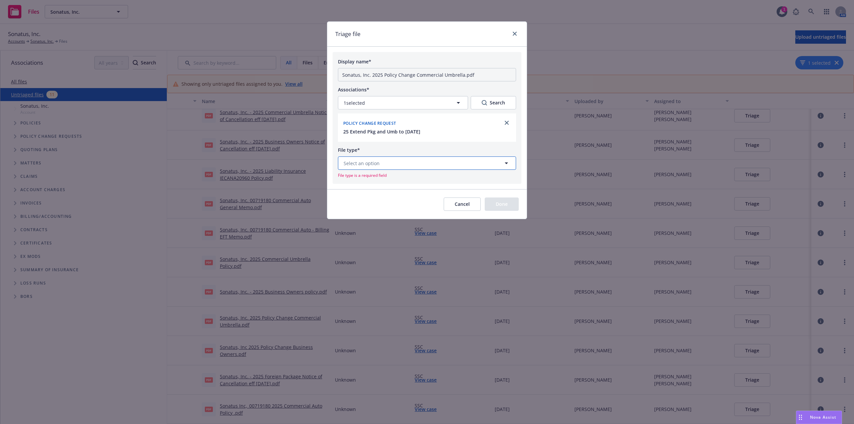
click at [419, 162] on button "Select an option" at bounding box center [427, 163] width 178 height 13
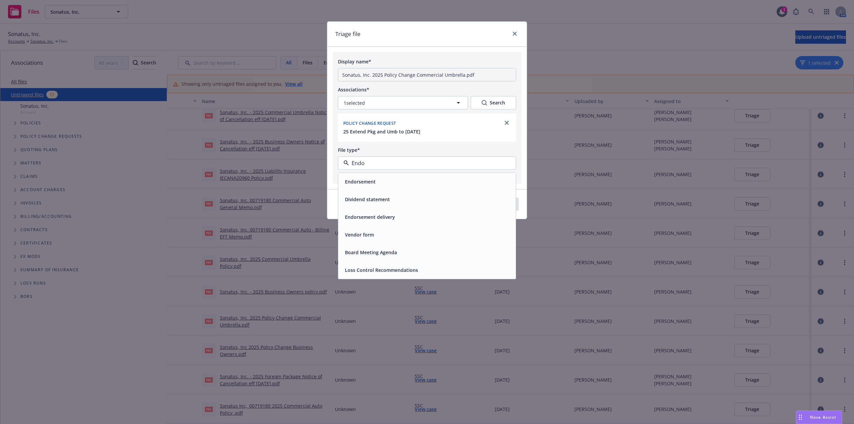
type input "Endor"
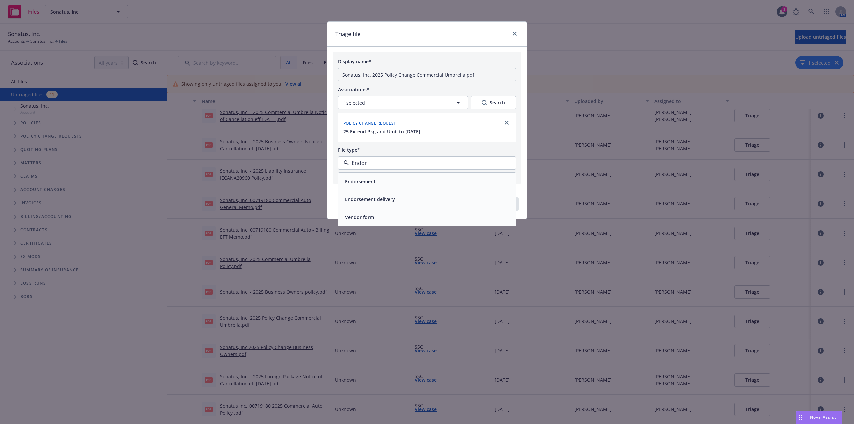
click at [391, 183] on div "Endorsement" at bounding box center [427, 182] width 170 height 10
click at [497, 199] on button "Done" at bounding box center [502, 195] width 34 height 13
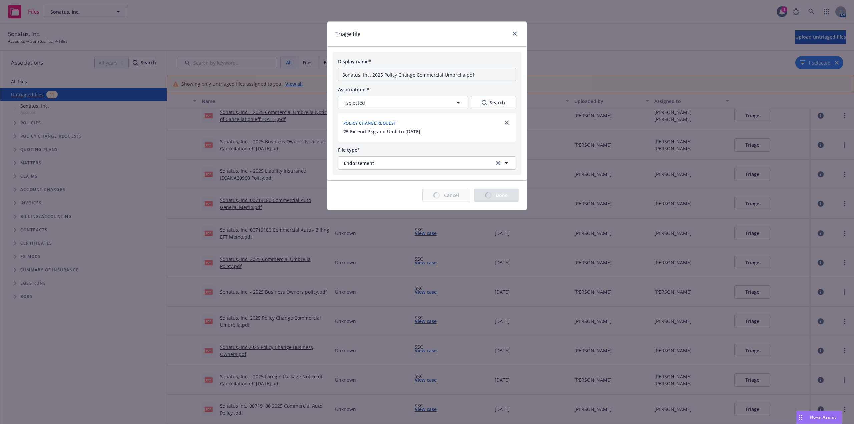
scroll to position [0, 0]
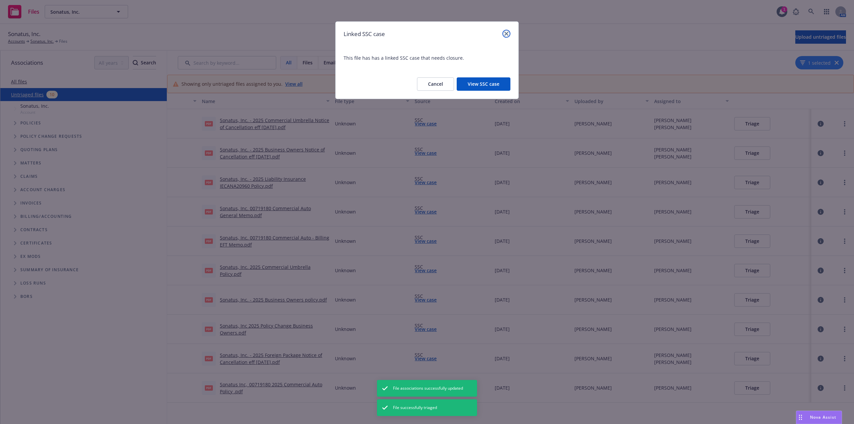
click at [506, 32] on icon "close" at bounding box center [507, 34] width 4 height 4
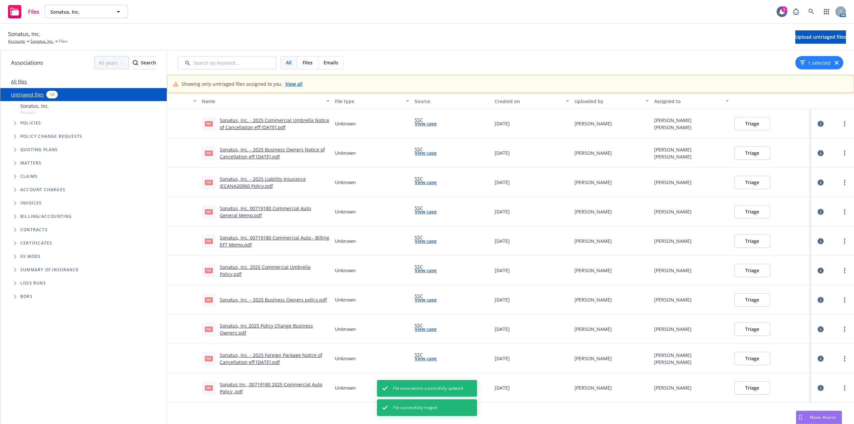
click at [284, 325] on link "Sonatus, Inc 2025 Policy Change Business Owners.pdf" at bounding box center [266, 329] width 93 height 13
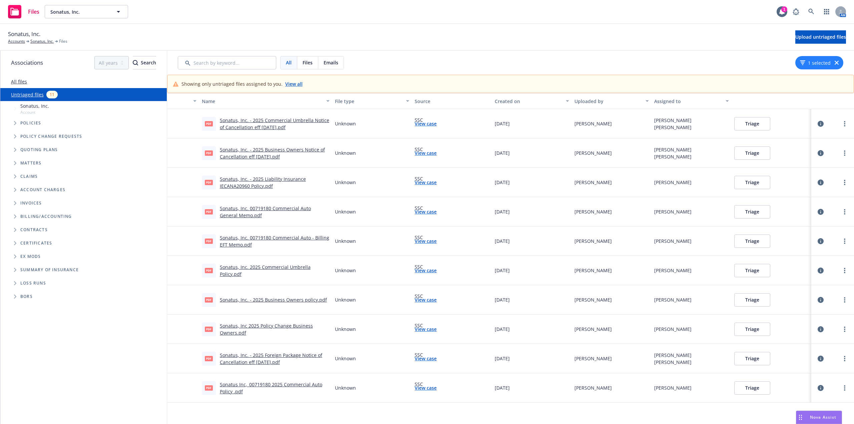
click at [761, 332] on button "Triage" at bounding box center [753, 329] width 36 height 13
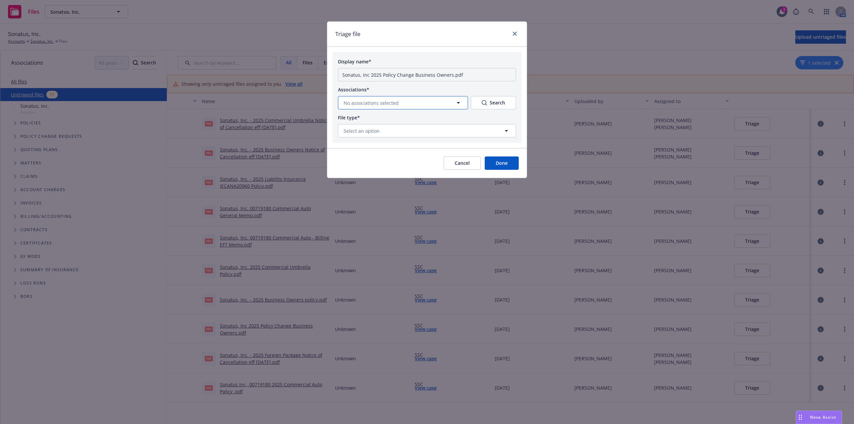
click at [418, 102] on button "No associations selected" at bounding box center [403, 102] width 130 height 13
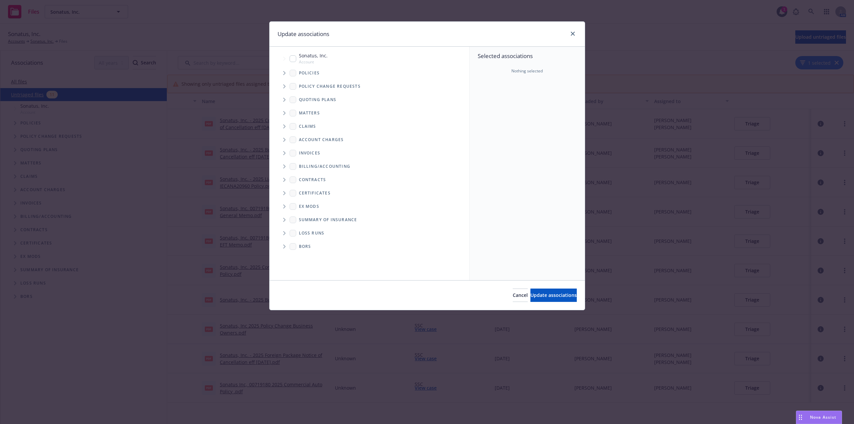
click at [284, 87] on icon "Tree Example" at bounding box center [284, 86] width 3 height 4
click at [304, 100] on input "Tree Example" at bounding box center [302, 100] width 7 height 7
checkbox input "true"
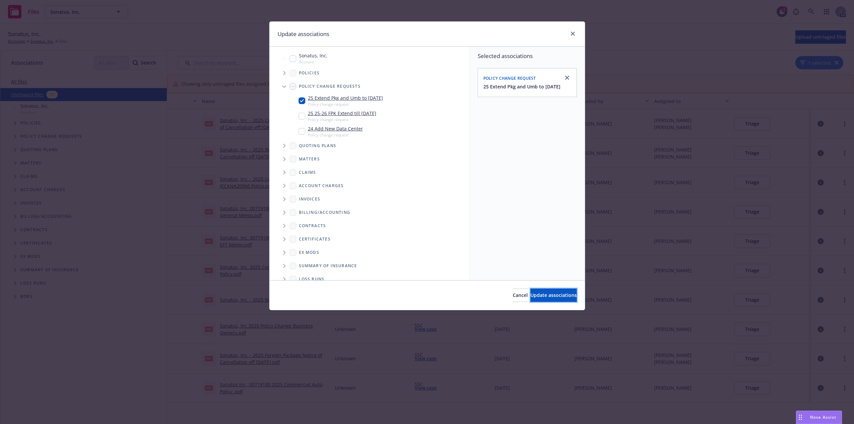
click at [558, 290] on button "Update associations" at bounding box center [554, 295] width 46 height 13
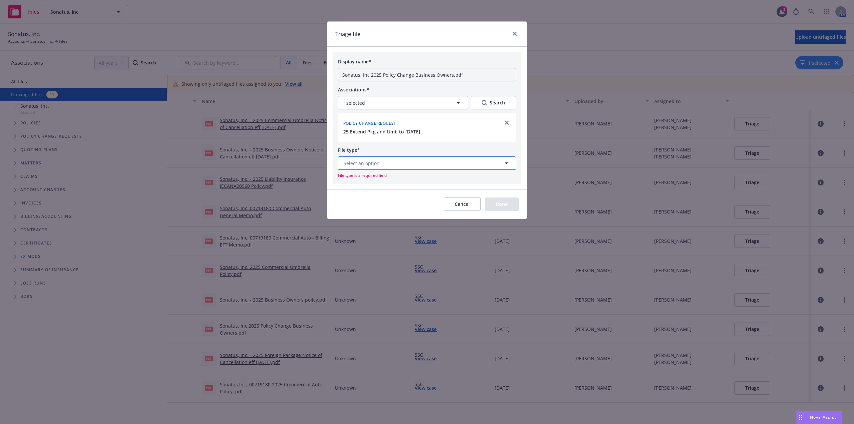
click at [423, 168] on button "Select an option" at bounding box center [427, 163] width 178 height 13
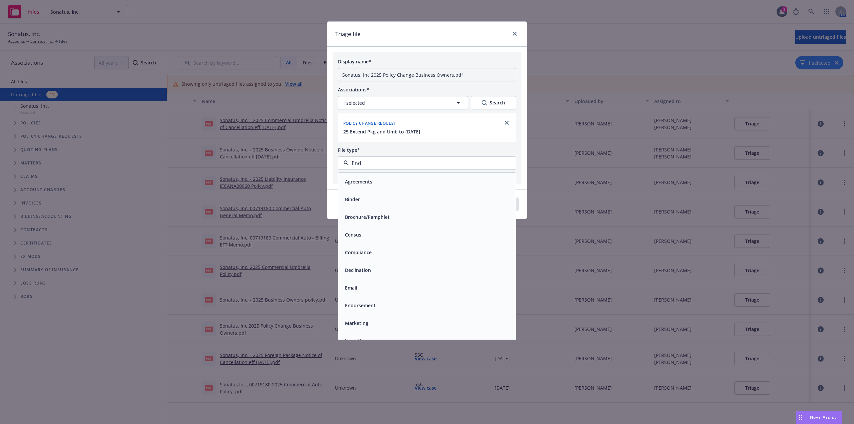
type input "Endo"
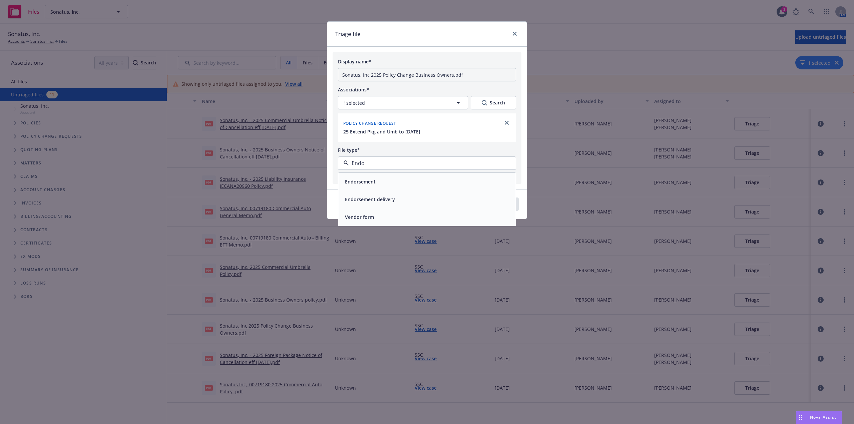
drag, startPoint x: 359, startPoint y: 184, endPoint x: 366, endPoint y: 184, distance: 6.3
click at [360, 184] on span "Endorsement" at bounding box center [360, 181] width 31 height 7
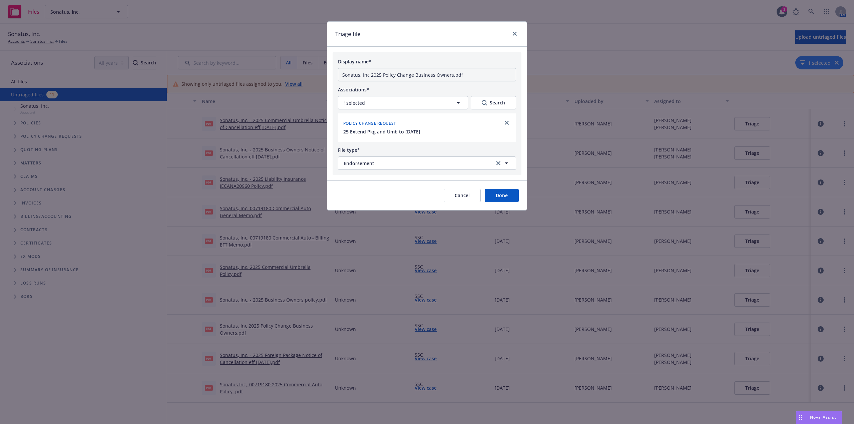
click at [513, 199] on button "Done" at bounding box center [502, 195] width 34 height 13
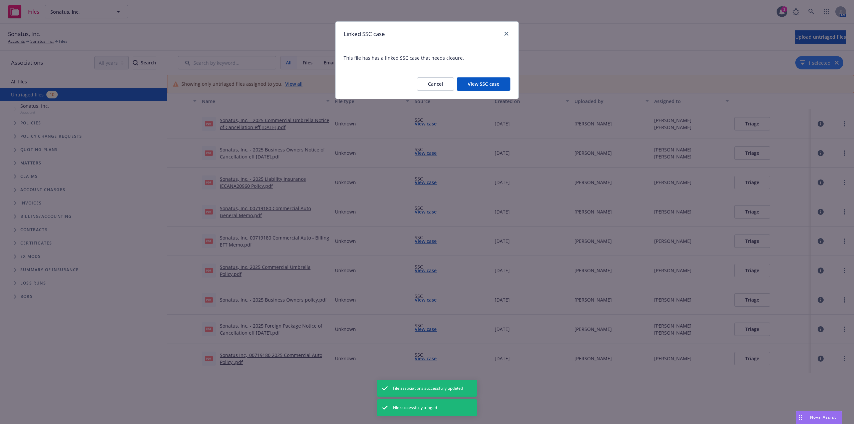
click at [431, 85] on button "Cancel" at bounding box center [435, 83] width 37 height 13
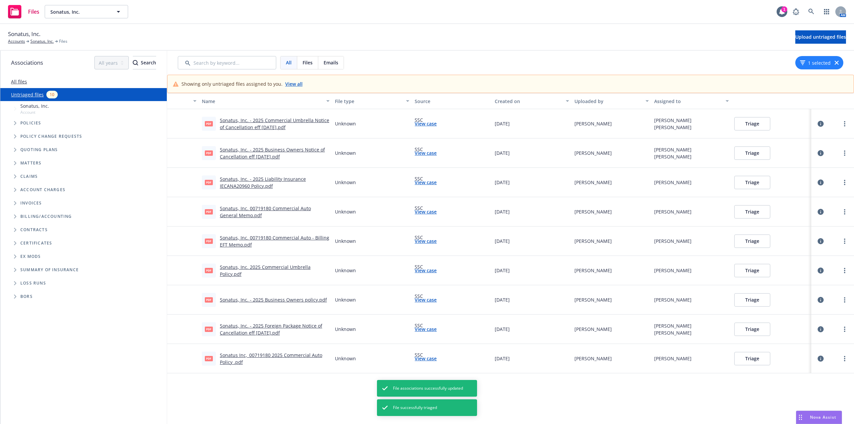
click at [279, 327] on link "Sonatus, Inc. - 2025 Foreign Package Notice of Cancellation eff [DATE].pdf" at bounding box center [271, 329] width 102 height 13
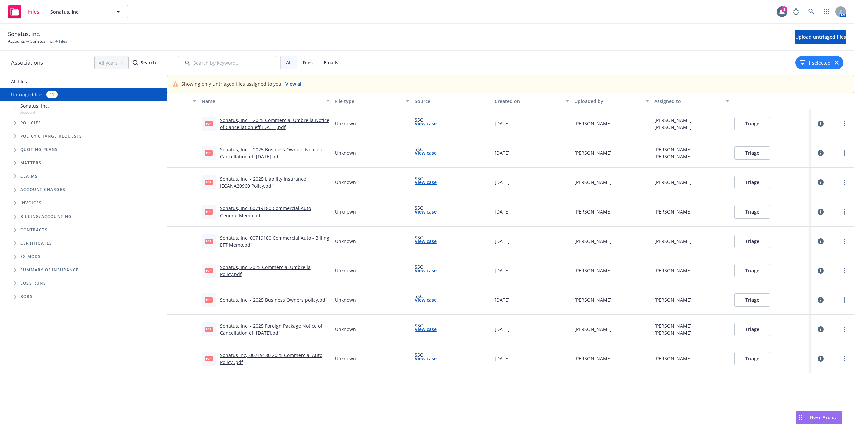
click at [760, 331] on button "Triage" at bounding box center [753, 329] width 36 height 13
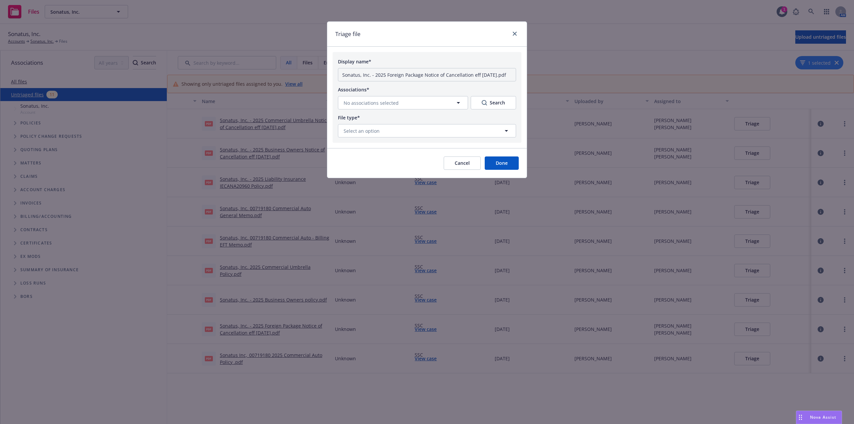
click at [399, 96] on div "Associations* No associations selected Search" at bounding box center [427, 97] width 178 height 24
click at [380, 105] on span "No associations selected" at bounding box center [371, 102] width 55 height 7
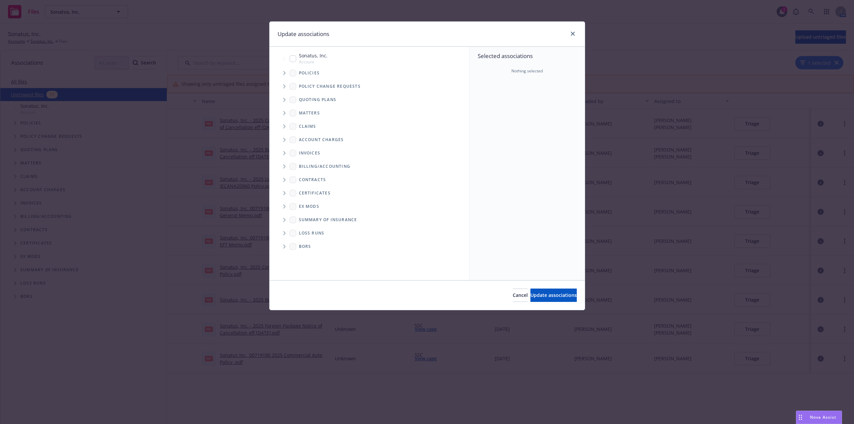
click at [286, 72] on span "Tree Example" at bounding box center [284, 73] width 11 height 11
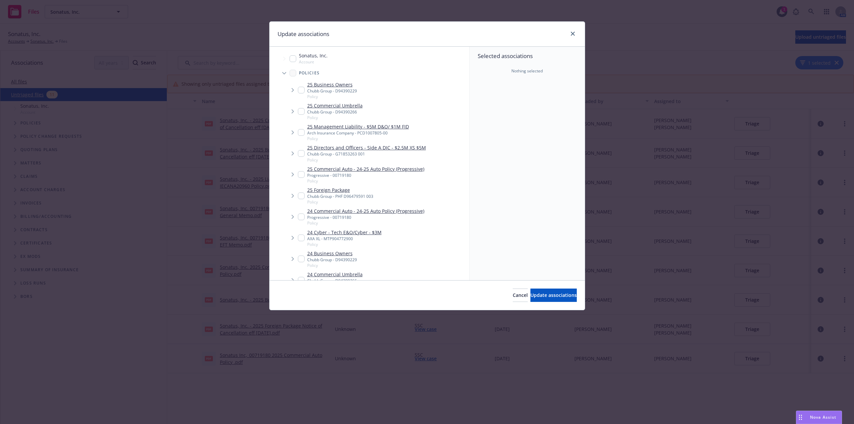
click at [302, 197] on input "Tree Example" at bounding box center [301, 196] width 7 height 7
checkbox input "true"
click at [292, 198] on span "Tree Example" at bounding box center [292, 196] width 11 height 11
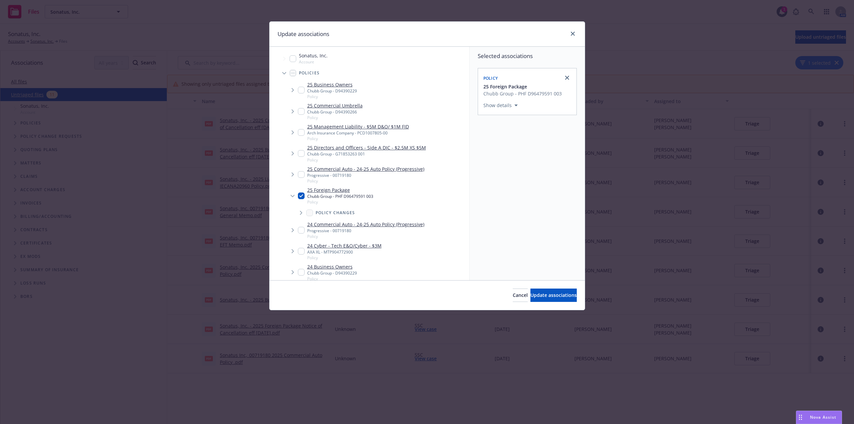
click at [292, 197] on icon "Tree Example" at bounding box center [293, 196] width 4 height 3
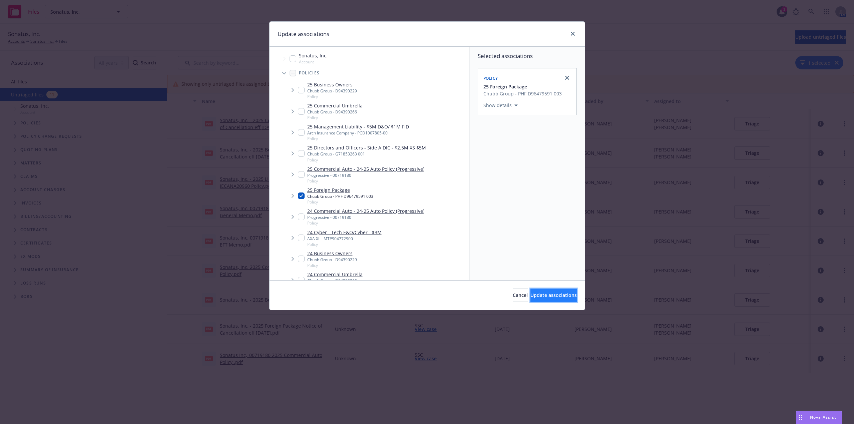
click at [542, 294] on span "Update associations" at bounding box center [554, 295] width 46 height 6
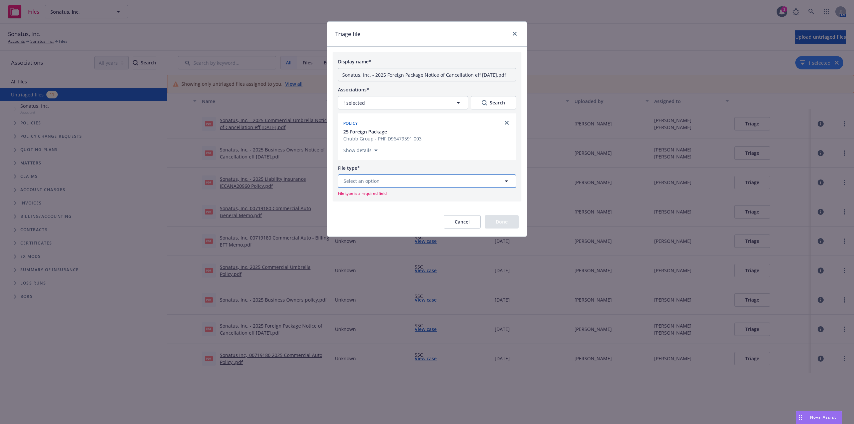
click at [392, 181] on button "Select an option" at bounding box center [427, 181] width 178 height 13
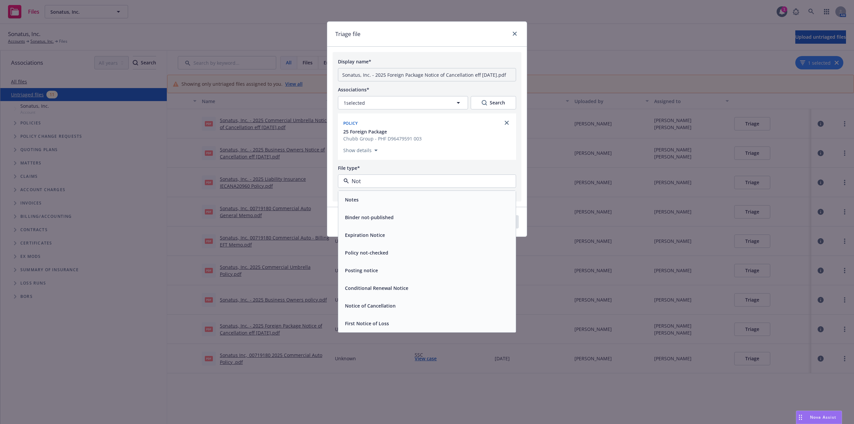
type input "Noti"
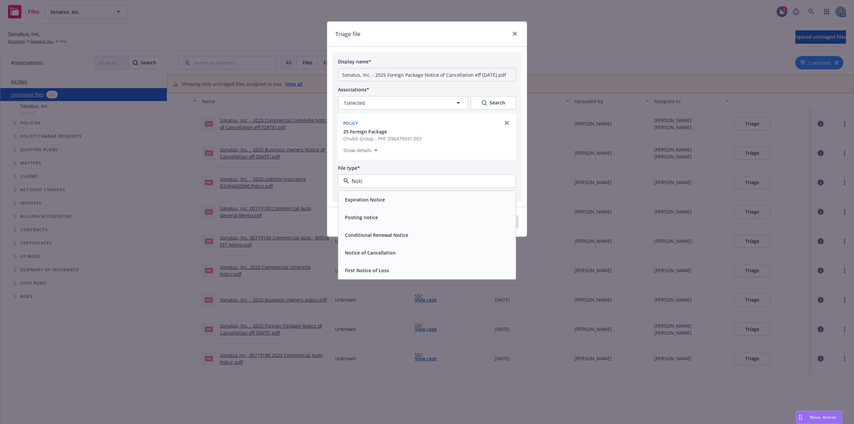
click at [383, 257] on div "Notice of Cancellation" at bounding box center [369, 253] width 55 height 10
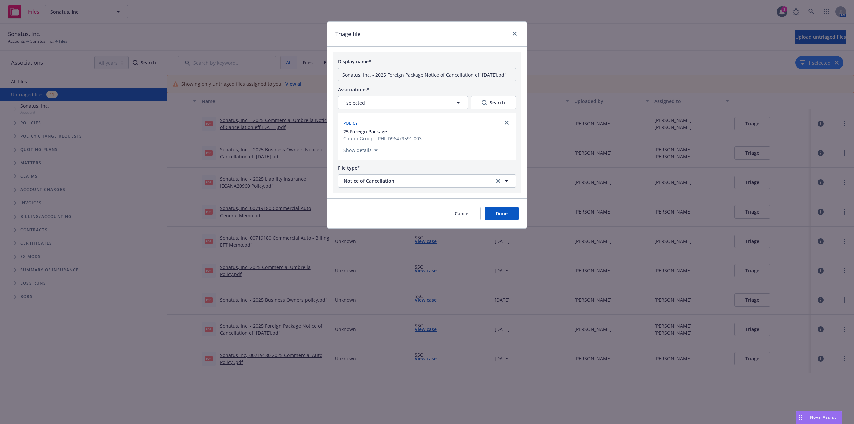
click at [504, 214] on button "Done" at bounding box center [502, 213] width 34 height 13
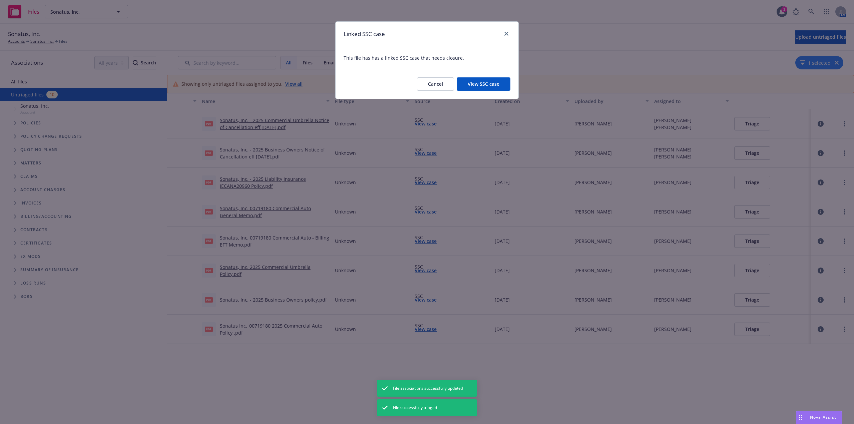
click at [441, 83] on button "Cancel" at bounding box center [435, 83] width 37 height 13
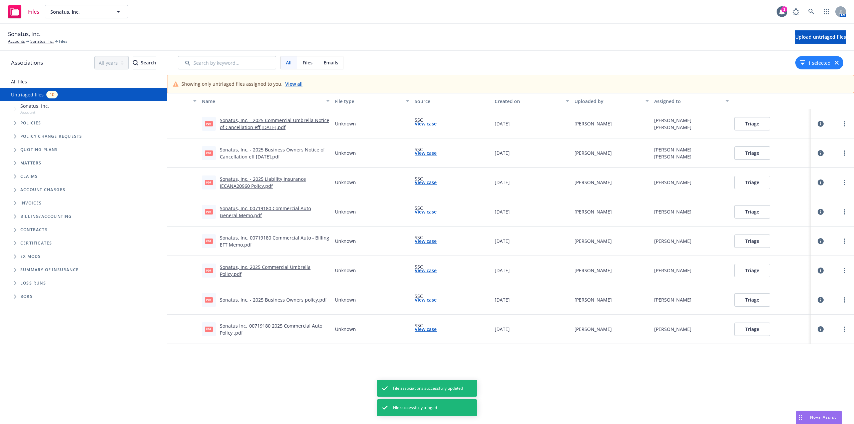
click at [281, 302] on link "Sonatus, Inc. - 2025 Business Owners policy.pdf" at bounding box center [273, 300] width 107 height 6
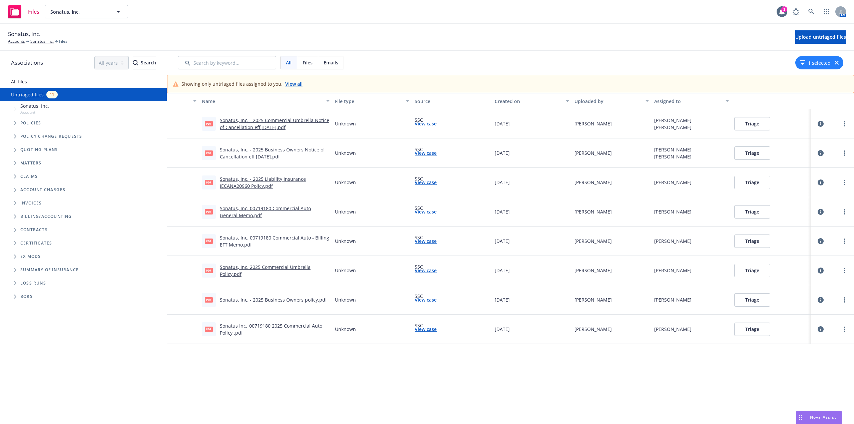
click at [757, 305] on button "Triage" at bounding box center [753, 299] width 36 height 13
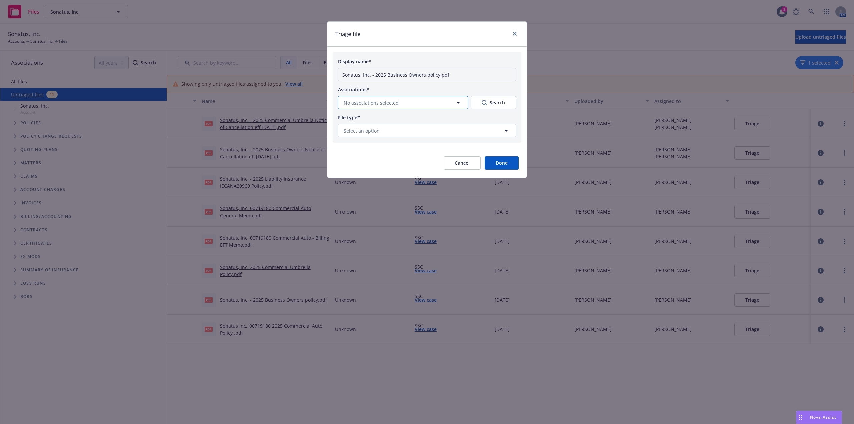
click at [410, 98] on button "No associations selected" at bounding box center [403, 102] width 130 height 13
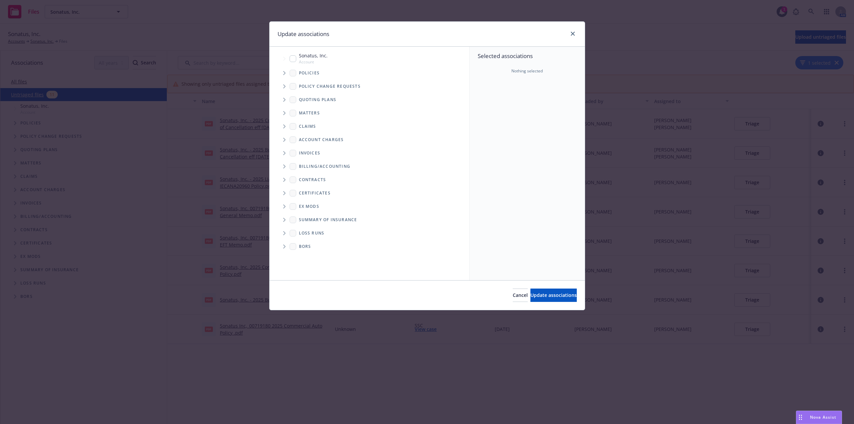
click at [287, 72] on span "Tree Example" at bounding box center [284, 73] width 11 height 11
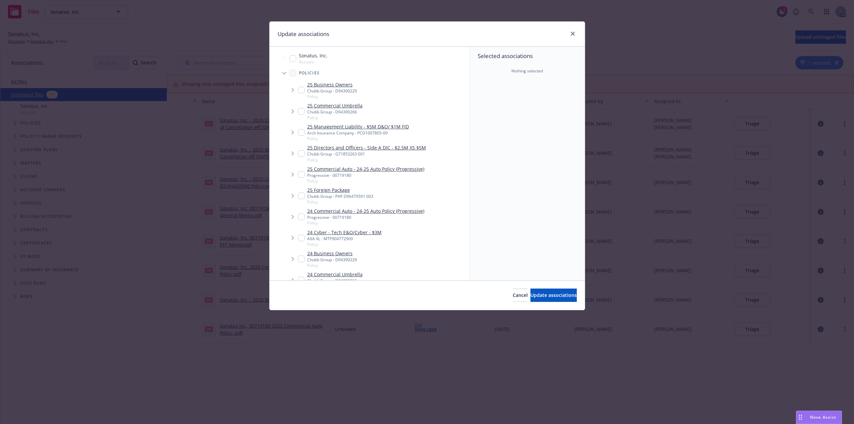
click at [300, 88] on input "Tree Example" at bounding box center [301, 90] width 7 height 7
checkbox input "true"
click at [540, 290] on button "Update associations" at bounding box center [554, 295] width 46 height 13
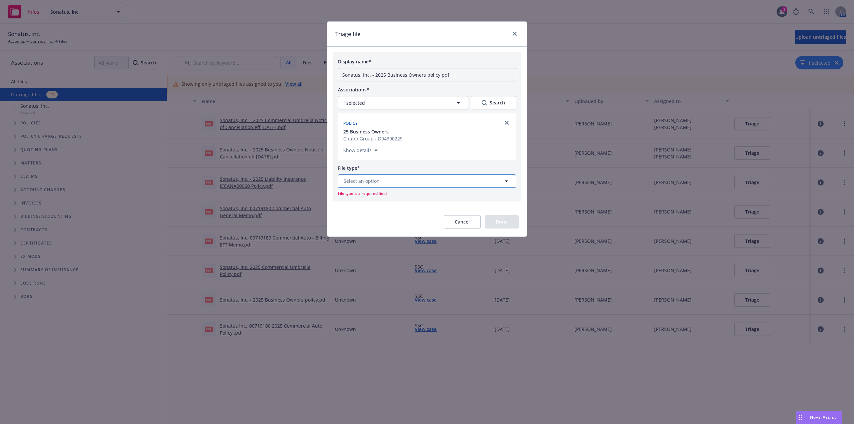
click at [398, 177] on button "Select an option" at bounding box center [427, 181] width 178 height 13
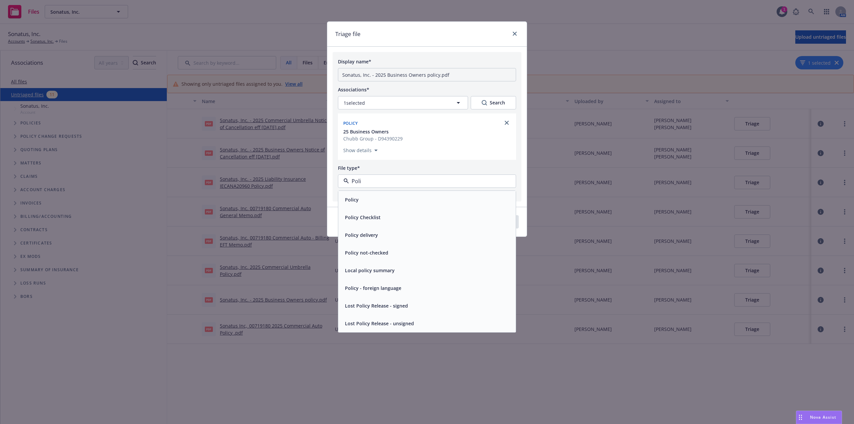
type input "Polic"
click at [375, 201] on div "Policy" at bounding box center [427, 200] width 170 height 10
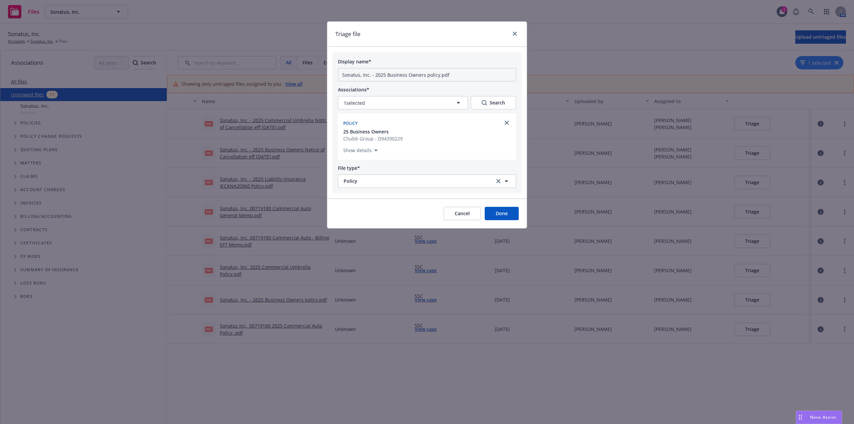
click at [493, 214] on button "Done" at bounding box center [502, 213] width 34 height 13
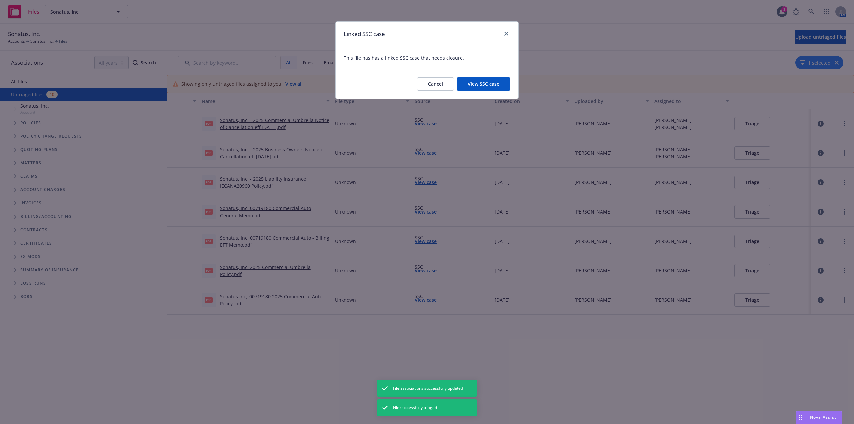
click at [436, 86] on button "Cancel" at bounding box center [435, 83] width 37 height 13
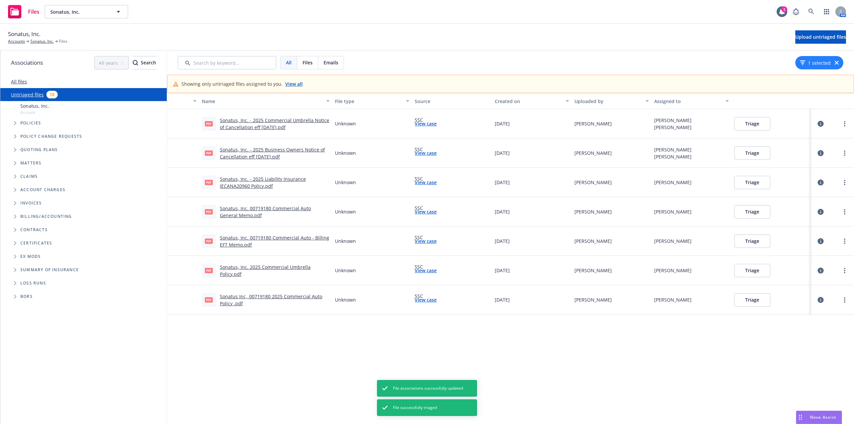
click at [756, 274] on button "Triage" at bounding box center [753, 270] width 36 height 13
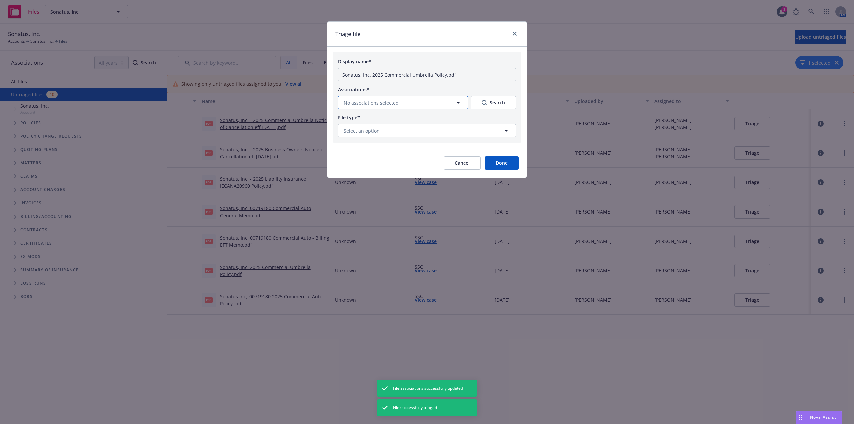
click at [392, 101] on span "No associations selected" at bounding box center [371, 102] width 55 height 7
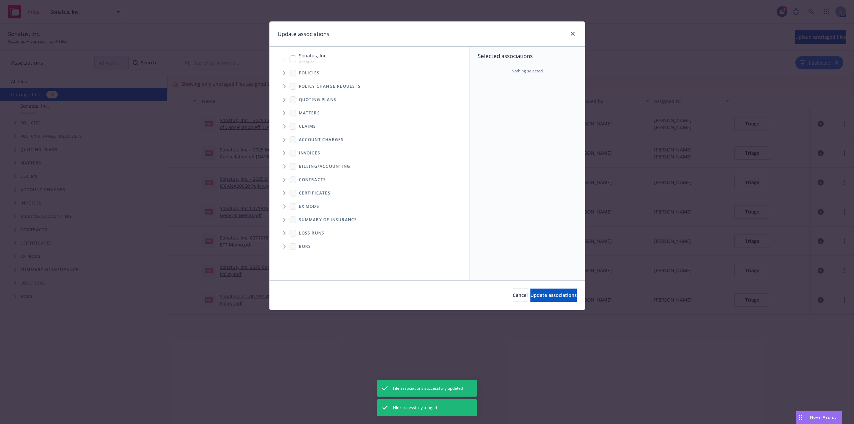
click at [284, 74] on icon "Tree Example" at bounding box center [284, 73] width 2 height 4
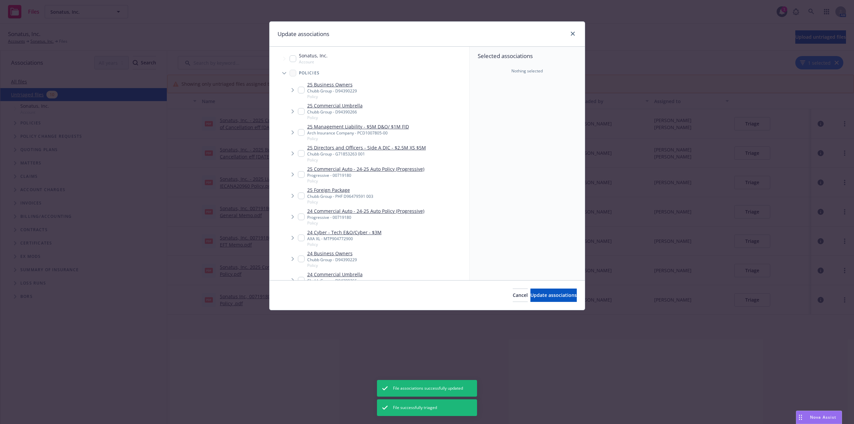
click at [300, 112] on input "Tree Example" at bounding box center [301, 111] width 7 height 7
checkbox input "true"
click at [535, 304] on div "Cancel Update associations" at bounding box center [427, 295] width 315 height 30
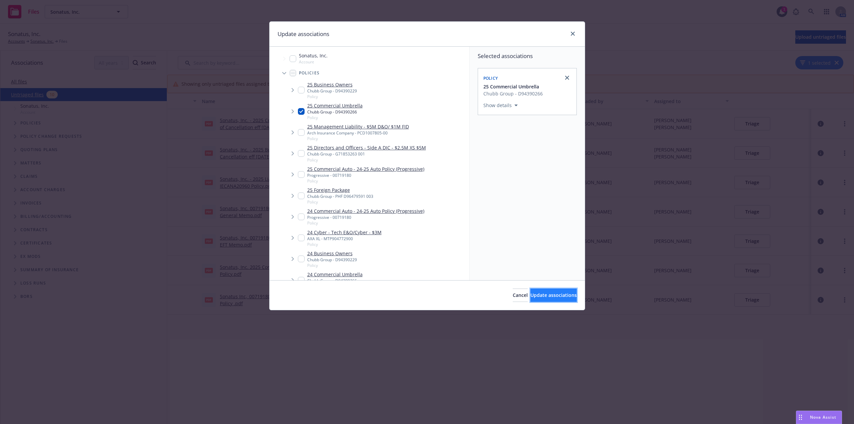
click at [554, 297] on span "Update associations" at bounding box center [554, 295] width 46 height 6
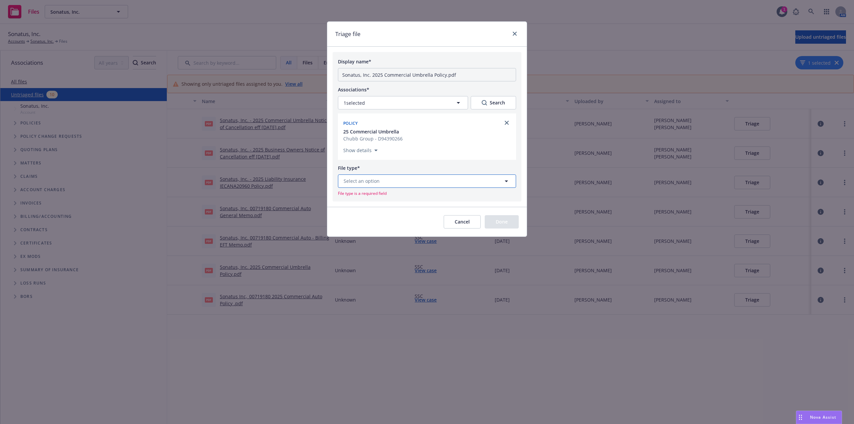
click at [388, 185] on button "Select an option" at bounding box center [427, 181] width 178 height 13
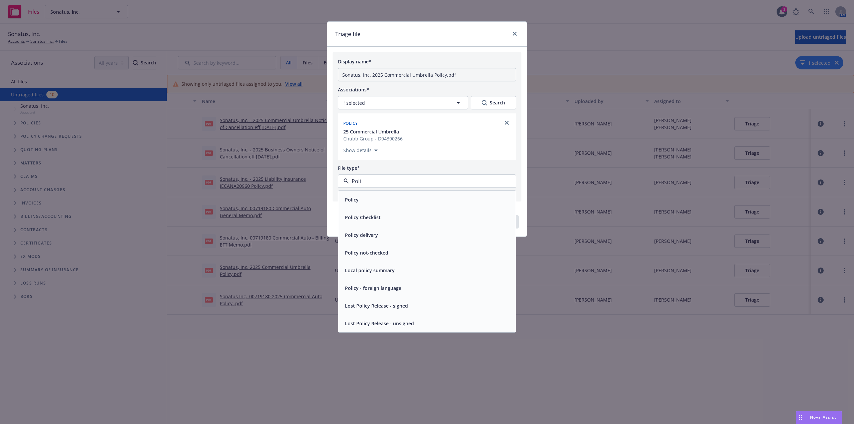
type input "Polic"
click at [409, 199] on div "Policy" at bounding box center [427, 200] width 170 height 10
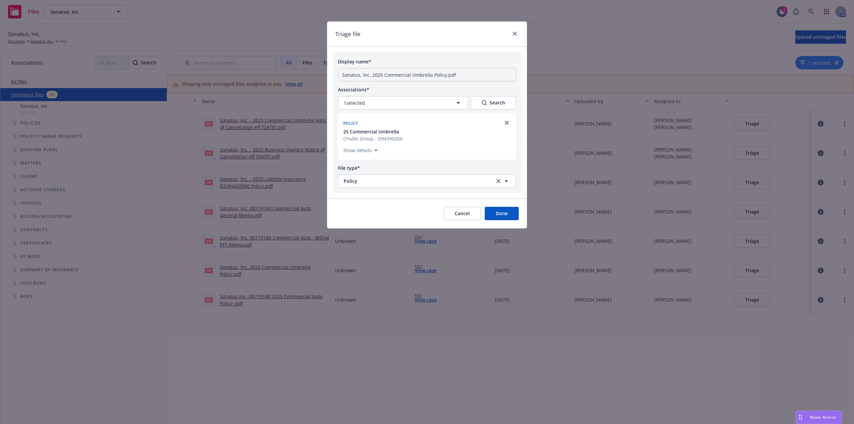
click at [510, 214] on button "Done" at bounding box center [502, 213] width 34 height 13
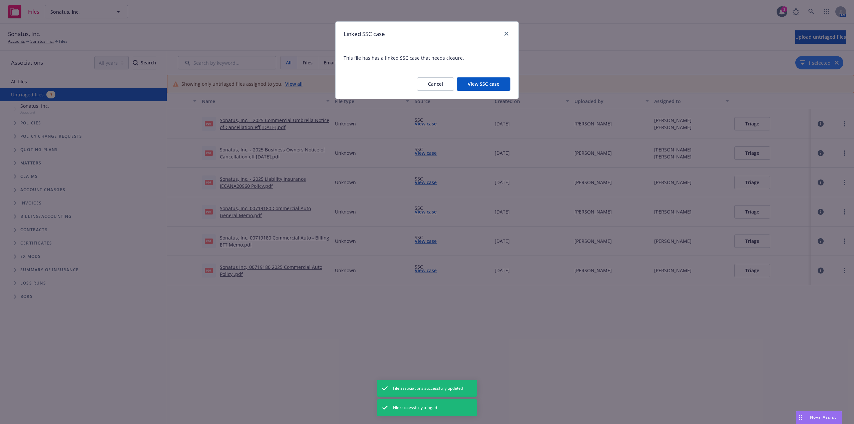
click at [430, 81] on button "Cancel" at bounding box center [435, 83] width 37 height 13
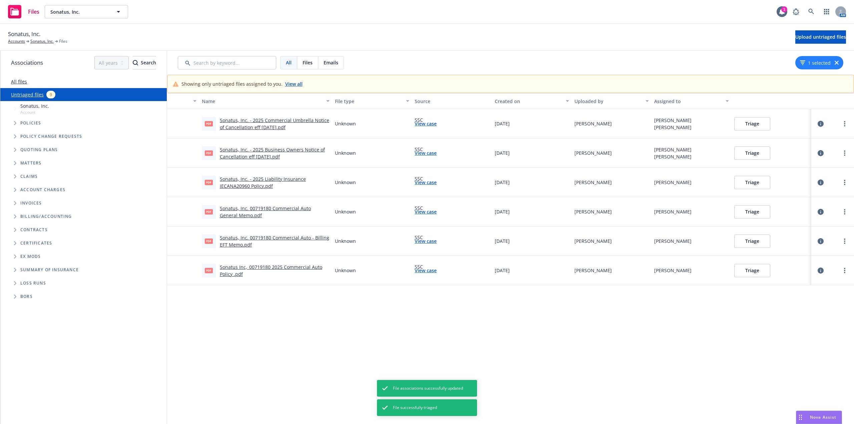
click at [478, 36] on div "Sonatus, Inc. Accounts Sonatus, Inc. Files Upload untriaged files" at bounding box center [427, 37] width 838 height 15
